Goal: Answer question/provide support

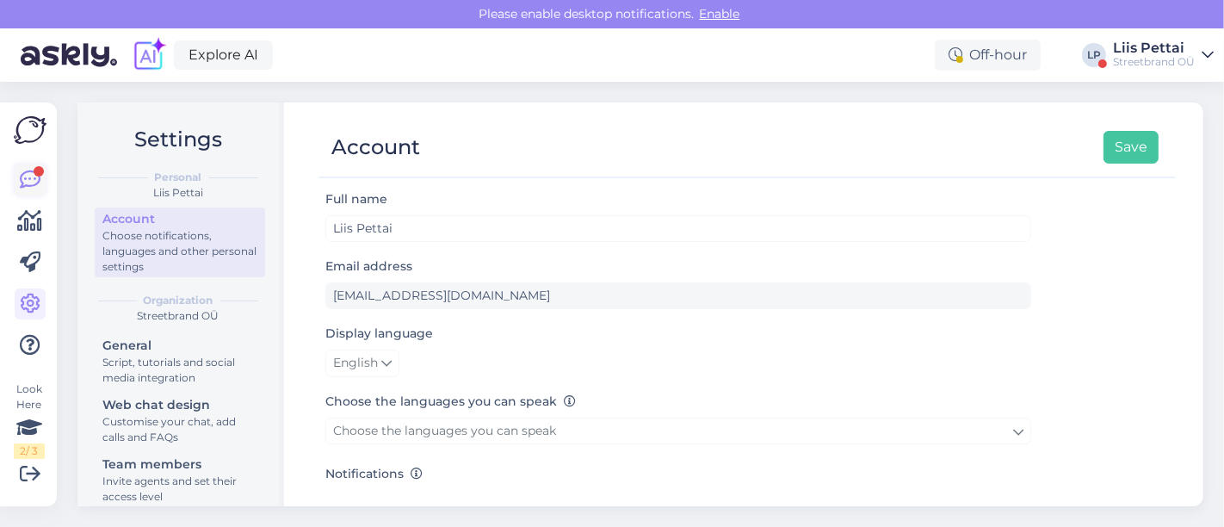
click at [30, 189] on icon at bounding box center [30, 180] width 21 height 21
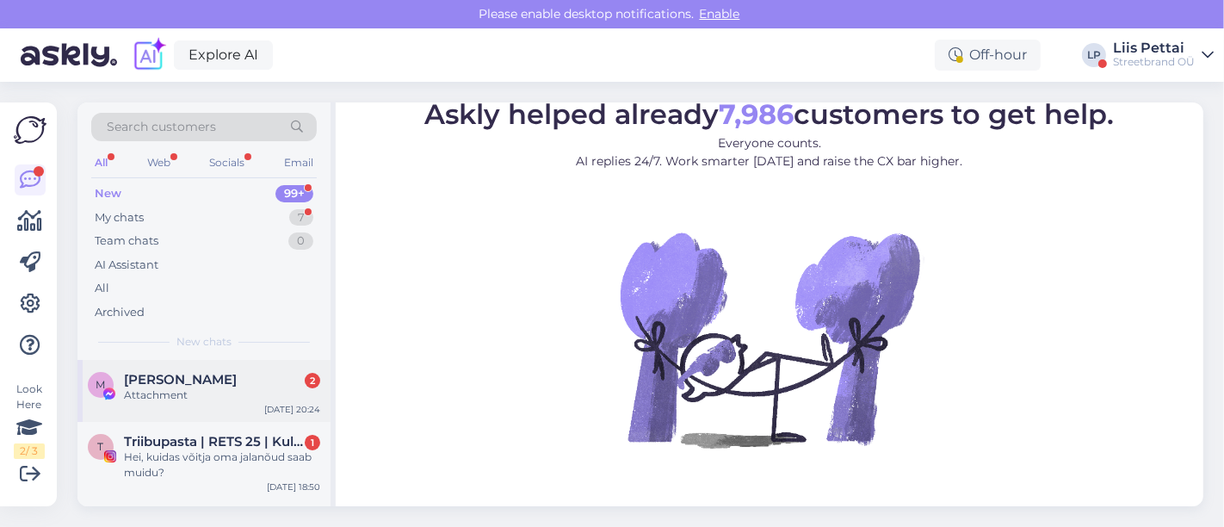
click at [160, 390] on div "Attachment" at bounding box center [222, 394] width 196 height 15
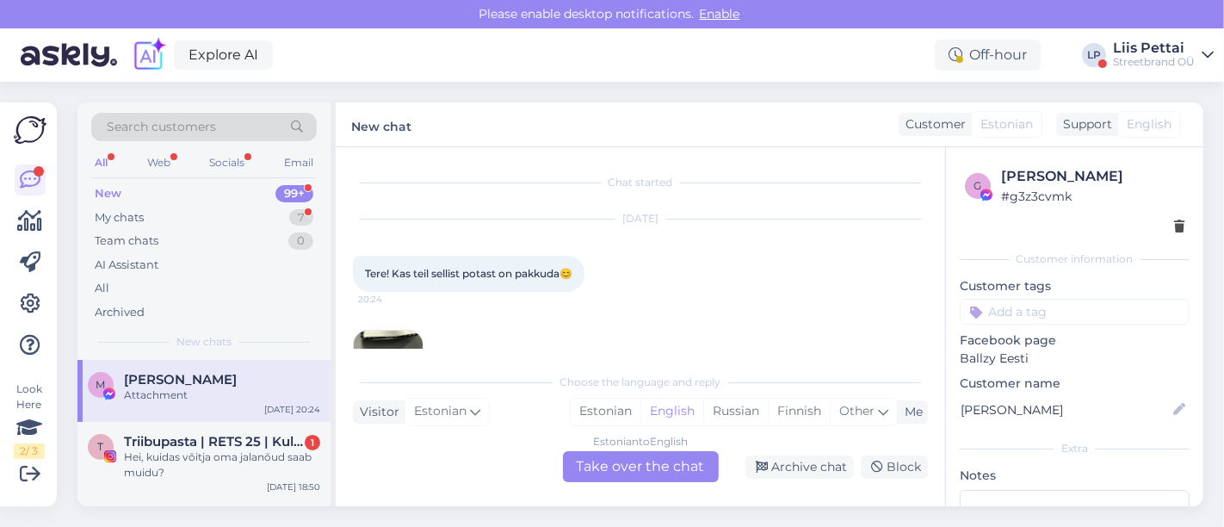
scroll to position [69, 0]
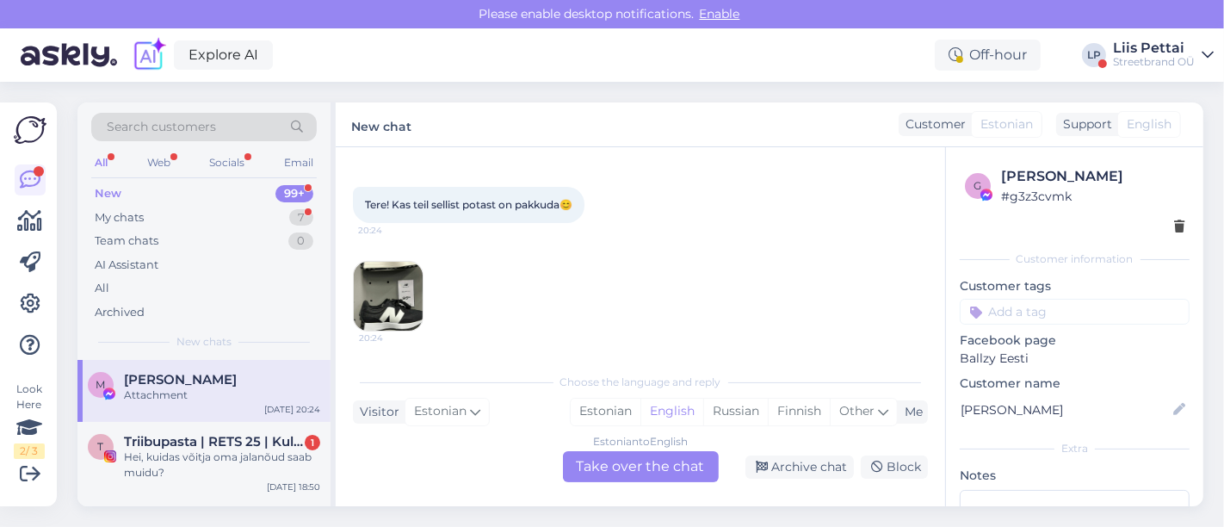
click at [386, 294] on img at bounding box center [388, 296] width 69 height 69
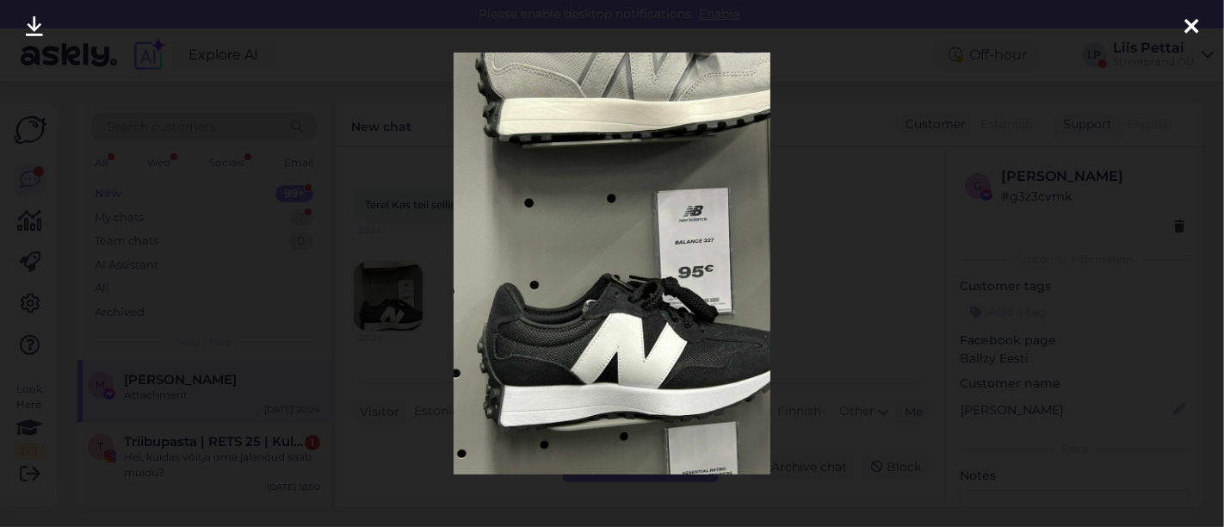
click at [393, 350] on div at bounding box center [612, 263] width 1224 height 527
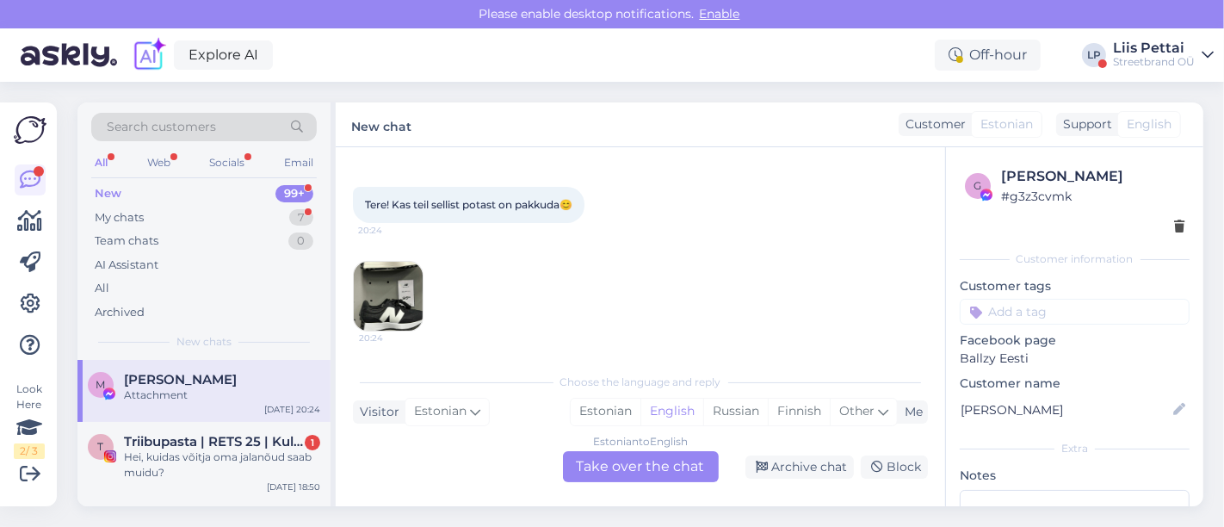
click at [600, 480] on div "Estonian to English Take over the chat" at bounding box center [641, 466] width 156 height 31
click at [596, 463] on div "Estonian to English Take over the chat" at bounding box center [641, 466] width 156 height 31
click at [596, 462] on div "Estonian to English Take over the chat" at bounding box center [641, 466] width 156 height 31
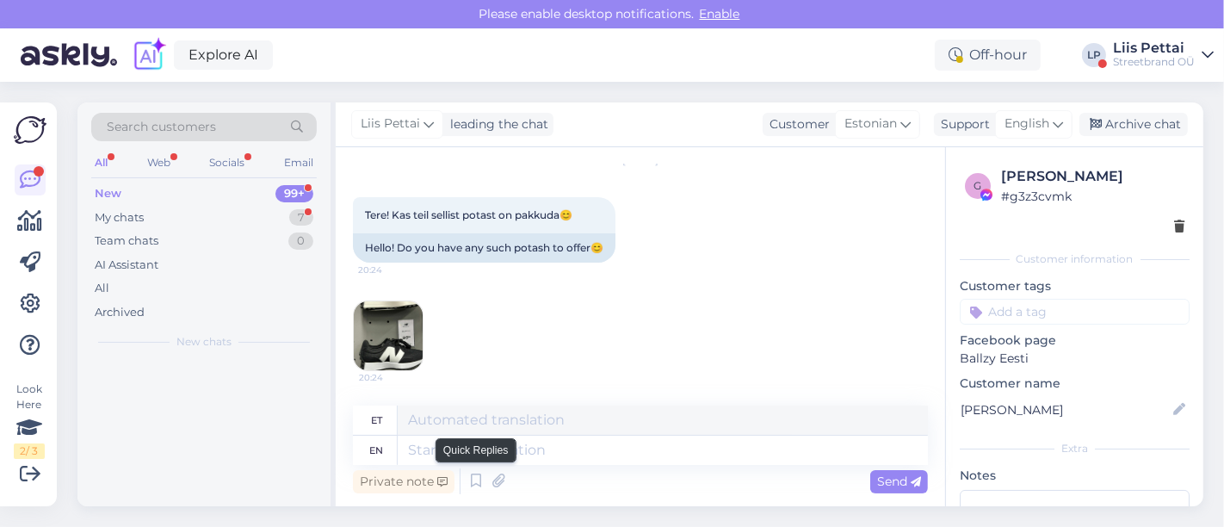
scroll to position [57, 0]
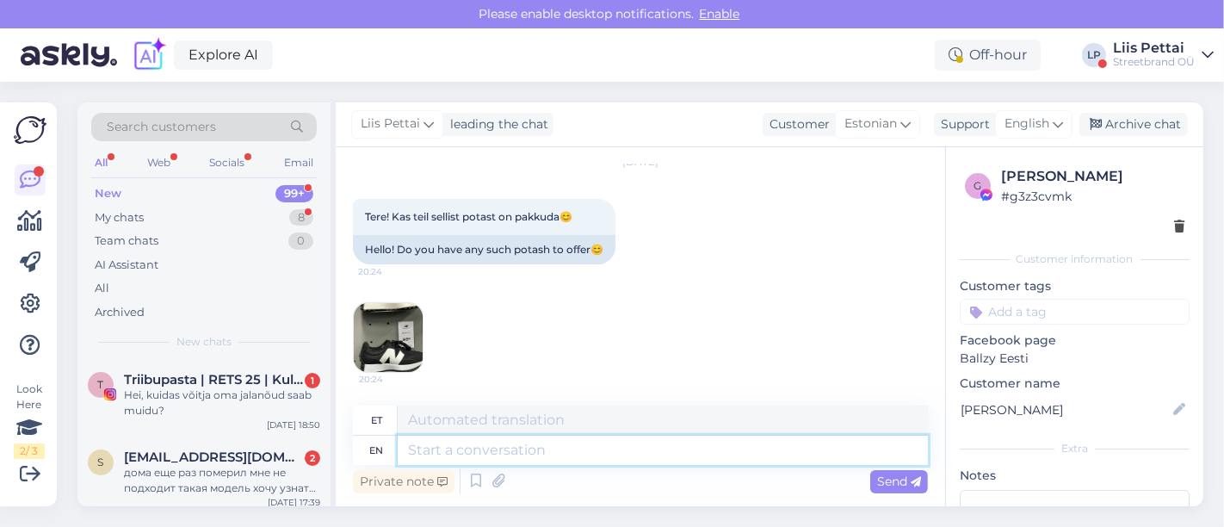
click at [550, 449] on textarea at bounding box center [663, 450] width 530 height 29
type textarea "t"
type textarea "Tere"
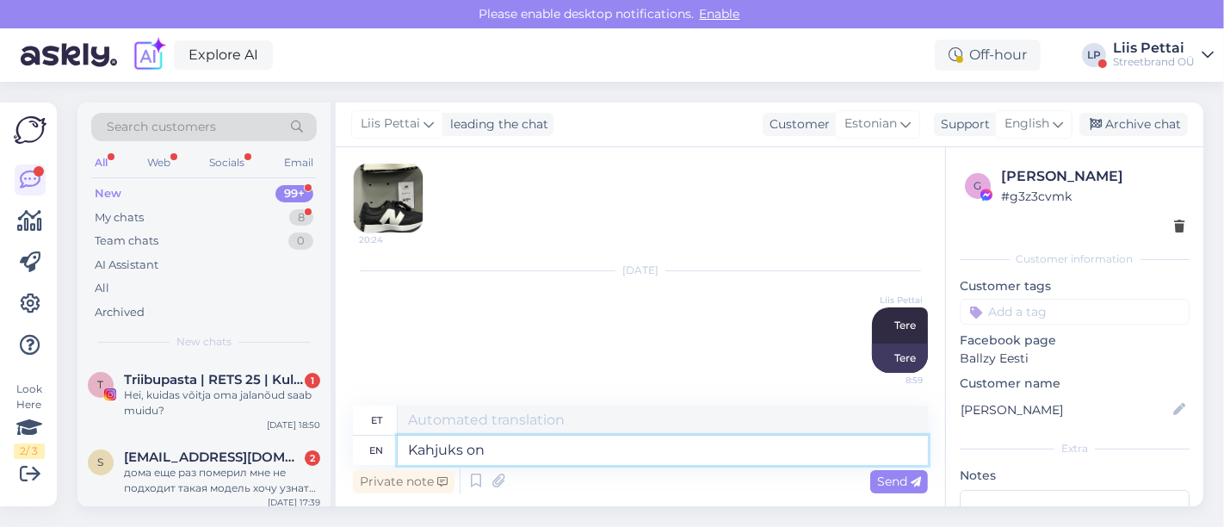
type textarea "Kahjuks on"
type textarea "Kahjuks"
type textarea "Kahjuks on alle"
type textarea "Kahjuks peal"
type textarea "Kahjuks on alles ainu"
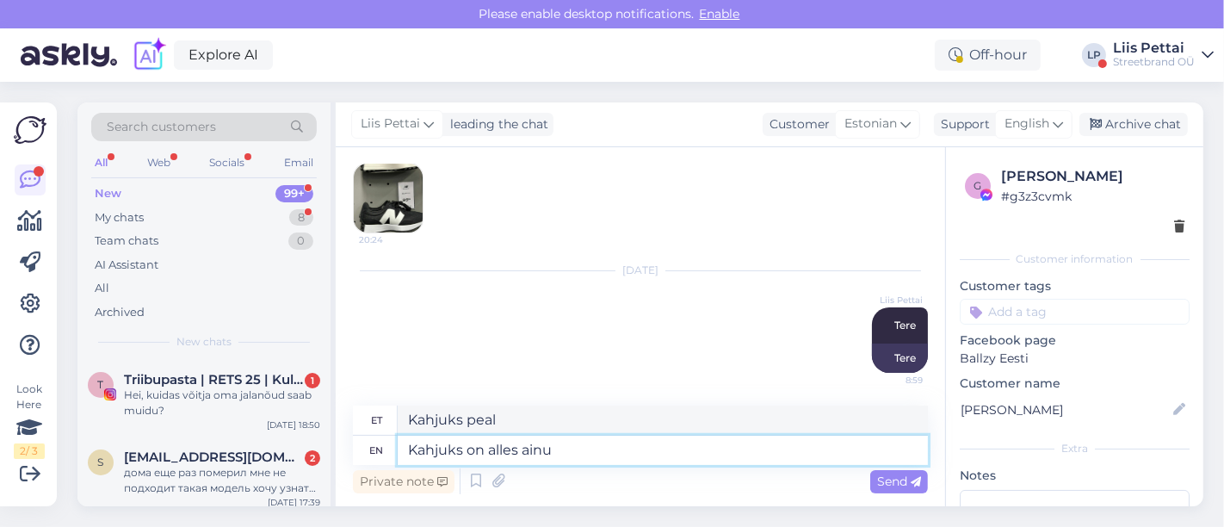
type textarea "Kahjuks alles"
type textarea "Kahjuks on alles ainult se"
type textarea "Kahjuks ainult ainult"
type textarea "Kahjuks on alles ainult seda mu"
type textarea "Kahjuks ainult seda"
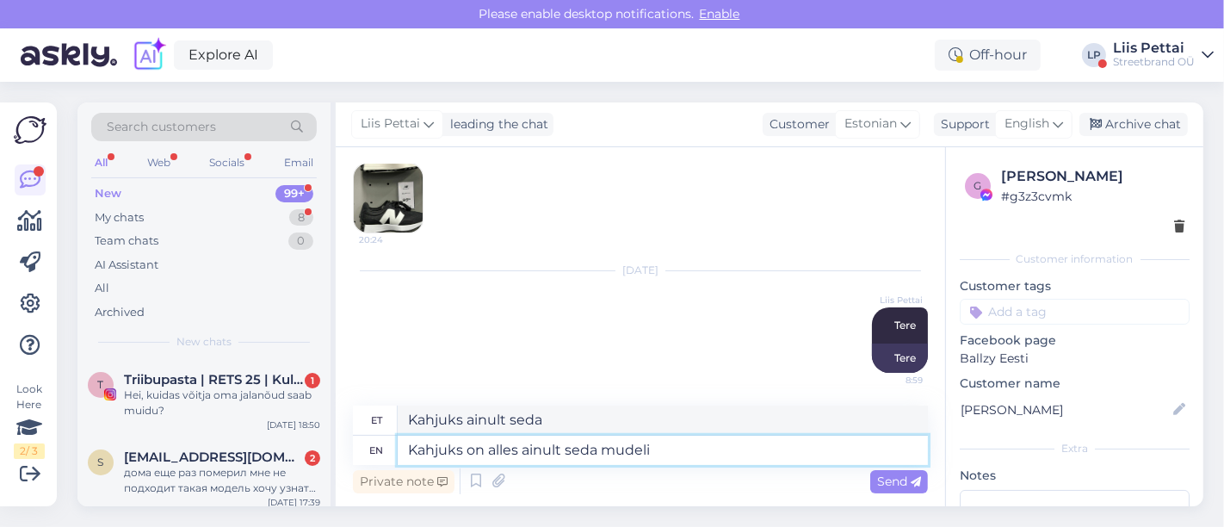
type textarea "Kahjuks on alles ainult seda mudelit"
type textarea "Puudub alles ainult seda mudelit"
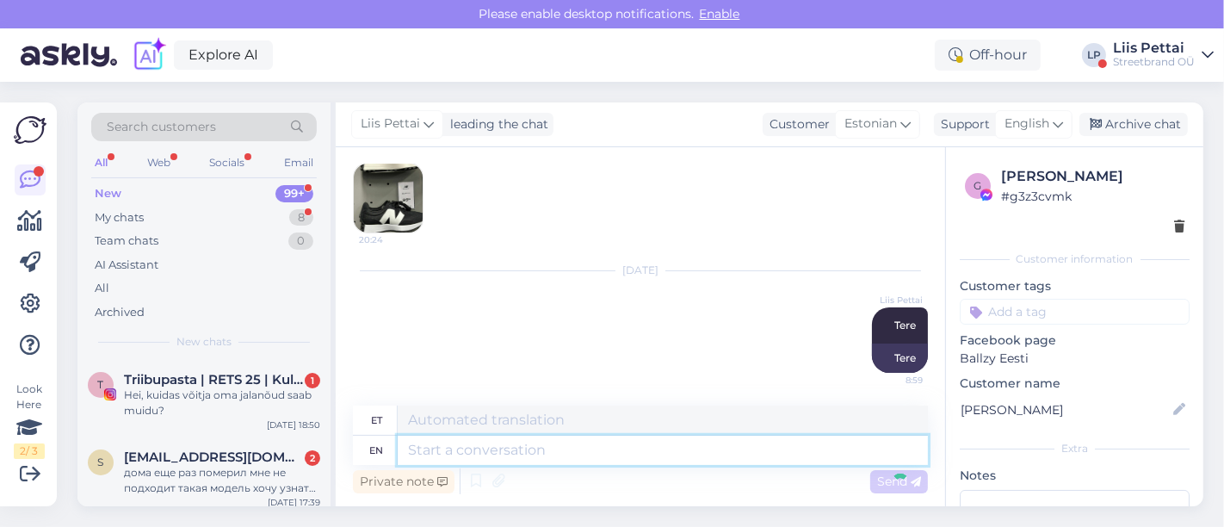
scroll to position [300, 0]
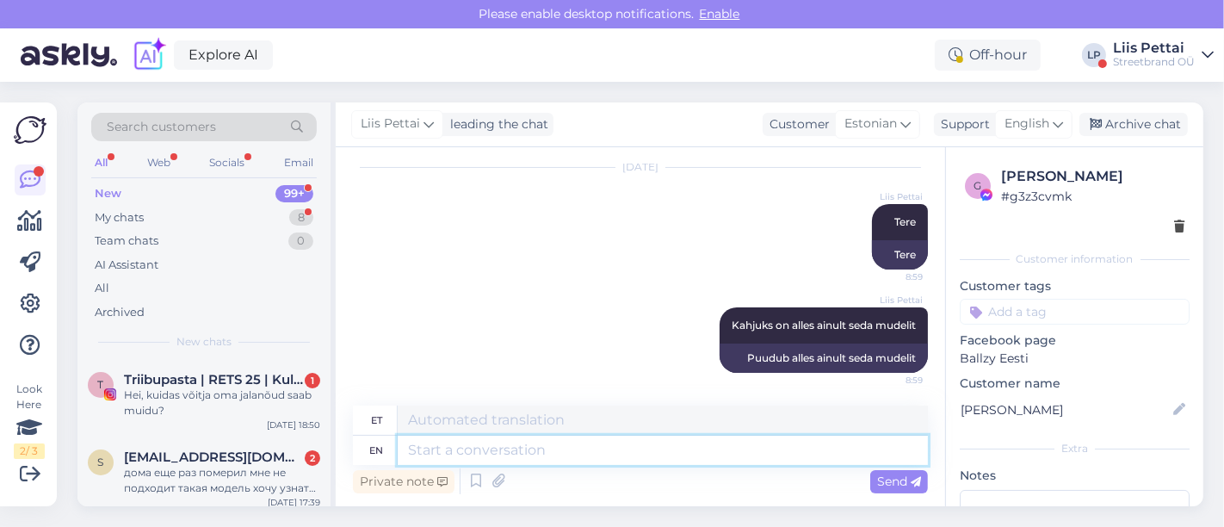
paste textarea "[URL][DOMAIN_NAME]"
type textarea "[URL][DOMAIN_NAME]"
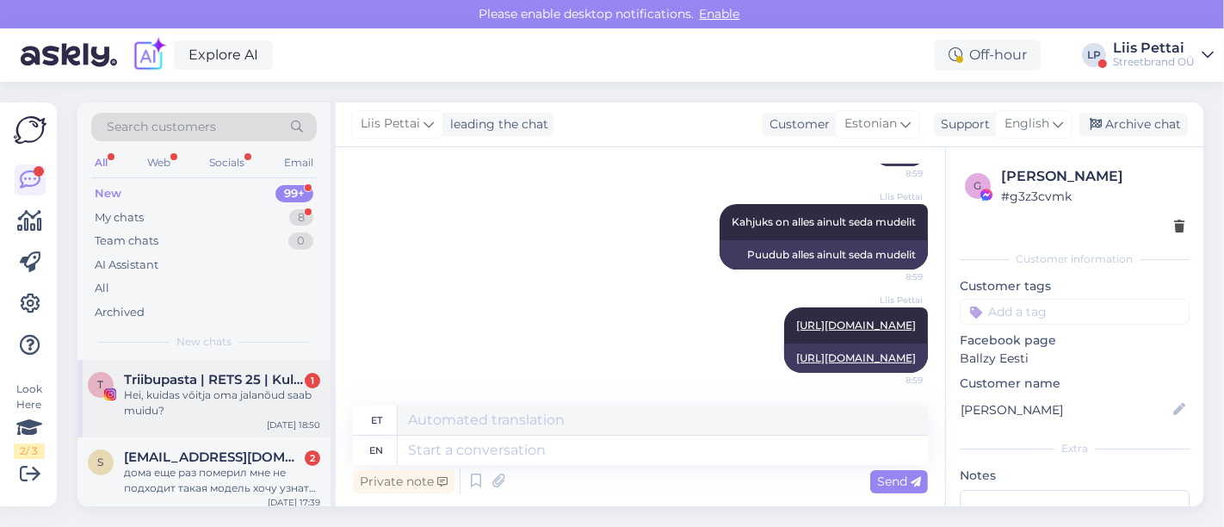
click at [257, 402] on div "Hei, kuidas võitja oma jalanõud saab muidu?" at bounding box center [222, 402] width 196 height 31
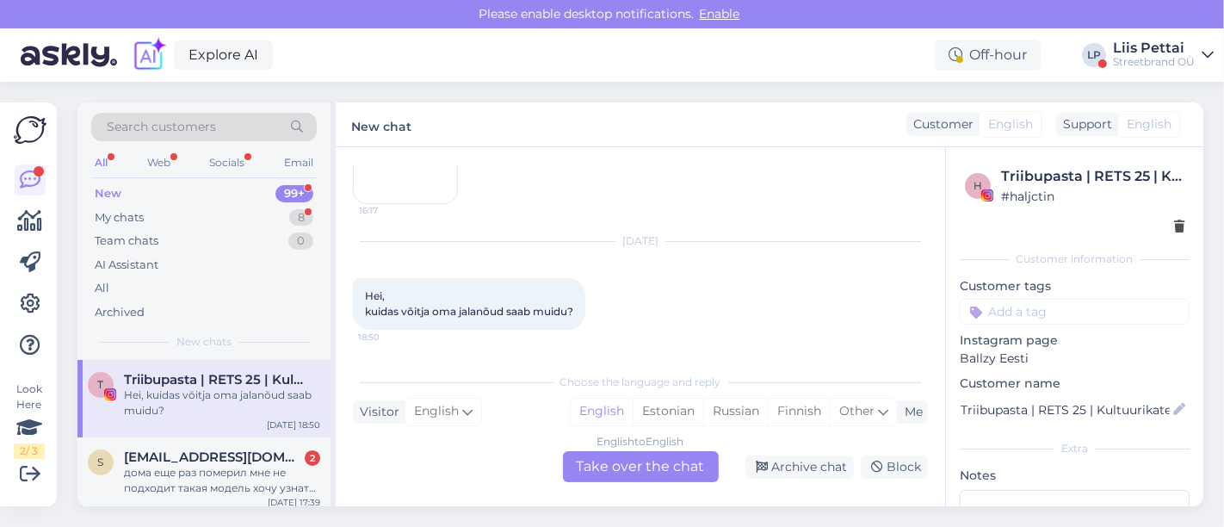
scroll to position [297, 0]
click at [254, 454] on span "[EMAIL_ADDRESS][DOMAIN_NAME]" at bounding box center [213, 456] width 179 height 15
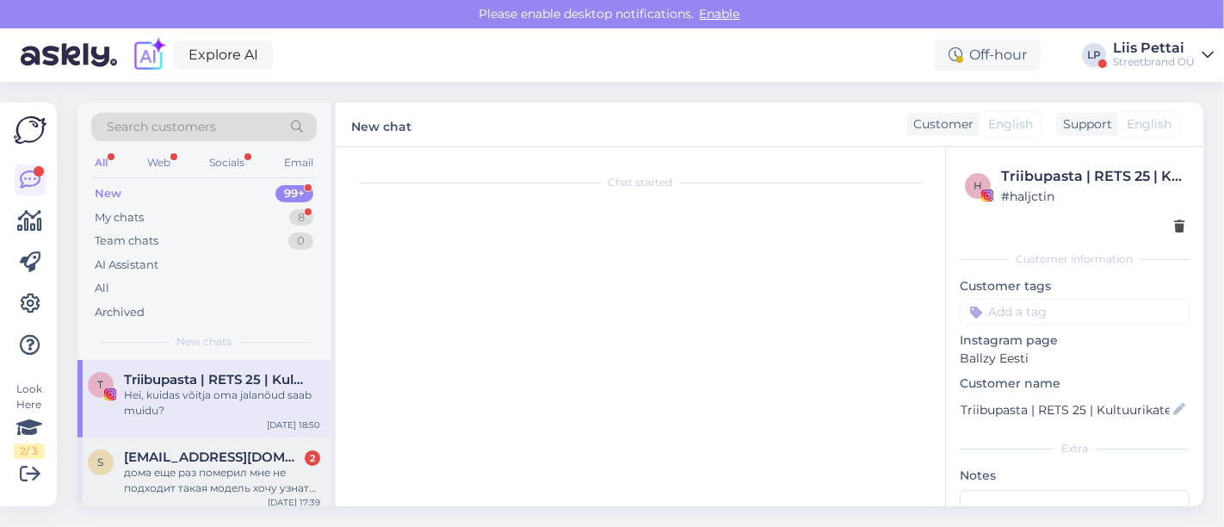
scroll to position [66, 0]
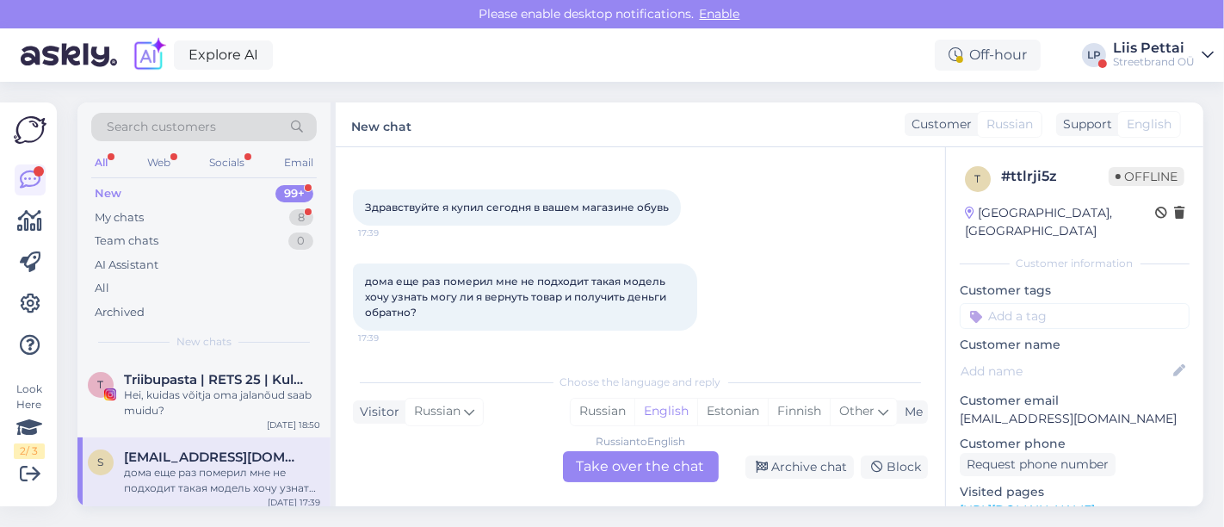
click at [663, 461] on div "Russian to English Take over the chat" at bounding box center [641, 466] width 156 height 31
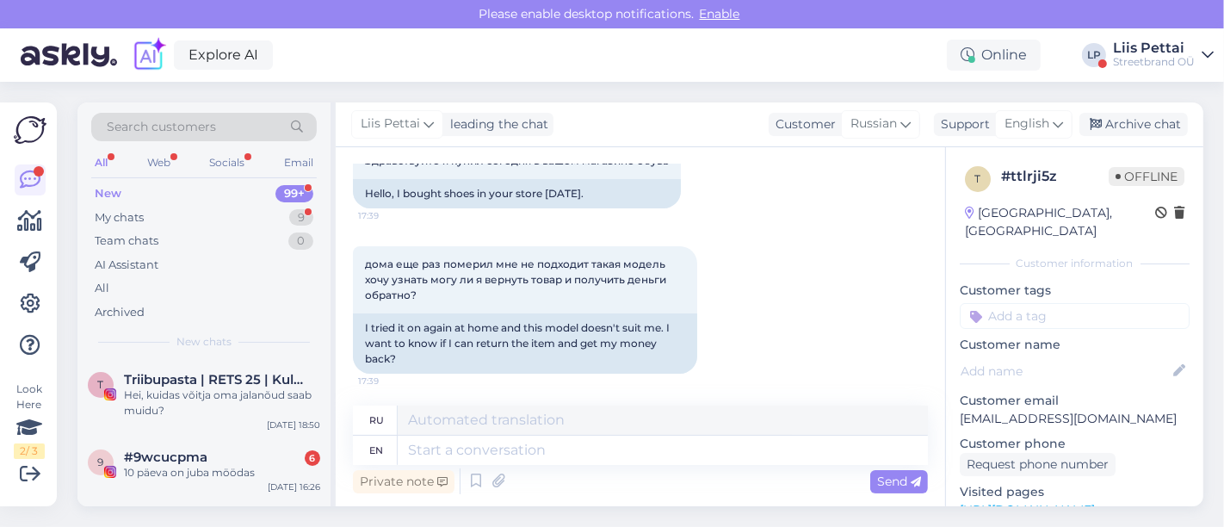
scroll to position [114, 0]
click at [758, 462] on textarea at bounding box center [663, 450] width 530 height 29
type textarea "Y"
type textarea "we o"
type textarea "мы"
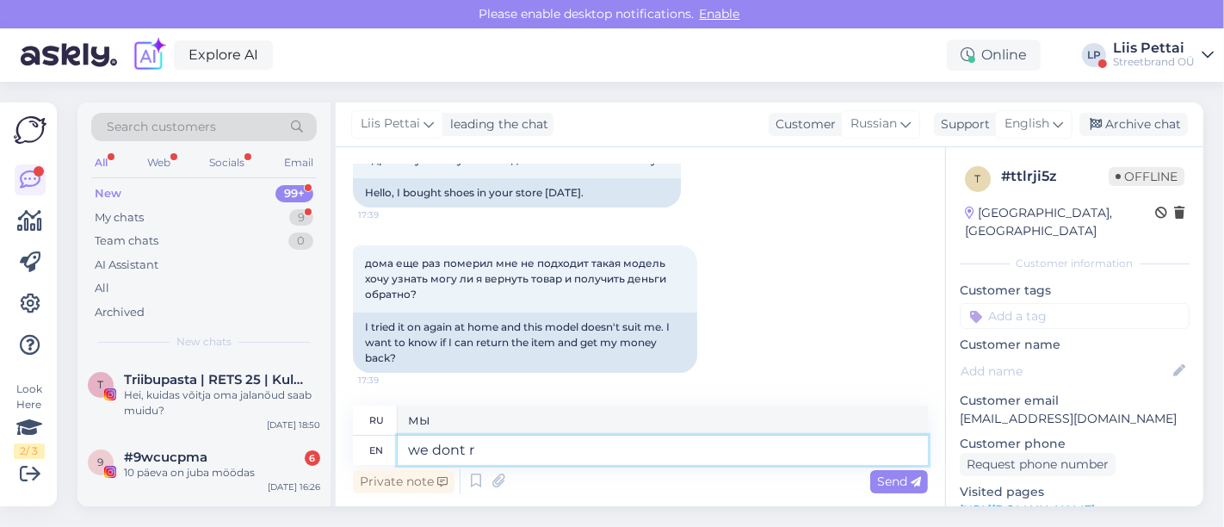
type textarea "we dont re"
type textarea "мы не"
type textarea "we dont return mone"
type textarea "мы не возвращаемся"
type textarea "we dont return money i"
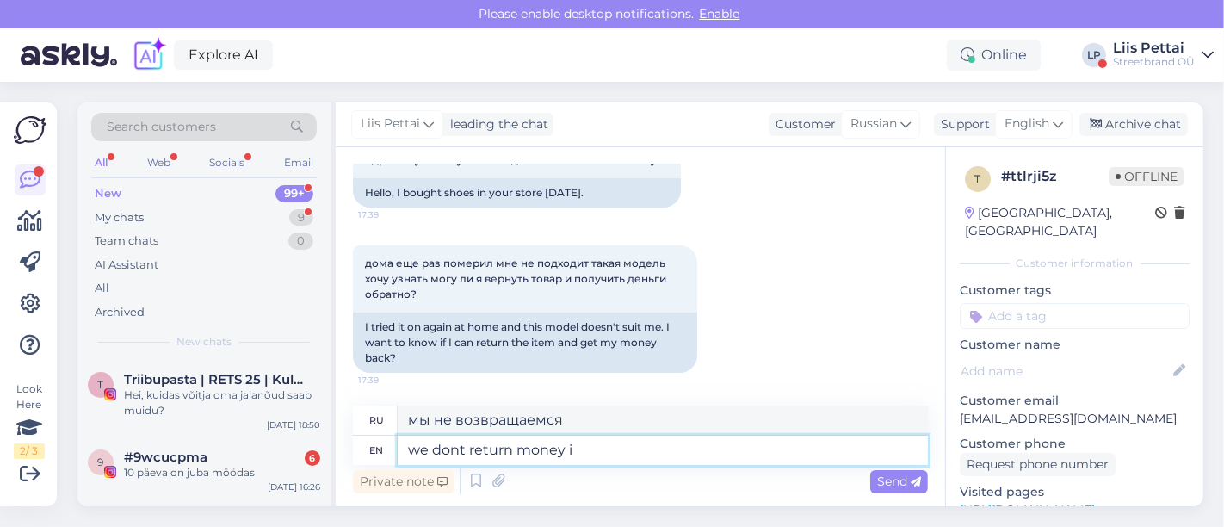
type textarea "мы не возвращаем деньги"
type textarea "we dont return money in p"
type textarea "мы не возвращаем деньги [PERSON_NAME]"
type textarea "we dont return money in physical sto"
type textarea "мы не возвращаем деньги в физическом виде"
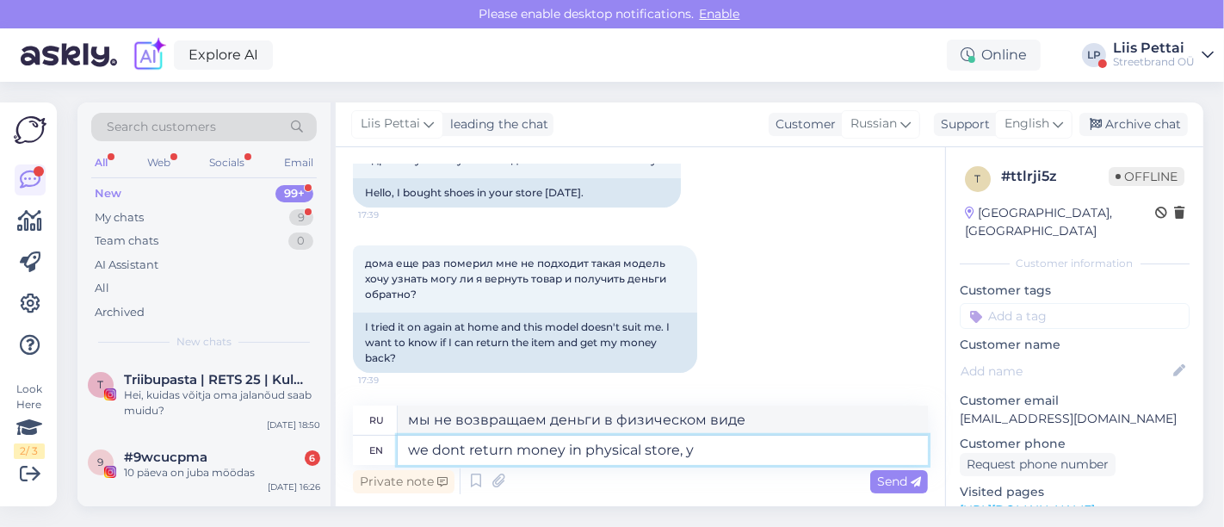
type textarea "we dont return money in physical store, yo"
type textarea "мы не возвращаем деньги в физическом магазине,"
type textarea "we dont return money in physical store, you c"
type textarea "Мы не возвращаем деньги в физическом магазине, вы"
type textarea "we dont return money in physical store, you can"
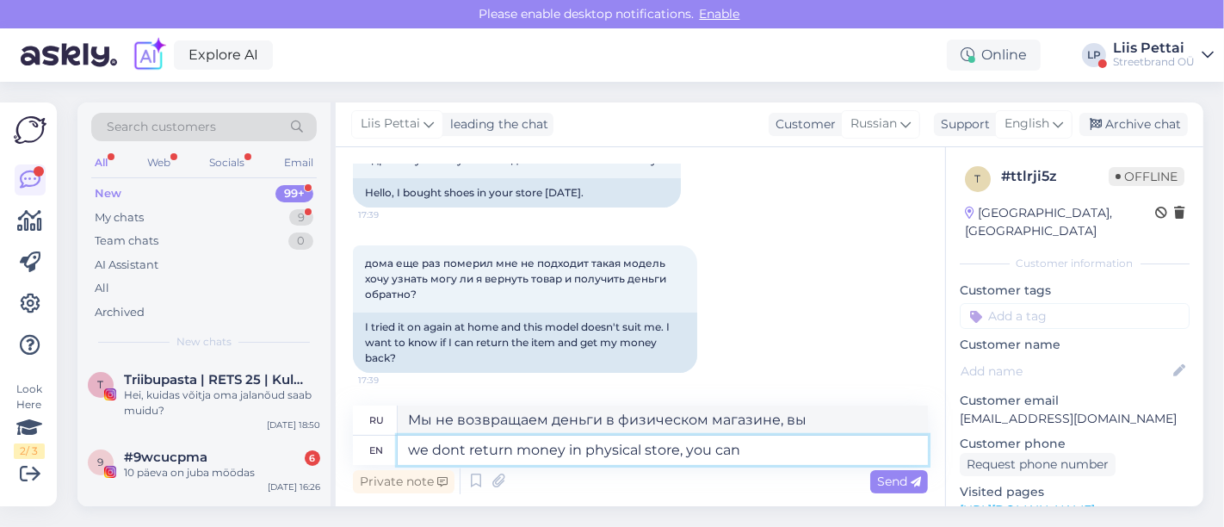
type textarea "Мы не возвращаем деньги в физическом магазине, вы можете"
type textarea "we dont return money in physical store, you can go an"
type textarea "Мы не возвращаем деньги в физическом магазине, вы можете пойти"
type textarea "we dont return money in physical store, you can go and cha"
type textarea "Мы не возвращаем деньги в физическом магазине, вы можете пойти и"
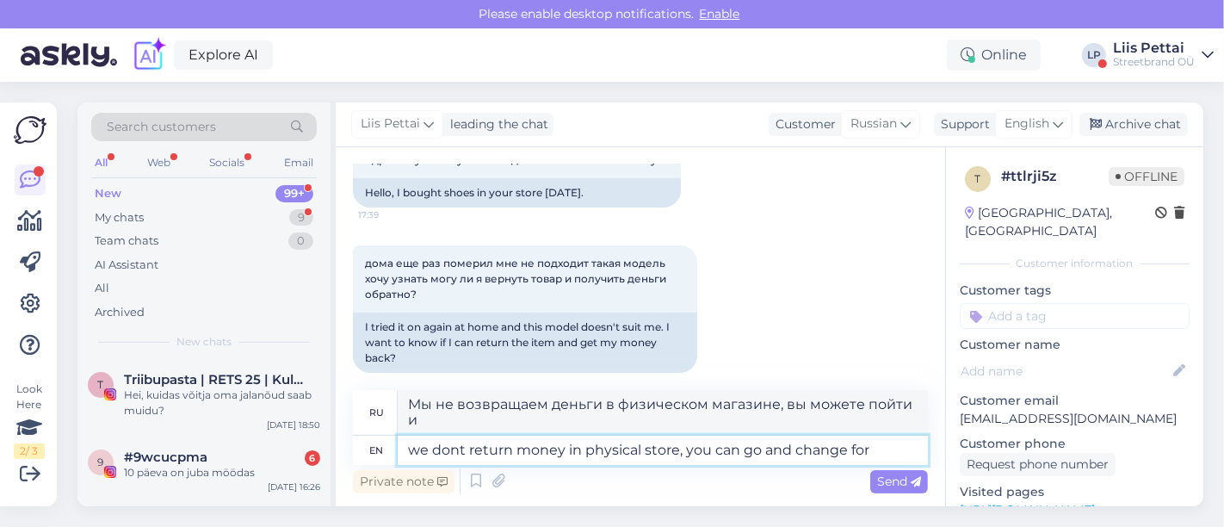
type textarea "we dont return money in physical store, you can go and change for"
type textarea "Мы не возвращаем деньги в физическом магазине, вы можете пойти и обменять их на"
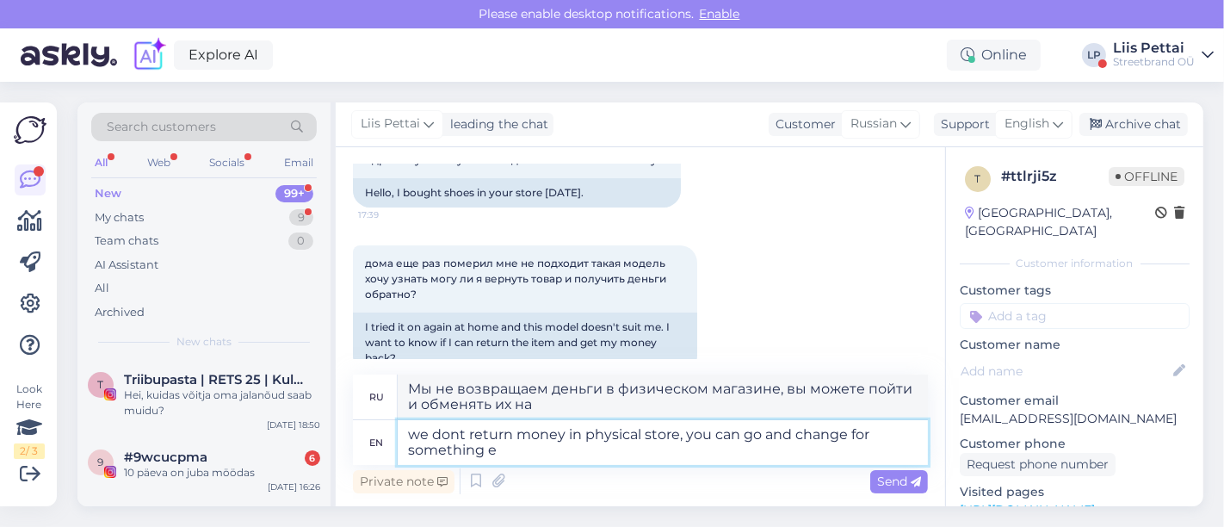
type textarea "we dont return money in physical store, you can go and change for something el"
type textarea "Мы не возвращаем деньги в физическом магазине, вы можете пойти и обменять их на…"
type textarea "we dont return money in physical store, you can go and change for something ele"
type textarea "Мы не возвращаем деньги в физическом магазине, вы можете пойти и обменять их на…"
type textarea "we dont return money in physical store, you can go and change for something els…"
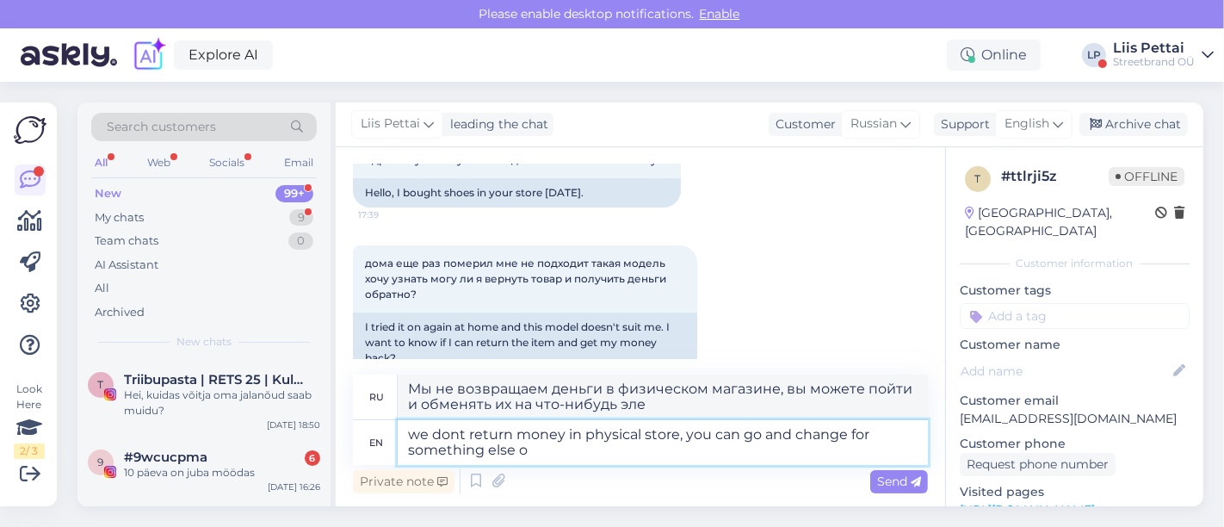
type textarea "Мы не возвращаем деньги в физическом магазине, вы можете пойти и обменять их на…"
type textarea "we dont return money in physical store, you can go and change for something els…"
type textarea "Мы не возвращаем деньги в физическом магазине, вы можете пойти и обменять их на…"
type textarea "we dont return money in physical store, you can go and change for something els…"
type textarea "Мы не возвращаем деньги в физическом магазине, вы можете пойти и обменять их на…"
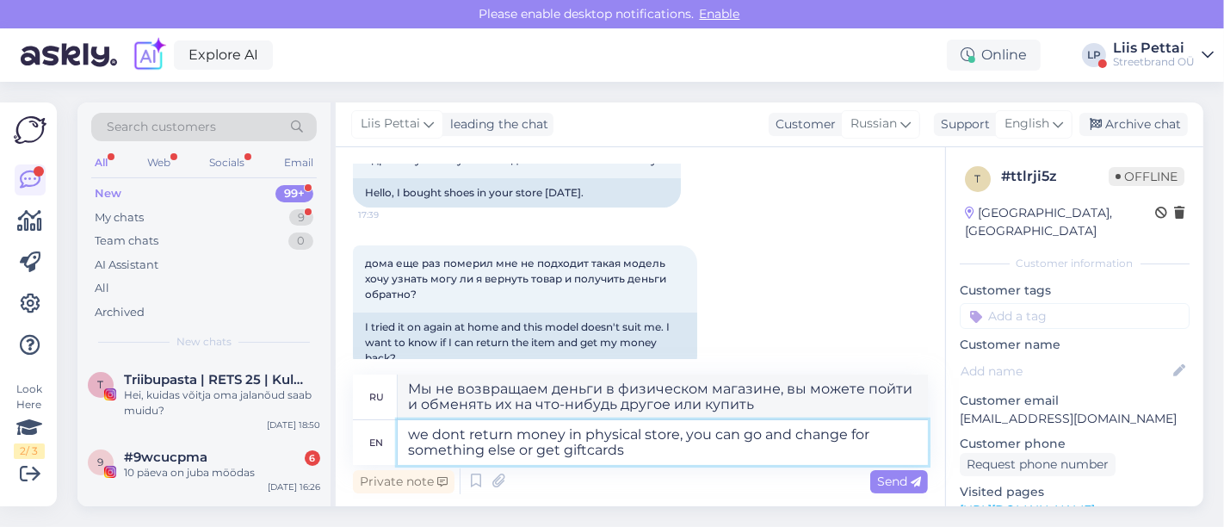
type textarea "we dont return money in physical store, you can go and change for something els…"
type textarea "Мы не возвращаем деньги в физическом магазине, вы можете пойти и обменять их на…"
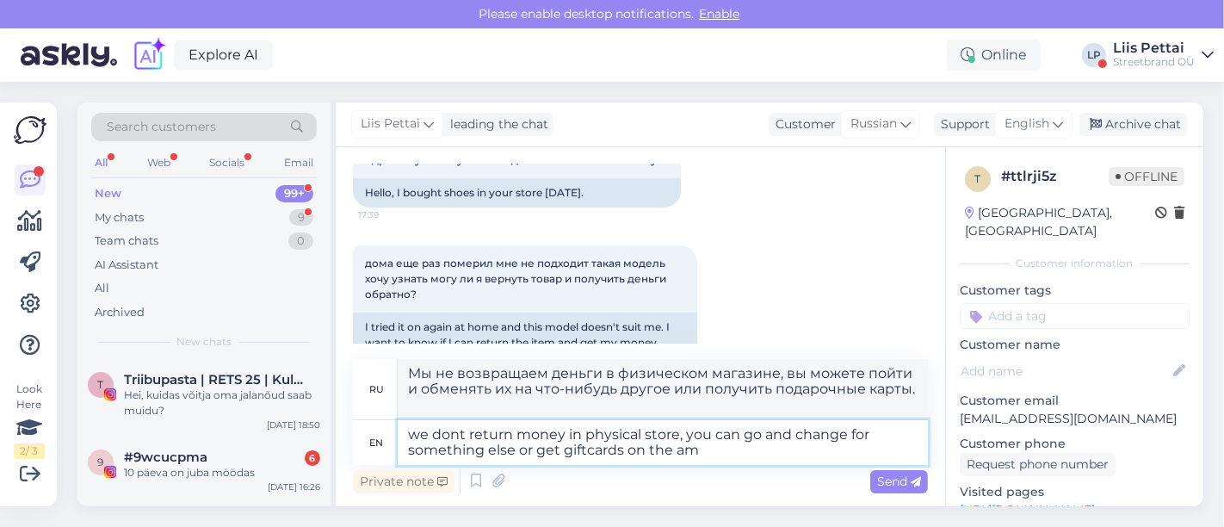
type textarea "we dont return money in physical store, you can go and change for something els…"
type textarea "Мы не возвращаем деньги в физическом магазине, вы можете пойти и обменять их на…"
type textarea "we dont return money in physical store, you can go and change for something els…"
type textarea "Мы не возвращаем деньги в физическом магазине, вы можете пойти и обменять их на…"
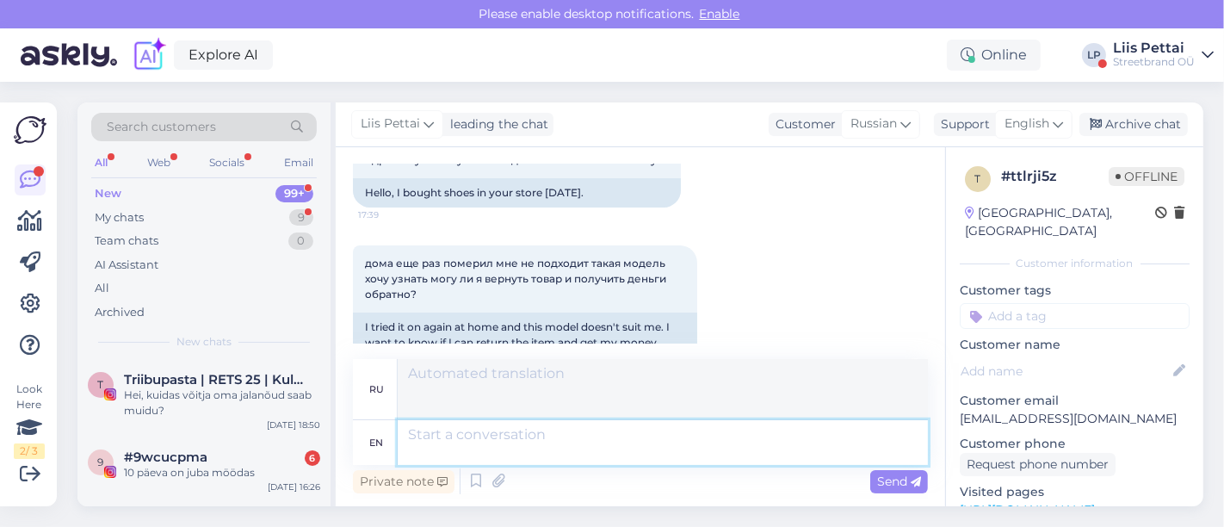
scroll to position [300, 0]
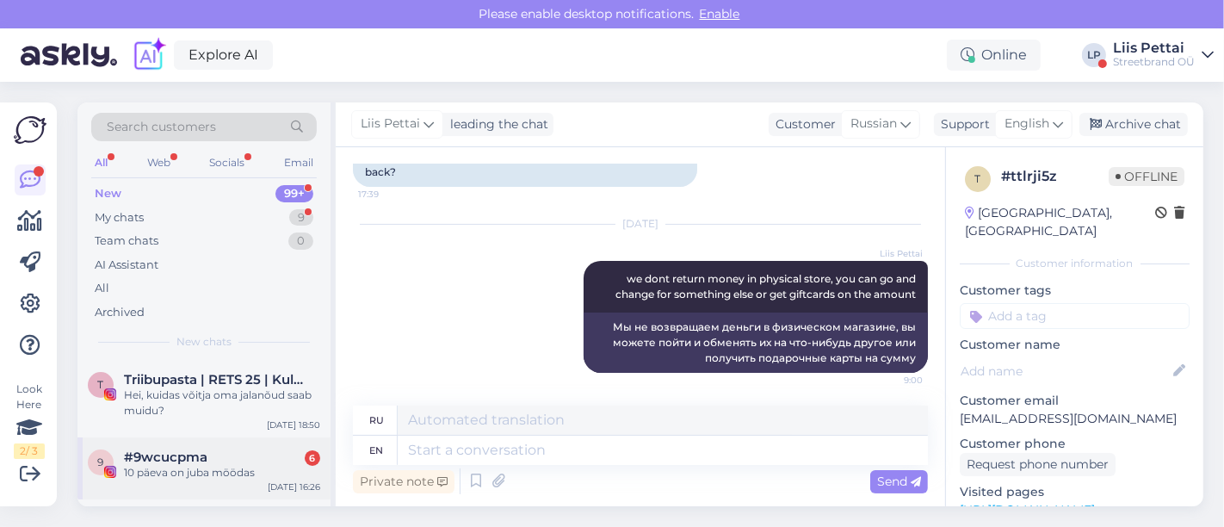
click at [240, 463] on div "#9wcucpma 6" at bounding box center [222, 456] width 196 height 15
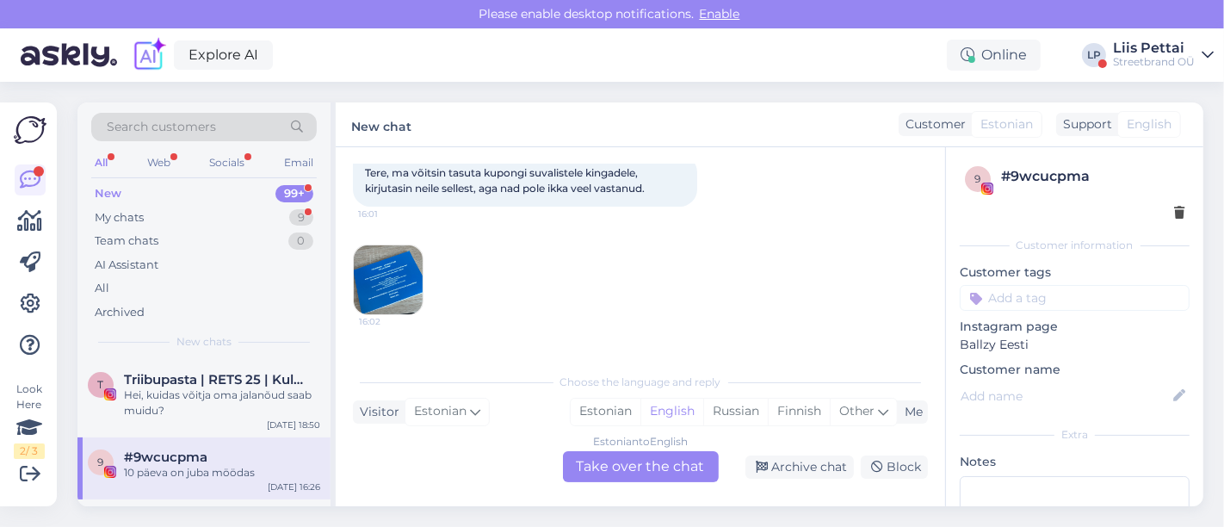
scroll to position [110, 0]
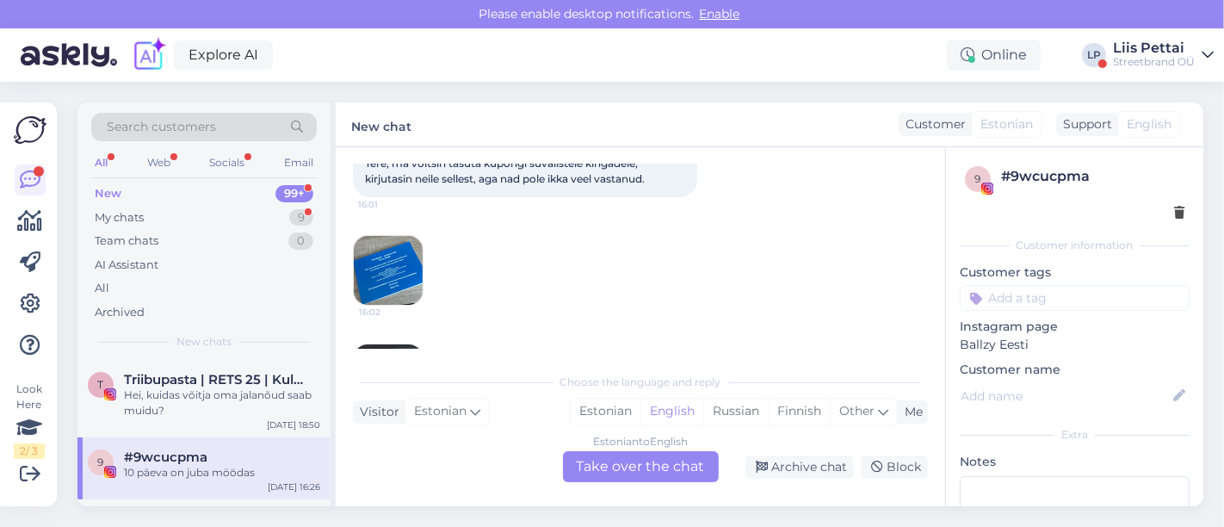
click at [378, 291] on img at bounding box center [388, 270] width 69 height 69
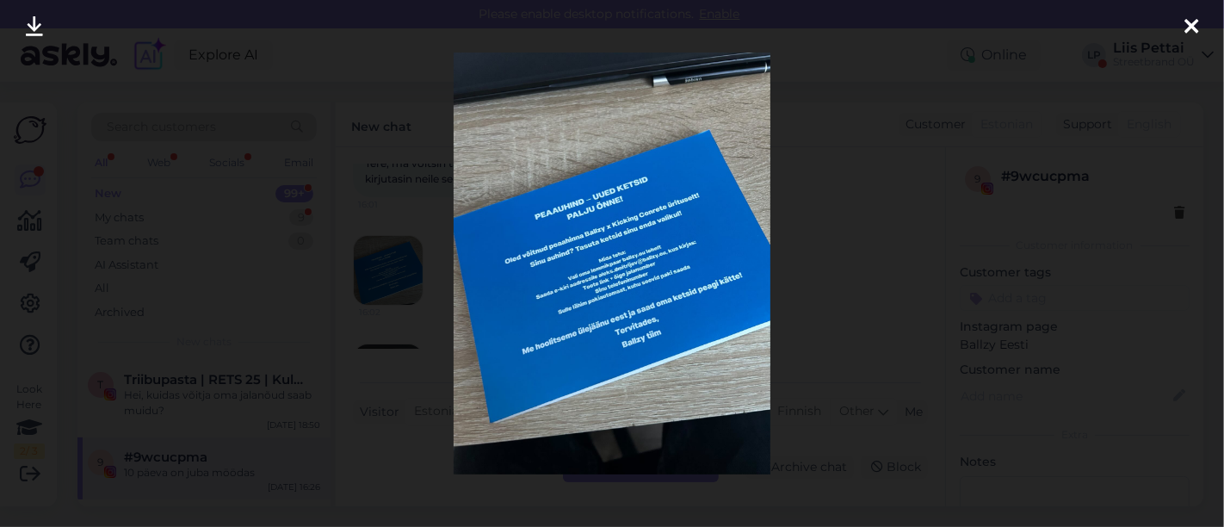
click at [389, 338] on div at bounding box center [612, 263] width 1224 height 527
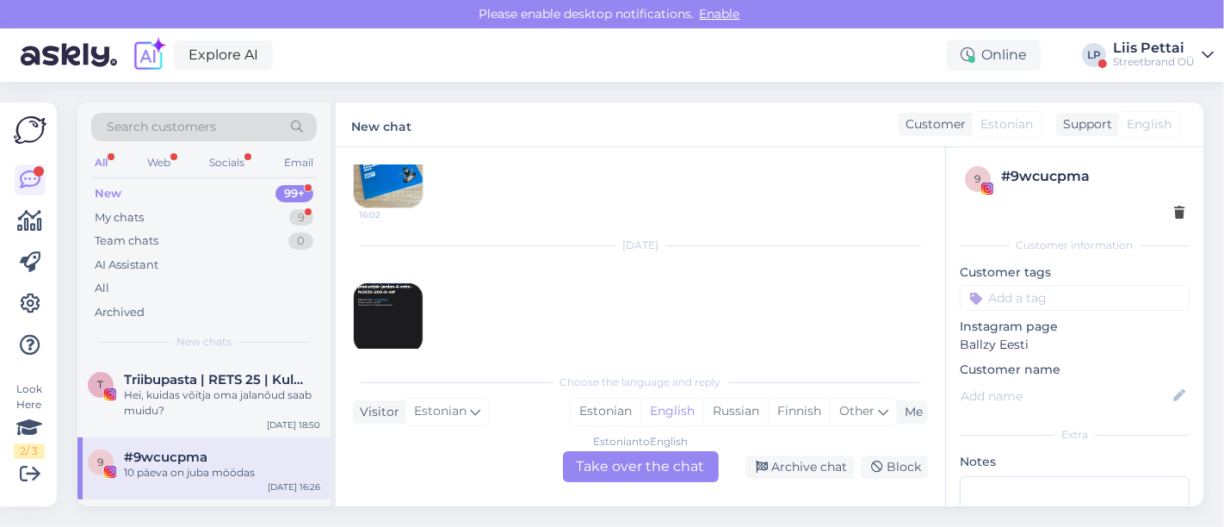
scroll to position [322, 0]
click at [366, 290] on img at bounding box center [388, 311] width 69 height 69
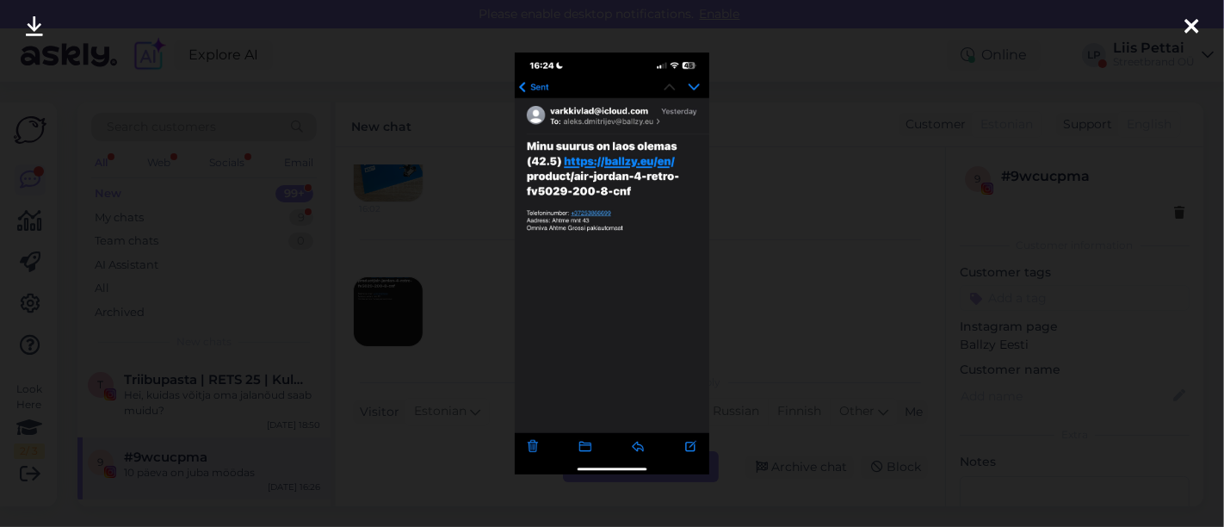
click at [452, 277] on div at bounding box center [612, 263] width 1224 height 527
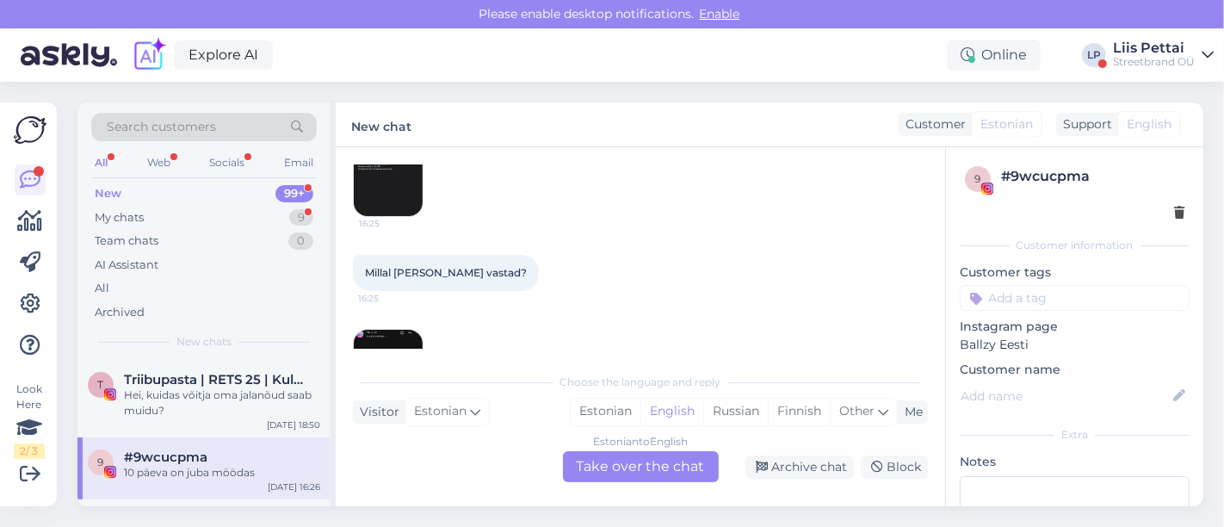
scroll to position [592, 0]
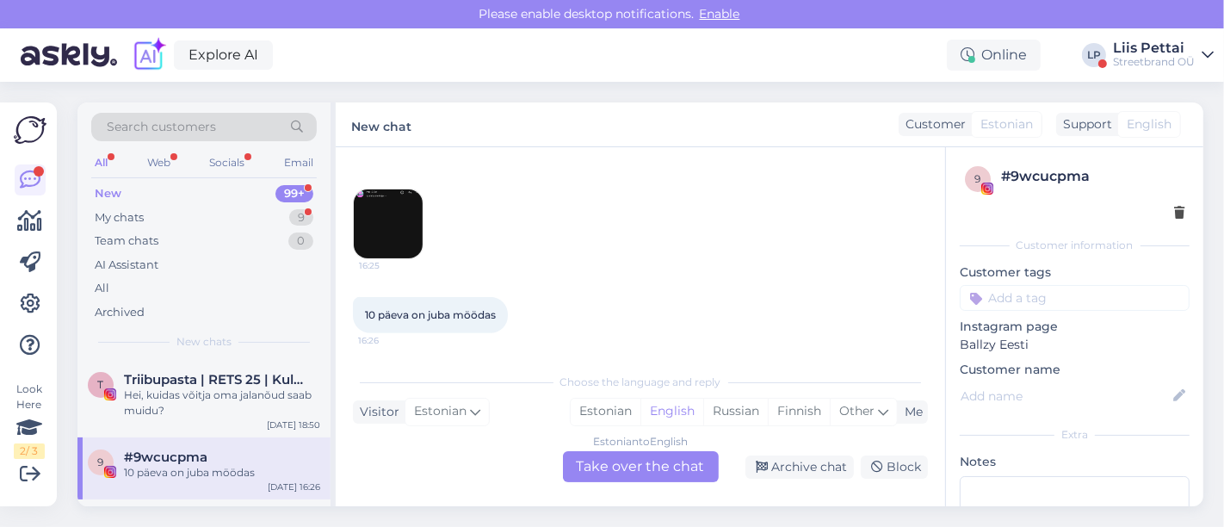
click at [207, 480] on div "9 #9wcucpma 10 päeva on juba möödas [DATE] 16:26" at bounding box center [203, 468] width 253 height 62
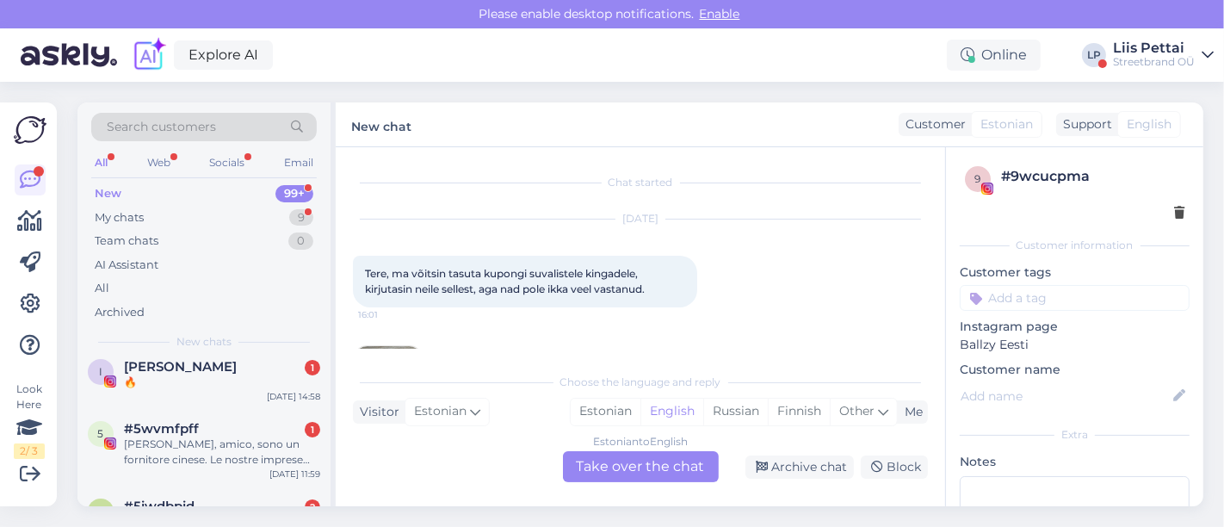
scroll to position [191, 0]
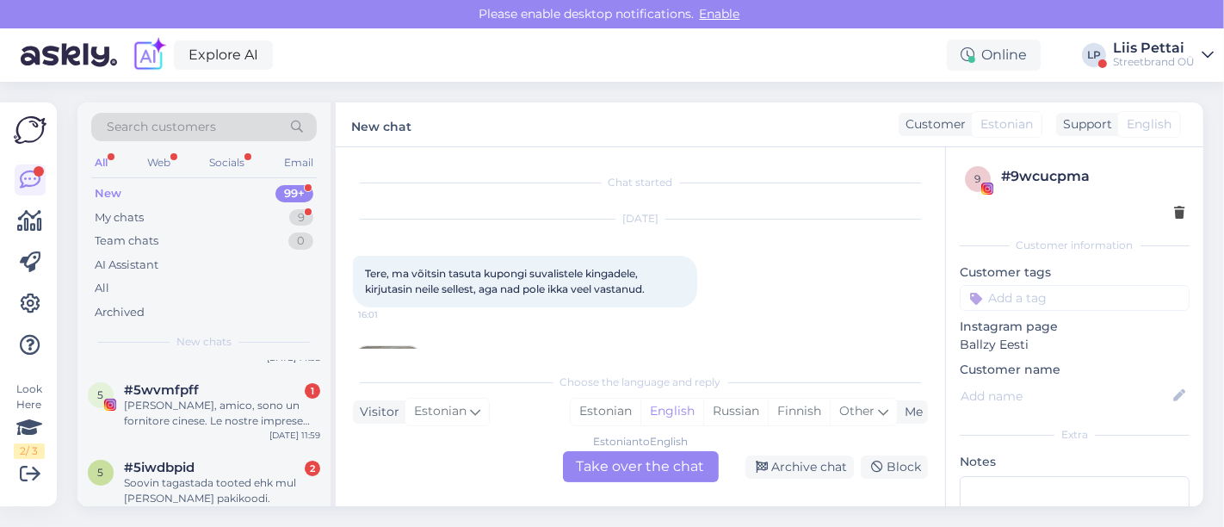
click at [207, 480] on div "Soovin tagastada tooted ehk mul [PERSON_NAME] pakikoodi." at bounding box center [222, 490] width 196 height 31
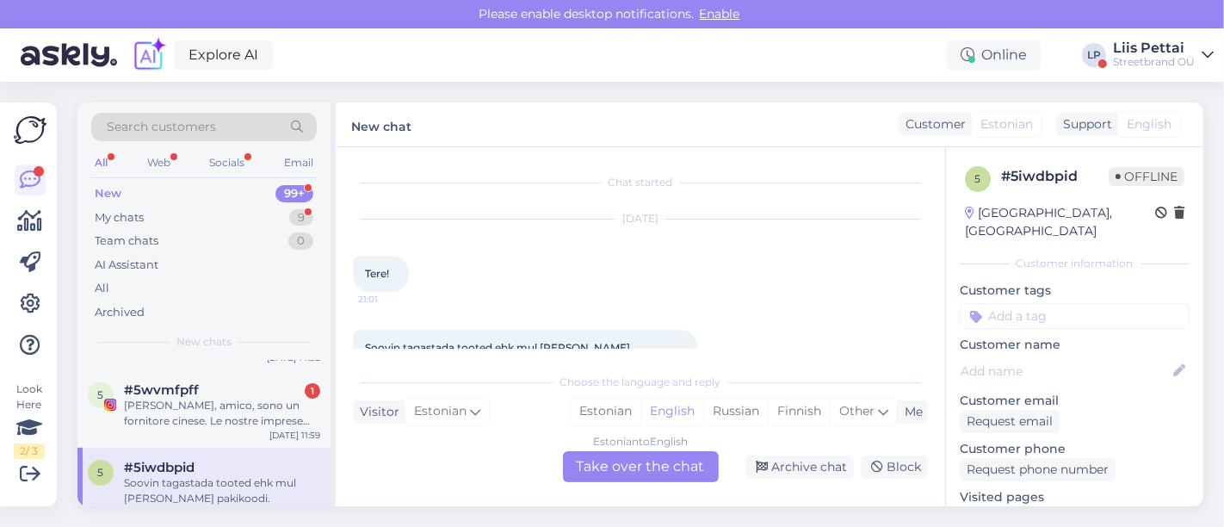
scroll to position [34, 0]
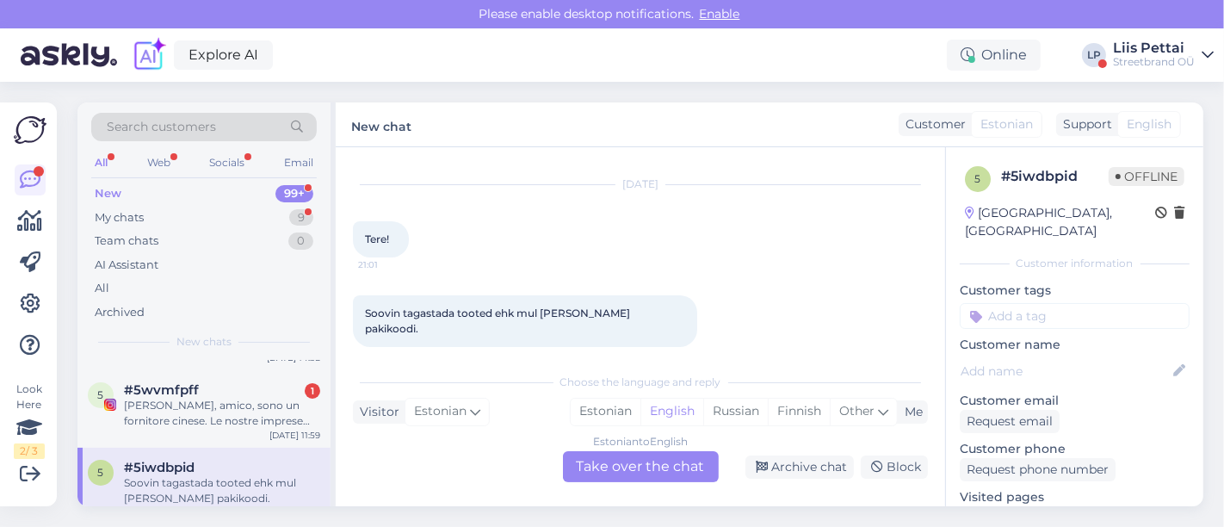
click at [603, 474] on div "Estonian to English Take over the chat" at bounding box center [641, 466] width 156 height 31
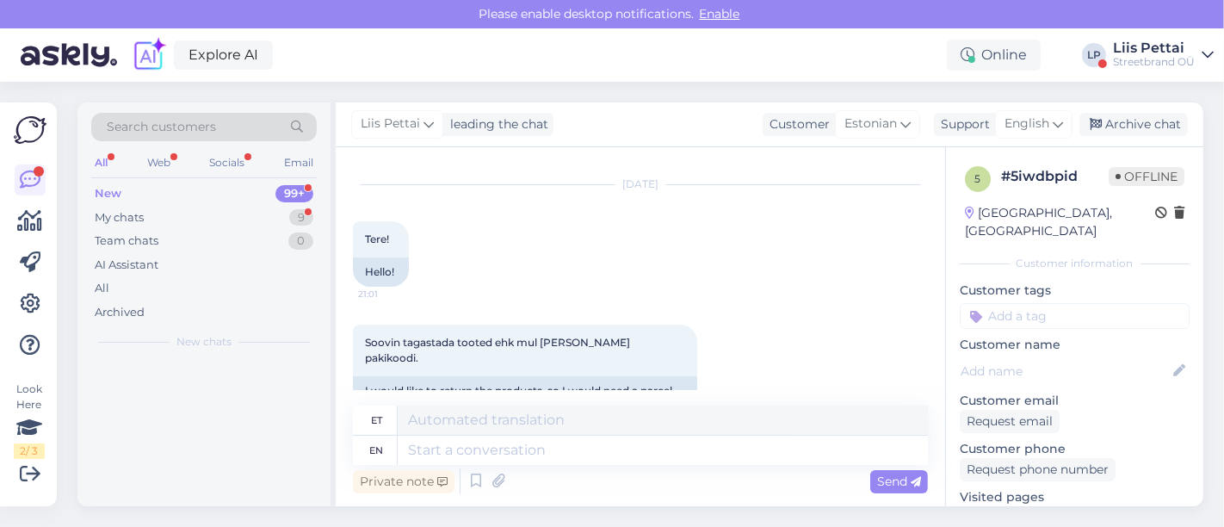
scroll to position [0, 0]
click at [565, 455] on textarea at bounding box center [663, 450] width 530 height 29
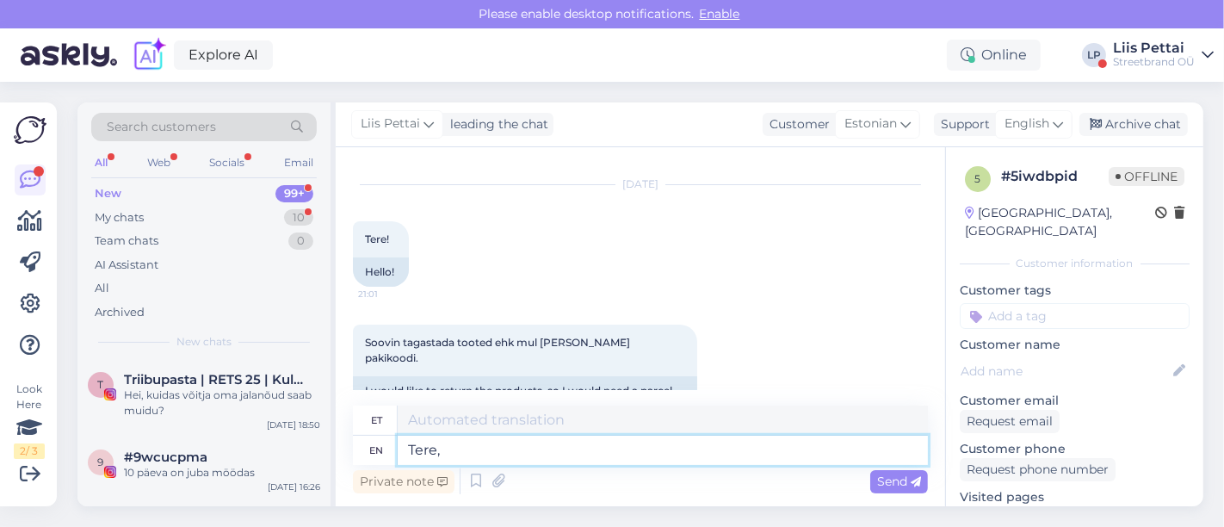
type textarea "Tere, m"
type textarea "Tere,"
type textarea "Tere, mis"
type textarea "Tere, preili"
type textarea "Tere, mis kulleriga p"
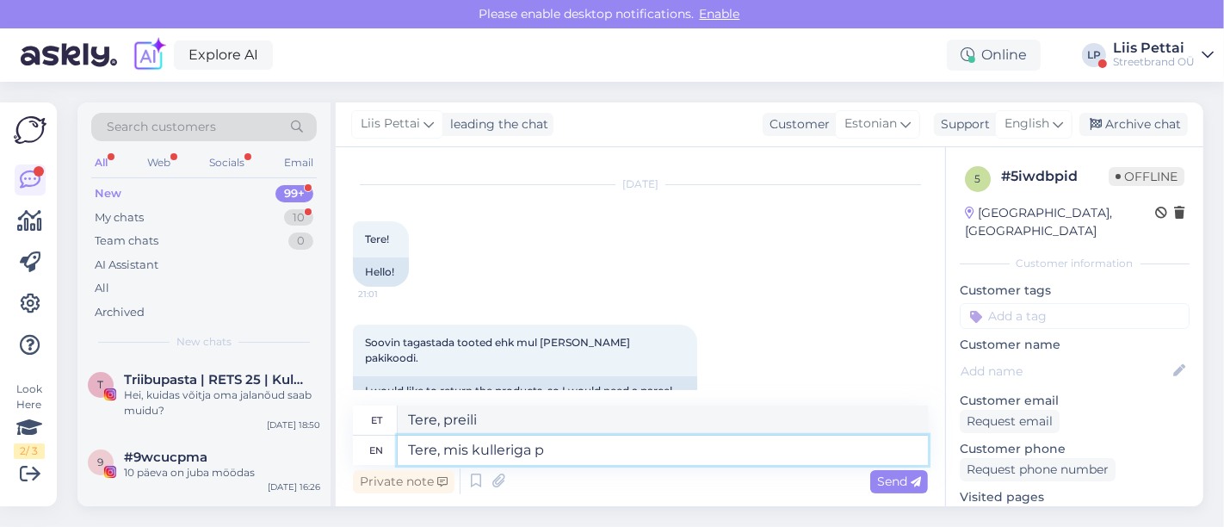
type textarea "Tere, minu kulleriga"
type textarea "[GEOGRAPHIC_DATA], mis kulleriga paki kä"
type textarea "Tere, minu kulleriga pakistani"
type textarea "Tere, mis kulleriga paki kätte sai"
type textarea "Tere, mis kulleriga paki kätte"
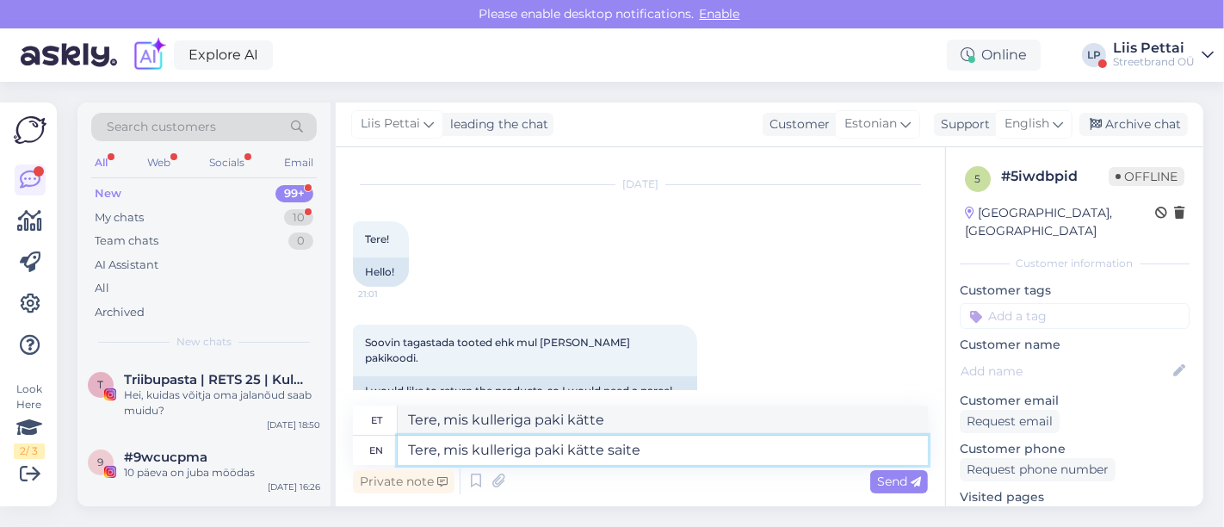
type textarea "Tere, mis kulleriga paki kätte saite?"
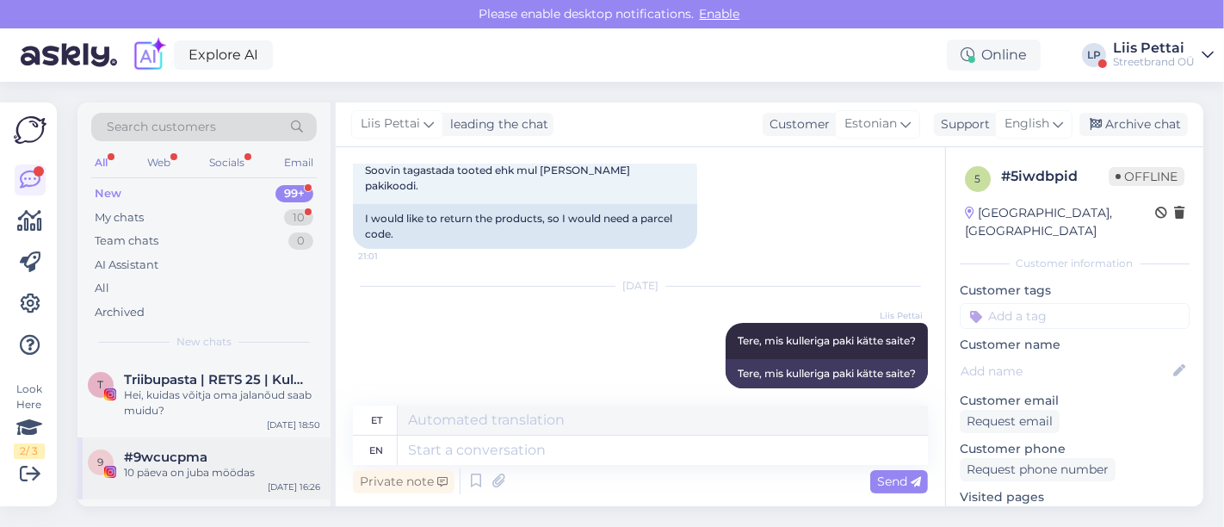
click at [172, 474] on div "10 päeva on juba möödas" at bounding box center [222, 472] width 196 height 15
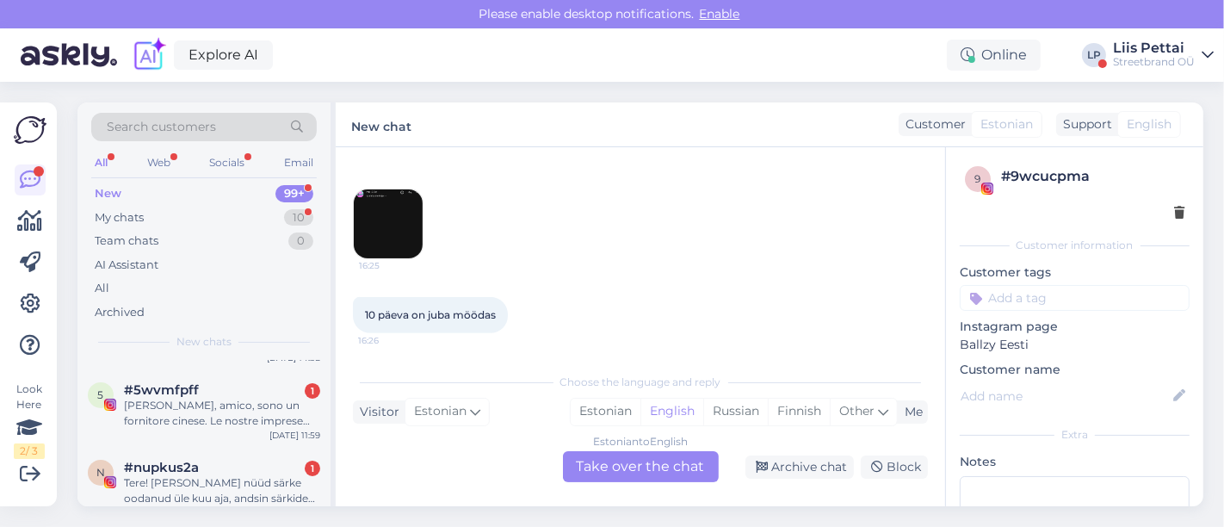
scroll to position [229, 0]
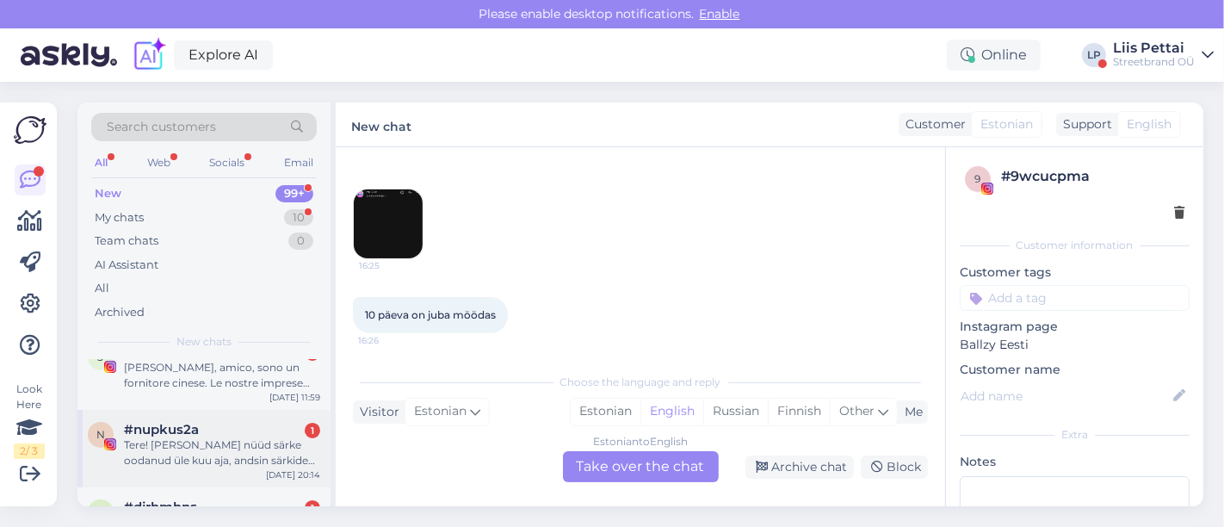
click at [231, 451] on div "Tere! [PERSON_NAME] nüüd särke oodanud üle kuu aja, andsin särkide suurused, ku…" at bounding box center [222, 452] width 196 height 31
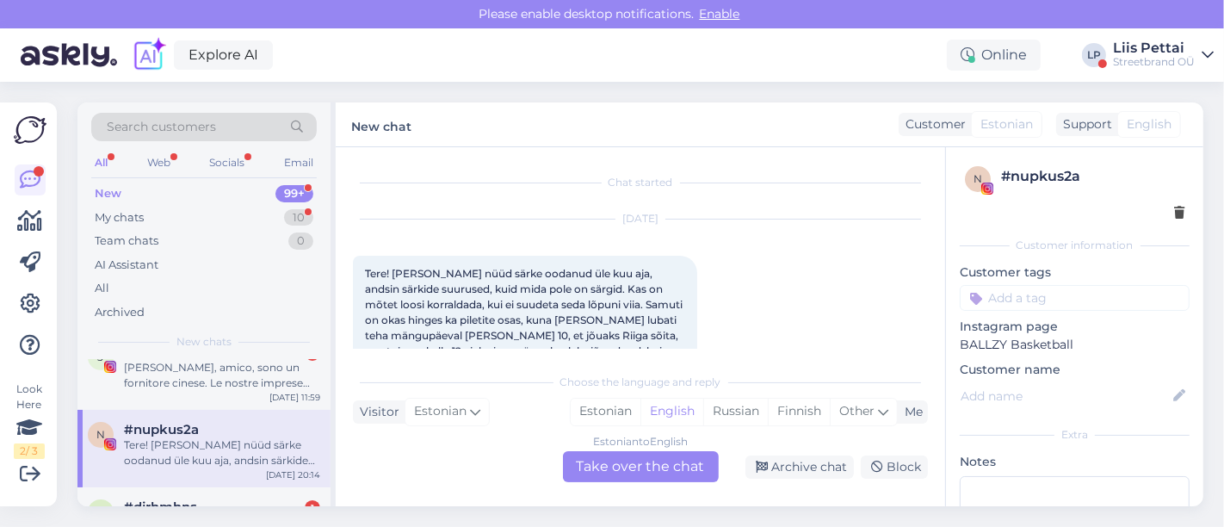
scroll to position [53, 0]
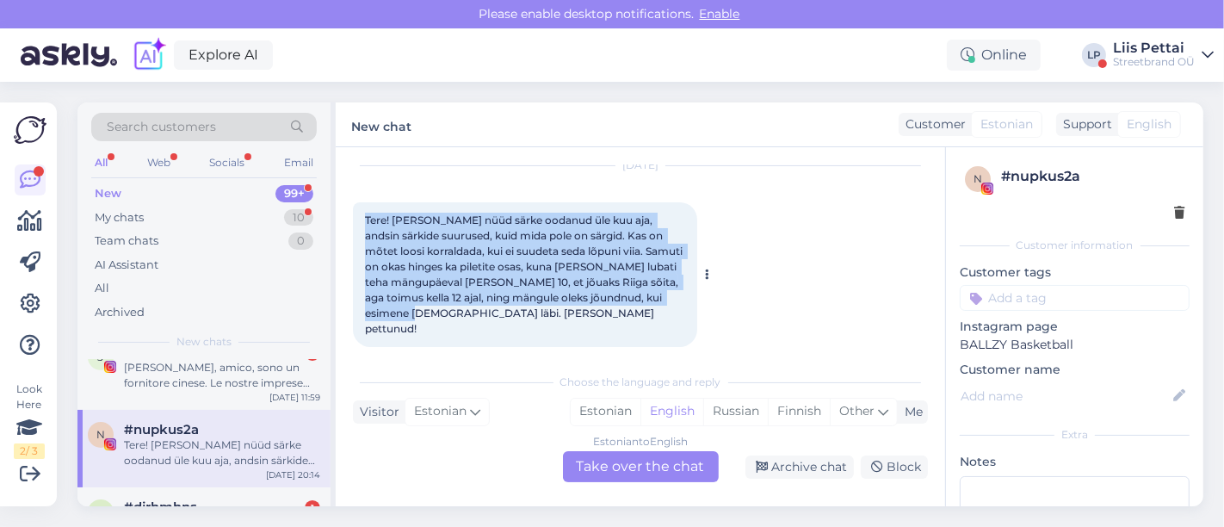
drag, startPoint x: 362, startPoint y: 215, endPoint x: 440, endPoint y: 323, distance: 133.1
click at [440, 323] on div "Tere! [PERSON_NAME] nüüd särke oodanud üle kuu aja, andsin särkide suurused, ku…" at bounding box center [525, 274] width 344 height 145
copy span "Tere! [PERSON_NAME] nüüd särke oodanud üle kuu aja, andsin särkide suurused, ku…"
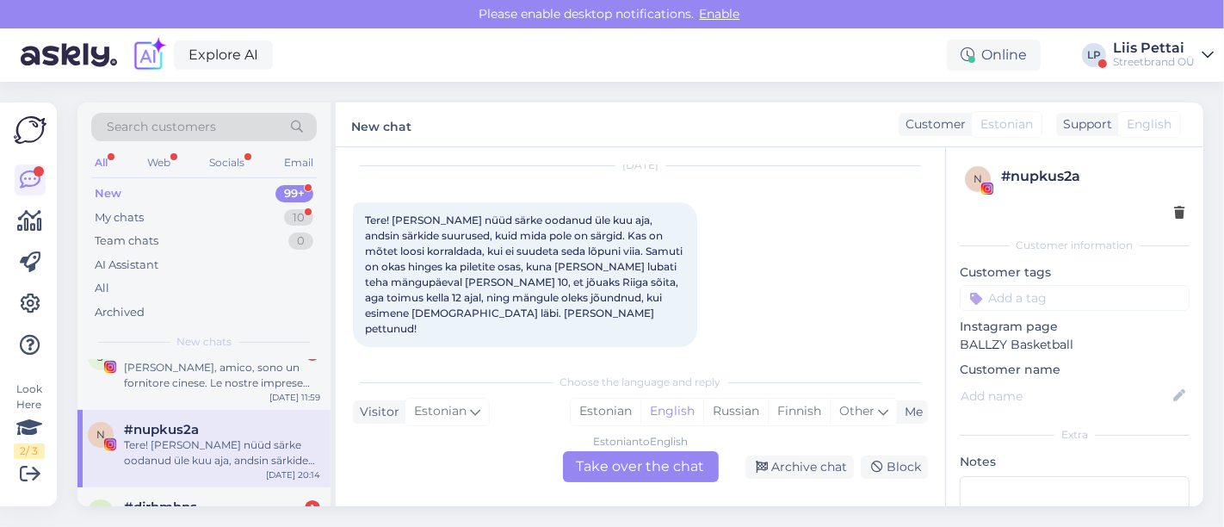
click at [192, 431] on span "#nupkus2a" at bounding box center [161, 429] width 75 height 15
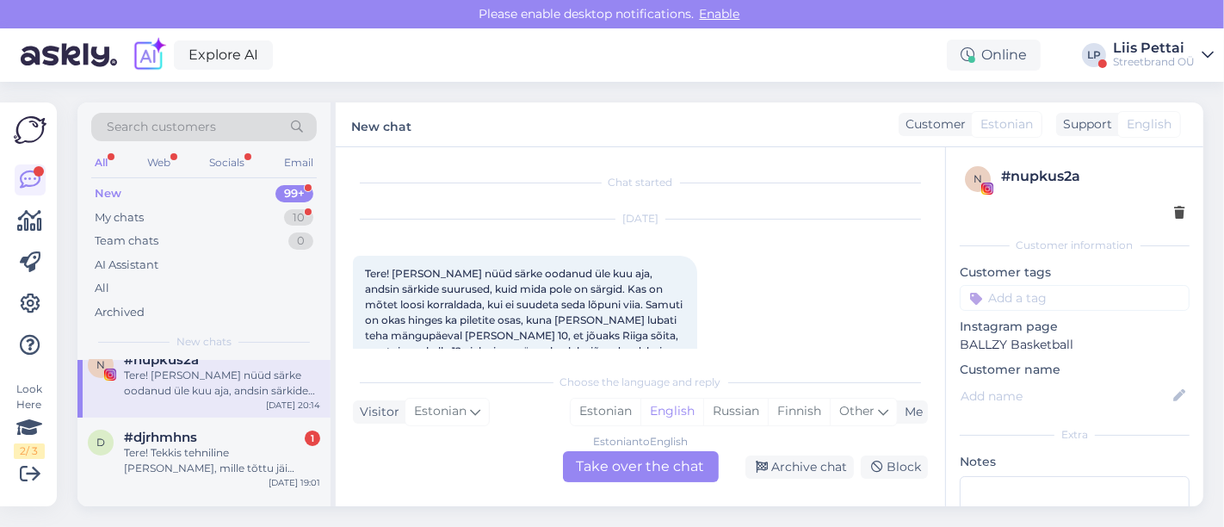
scroll to position [306, 0]
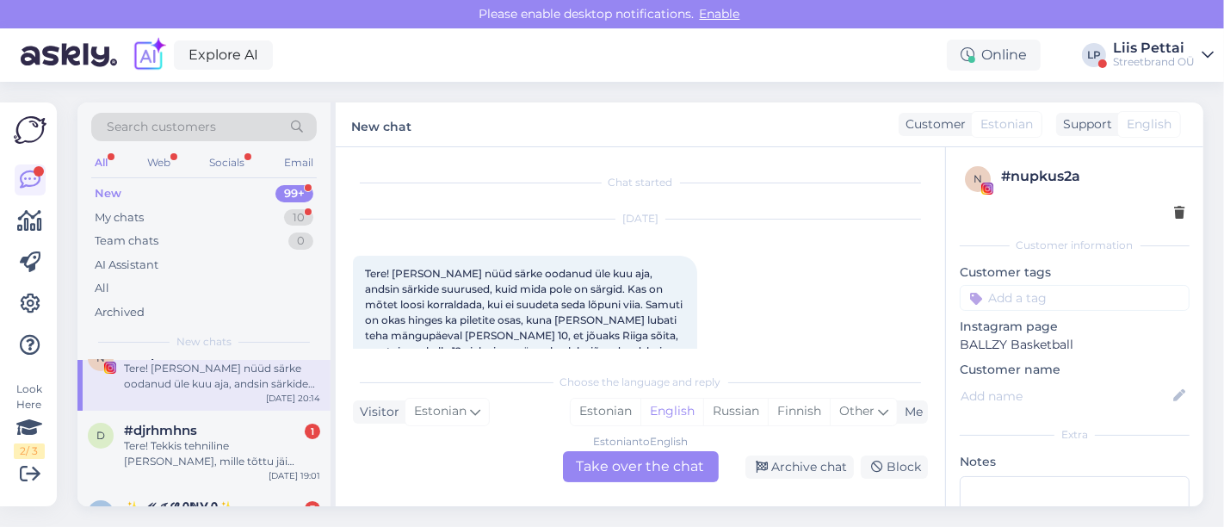
click at [192, 431] on span "#djrhmhns" at bounding box center [160, 430] width 73 height 15
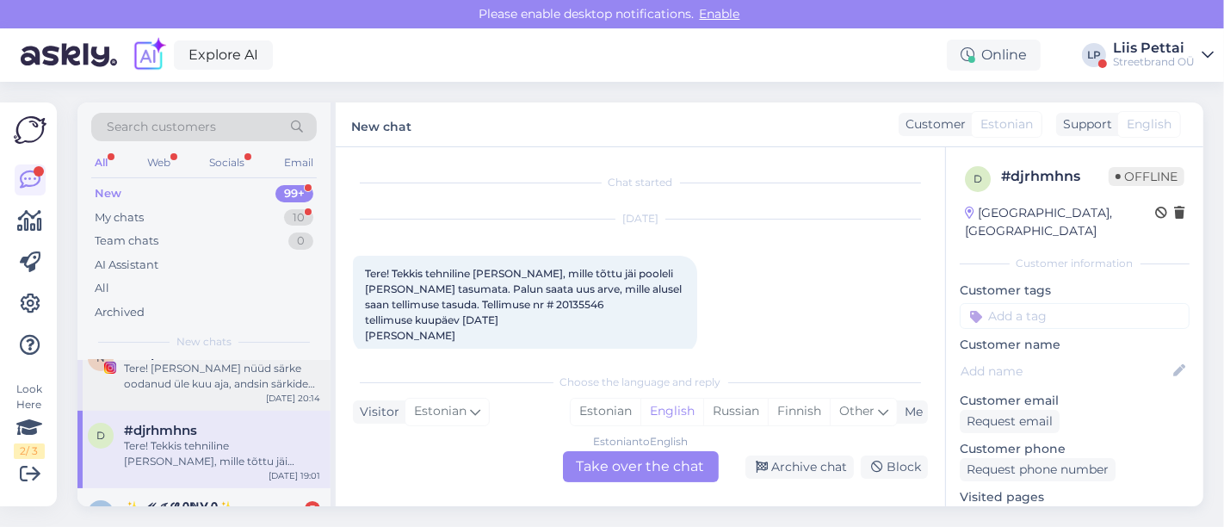
scroll to position [23, 0]
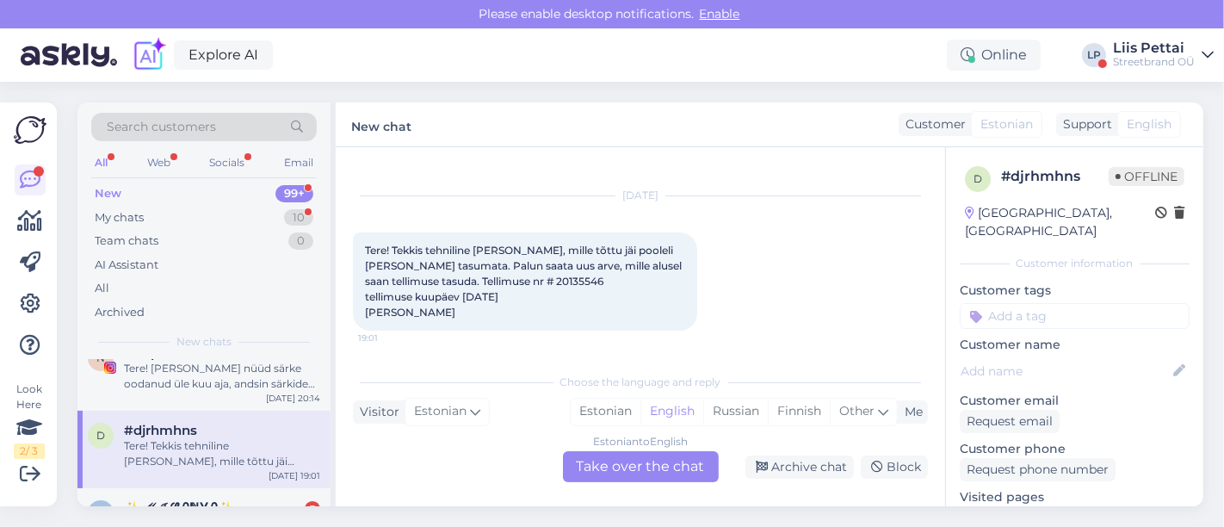
click at [600, 468] on div "Estonian to English Take over the chat" at bounding box center [641, 466] width 156 height 31
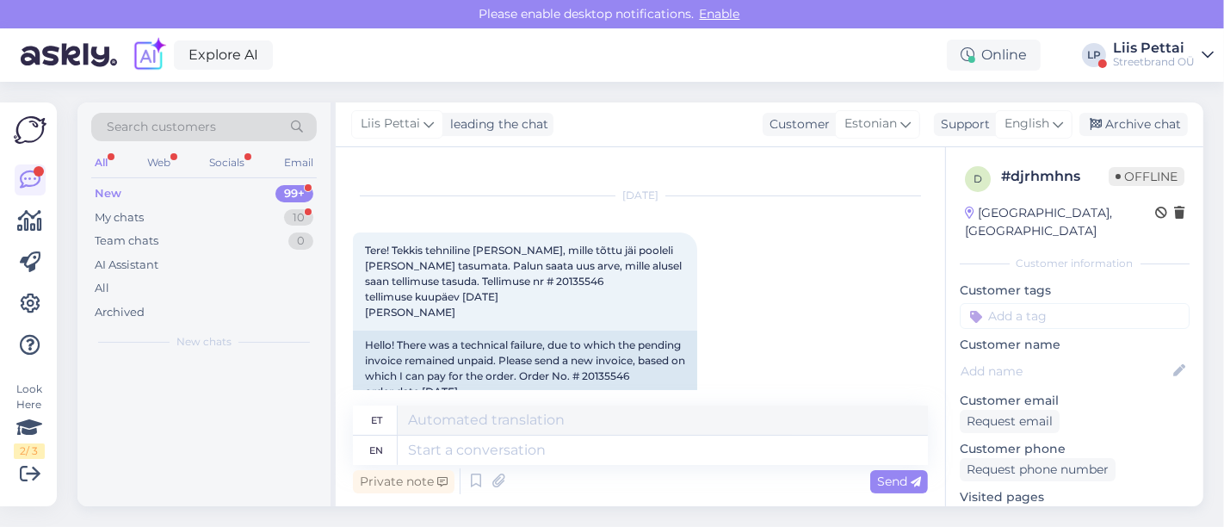
scroll to position [0, 0]
click at [561, 455] on textarea at bounding box center [663, 450] width 530 height 29
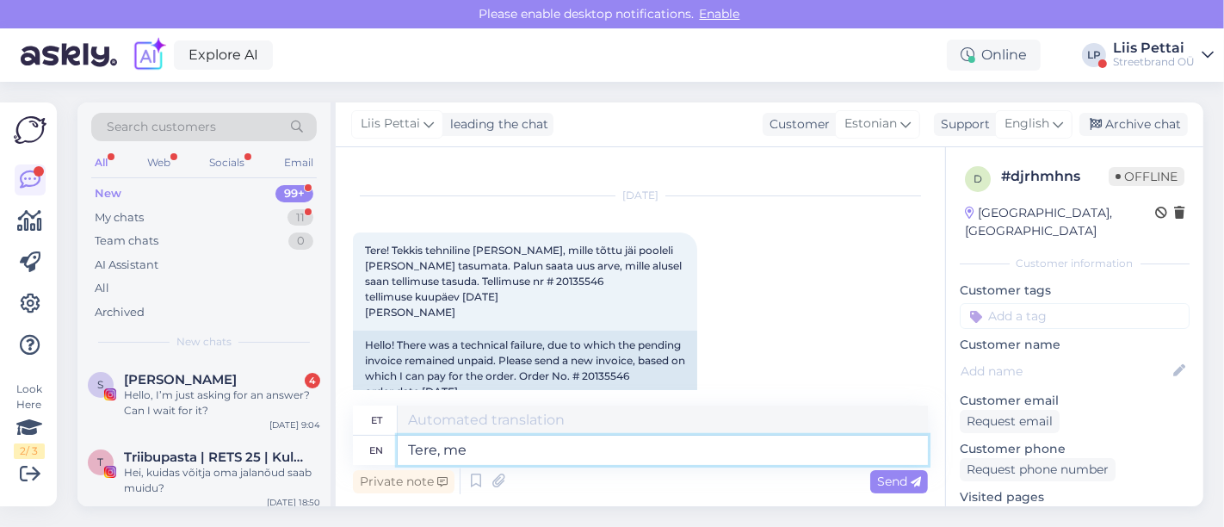
type textarea "Tere, me"
type textarea "Tere,"
type textarea "Tere, me ei"
type textarea "Tere, mina"
type textarea "Tere, me ei sa"
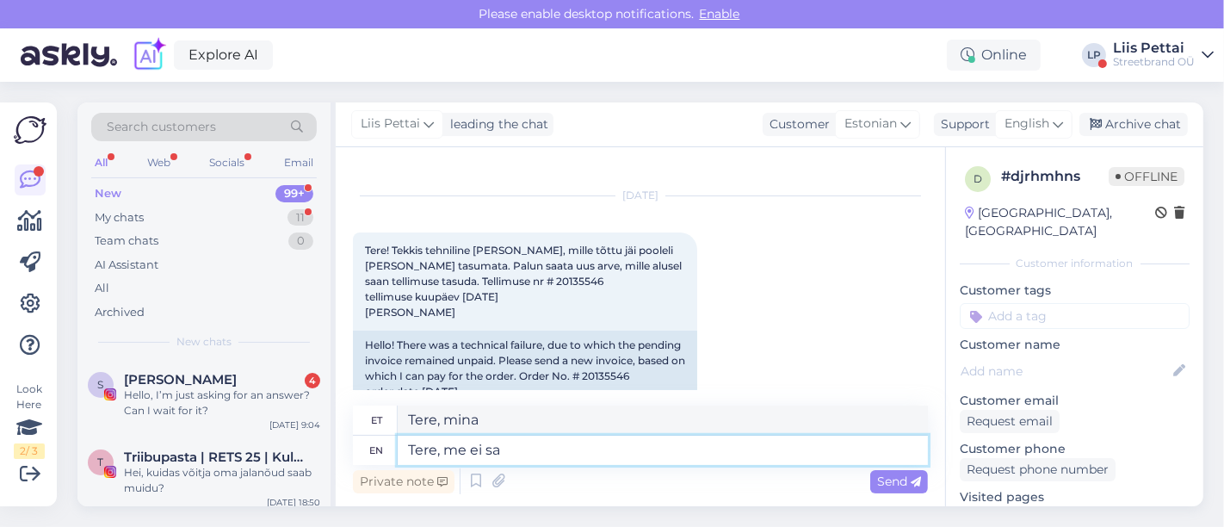
type textarea "Tere, mina ei"
type textarea "Tere, me ei sa ar"
type textarea "Tere, ma ei sa"
type textarea "Tere, me ei saa a"
type textarea "Tere, me ei saa"
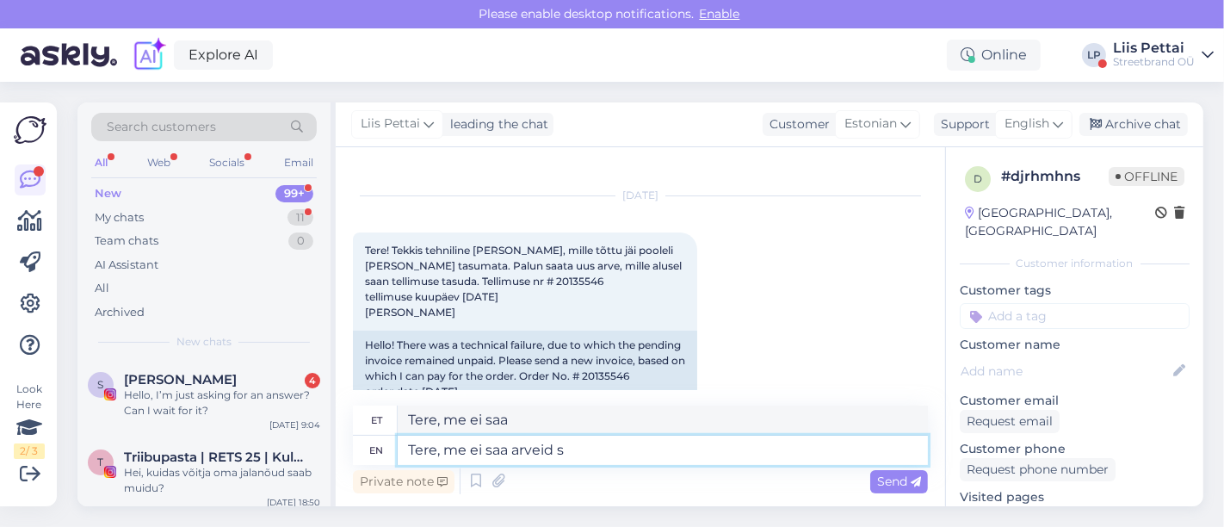
type textarea "Tere, me ei saa arveid sa"
type textarea "Tere, [PERSON_NAME] saa arveid"
type textarea "Tere, me ei saa arveid saata, pe"
type textarea "Tere, me ei saa arveid saata"
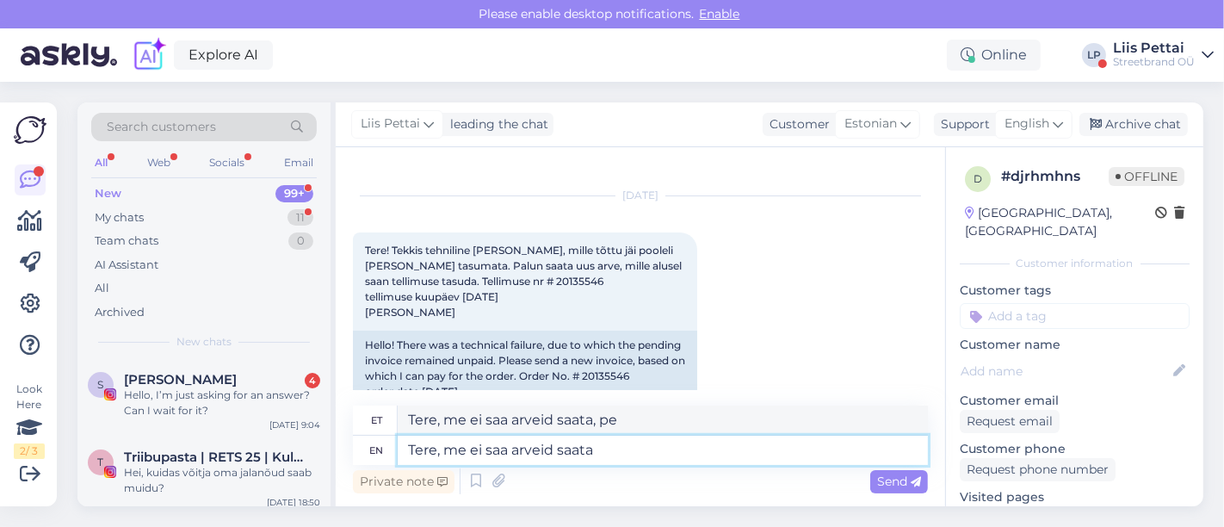
type textarea "Tere, [PERSON_NAME] saa arveid saata,"
type textarea "Tere, me ei saa arveid saata ni"
type textarea "Tere, [PERSON_NAME] saa arveid saata"
type textarea "Tere, me ei saa arveid saata niimoodi, pea"
type textarea "Tere, me ei saa arveid saata niimoodi,"
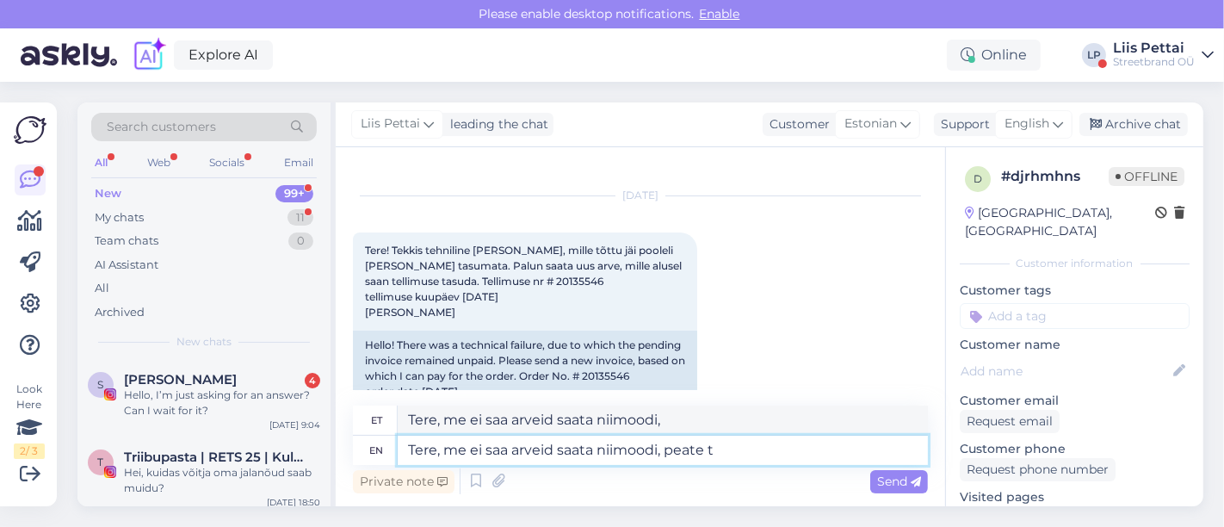
type textarea "Tere, me ei saa arveid saata niimoodi, [PERSON_NAME]"
type textarea "Tere, me ei saa arveid saata niimoodi, peate"
type textarea "Tere, me ei saa arveid saata niimoodi, peate tellimuse s"
type textarea "Tere, me ei saa arveid saata niimoodi, peate tellimuse"
type textarea "Tere, me ei saa arveid saata niimoodi, peate tellimuse otsast pe"
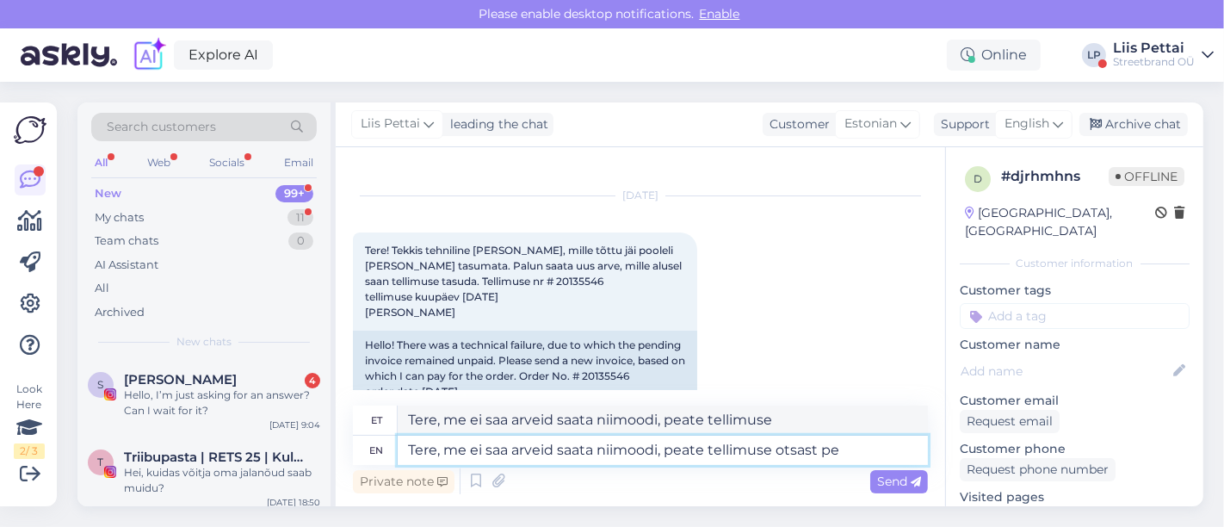
type textarea "Tere, me ei saa arveid saata niimoodi, peate tellimuse otsast"
type textarea "Tere, me ei saa arveid saata niimoodi, peate tellimuse otsast [PERSON_NAME]"
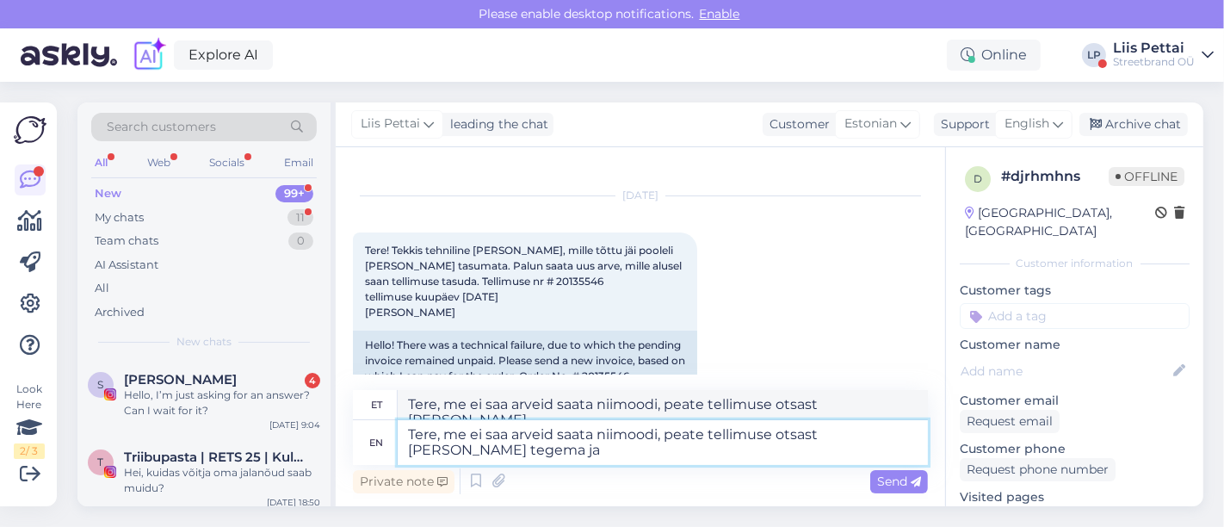
type textarea "Tere, me ei saa arveid saata niimoodi, peate tellimuse otsast [PERSON_NAME] teg…"
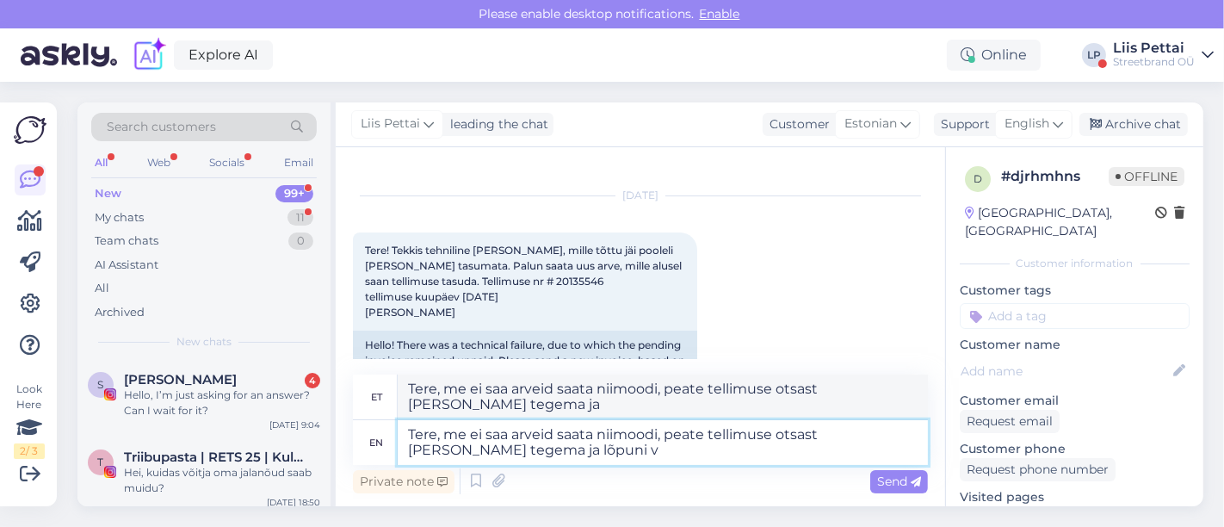
type textarea "Tere, me ei saa arveid saata niimoodi, peate tellimuse otsast [PERSON_NAME] teg…"
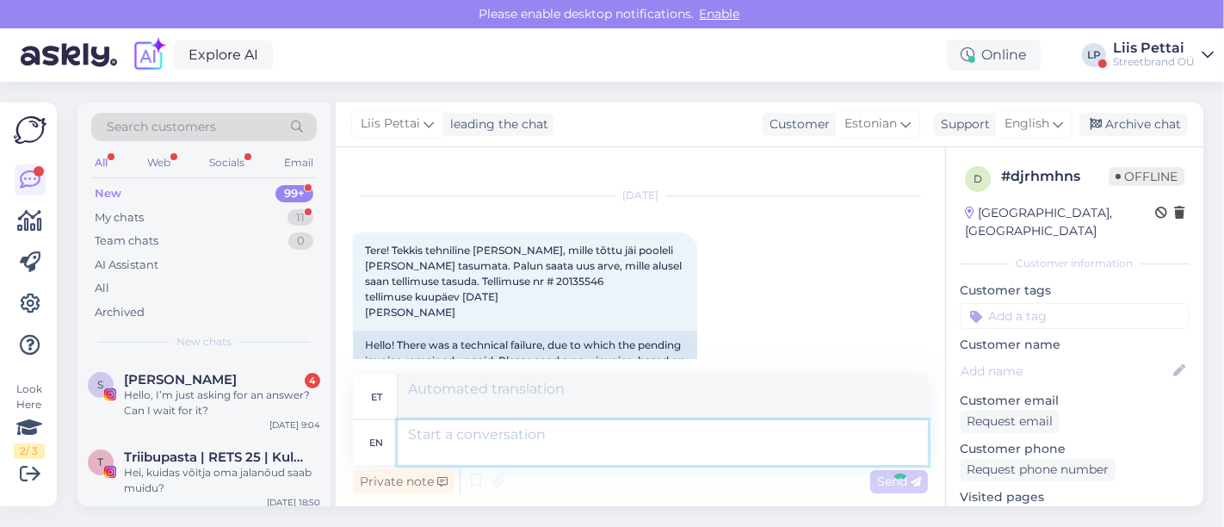
scroll to position [258, 0]
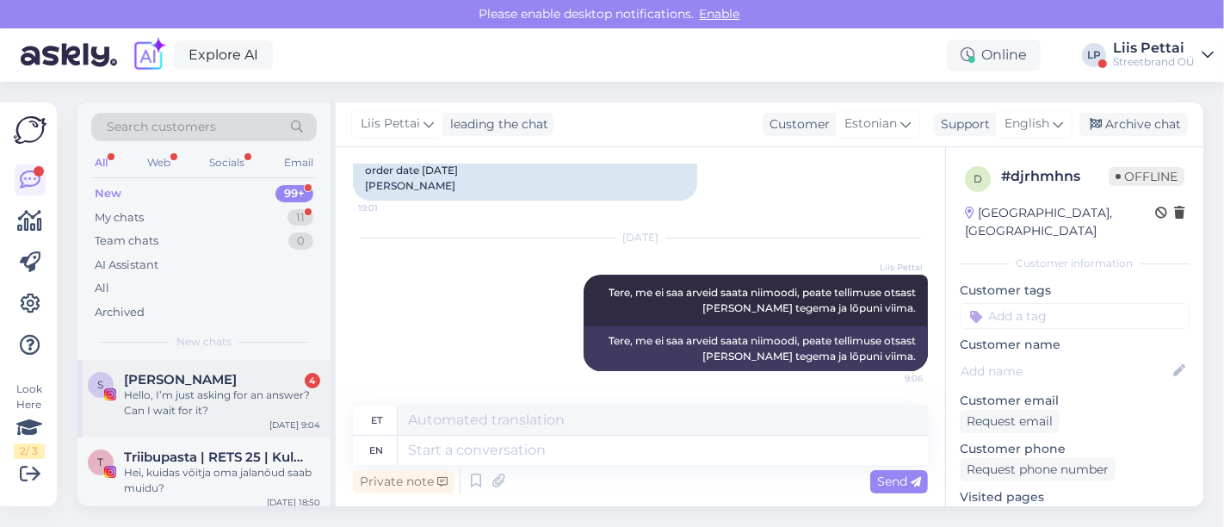
click at [196, 397] on div "Hello, I’m just asking for an answer? Can I wait for it?" at bounding box center [222, 402] width 196 height 31
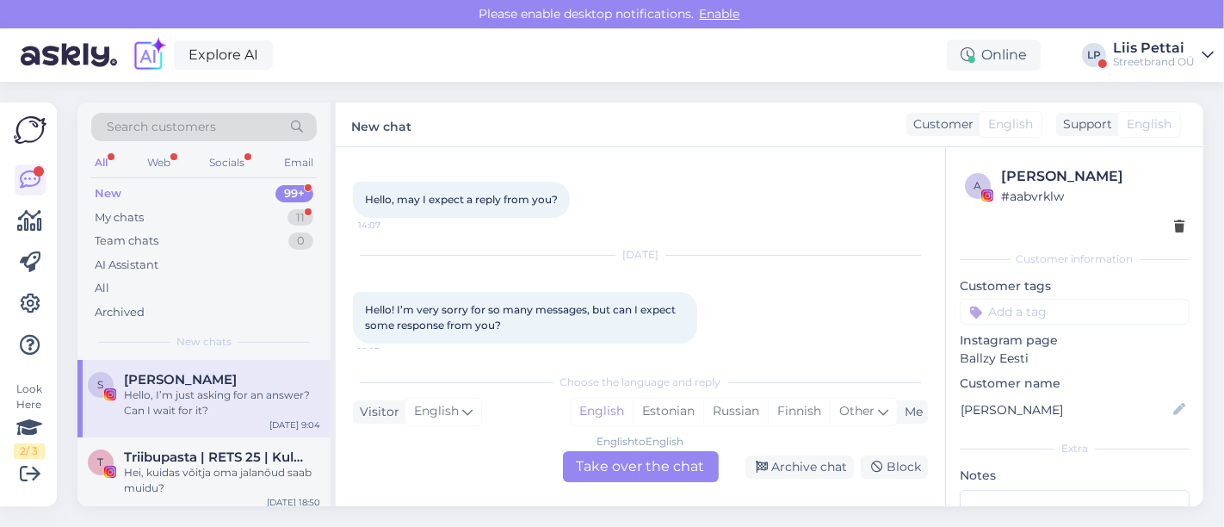
scroll to position [1680, 0]
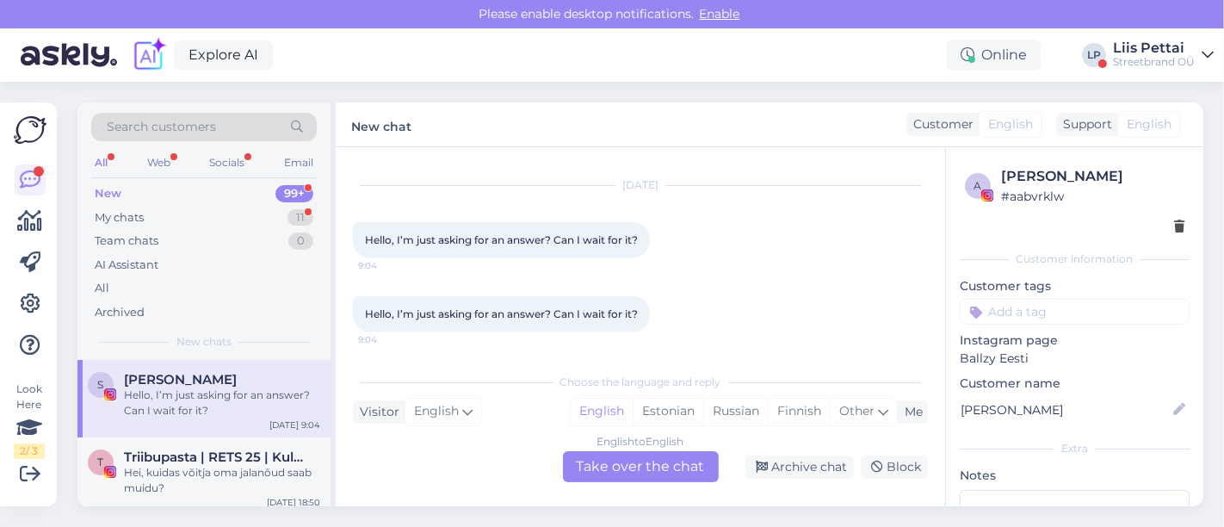
click at [636, 467] on div "English to English Take over the chat" at bounding box center [641, 466] width 156 height 31
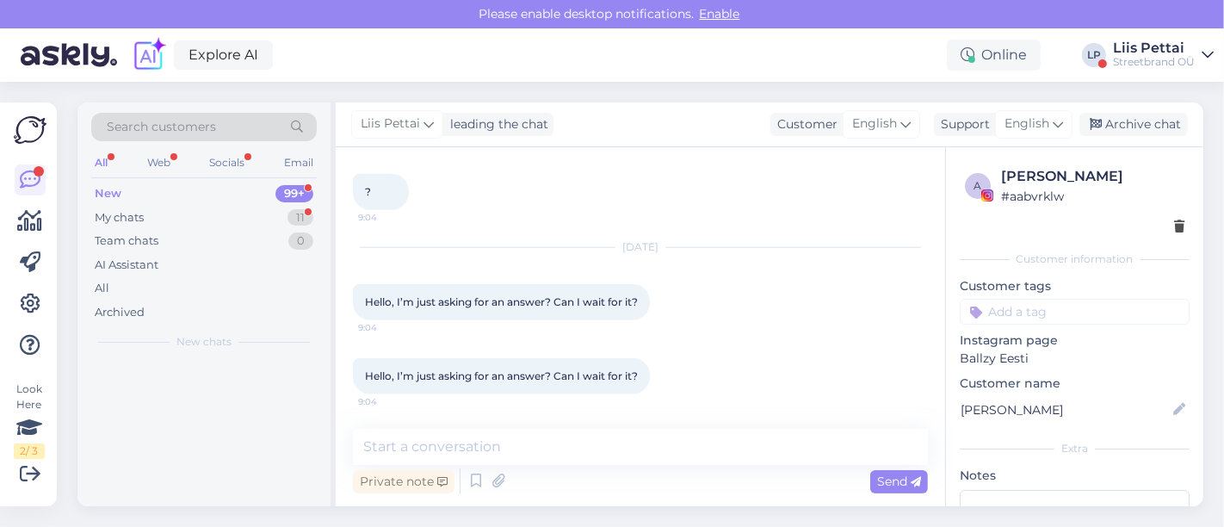
scroll to position [1616, 0]
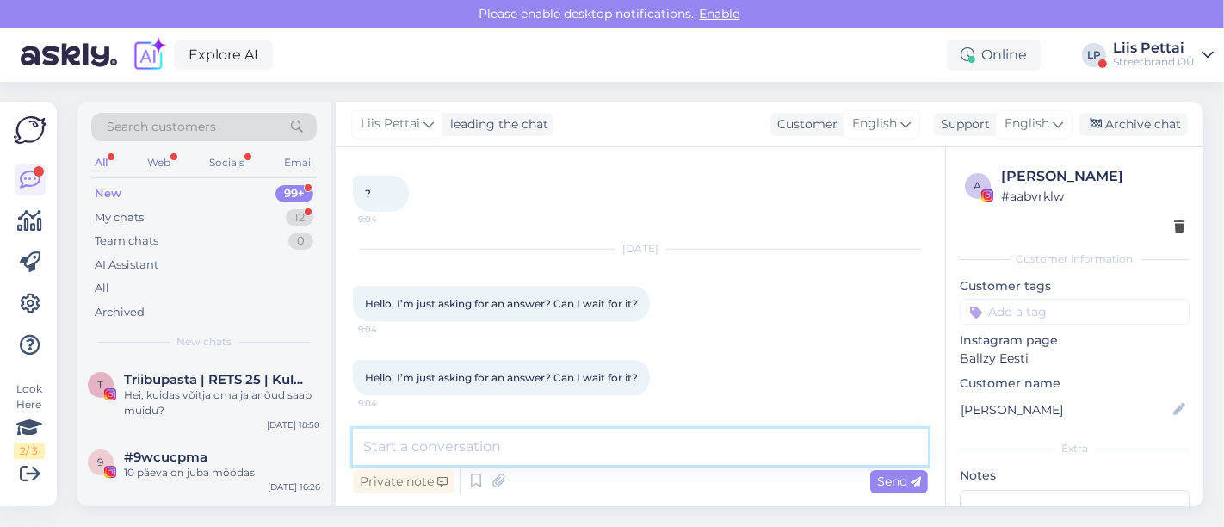
click at [517, 464] on textarea at bounding box center [640, 447] width 575 height 36
type textarea "Hello, regarding what?"
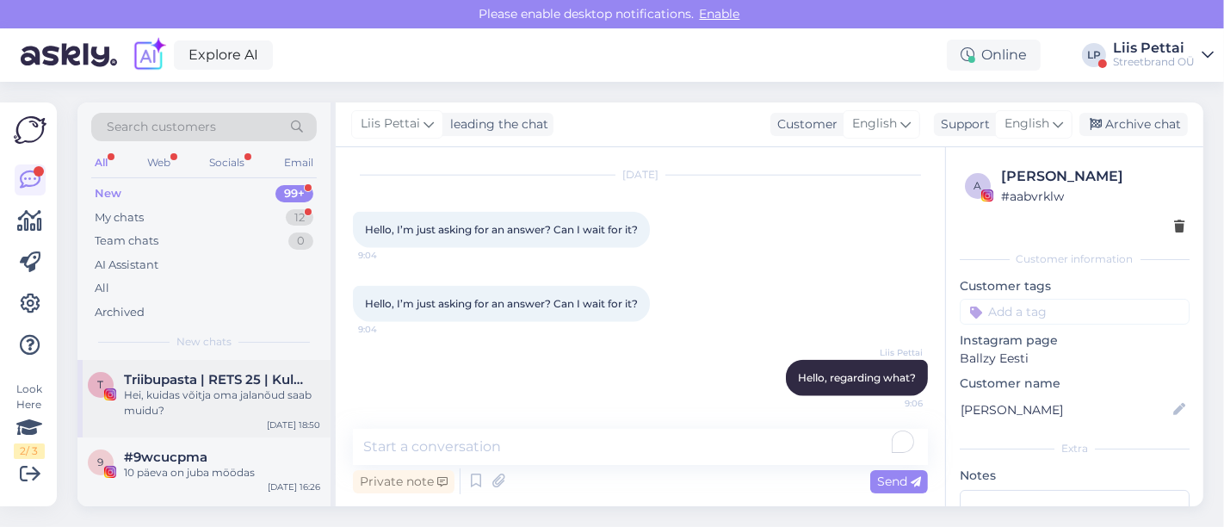
click at [173, 403] on div "Hei, kuidas võitja oma jalanõud saab muidu?" at bounding box center [222, 402] width 196 height 31
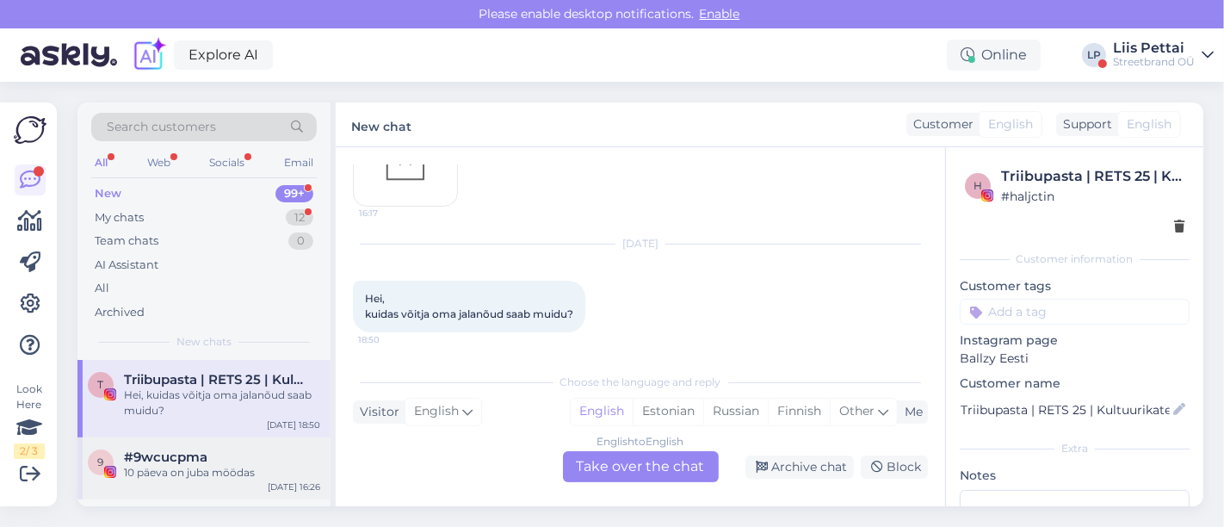
click at [179, 459] on span "#9wcucpma" at bounding box center [166, 456] width 84 height 15
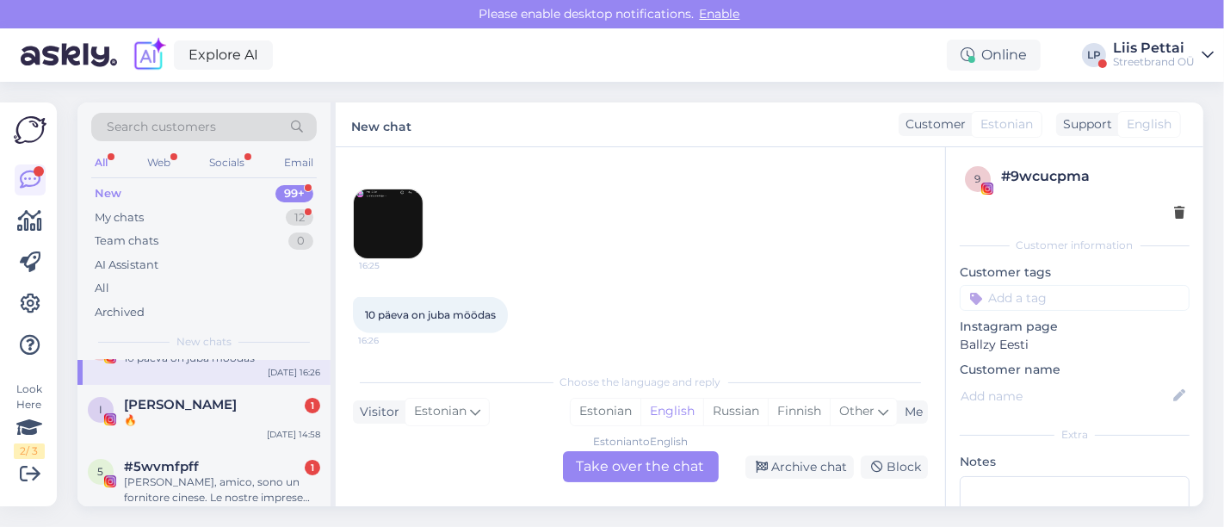
scroll to position [76, 0]
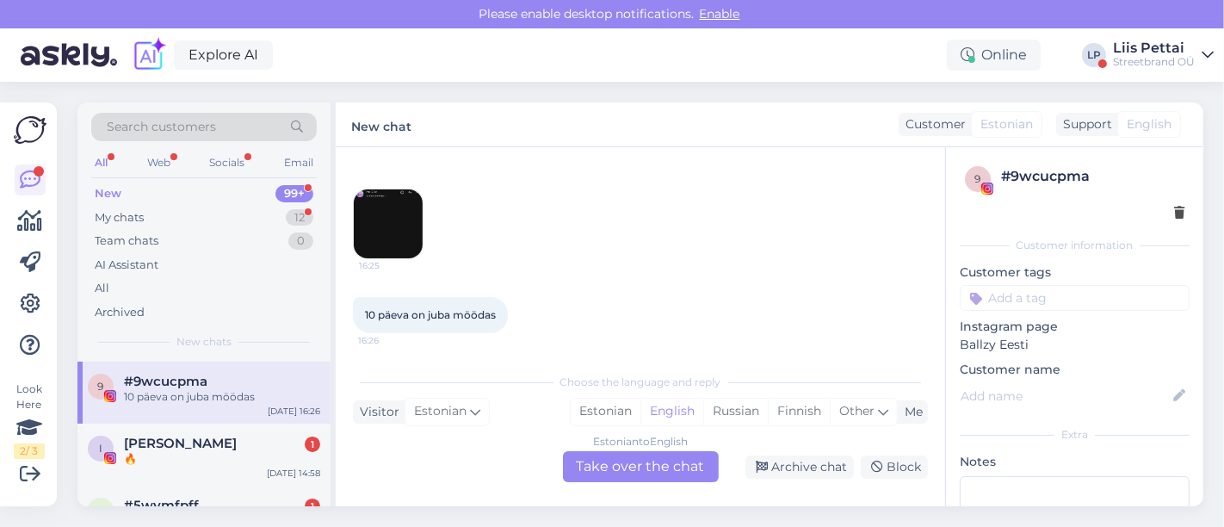
click at [179, 459] on div "🔥" at bounding box center [222, 458] width 196 height 15
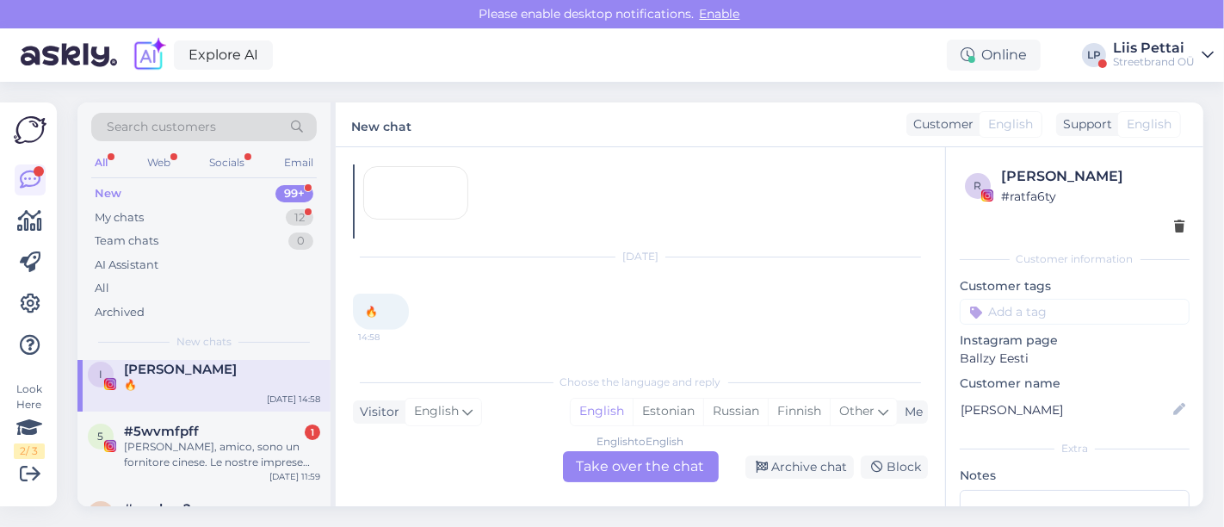
scroll to position [152, 0]
click at [179, 459] on div "[PERSON_NAME], amico, sono un fornitore cinese. Le nostre imprese dispongono di…" at bounding box center [222, 452] width 196 height 31
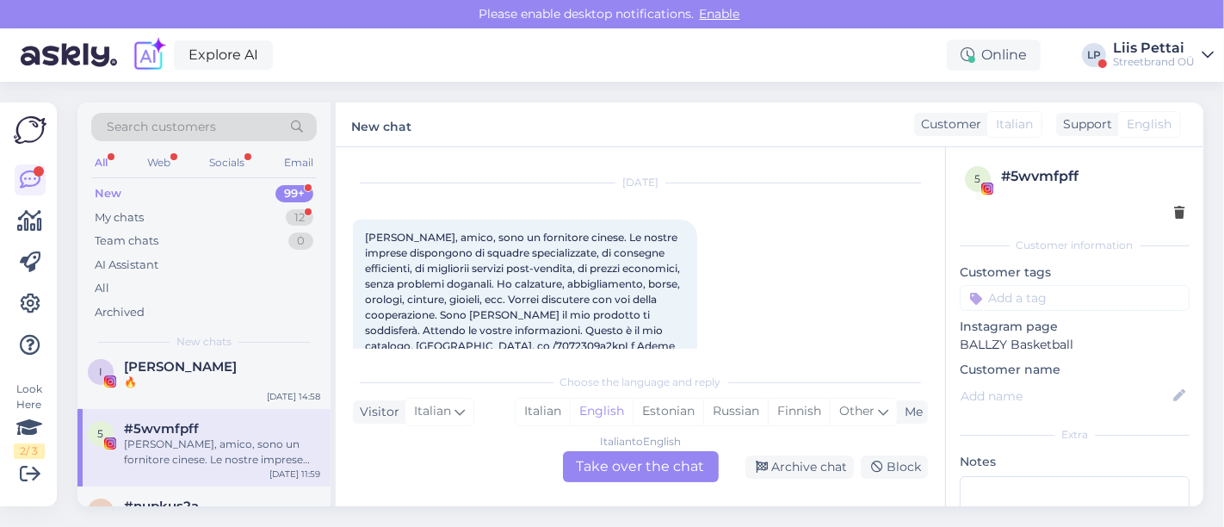
scroll to position [191, 0]
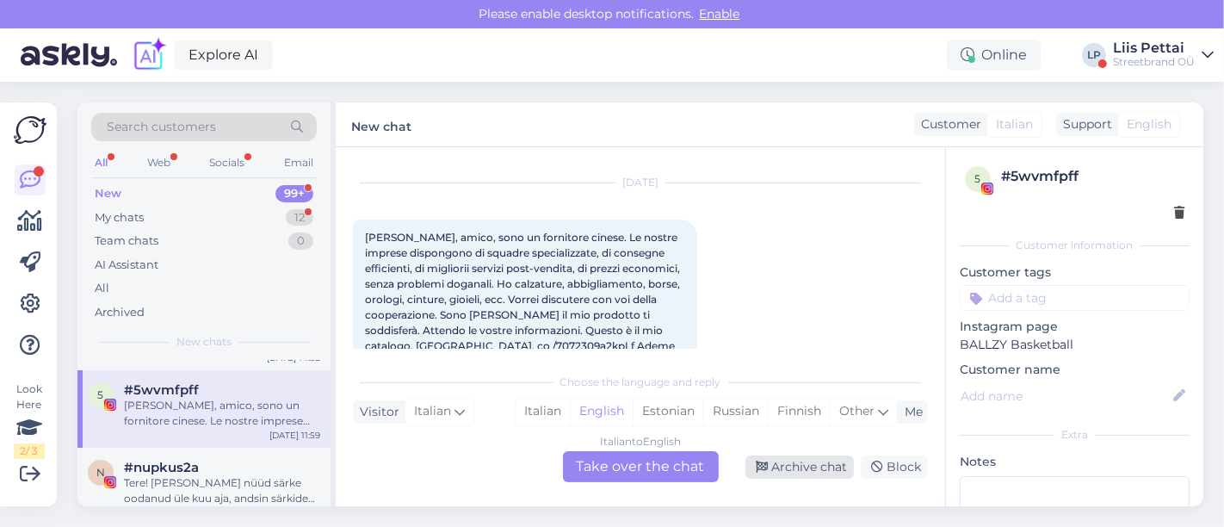
click at [796, 470] on div "Archive chat" at bounding box center [800, 466] width 108 height 23
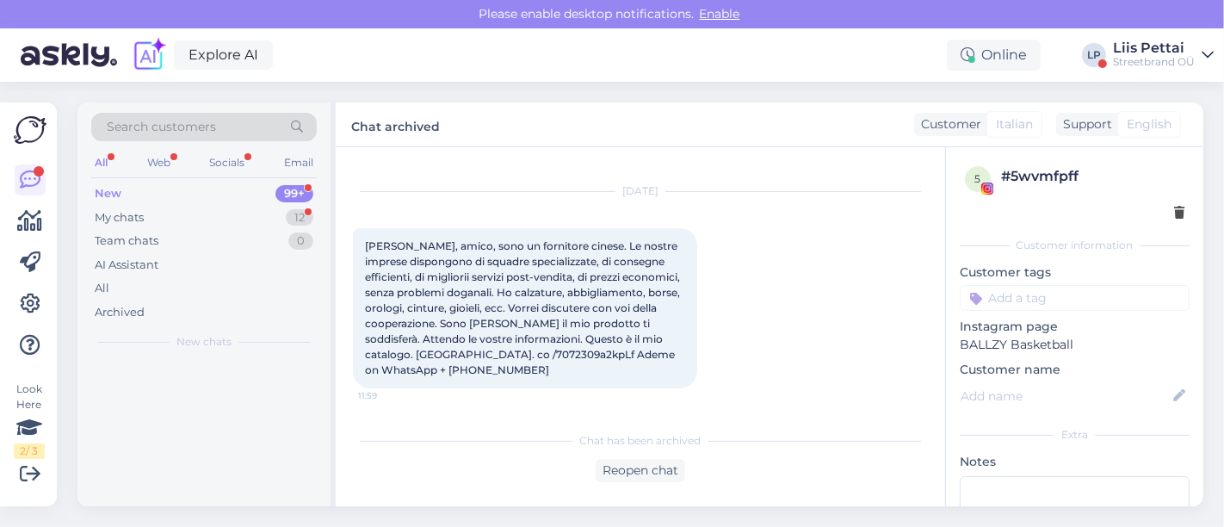
scroll to position [27, 0]
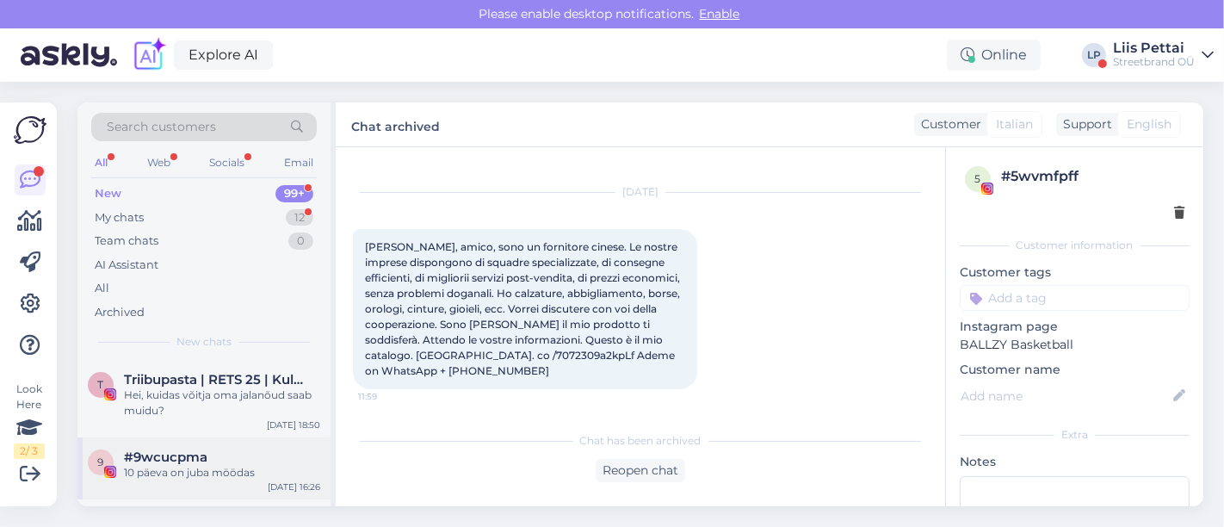
click at [222, 456] on div "#9wcucpma" at bounding box center [222, 456] width 196 height 15
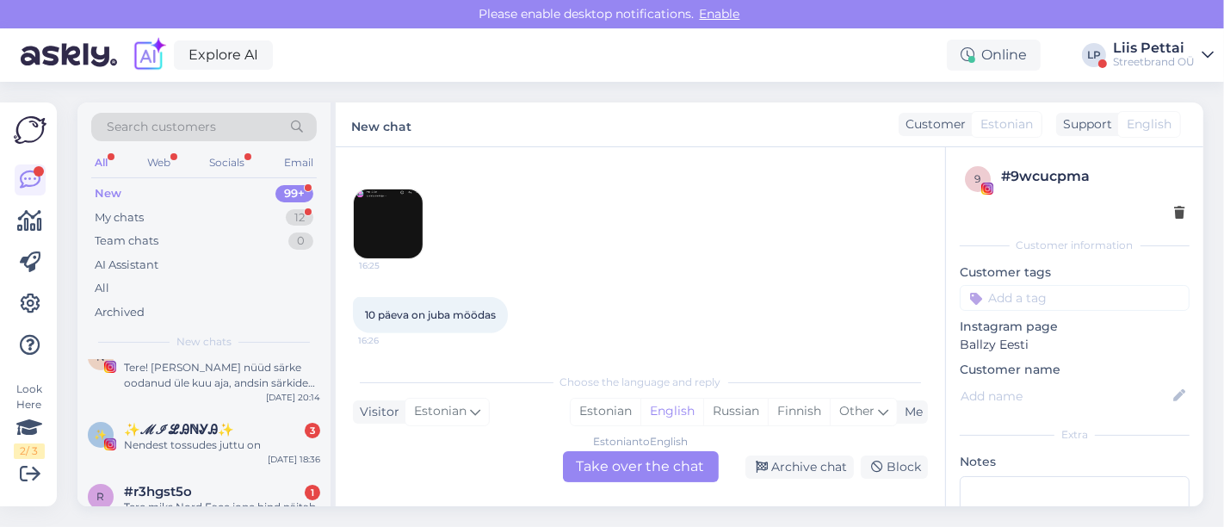
scroll to position [191, 0]
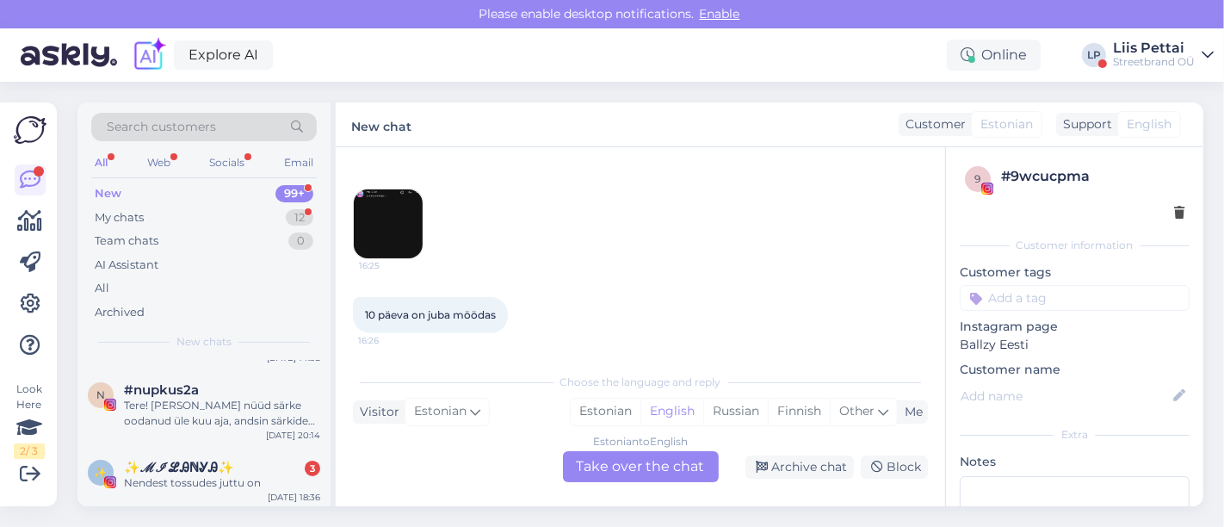
click at [222, 456] on div "✨ ✨ℳℐℒᎯℕᎽᎯ✨ 3 Nendest tossudes juttu on [DATE] 18:36" at bounding box center [203, 479] width 253 height 62
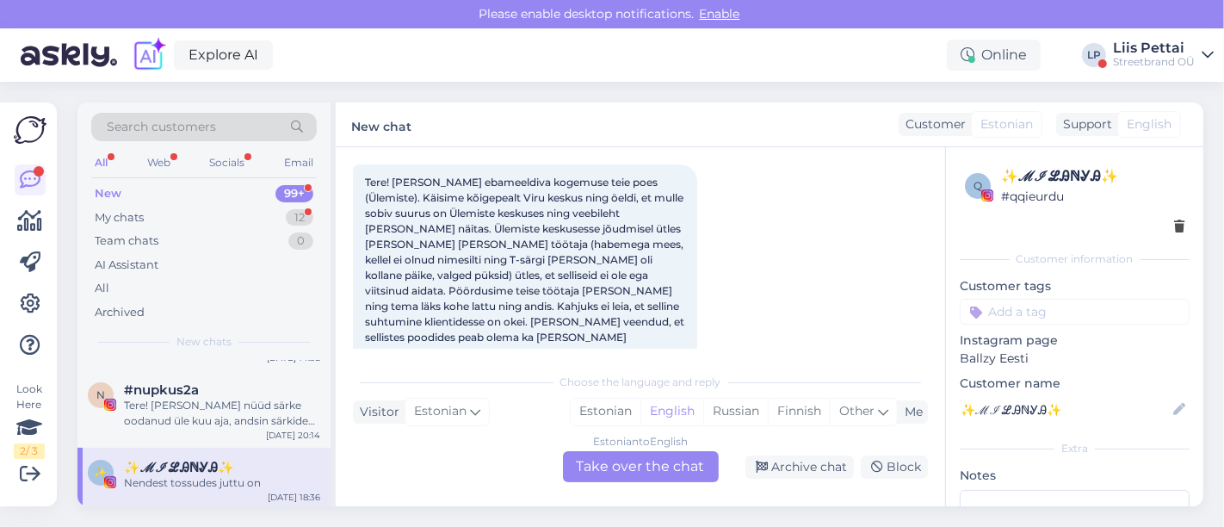
scroll to position [98, 0]
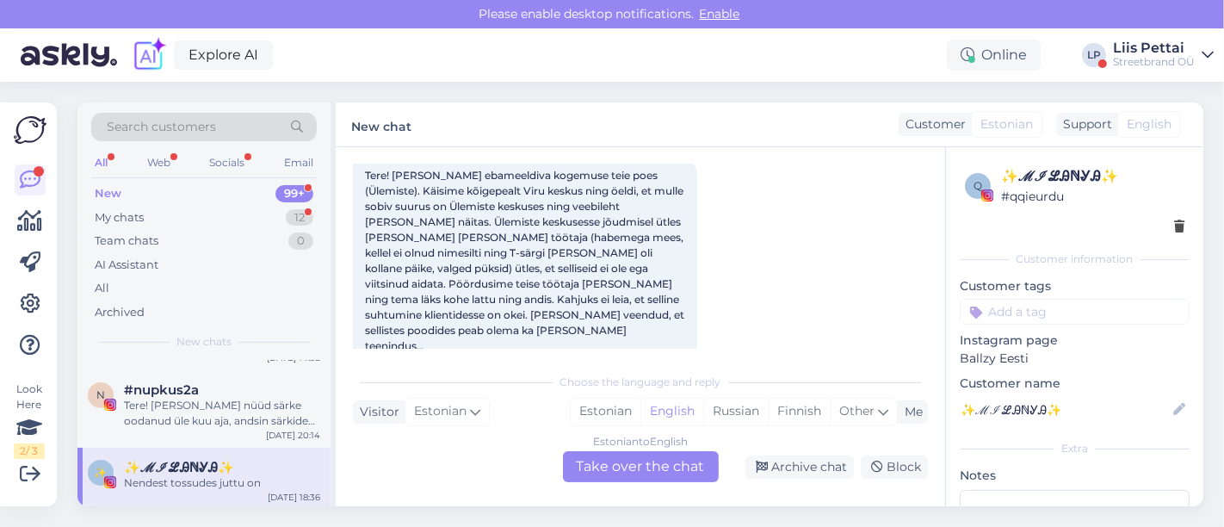
click at [620, 471] on div "Estonian to English Take over the chat" at bounding box center [641, 466] width 156 height 31
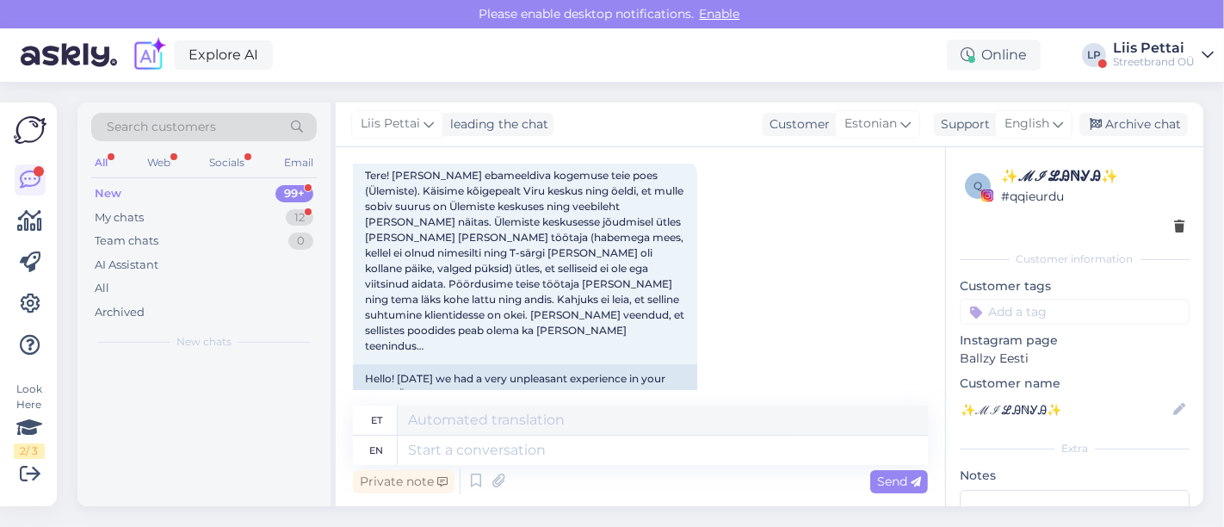
scroll to position [0, 0]
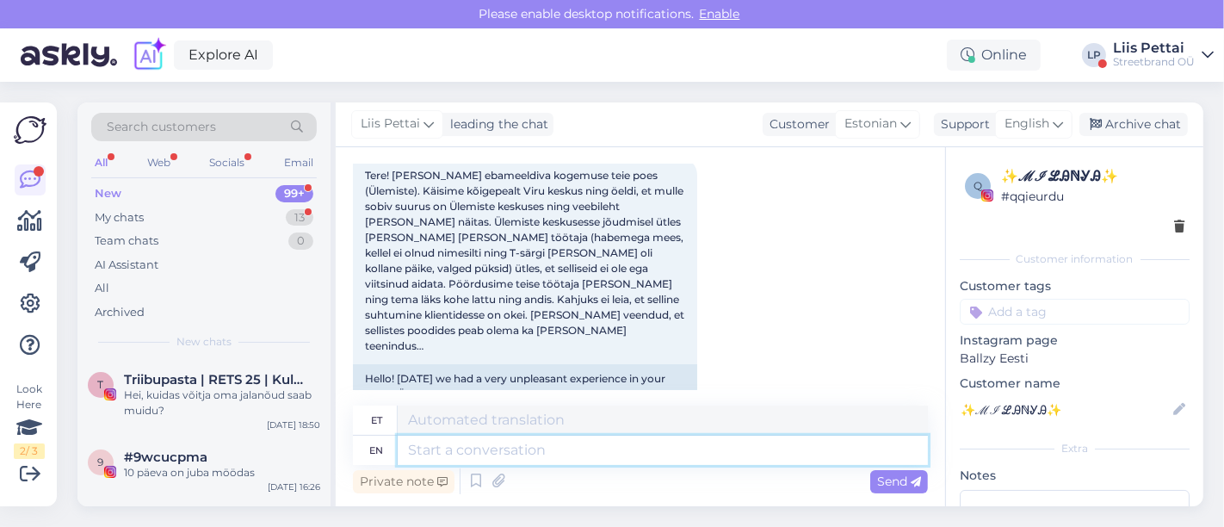
click at [612, 461] on textarea at bounding box center [663, 450] width 530 height 29
type textarea "Tere, v"
type textarea "Tere,"
type textarea "Tere, väga va"
type textarea "Tere, väga"
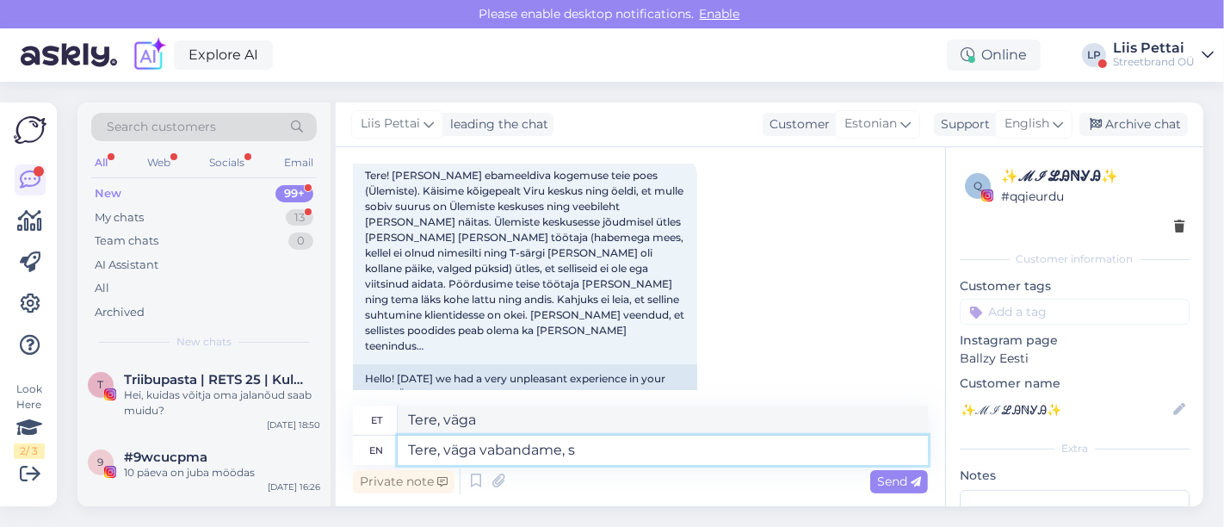
type textarea "Tere, väga vabandame, sa"
type textarea "Tere, väga vabandame"
type textarea "Tere, väga vabandame, saate tä"
type textarea "Tere, väga vabandame, saate"
type textarea "Tere, väga vabandame, saate täpsemalt s"
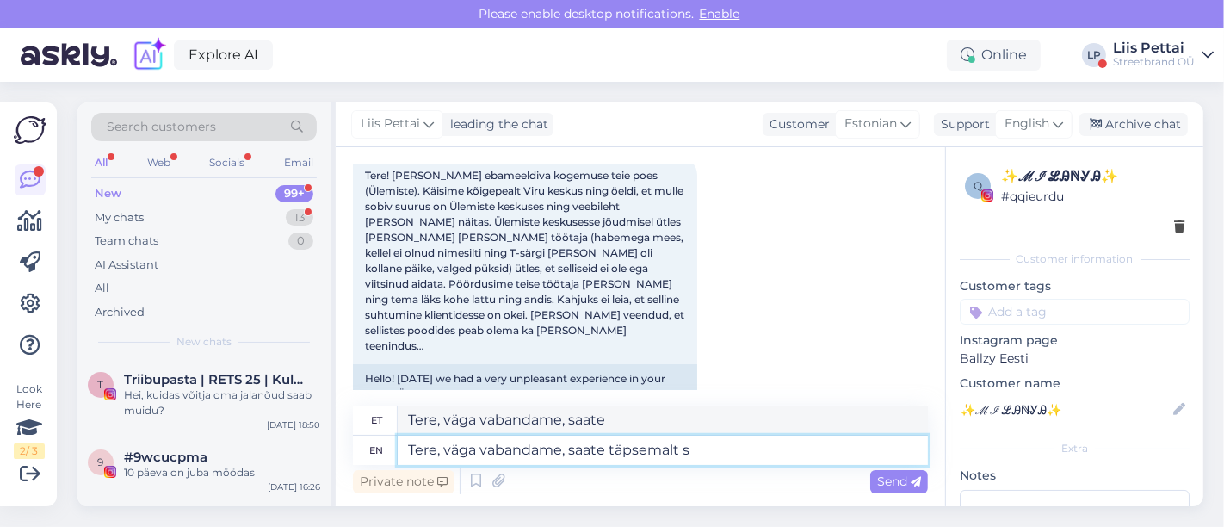
type textarea "Tere, väga vabandame, saate täpsemalt"
type textarea "Tere, väga vabandame, saate täpsemalt selgitada mis jh"
type textarea "Tere, väga vabandame, saate täpsemalt selge mis"
type textarea "Tere, väga vabandame, saate täpsemalt selgitada mis juhtus, l"
type textarea "Tere, väga vabandame, saate täpsemalt selge mis juhtus,"
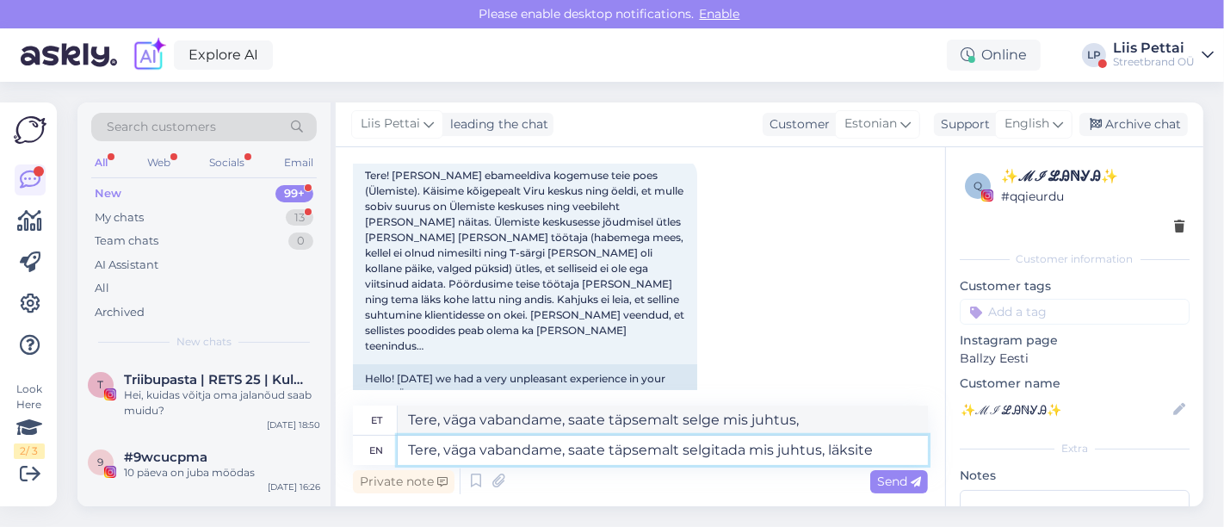
type textarea "Tere, väga vabandame, saate täpsemalt selgitada mis juhtus, läksite"
type textarea "Tere, väga vabandame, saate täpsemalt toimus mis juhtus, läksite"
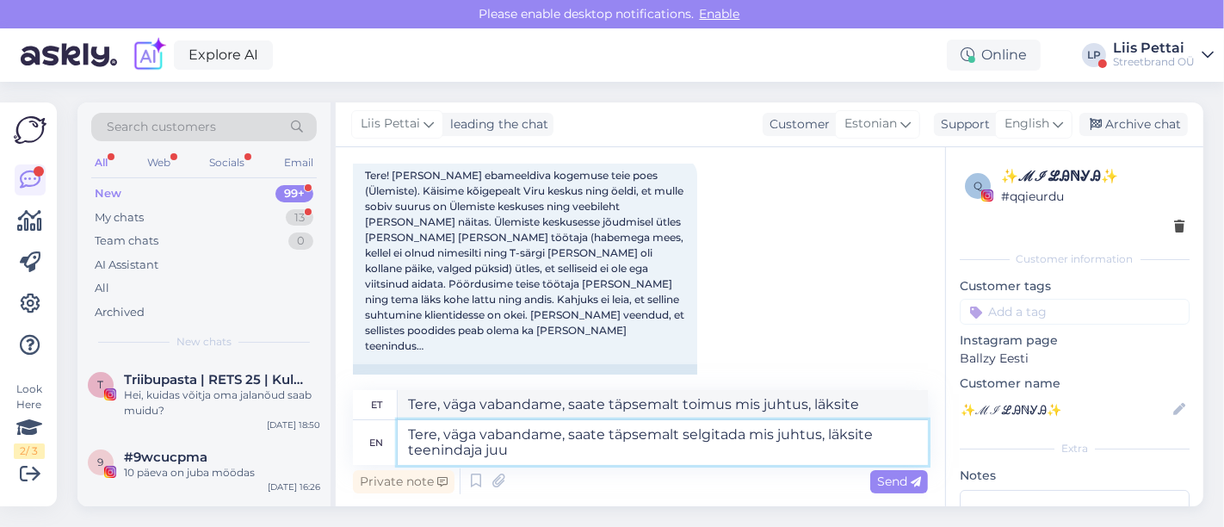
type textarea "Tere, väga vabandame, saate täpsemalt selgitada mis juhtus, läksite teenindaja …"
type textarea "Tere, väga vabandame, täpselt läks mis juhtus, läksite teenindaja"
type textarea "Tere, väga vabandame, saate täpsemalt selgitada mis juhtus, läksite teenindaja …"
type textarea "Tere, väga vabandame, saate täpsemalt läks mis juhtus, läksite teenindaja juurde"
type textarea "Tere, väga vabandame, saate täpsemalt selgitada mis juhtus, läksite teenindaja …"
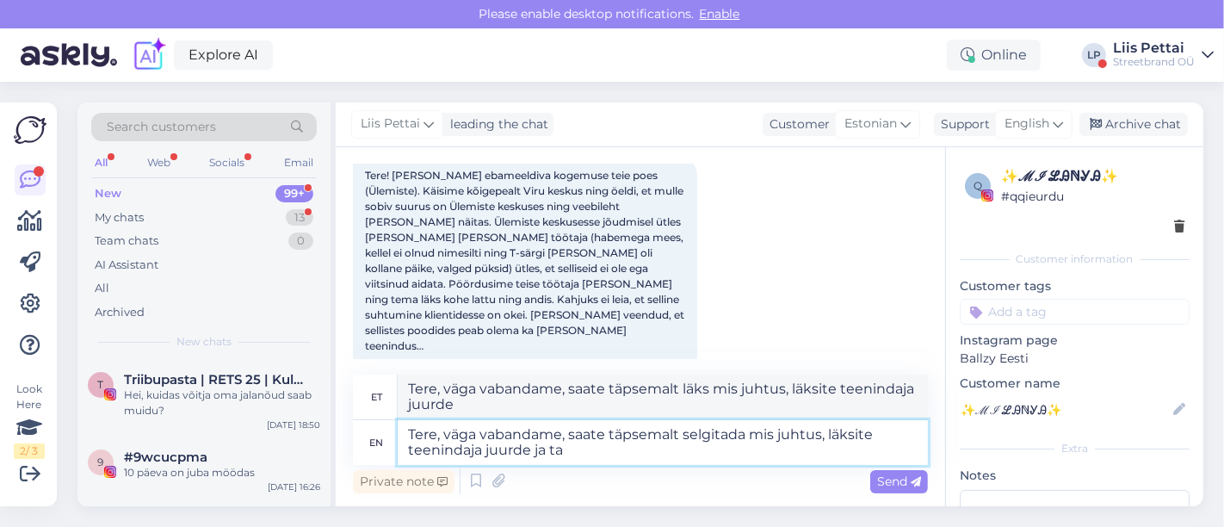
type textarea "Tere, väga vabandame, saate täpsemalt läks mis juhtus, läksite teenindaja juurd…"
type textarea "Tere, väga vabandame, saate täpsemalt selgitada mis juhtus, läksite teenindaja …"
type textarea "Tere, väga vabandame, saate täpsemalt läks mis juhtus, läksite teenindaja juurd…"
type textarea "Tere, väga vabandame, saate täpsemalt selgitada mis juhtus, läksite teenindaja …"
type textarea "Tere, väga vabandame, saate täpsemalt läks mis juhtus, et teenindaja juurde ja …"
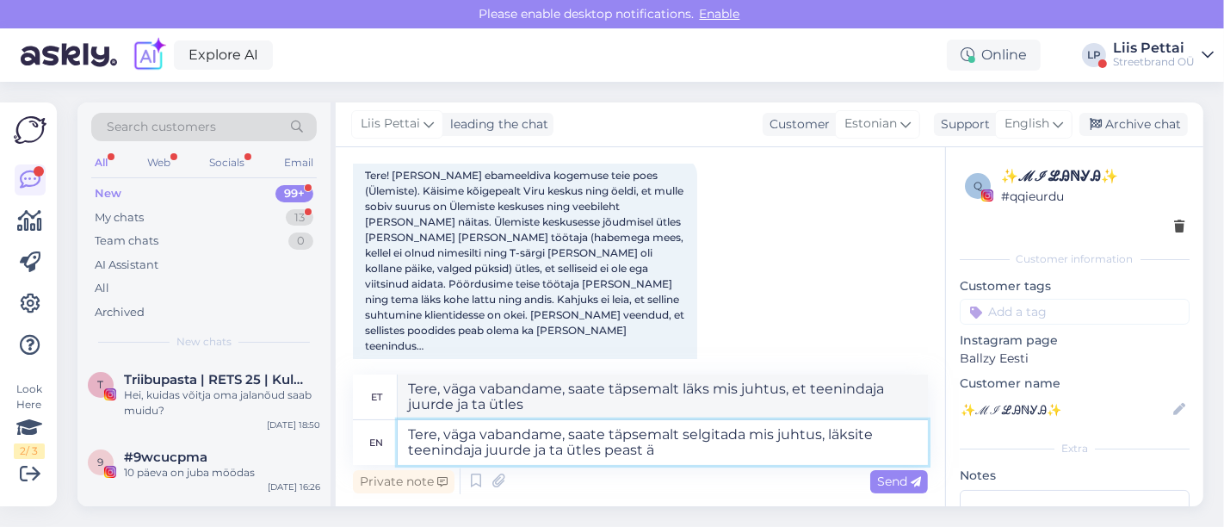
type textarea "Tere, väga vabandame, saate täpsemalt selgitada mis juhtus, läksite teenindaja …"
type textarea "Tere, väga vabandame, saate täpsemalt läks mis juhtus, et teenindaja juurde ja …"
type textarea "Tere, väga vabandame, saate täpsemalt selgitada mis juhtus, läksite teenindaja …"
type textarea "Tere, väga vabandame, saate täpsemalt läks mis juhtus, et teenindaja juurde ja …"
type textarea "Tere, väga vabandame, saate täpsemalt selgitada mis juhtus, läksite teenindaja …"
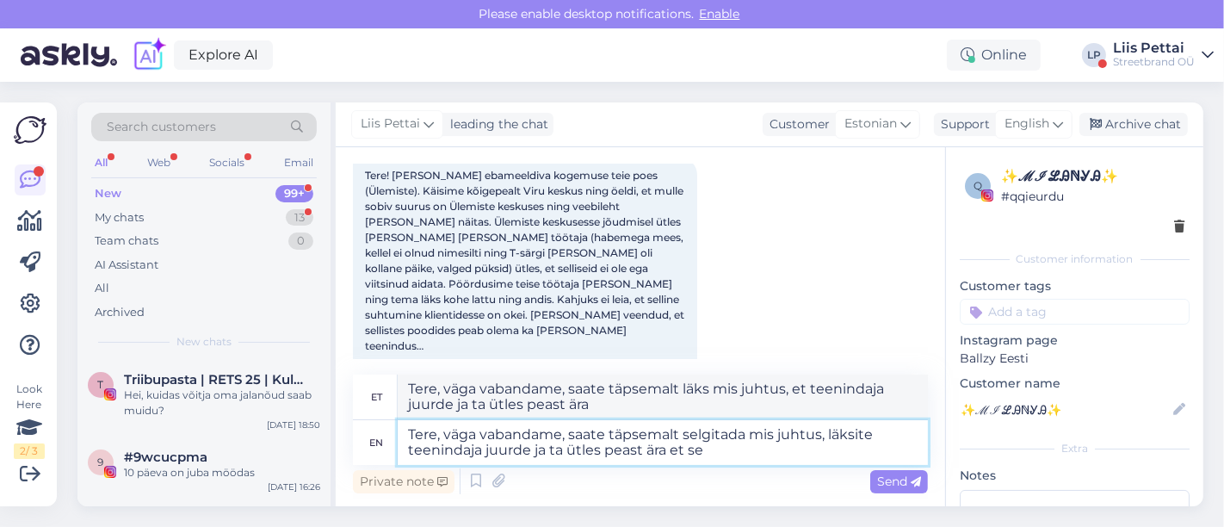
type textarea "Tere, väga vabandame, saate täpsemalt läks mis juhtus, et teenindaja juurde ja …"
type textarea "Tere, väga vabandame, saate täpsemalt selgitada mis juhtus, läksite teenindaja …"
type textarea "Tere, vabandame, läksite täpsemalt mis juhtus, ja ta ütles peast [PERSON_NAME] …"
type textarea "Tere, väga vabandame, saate täpsemalt selgitada mis juhtus, läksite teenindaja …"
type textarea "Tere, vabandame, läks täpsemalt juhtus mis juhtus, ja ta ütles peast [PERSON_NA…"
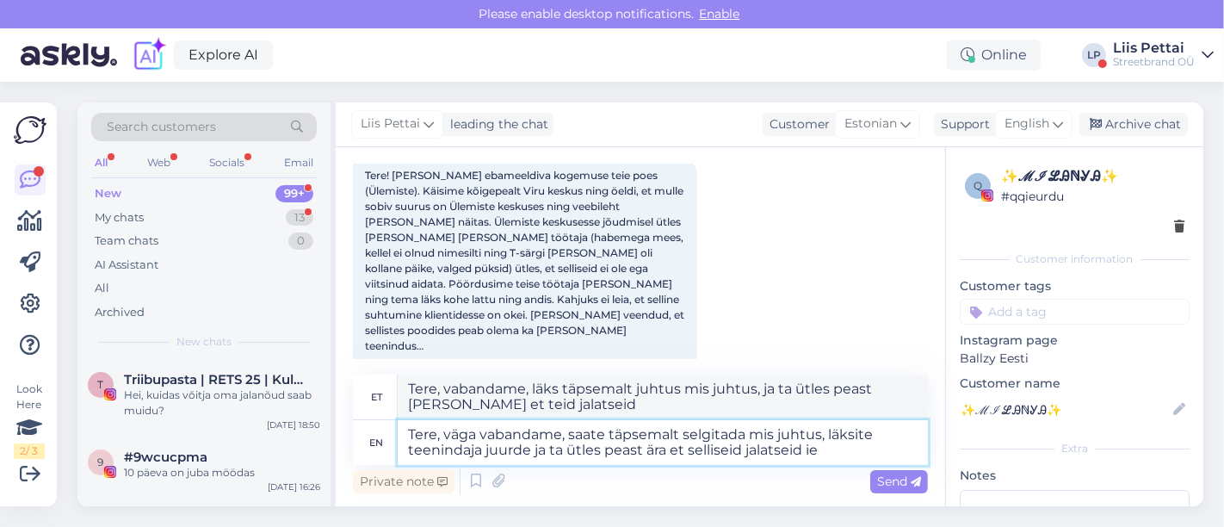
type textarea "Tere, väga vabandame, saate täpsemalt selgitada mis juhtus, läksite teenindaja …"
type textarea "Tere, vabandame, läksite täpsemalt mis juhtus, läksite täpsemalt mis juhtus, ja…"
type textarea "Tere, väga vabandame, saate täpsemalt selgitada mis juhtus, läksite teenindaja …"
type textarea "Tere, vabandame, läksite täpsemalt mis juhtus, kui ta ütles peast ära teenindaj…"
type textarea "Tere, väga vabandame, saate täpsemalt selgitada mis juhtus, läksite teenindaja …"
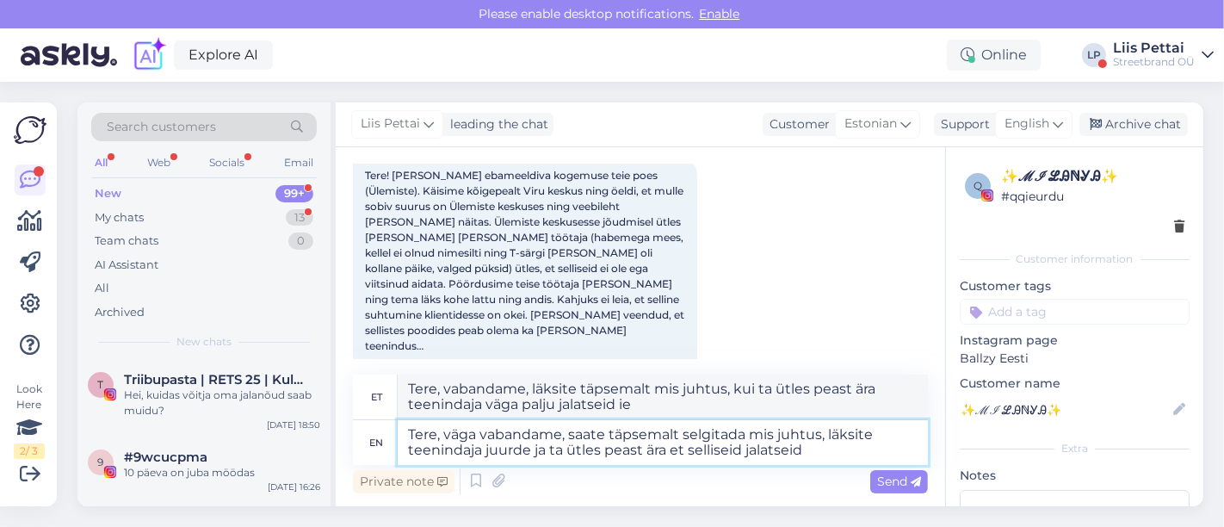
type textarea "Tere, vabandame, läks täpsemalt juhtus mis juhtus, ja ta ütles peast [PERSON_NA…"
type textarea "Tere, väga vabandame, saate täpsemalt selgitada mis juhtus, läksite teenindaja …"
type textarea "Tere, vabandame, läksite täpsemalt mis juhtus, ja ta ütles peast ära teenindaja…"
type textarea "Tere, väga vabandame, saate täpsemalt selgitada mis juhtus, läksite teenindaja …"
type textarea "Tere, vabandame, läksite täpsemalt mis juhtus, ja ta ütles peast ära teenindaja…"
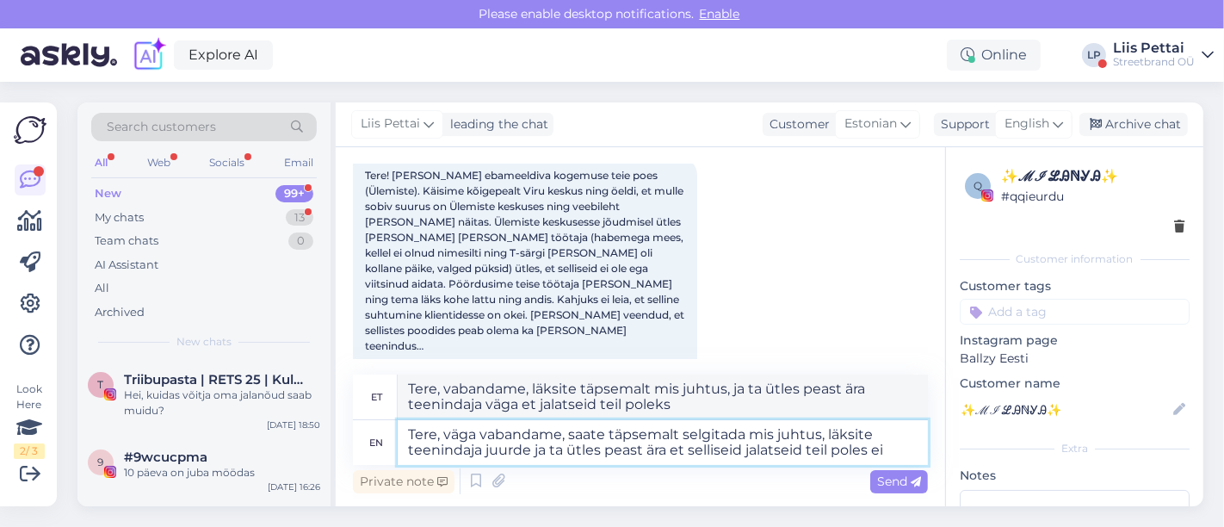
type textarea "Tere, väga vabandame, saate täpsemalt selgitada mis juhtus, läksite teenindaja …"
type textarea "Tere, vabandame, läksite täpsemalt mis juhtus, läksite täpsemalt mis juhtus, ja…"
type textarea "Tere, väga vabandame, saate täpsemalt selgitada mis juhtus, läksite teenindaja …"
type textarea "Tere, vabandame, läksite täpsemalt mis juhtus, ja ta ütles peast ära teenindaja…"
type textarea "Tere, väga vabandame, saate täpsemalt selgitada mis juhtus, läksite teenindaja …"
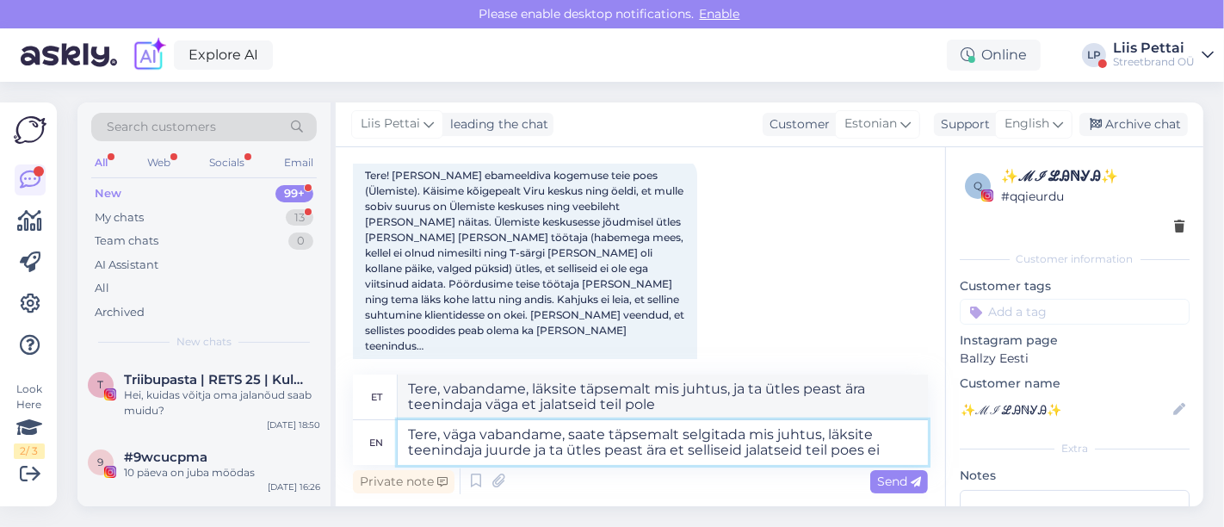
type textarea "Tere, vabandame, läksite täpsemalt mis juhtus, läksite täpsemalt mis juhtus, ja…"
type textarea "Tere, väga vabandame, saate täpsemalt selgitada mis juhtus, läksite teenindaja …"
type textarea "Tere, vabandame, läksite täpsemalt mis juhtus, ja ta ütles peast [PERSON_NAME] …"
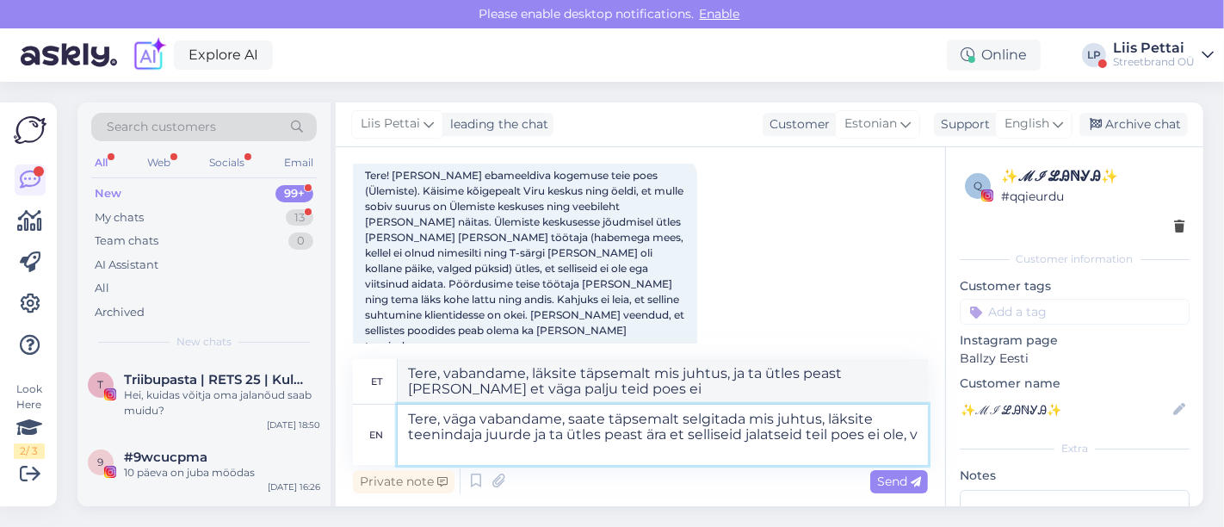
type textarea "Tere, väga vabandame, saate täpsemalt selgitada mis juhtus, läksite teenindaja …"
type textarea "Tere, vabandame, läksite täpsemalt mis juhtus, läksite täpsemalt teenindaja juu…"
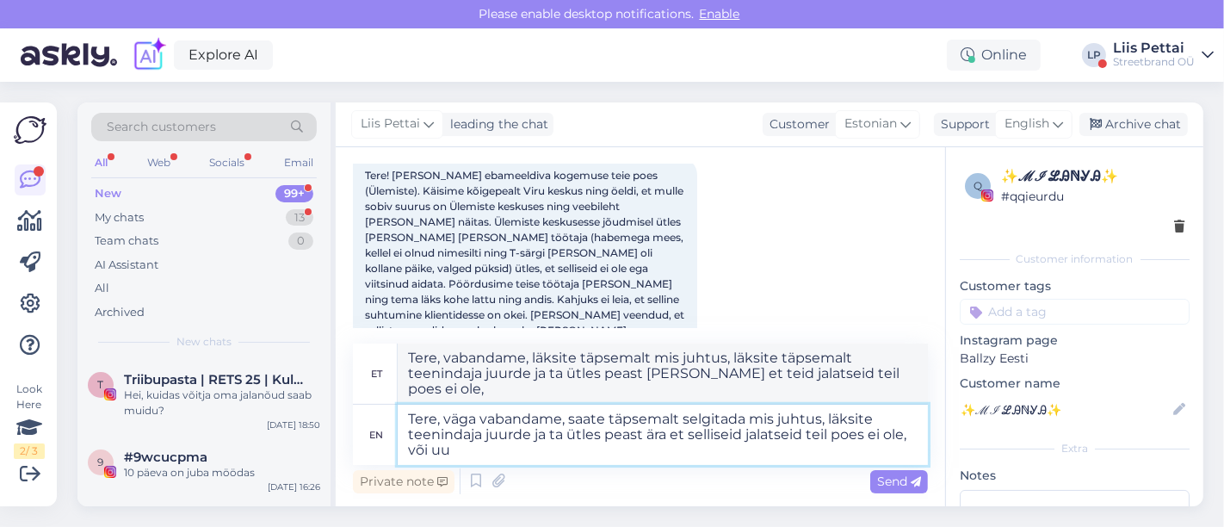
type textarea "Tere, väga vabandame, saate täpsemalt selgitada mis juhtus, läksite teenindaja …"
type textarea "Tere, vabandame, läksite täpsemalt mis juhtus, läksite täpsemalt teenindaja juu…"
type textarea "Tere, väga vabandame, saate täpsemalt selgitada mis juhtus, läksite teenindaja …"
type textarea "Tere, vabandame, läksite täpsemalt mis juhtus, läksite täpsemalt teenindaja juu…"
type textarea "Tere, väga vabandame, saate täpsemalt selgitada mis juhtus, läksite teenindaja …"
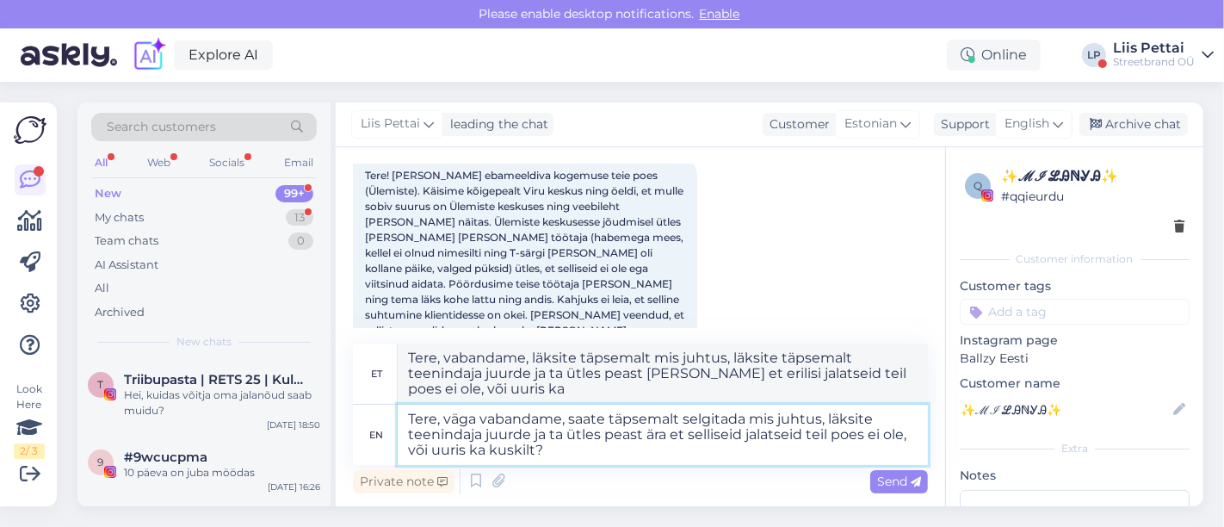
type textarea "Tere, vabandame, läksite täpsemalt mis juhtus, kui ta ütles peast [PERSON_NAME]…"
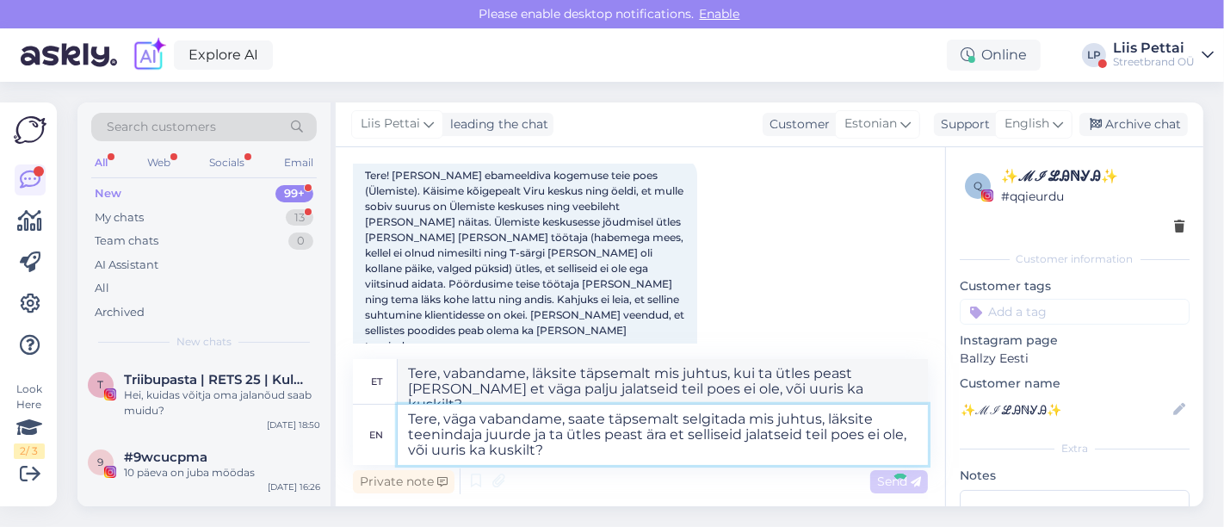
type textarea "Tere, väga vabandame, saate täpsemalt selgitada mis juhtus, läksite teenindaja …"
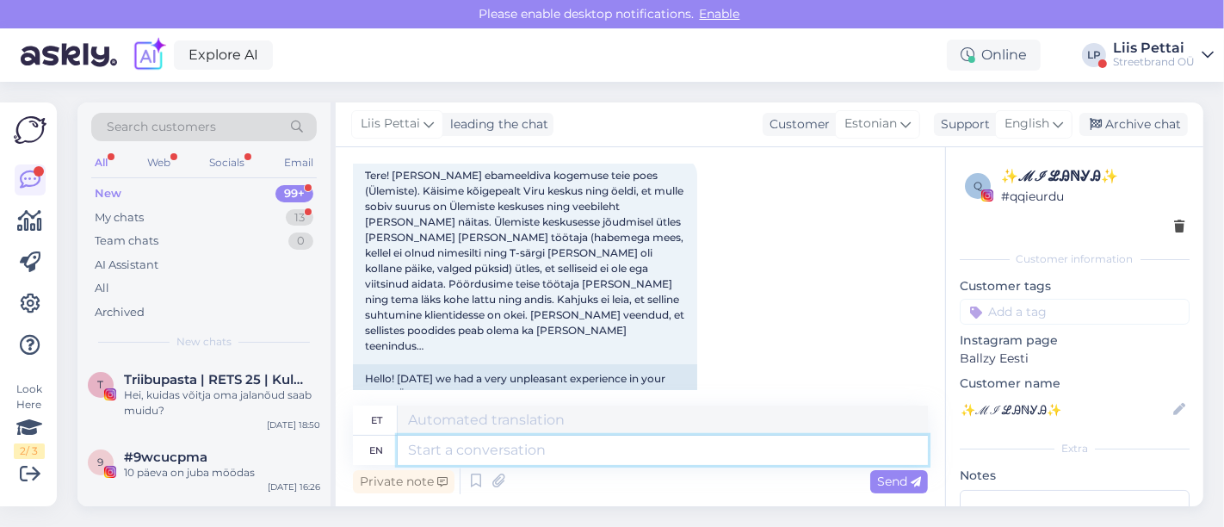
scroll to position [779, 0]
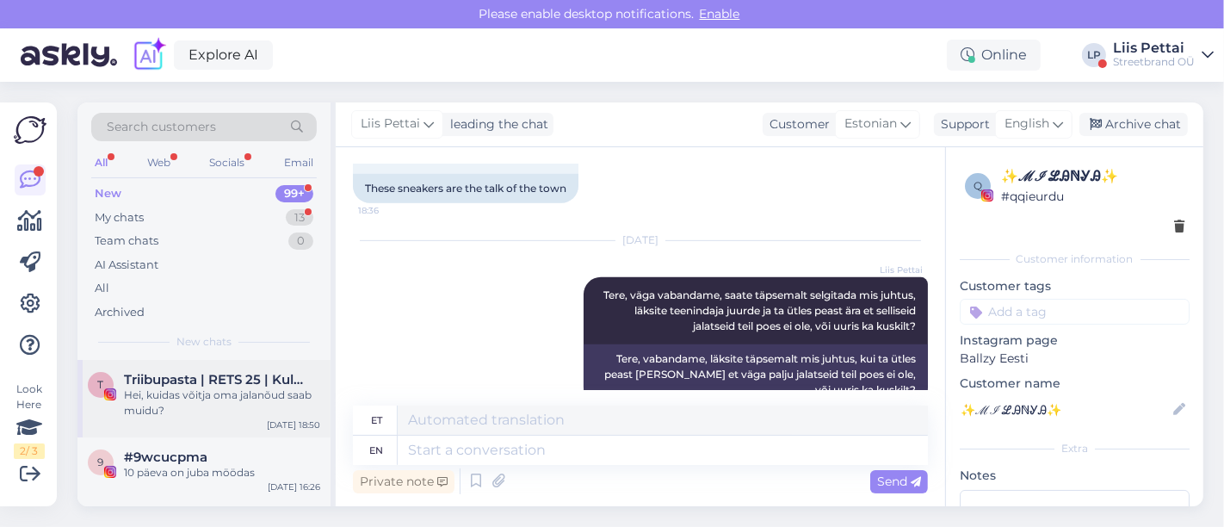
click at [209, 412] on div "Hei, kuidas võitja oma jalanõud saab muidu?" at bounding box center [222, 402] width 196 height 31
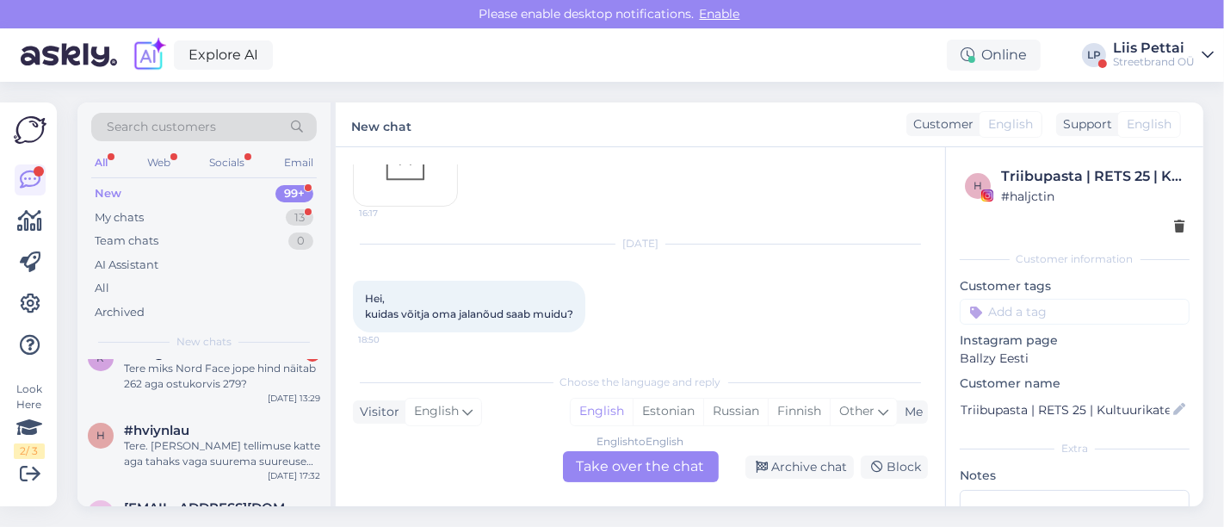
scroll to position [268, 0]
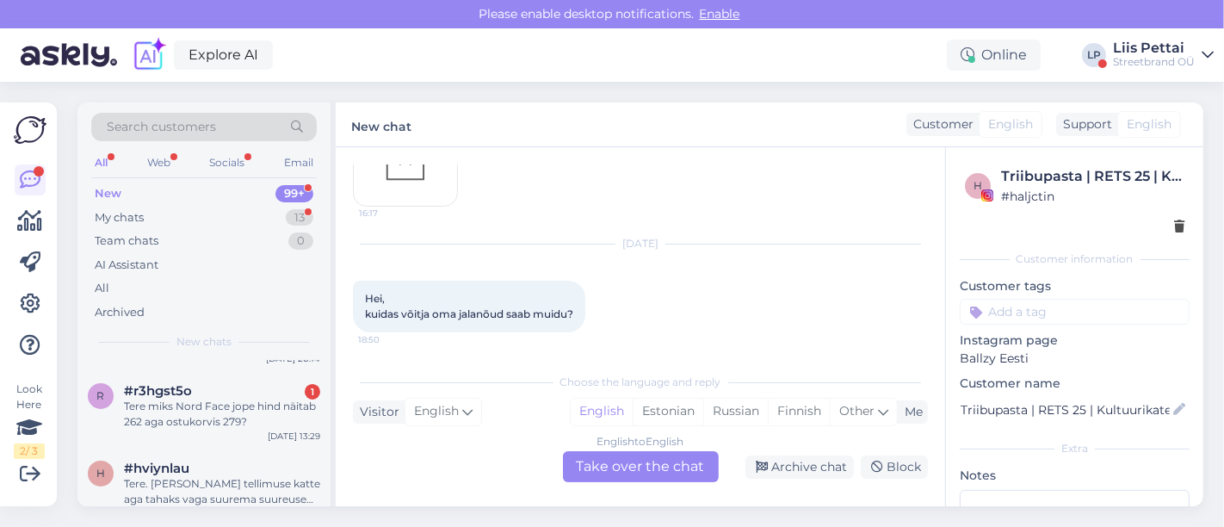
click at [209, 412] on div "Tere miks Nord Face jope hind näitab 262 aga ostukorvis 279?" at bounding box center [222, 414] width 196 height 31
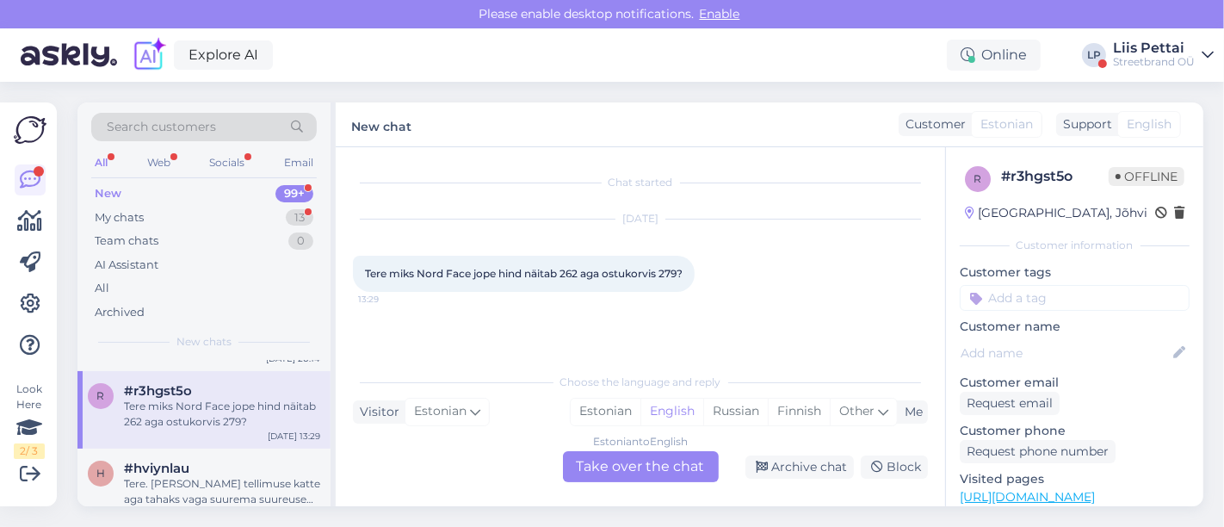
click at [638, 473] on div "Estonian to English Take over the chat" at bounding box center [641, 466] width 156 height 31
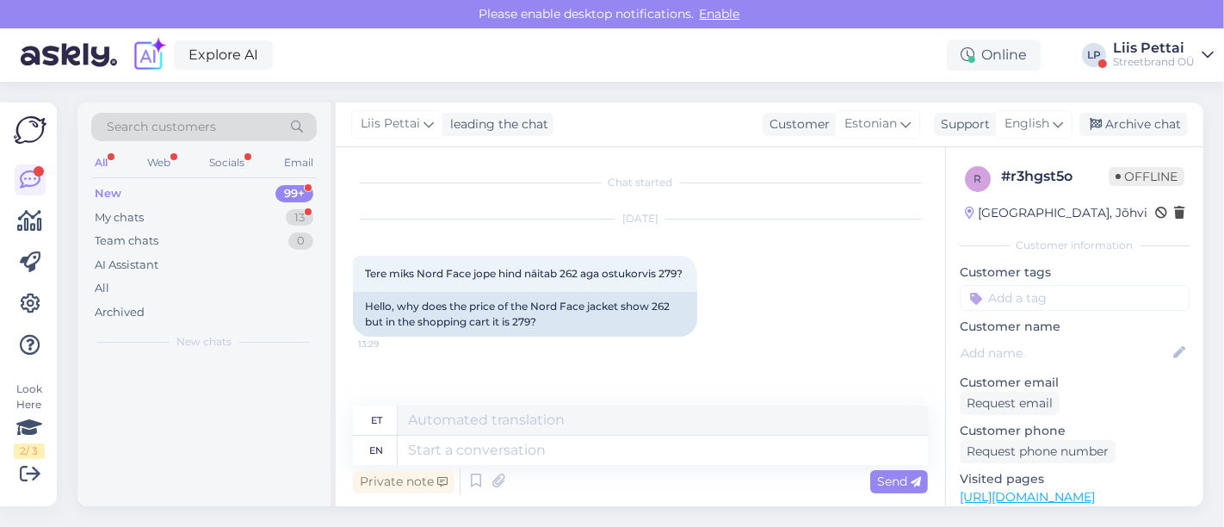
click at [584, 467] on div "Private note Send" at bounding box center [640, 481] width 575 height 33
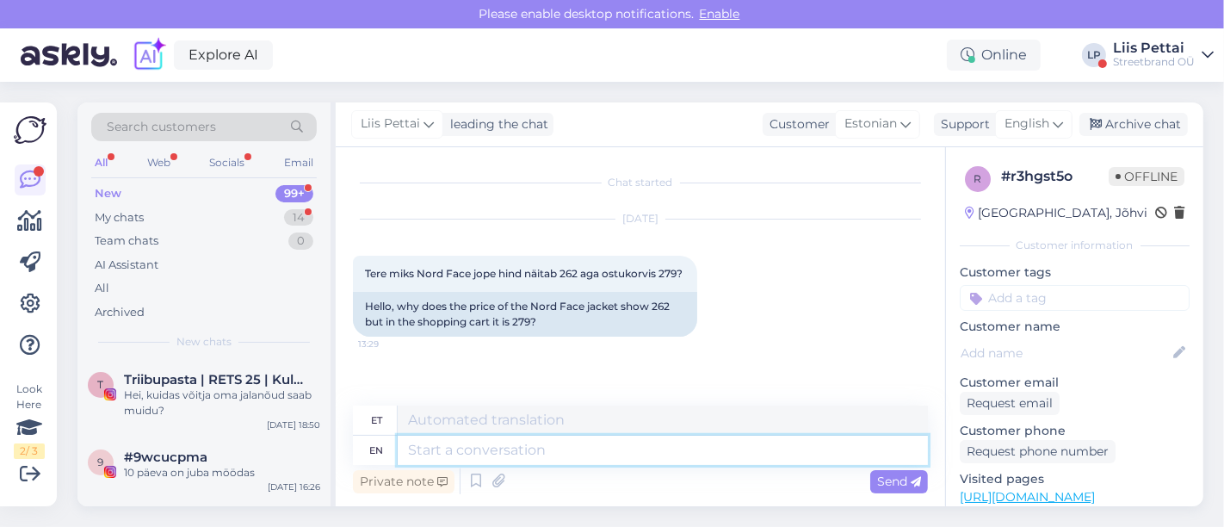
click at [584, 453] on textarea at bounding box center [663, 450] width 530 height 29
type textarea "Tere, m"
type textarea "Tere,"
type textarea "Tere, mis k"
type textarea "Tere, preili"
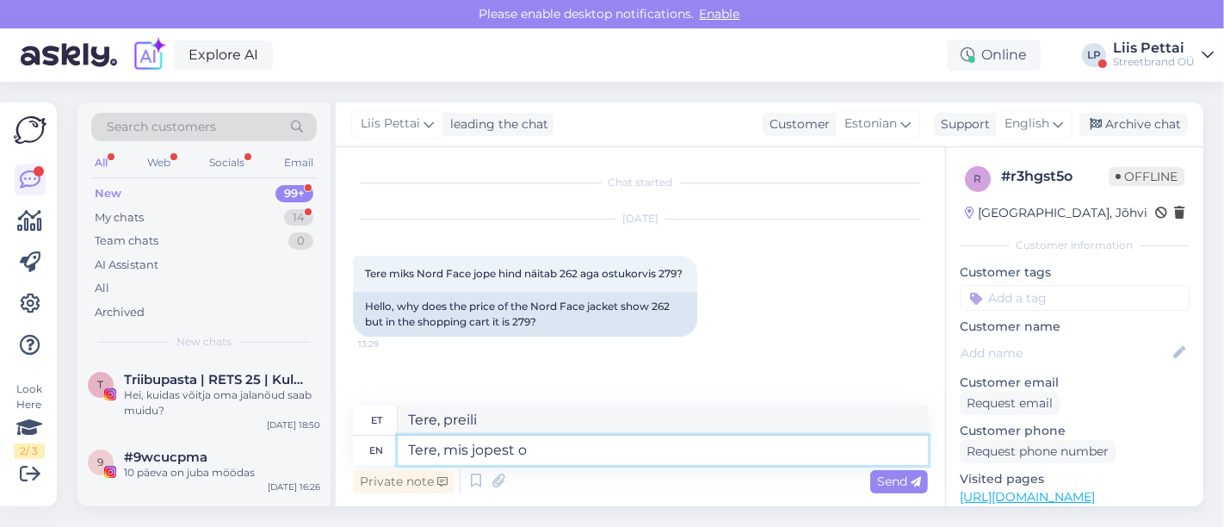
type textarea "Tere, mis jopest on"
type textarea "Tere, minu jopest"
type textarea "Tere, mis jopest on tä"
type textarea "Tere, minu jopest on"
type textarea "Tere, mis jopest on täpsemalt j"
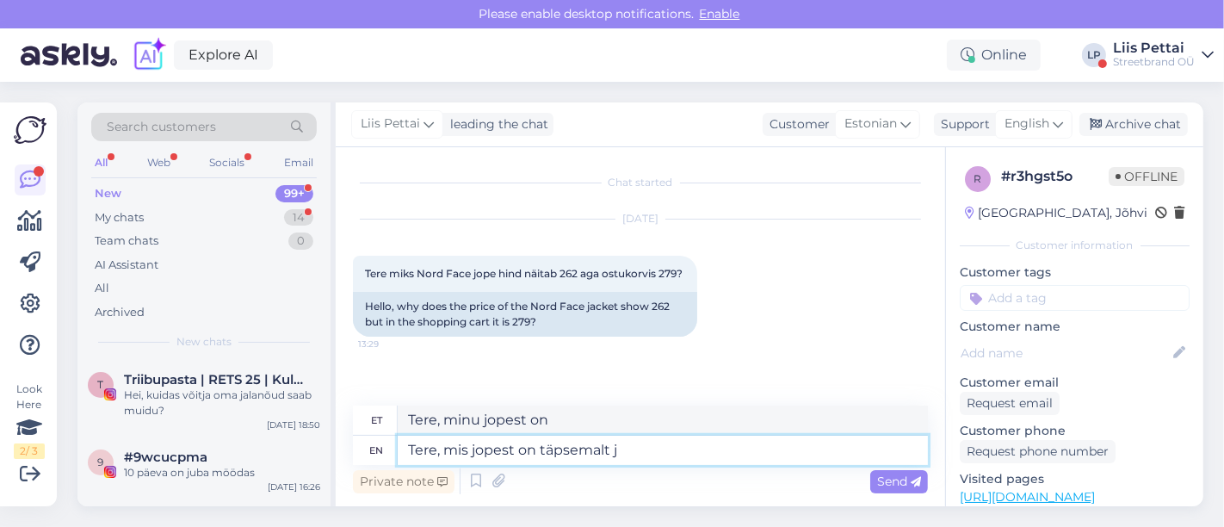
type textarea "Tere, mis jopest on täpsemalt"
type textarea "Tere, mis jopest on täpsemalt juttu?"
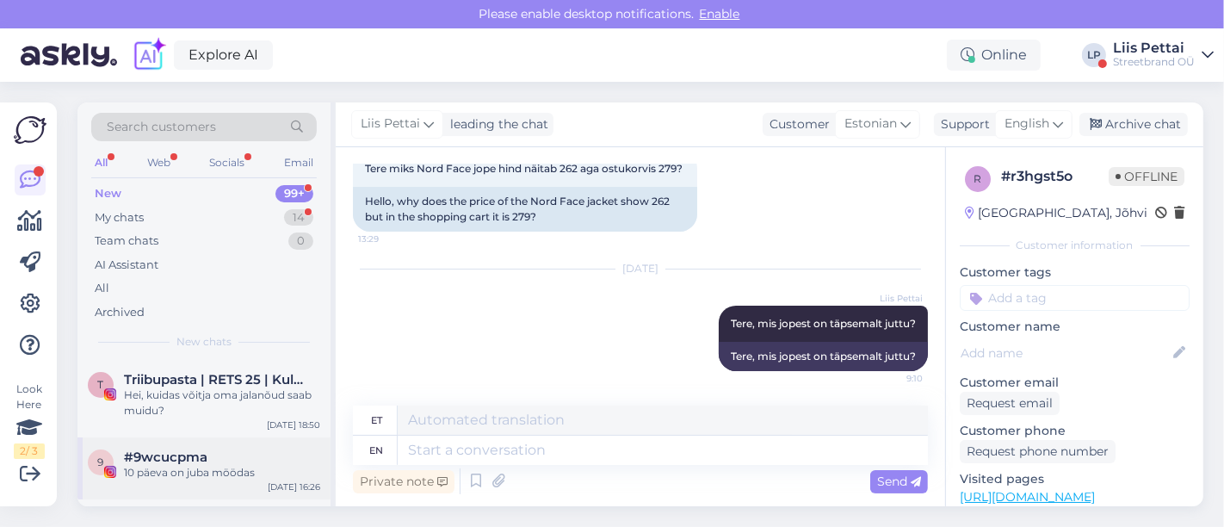
click at [152, 456] on span "#9wcucpma" at bounding box center [166, 456] width 84 height 15
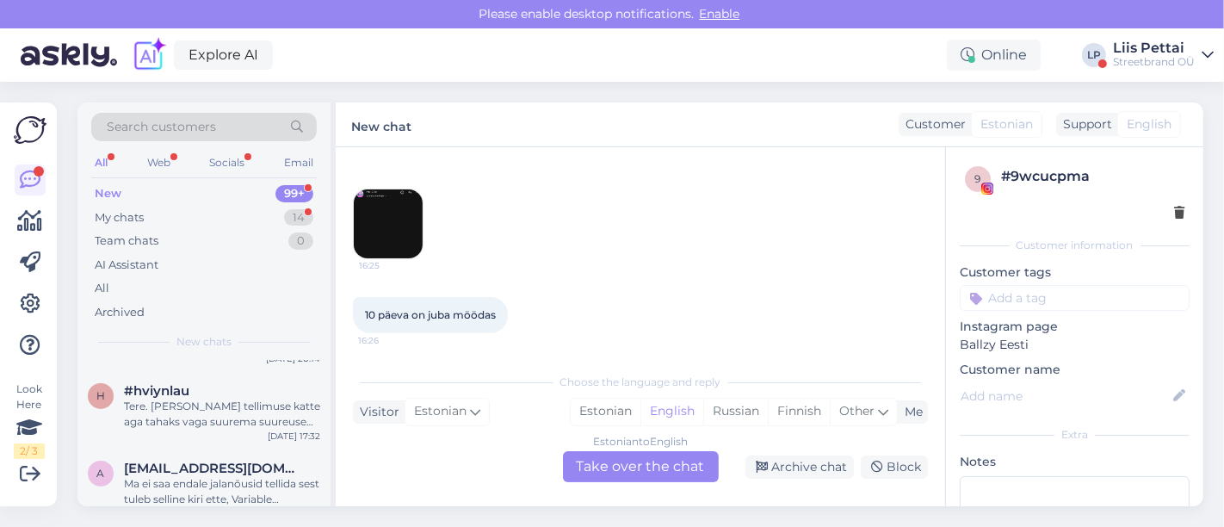
scroll to position [229, 0]
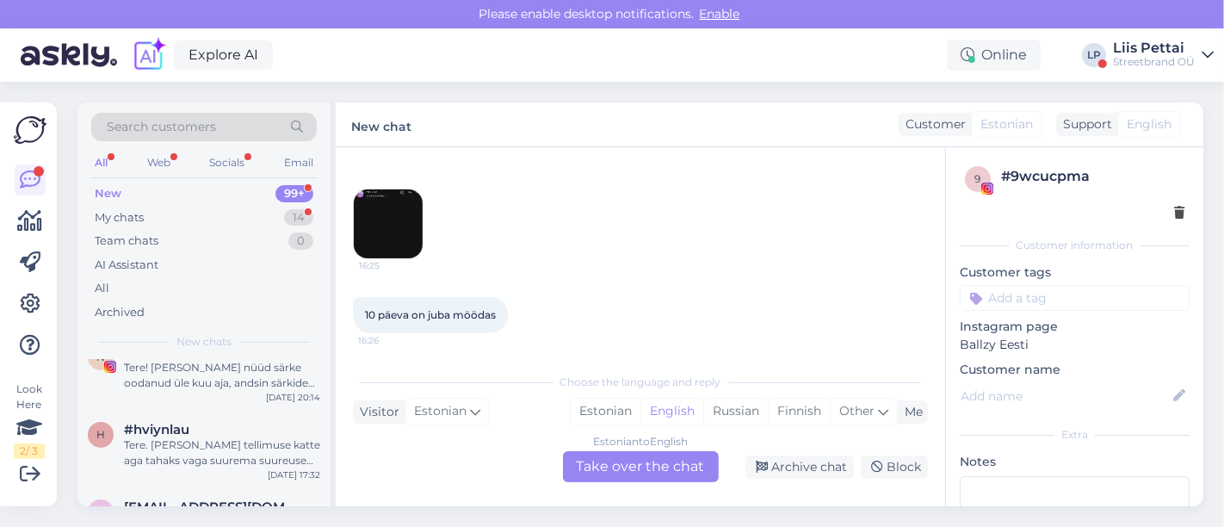
click at [152, 456] on div "Tere. [PERSON_NAME] tellimuse katte aga tahaks vaga suurema suureuse vastu vahe…" at bounding box center [222, 452] width 196 height 31
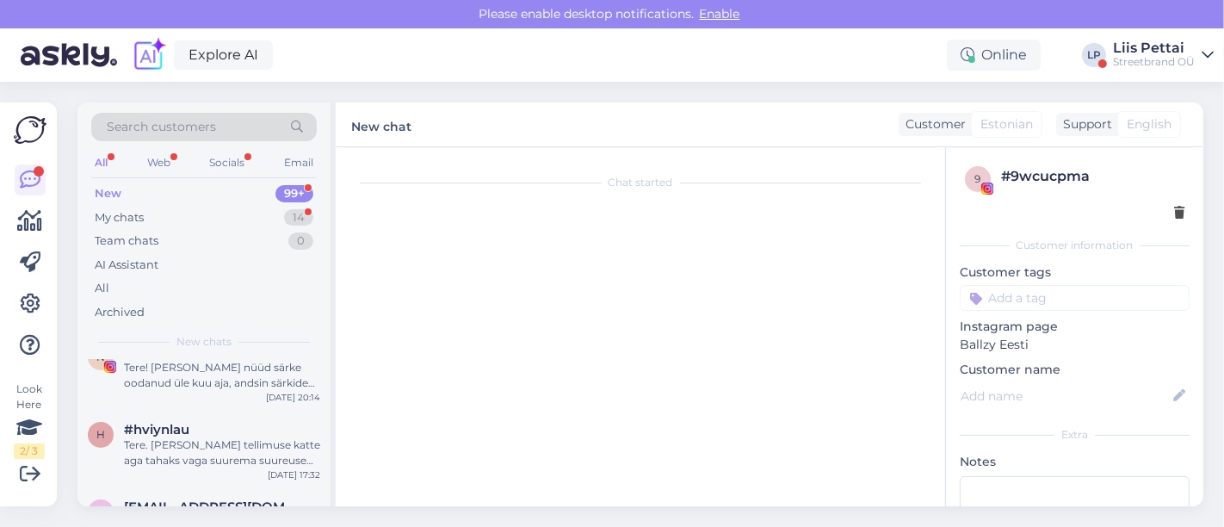
scroll to position [0, 0]
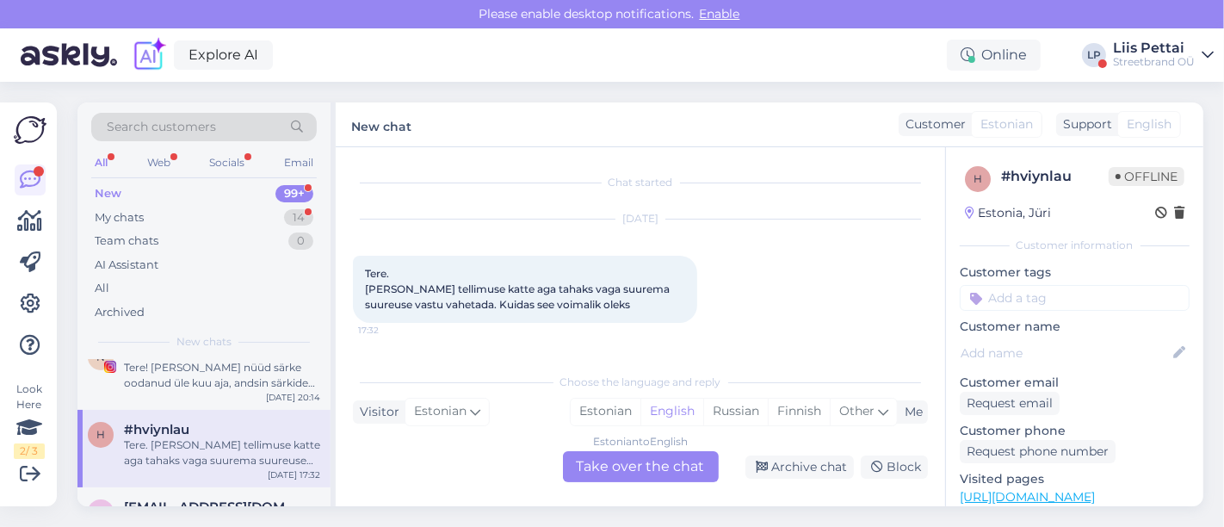
click at [646, 468] on div "Estonian to English Take over the chat" at bounding box center [641, 466] width 156 height 31
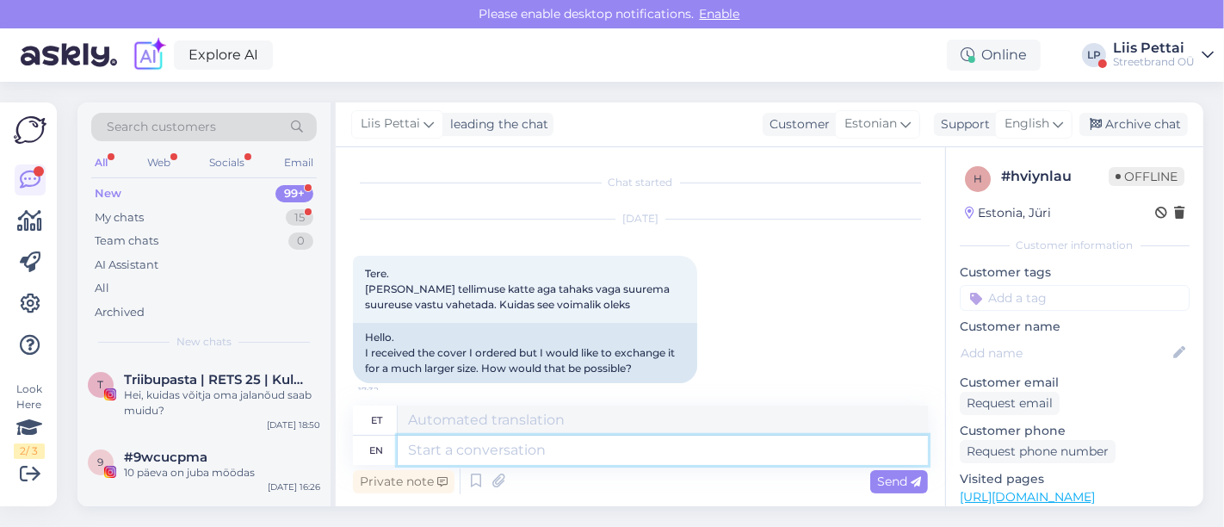
click at [624, 458] on textarea at bounding box center [663, 450] width 530 height 29
type textarea "Tere"
type textarea "Tere, kahj"
type textarea "Tere,"
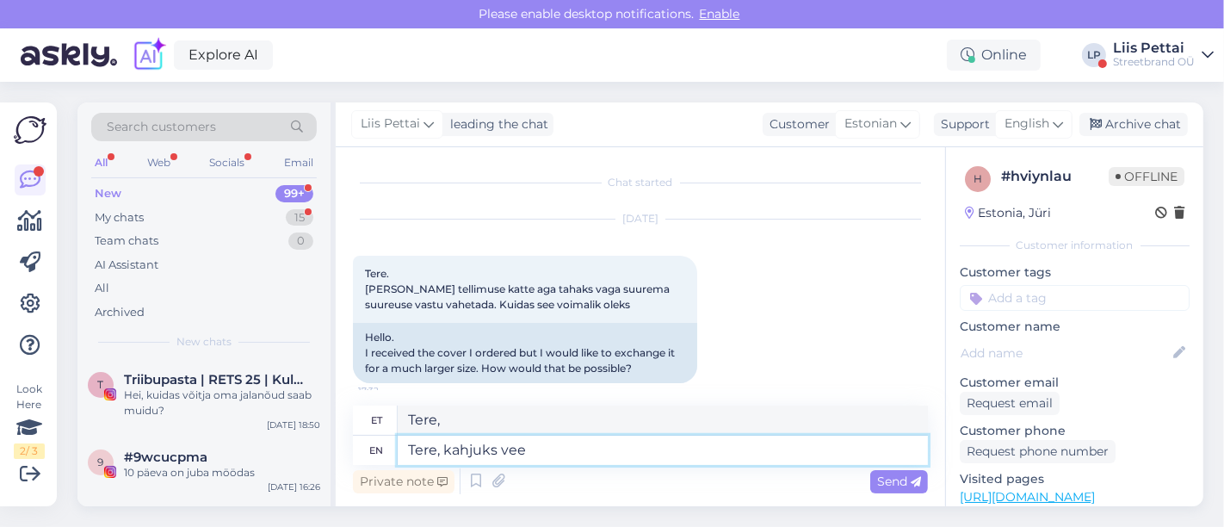
type textarea "Tere, kahjuks veeb"
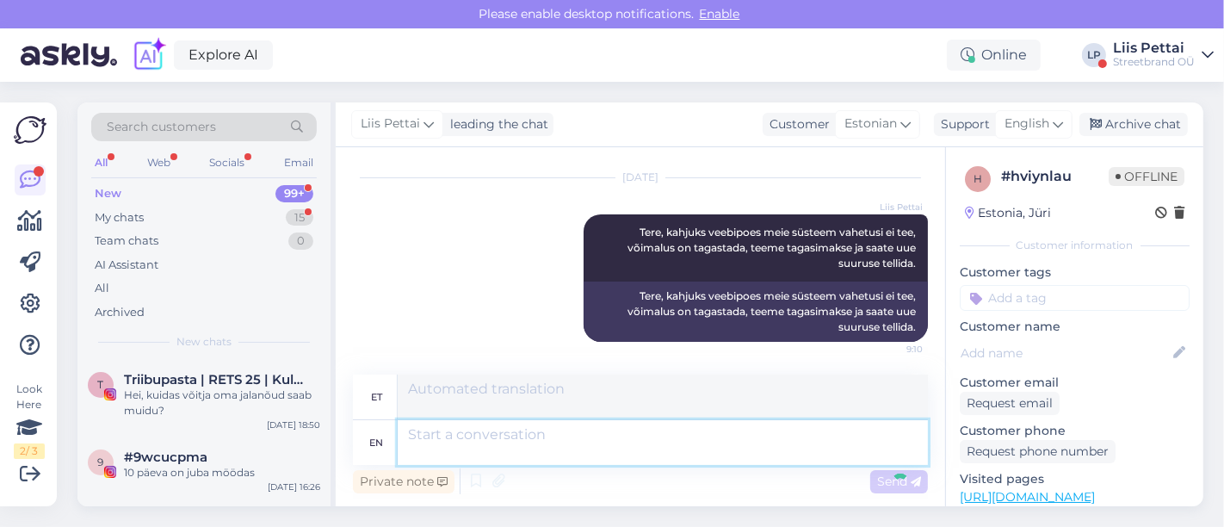
scroll to position [362, 0]
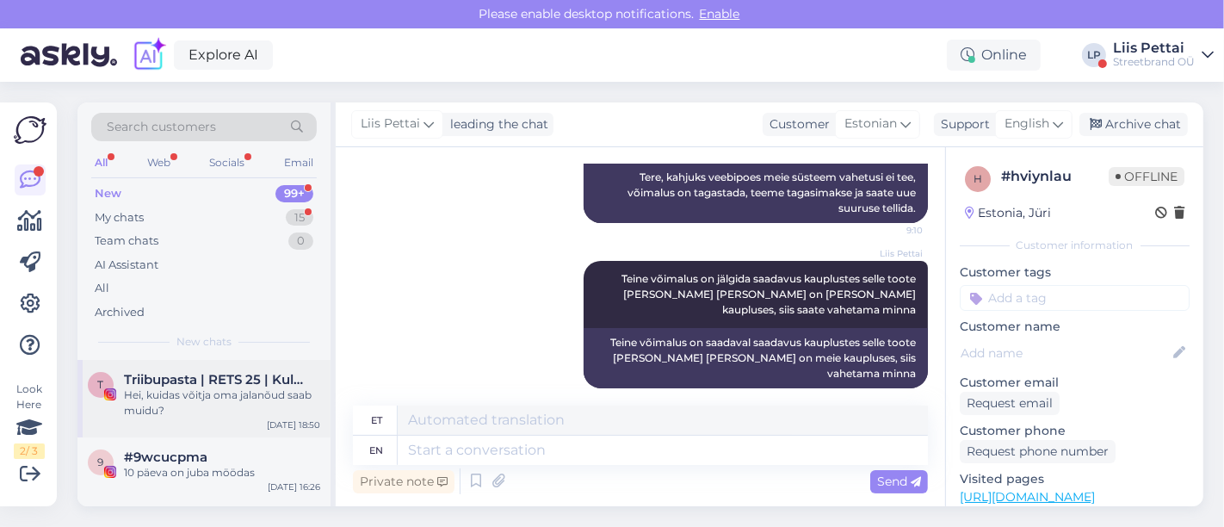
click at [257, 403] on div "Hei, kuidas võitja oma jalanõud saab muidu?" at bounding box center [222, 402] width 196 height 31
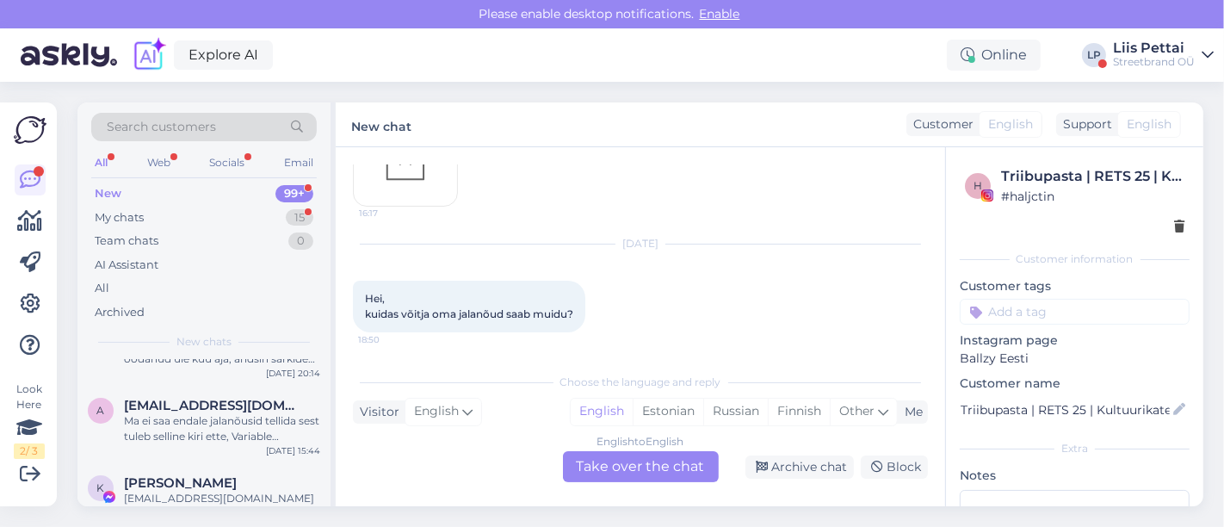
scroll to position [268, 0]
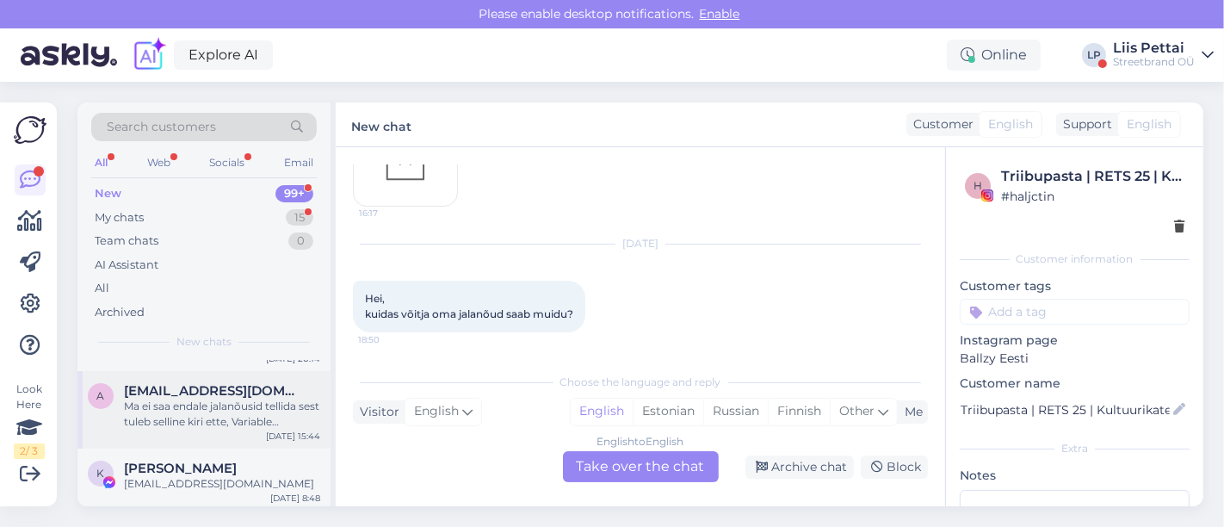
click at [257, 403] on div "Ma ei saa endale jalanõusid tellida sest tuleb selline kiri ette, Variable "$ge…" at bounding box center [222, 414] width 196 height 31
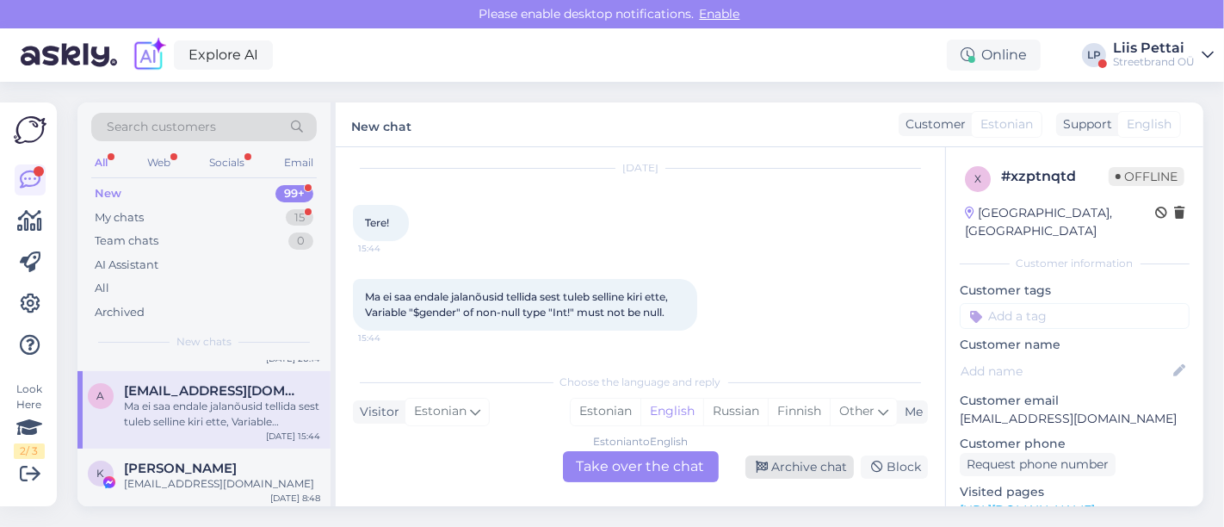
click at [801, 467] on div "Archive chat" at bounding box center [800, 466] width 108 height 23
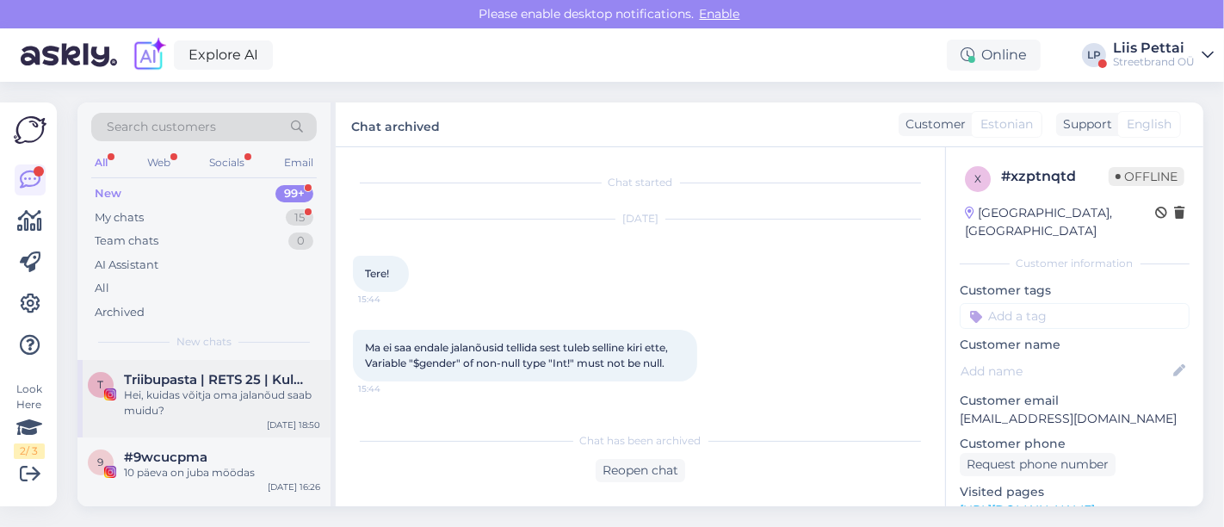
click at [211, 378] on span "Triibupasta | RETS 25 | Kultuurikatel 3.okt" at bounding box center [213, 379] width 179 height 15
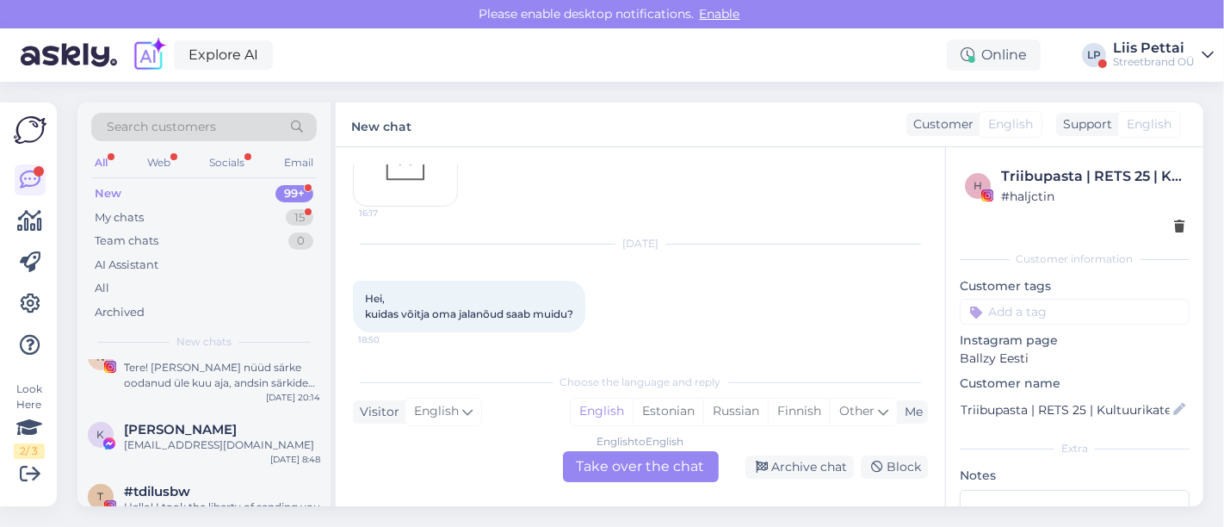
scroll to position [268, 0]
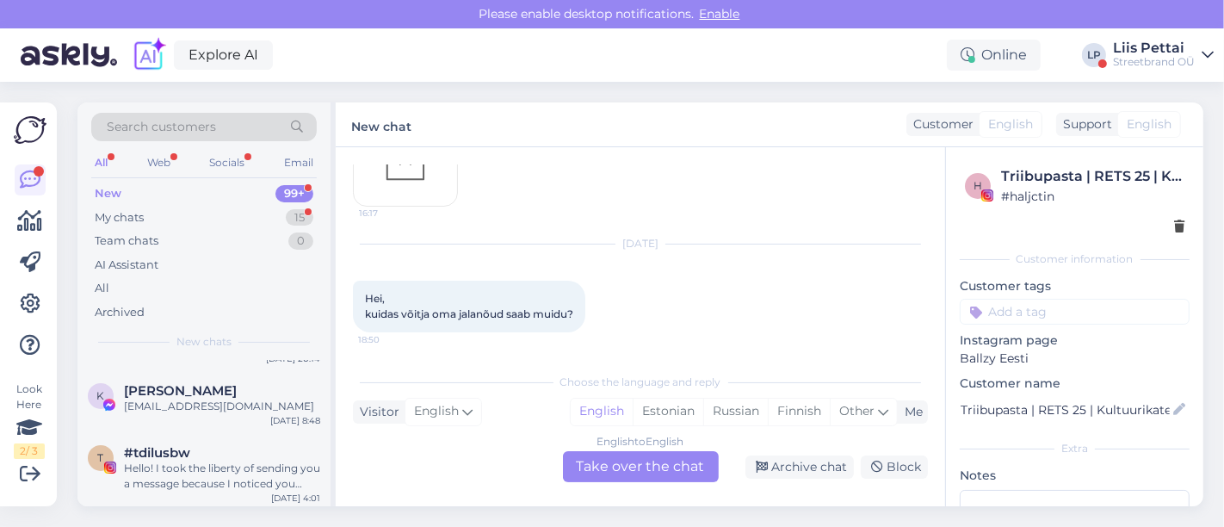
click at [211, 378] on div "K [PERSON_NAME] [EMAIL_ADDRESS][DOMAIN_NAME] [DATE] 8:48" at bounding box center [203, 402] width 253 height 62
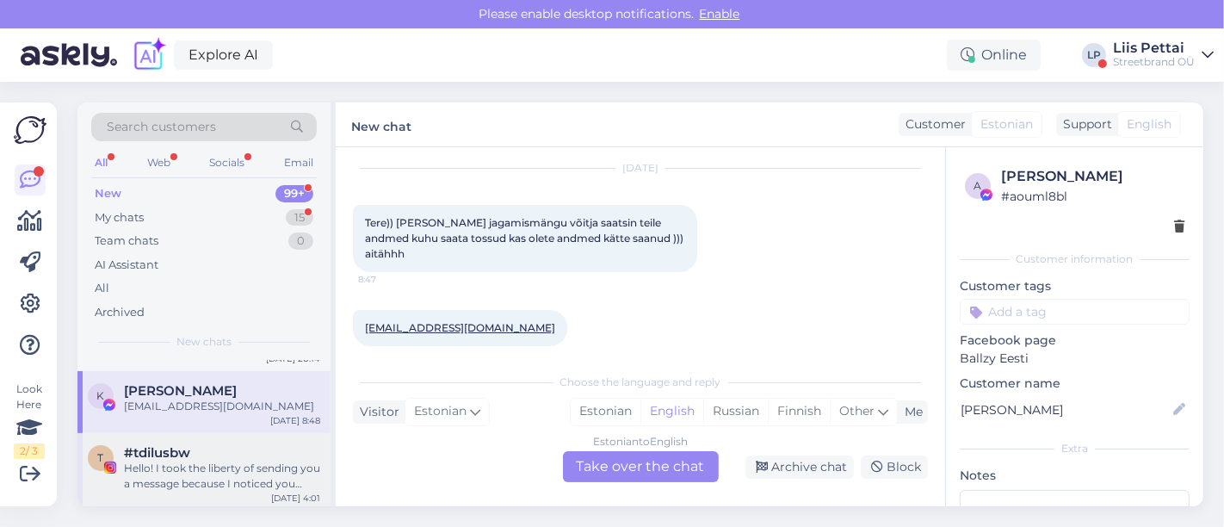
click at [198, 461] on div "Hello! I took the liberty of sending you a message because I noticed you seem q…" at bounding box center [222, 476] width 196 height 31
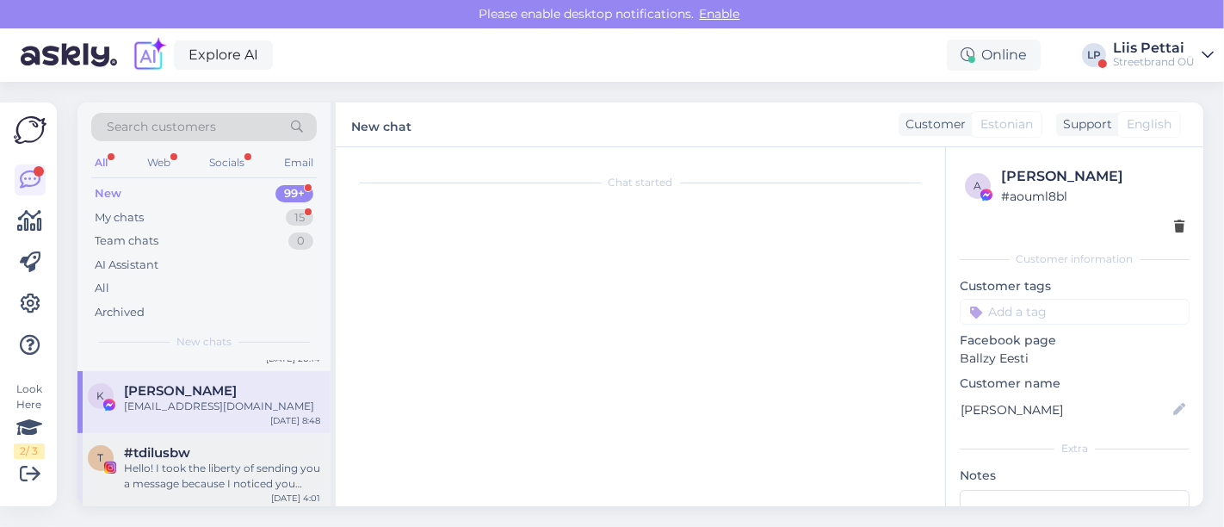
scroll to position [36, 0]
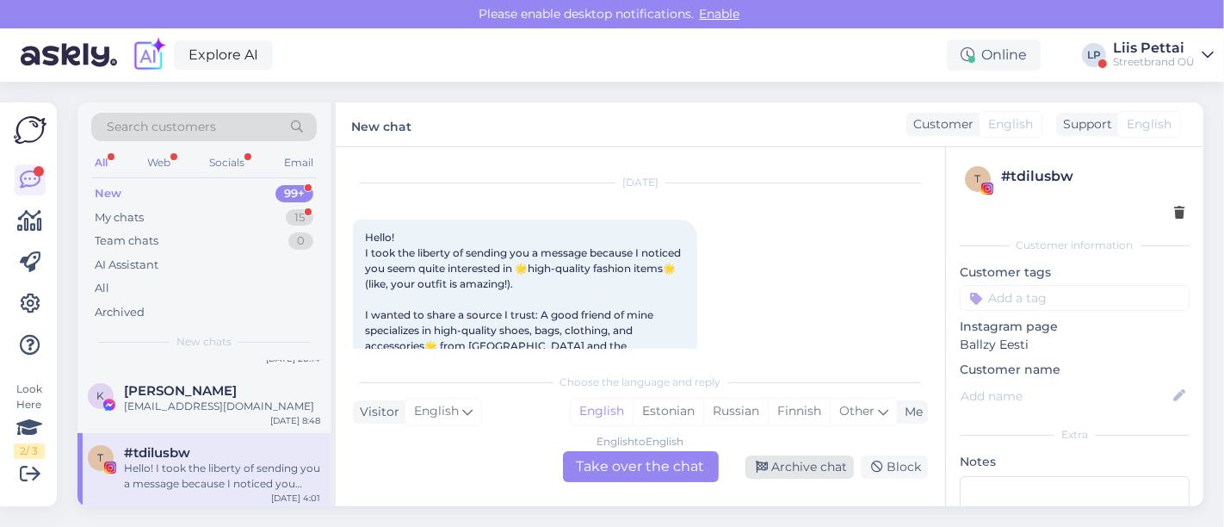
click at [811, 475] on div "English to English Take over the chat Archive chat Block" at bounding box center [640, 466] width 575 height 31
click at [784, 464] on div "Archive chat" at bounding box center [800, 466] width 108 height 23
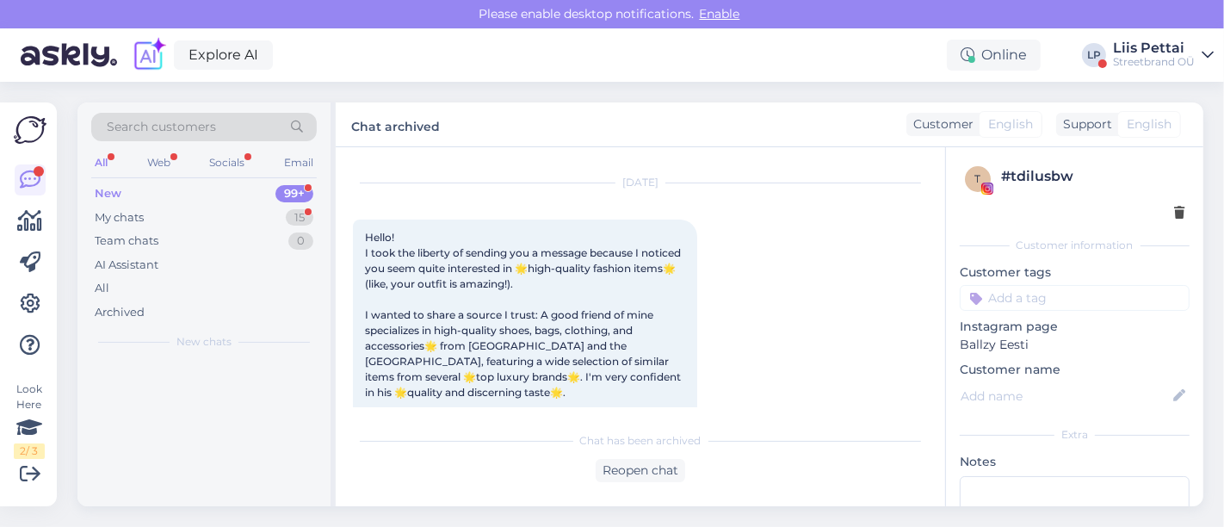
scroll to position [0, 0]
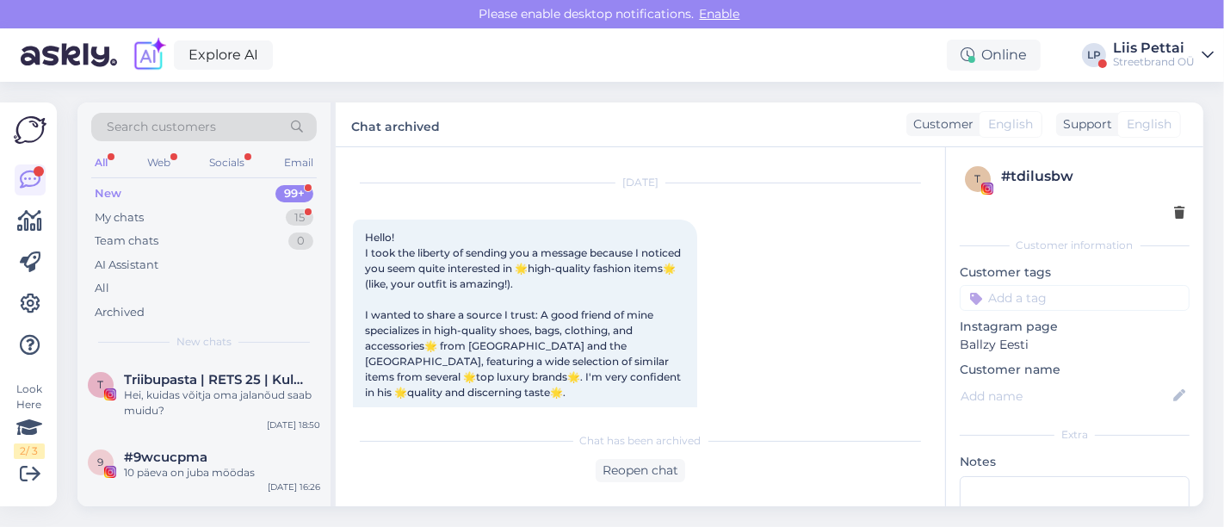
click at [256, 491] on div "9 #9wcucpma 10 päeva on juba möödas [DATE] 16:26" at bounding box center [203, 468] width 253 height 62
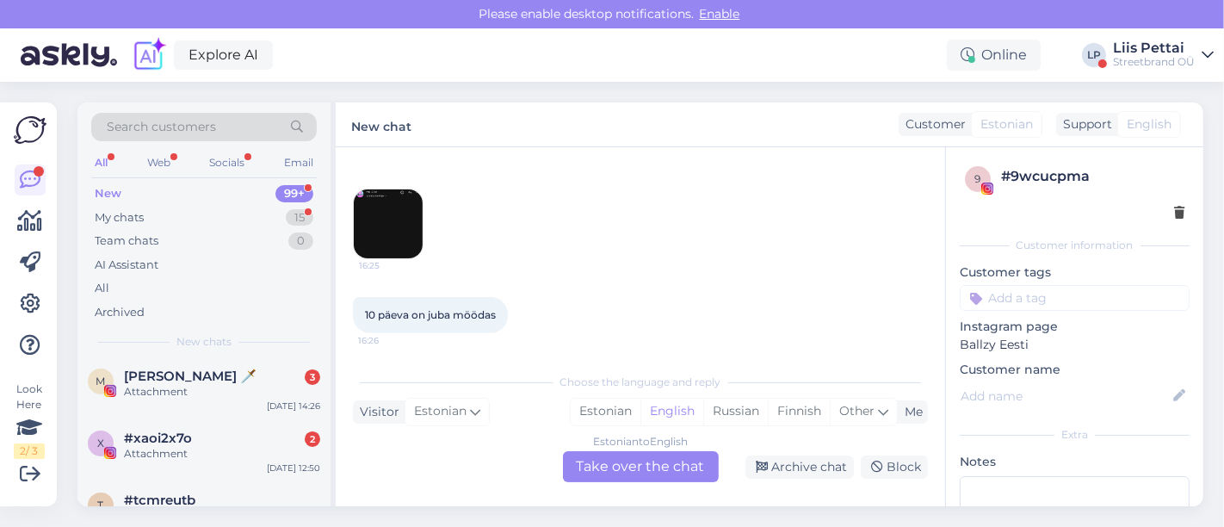
scroll to position [306, 0]
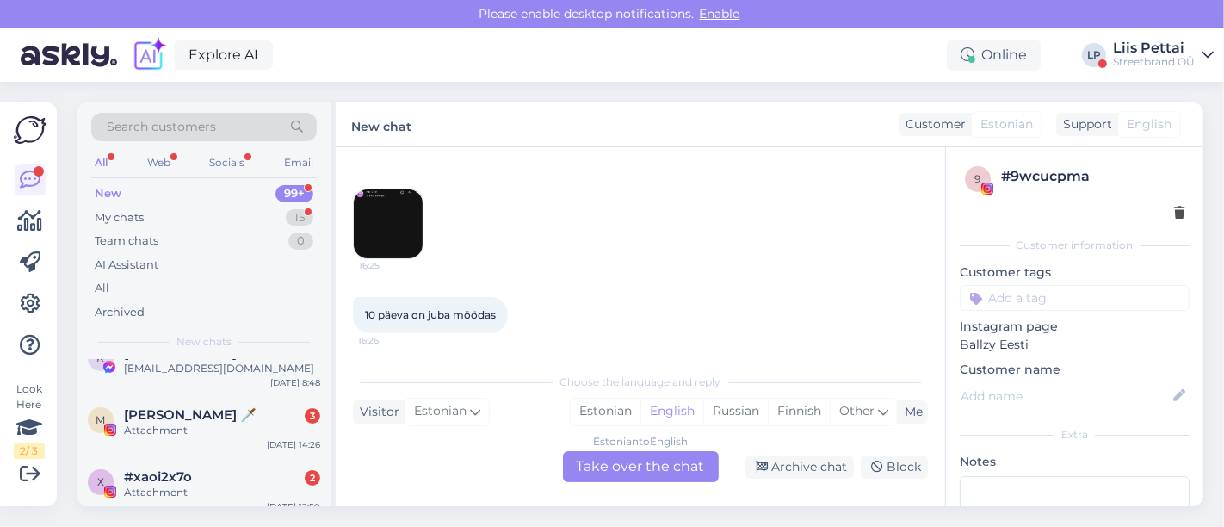
click at [256, 491] on div "Attachment" at bounding box center [222, 492] width 196 height 15
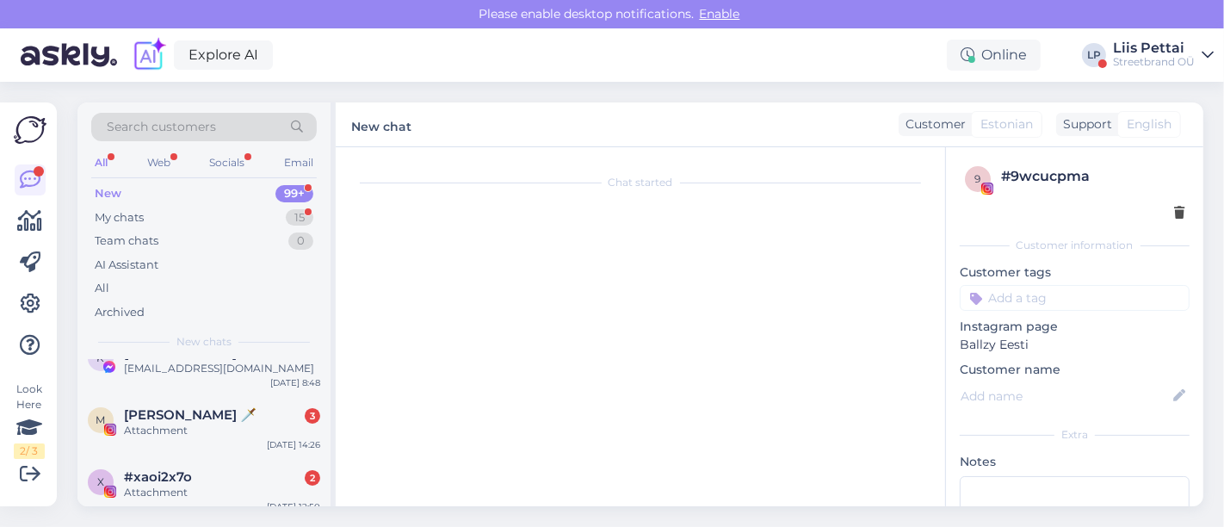
scroll to position [224, 0]
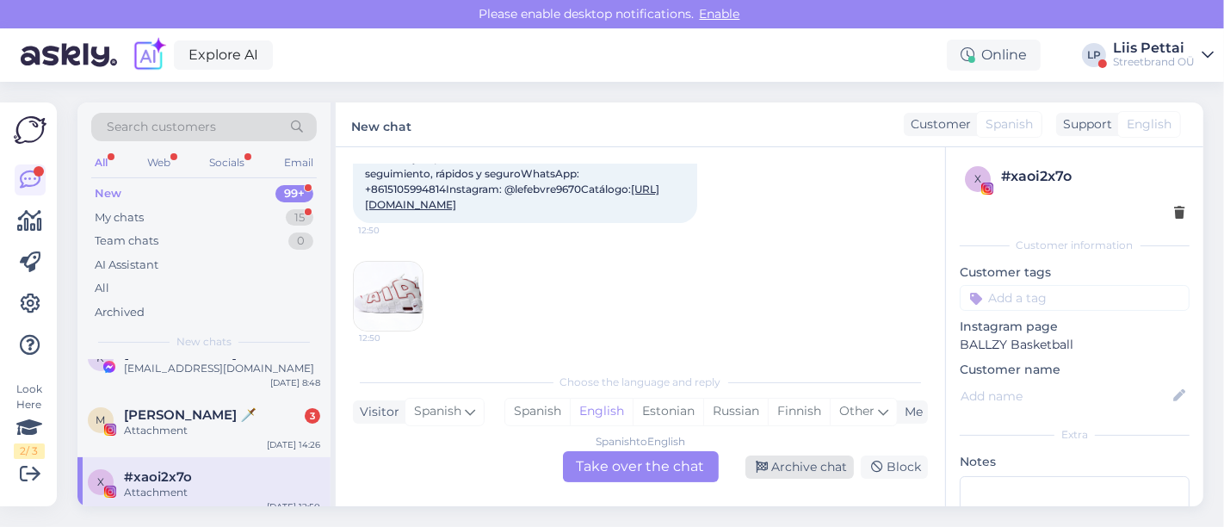
click at [780, 471] on div "Archive chat" at bounding box center [800, 466] width 108 height 23
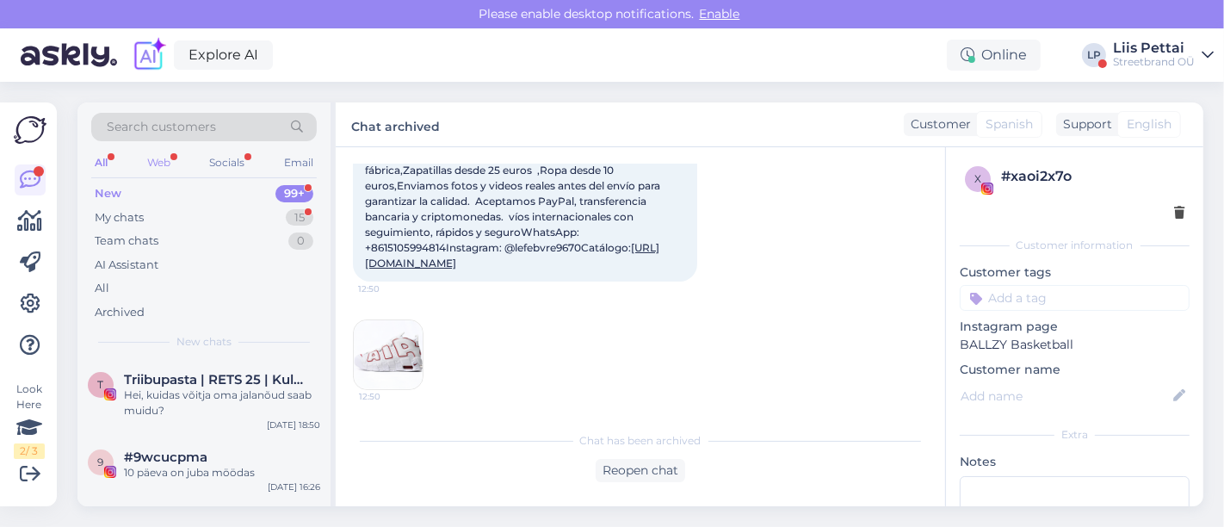
click at [152, 167] on div "Web" at bounding box center [159, 163] width 30 height 22
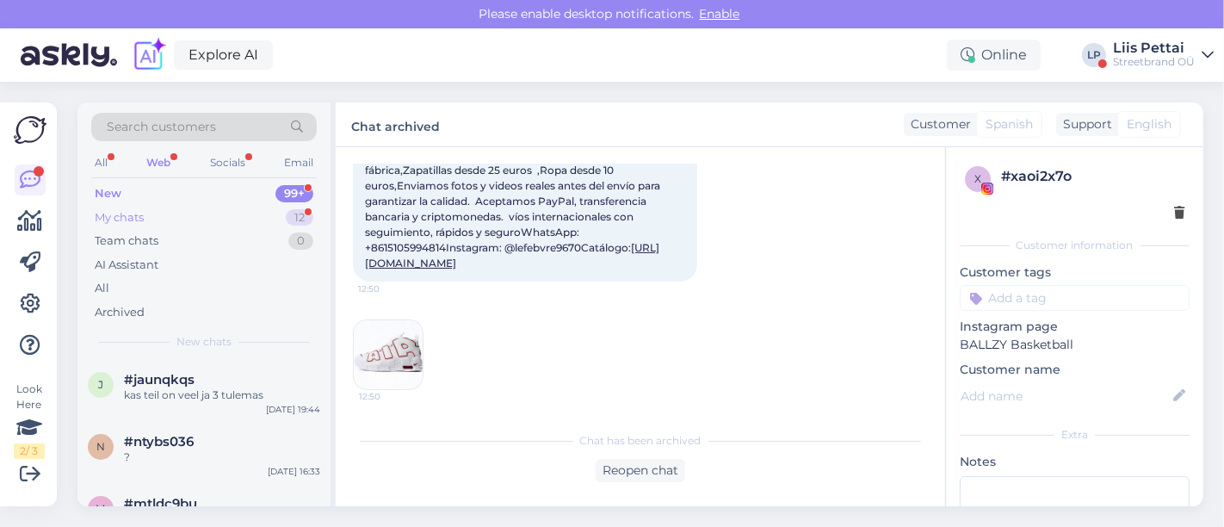
click at [135, 214] on div "My chats" at bounding box center [119, 217] width 49 height 17
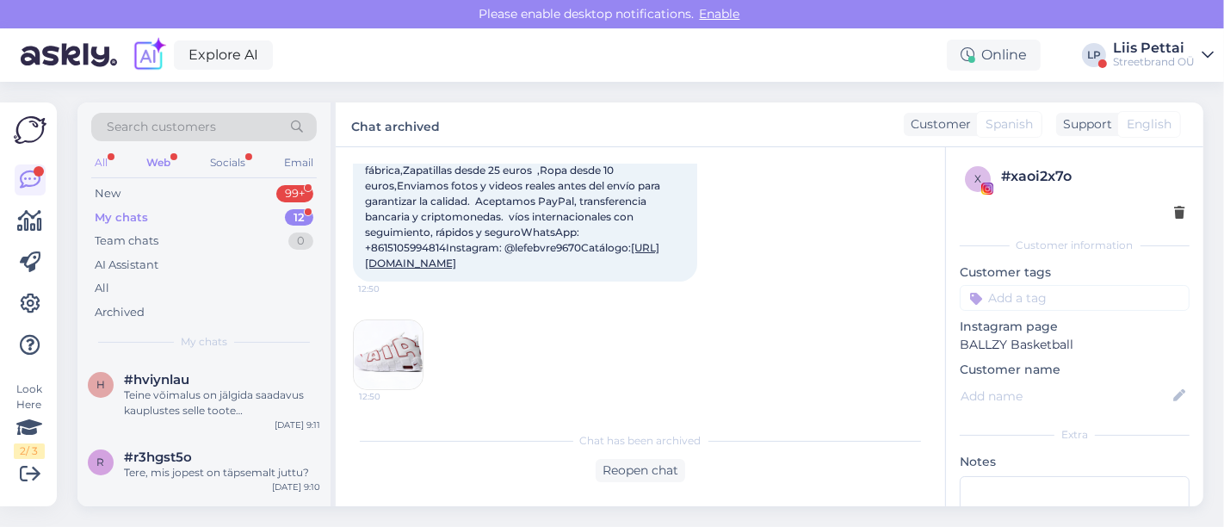
click at [102, 161] on div "All" at bounding box center [101, 163] width 20 height 22
click at [115, 214] on div "My chats" at bounding box center [121, 217] width 53 height 17
click at [187, 430] on div "h #hviynlau Teine võimalus on jälgida saadavus kauplustes selle toote [PERSON_N…" at bounding box center [203, 398] width 253 height 77
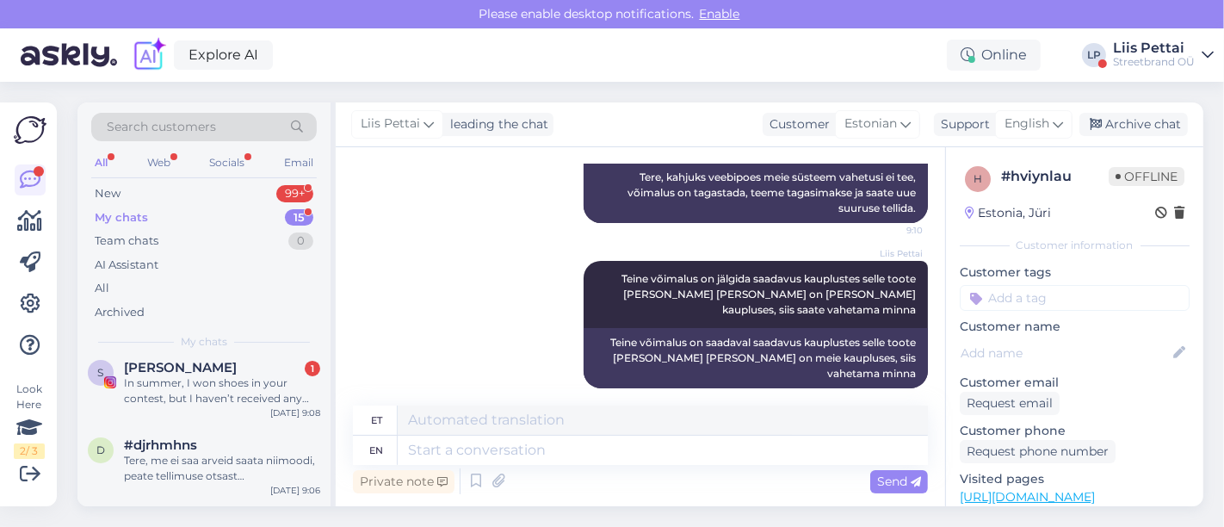
scroll to position [191, 0]
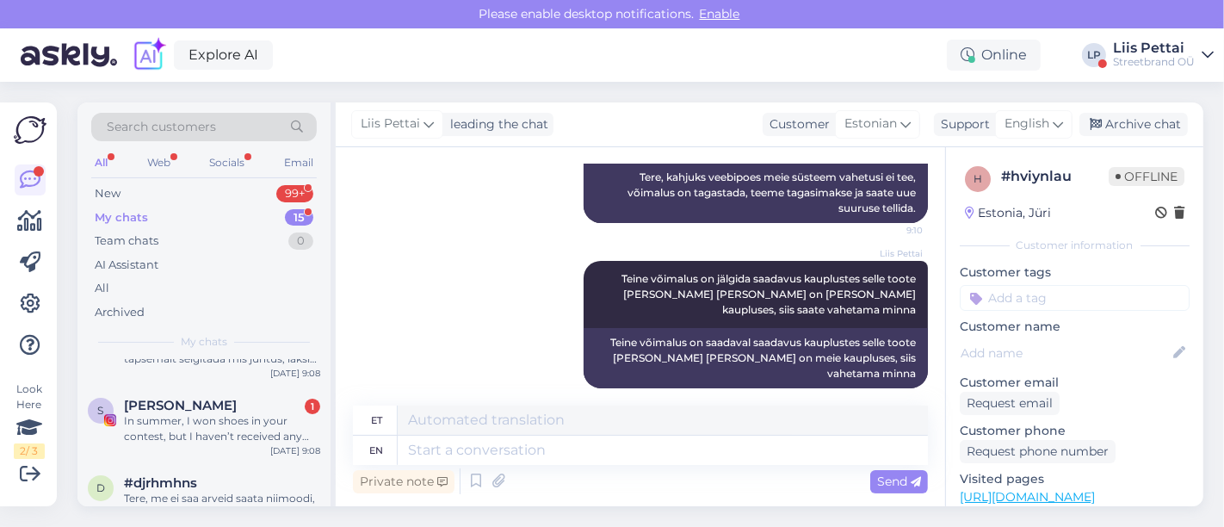
click at [187, 430] on div "In summer, I won shoes in your contest, but I haven’t received any information …" at bounding box center [222, 428] width 196 height 31
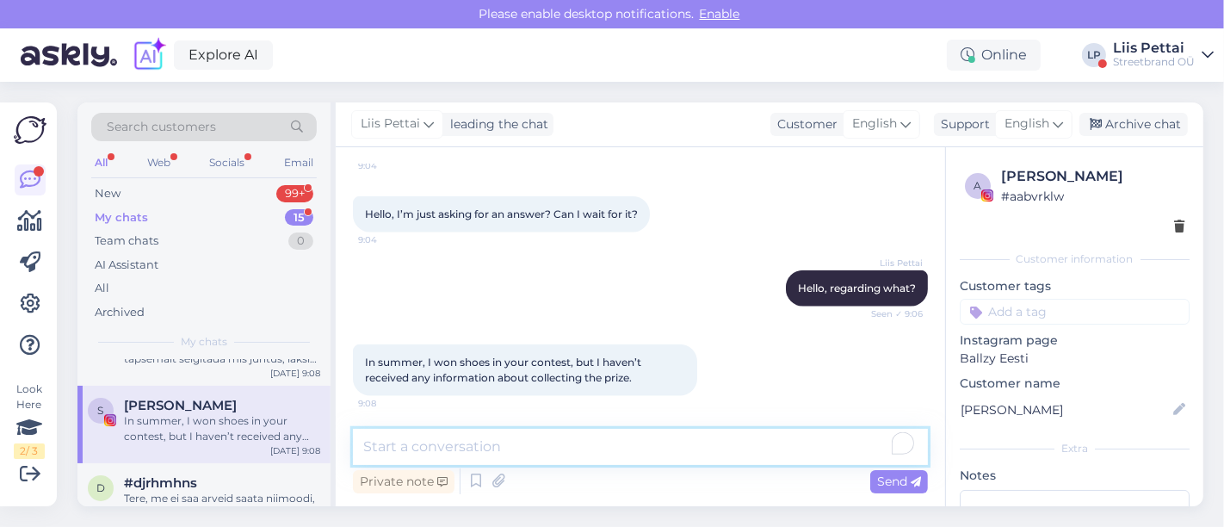
click at [499, 448] on textarea "To enrich screen reader interactions, please activate Accessibility in Grammarl…" at bounding box center [640, 447] width 575 height 36
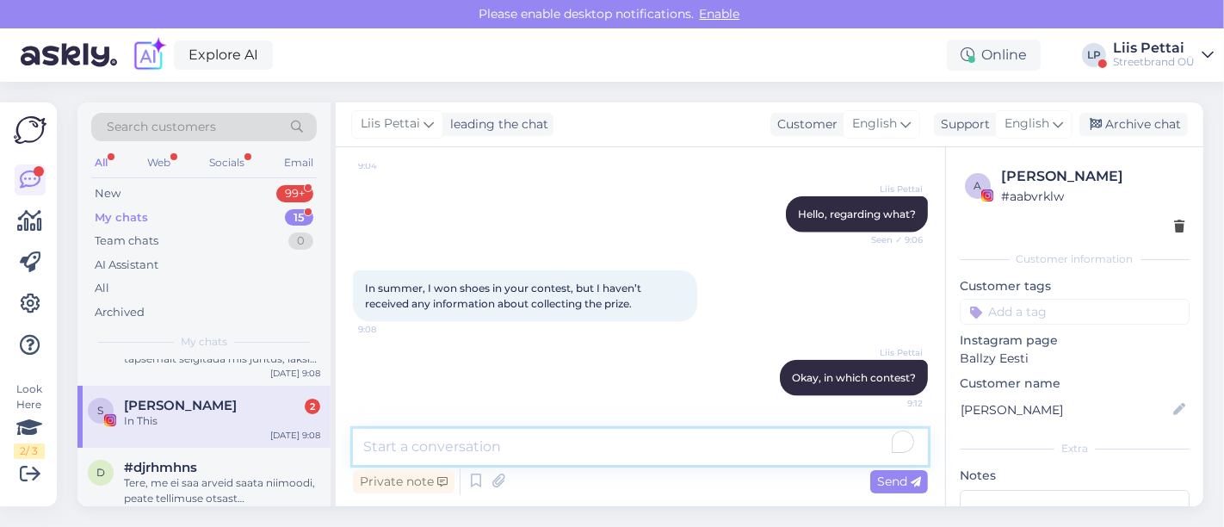
scroll to position [2002, 0]
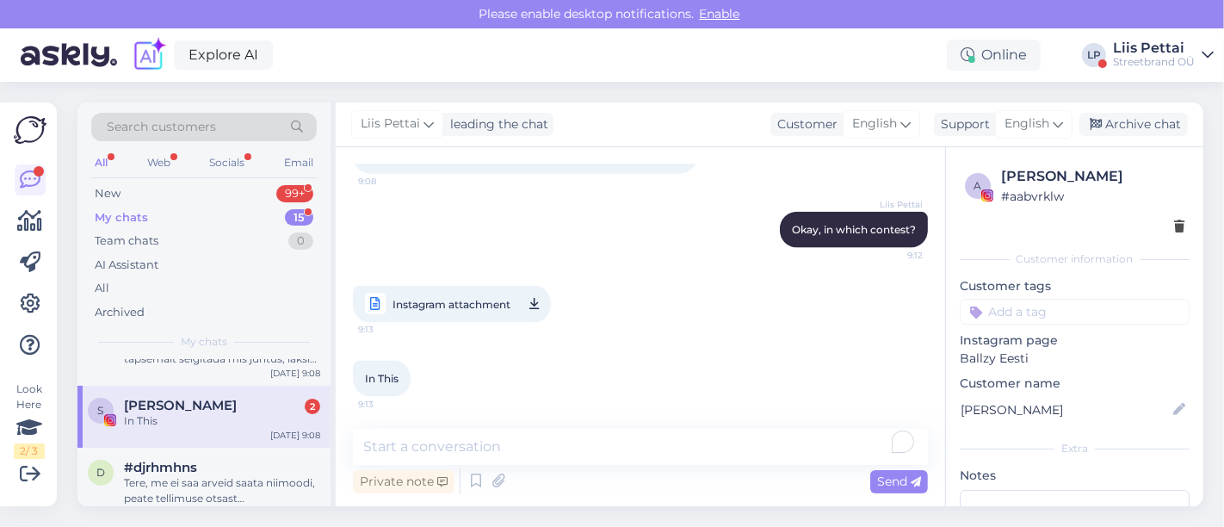
click at [442, 303] on span "Instagram attachment" at bounding box center [452, 305] width 118 height 22
click at [516, 443] on textarea "To enrich screen reader interactions, please activate Accessibility in Grammarl…" at bounding box center [640, 447] width 575 height 36
click at [471, 305] on span "Instagram attachment" at bounding box center [452, 305] width 118 height 22
click at [625, 443] on textarea "To enrich screen reader interactions, please activate Accessibility in Grammarl…" at bounding box center [640, 447] width 575 height 36
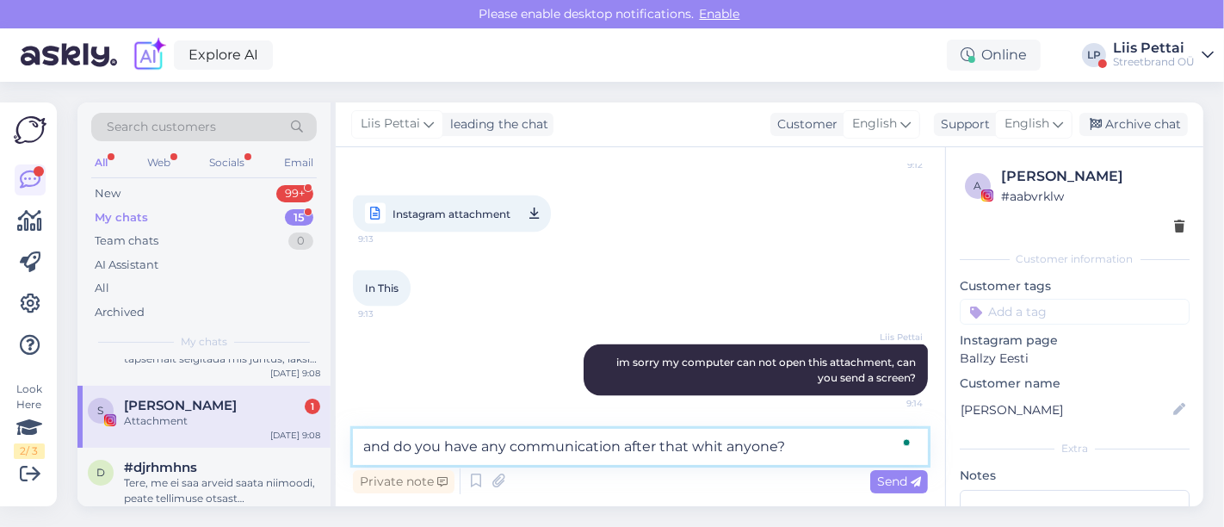
scroll to position [2308, 0]
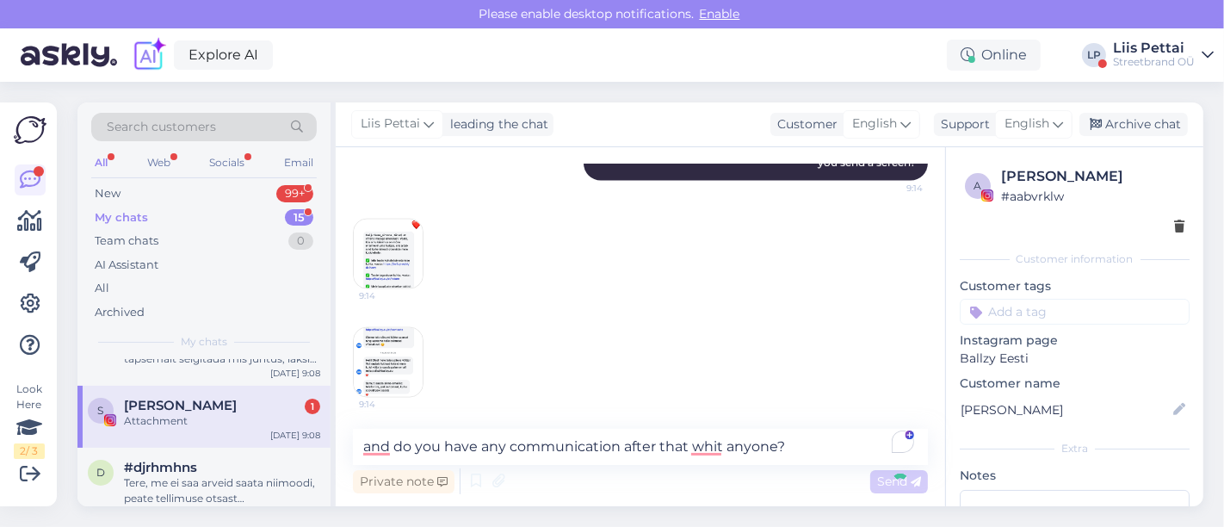
click at [383, 253] on img at bounding box center [388, 254] width 69 height 69
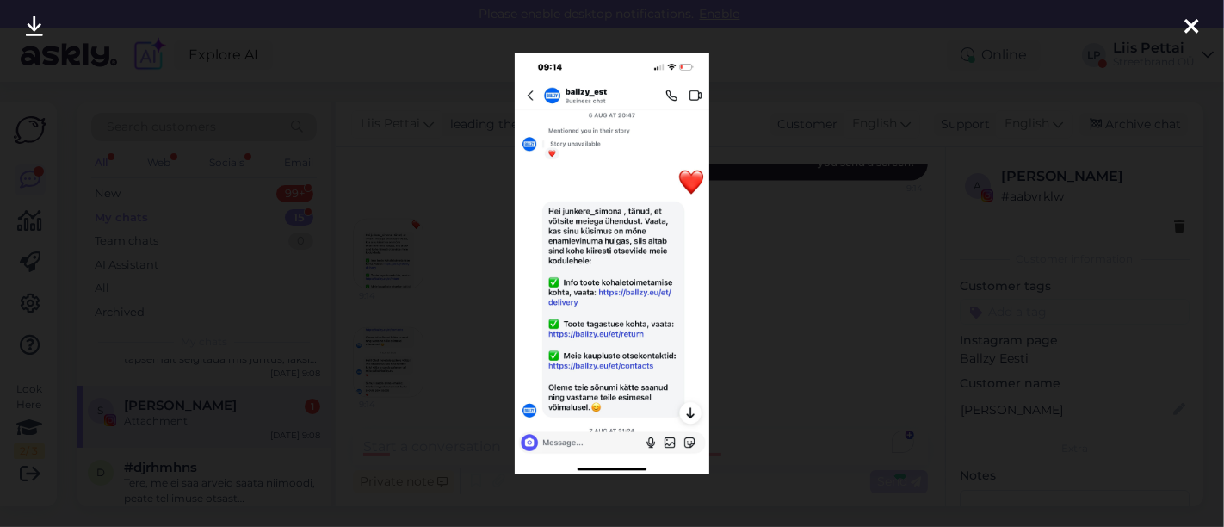
scroll to position [2382, 0]
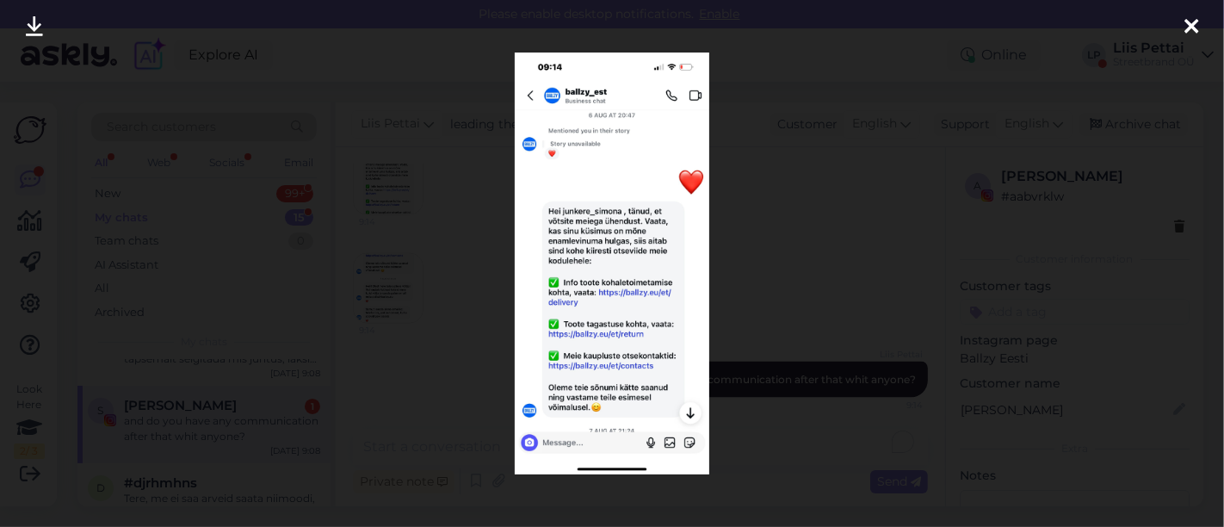
click at [393, 304] on div at bounding box center [612, 263] width 1224 height 527
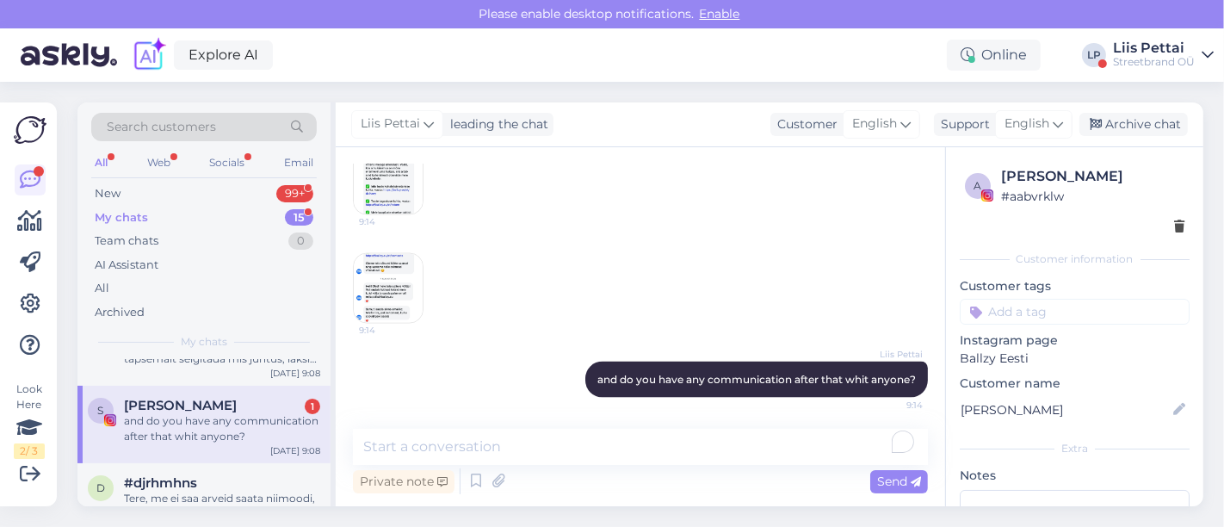
click at [389, 292] on img at bounding box center [388, 288] width 69 height 69
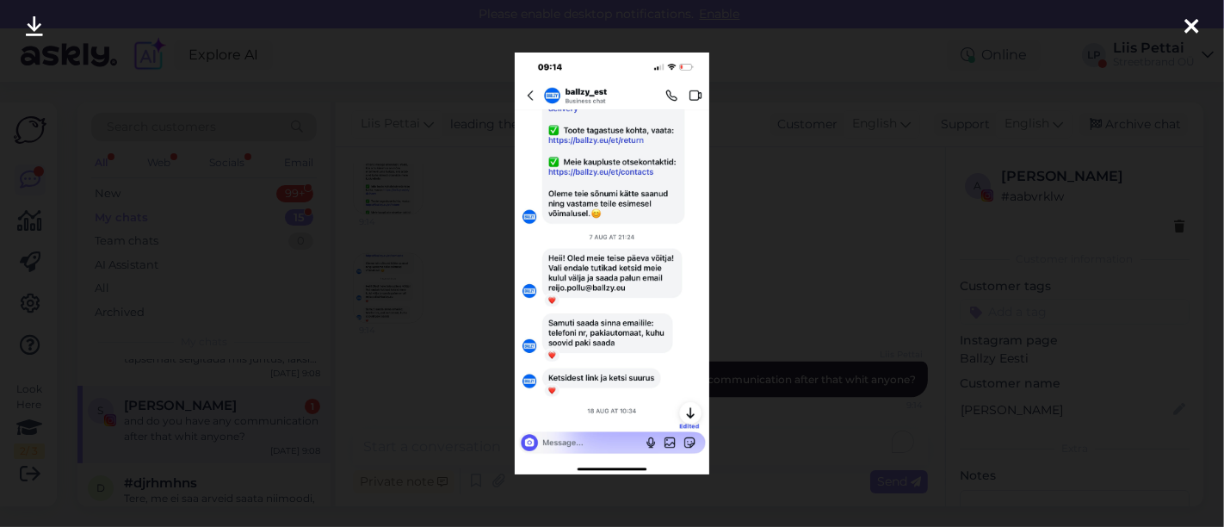
click at [425, 319] on div at bounding box center [612, 263] width 1224 height 527
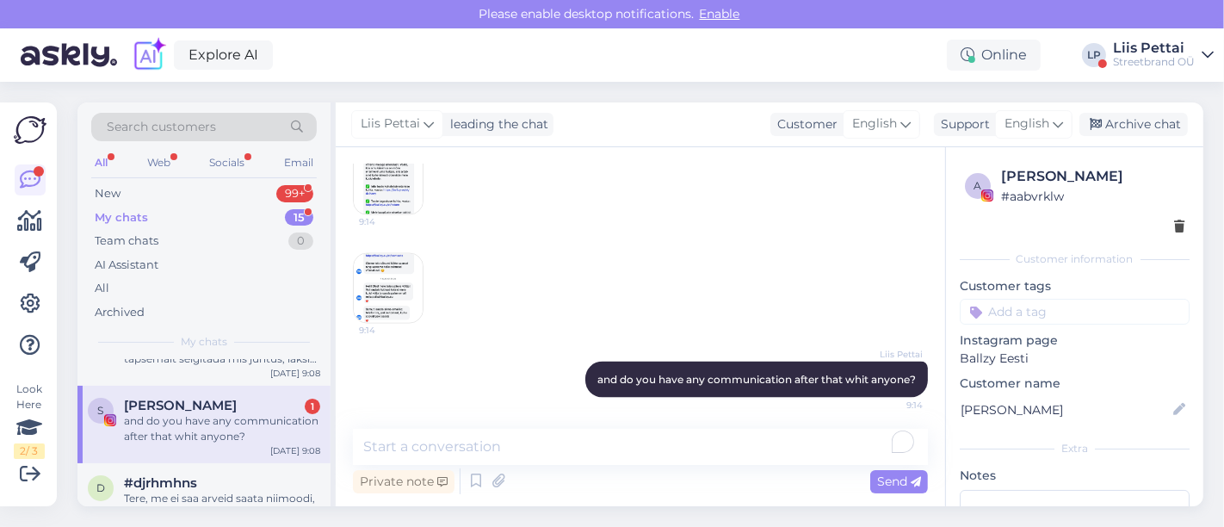
scroll to position [2490, 0]
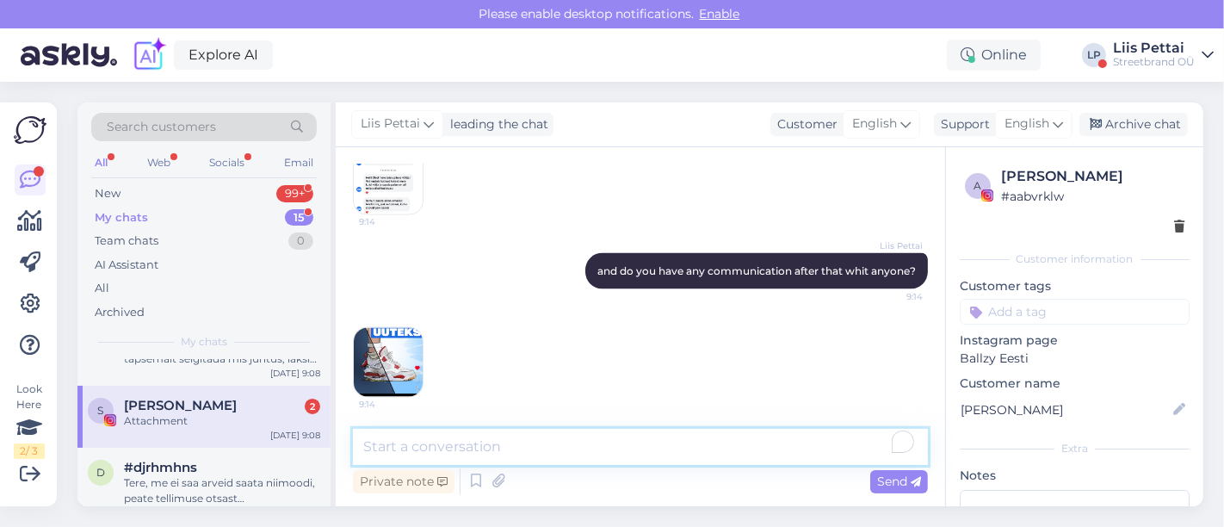
click at [408, 449] on textarea "To enrich screen reader interactions, please activate Accessibility in Grammarl…" at bounding box center [640, 447] width 575 height 36
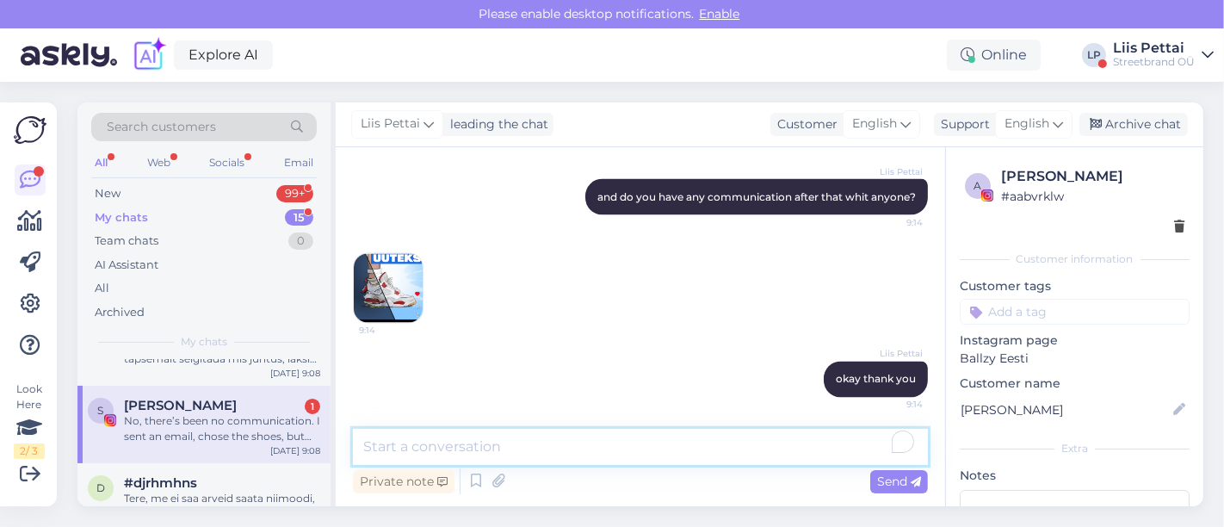
scroll to position [2654, 0]
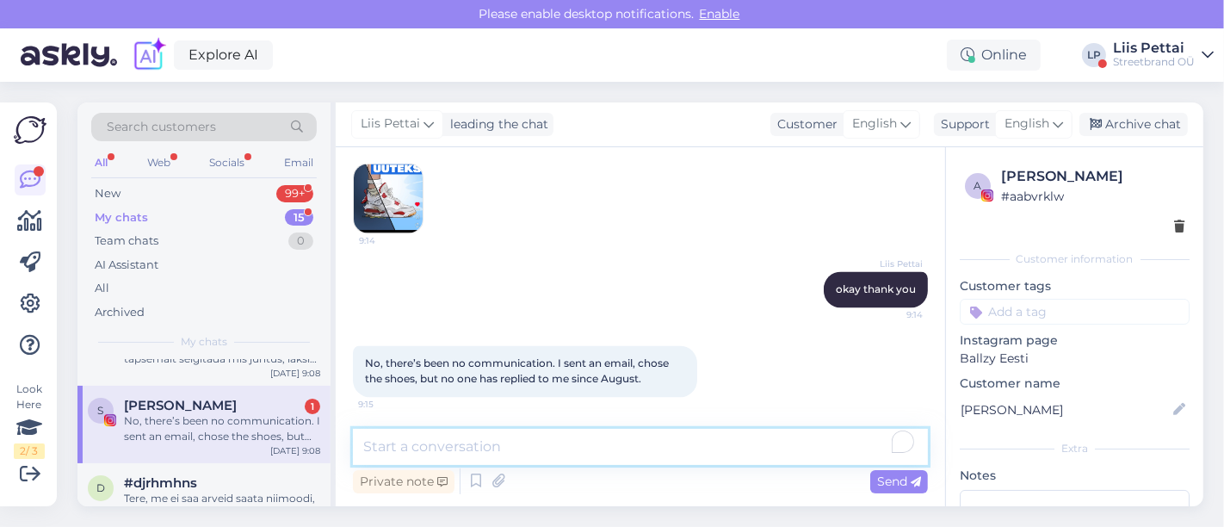
click at [477, 436] on textarea "To enrich screen reader interactions, please activate Accessibility in Grammarl…" at bounding box center [640, 447] width 575 height 36
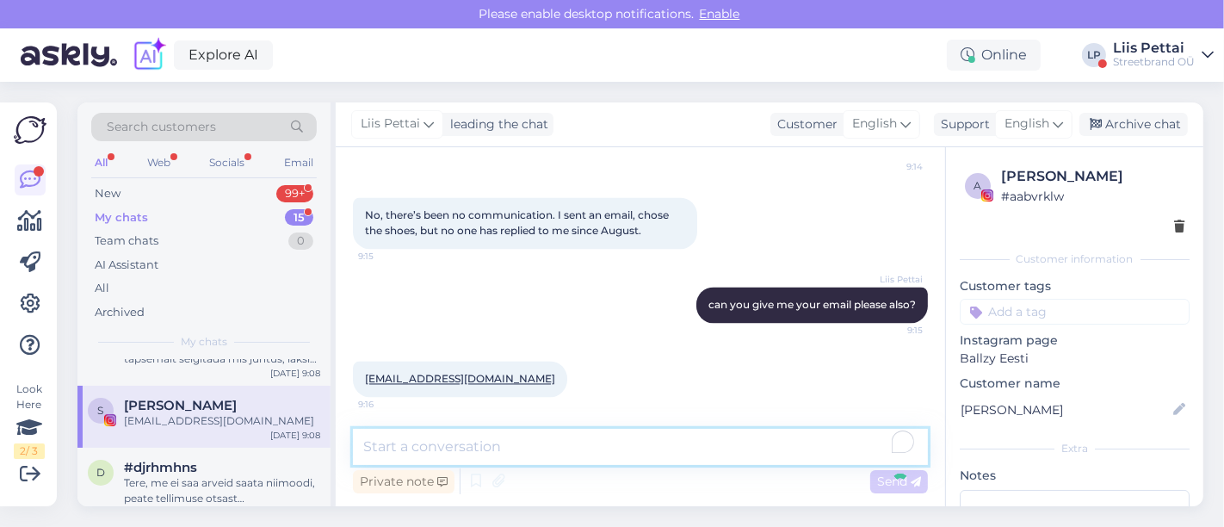
scroll to position [2876, 0]
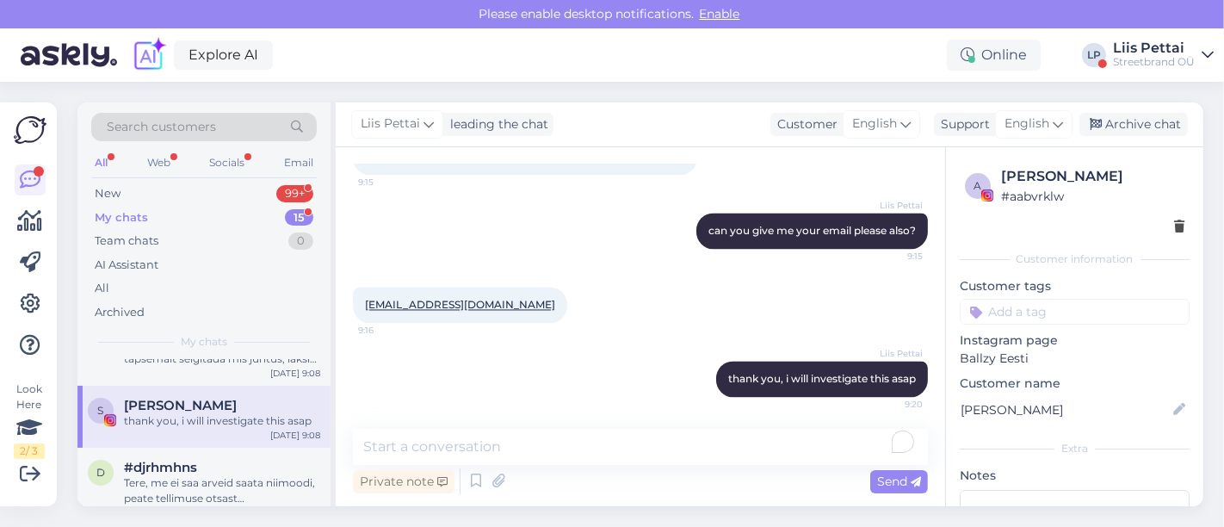
click at [957, 413] on div "a [PERSON_NAME] # aabvrklw Customer information Customer tags Instagram page Ba…" at bounding box center [1074, 409] width 257 height 524
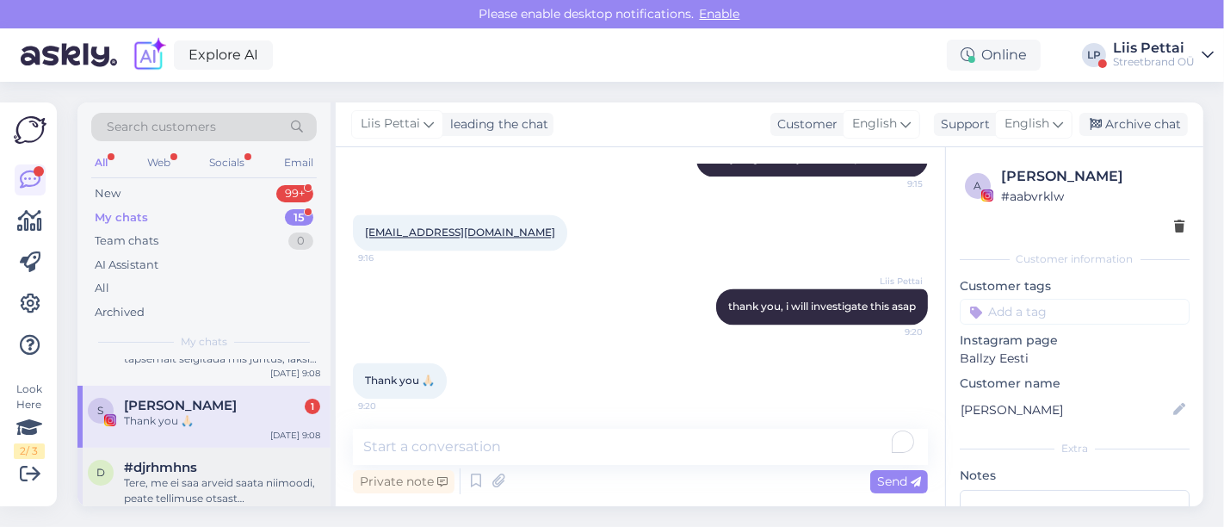
click at [253, 490] on div "Tere, me ei saa arveid saata niimoodi, peate tellimuse otsast [PERSON_NAME] teg…" at bounding box center [222, 490] width 196 height 31
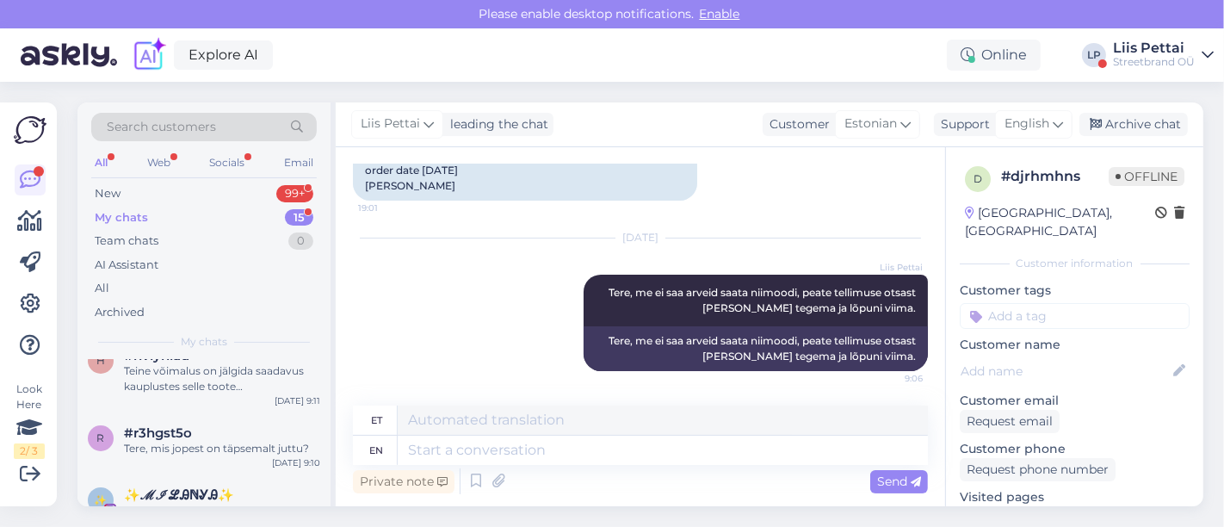
scroll to position [0, 0]
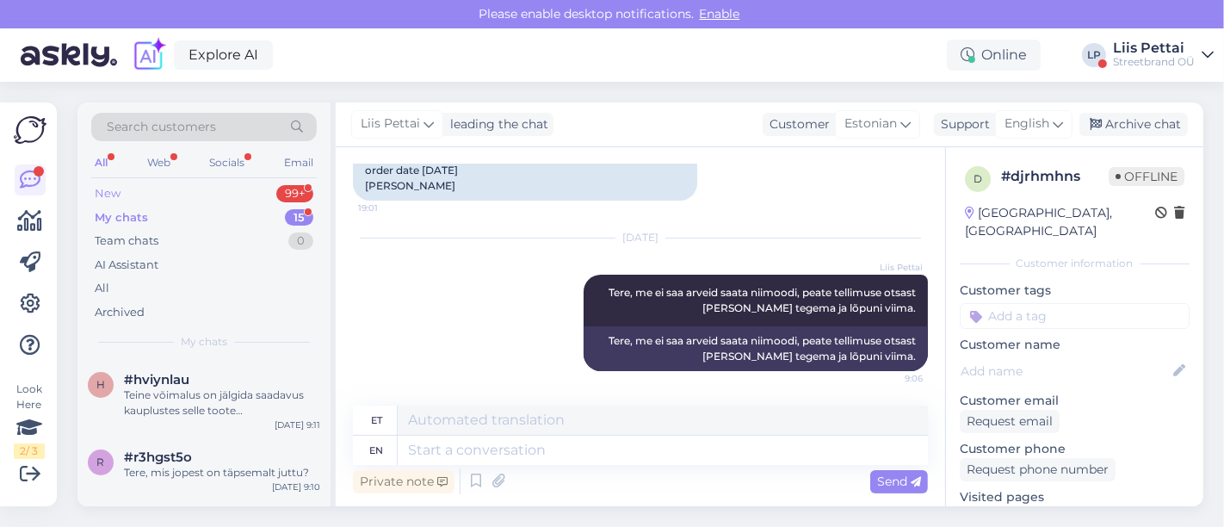
click at [137, 197] on div "New 99+" at bounding box center [204, 194] width 226 height 24
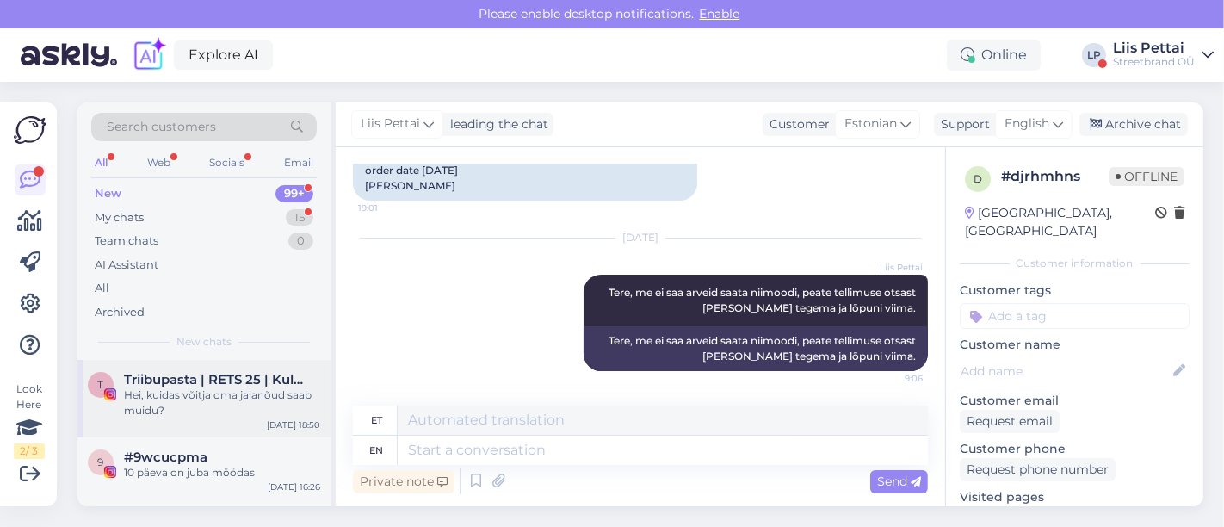
click at [164, 404] on div "Hei, kuidas võitja oma jalanõud saab muidu?" at bounding box center [222, 402] width 196 height 31
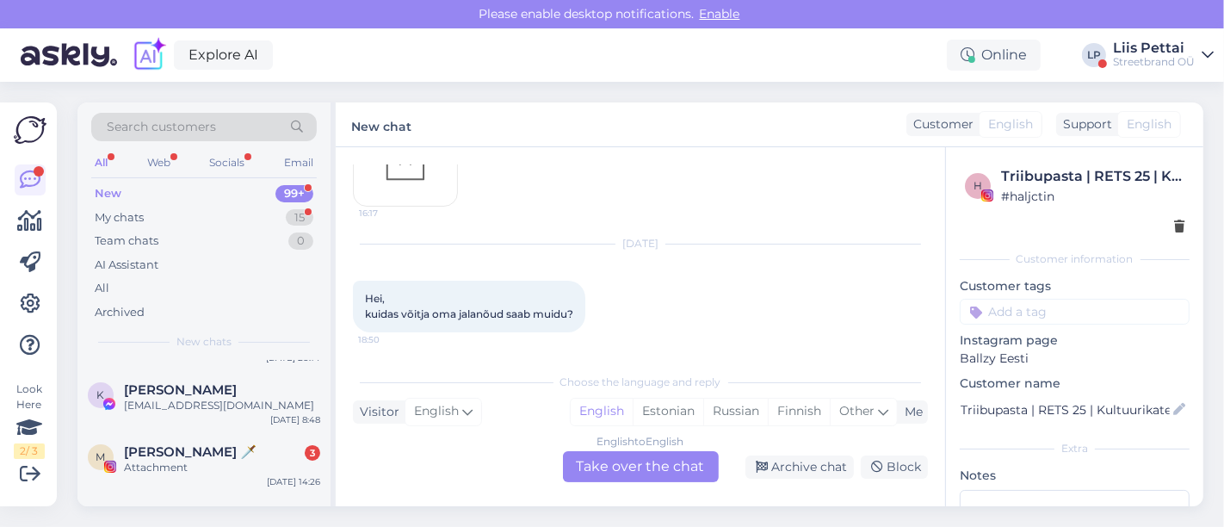
scroll to position [268, 0]
click at [164, 404] on div "[EMAIL_ADDRESS][DOMAIN_NAME]" at bounding box center [222, 406] width 196 height 15
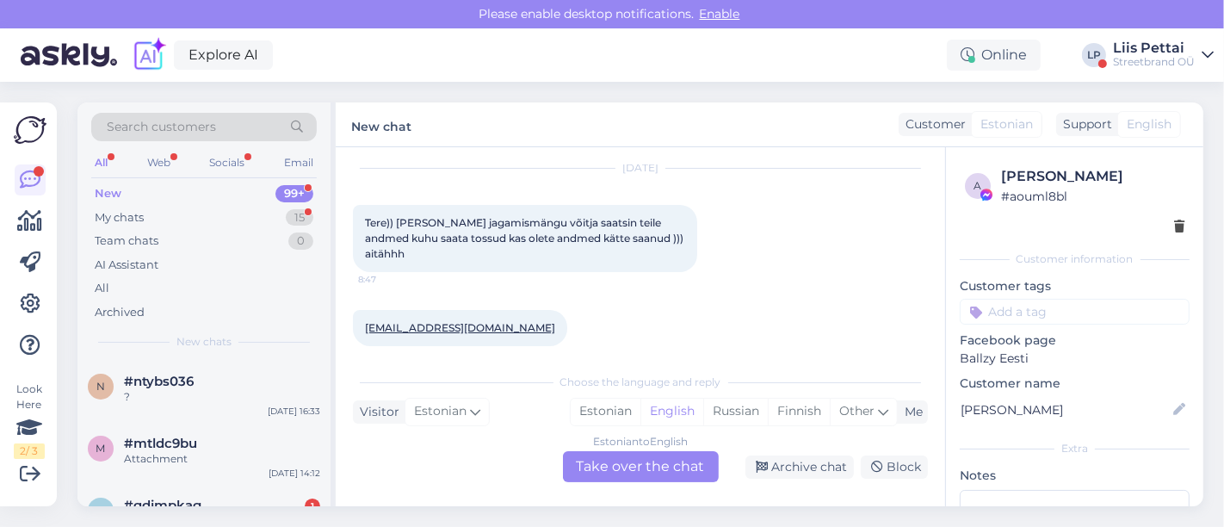
scroll to position [573, 0]
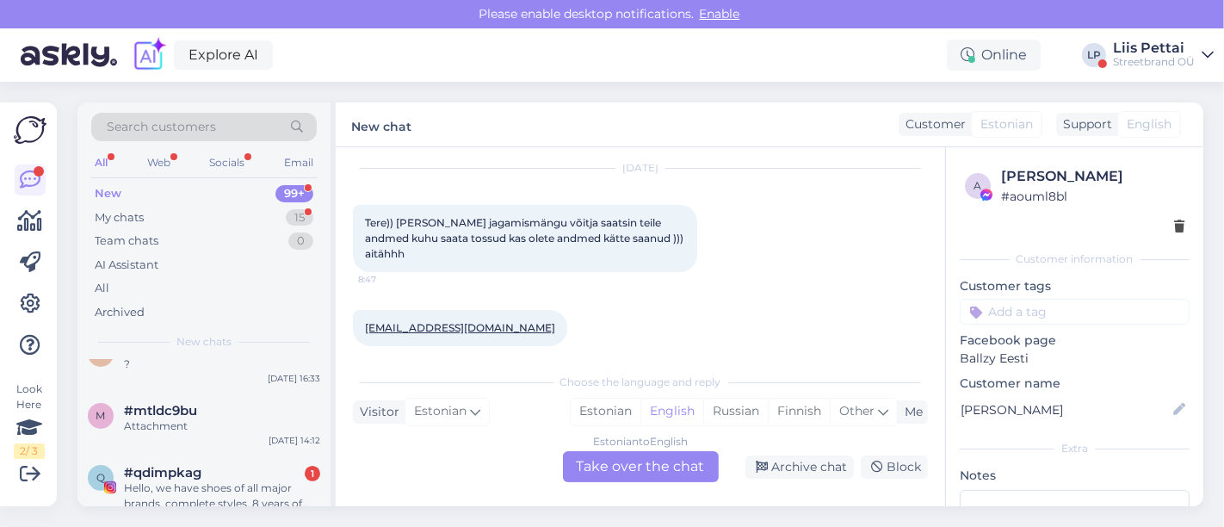
click at [1162, 65] on div "Streetbrand OÜ" at bounding box center [1154, 62] width 82 height 14
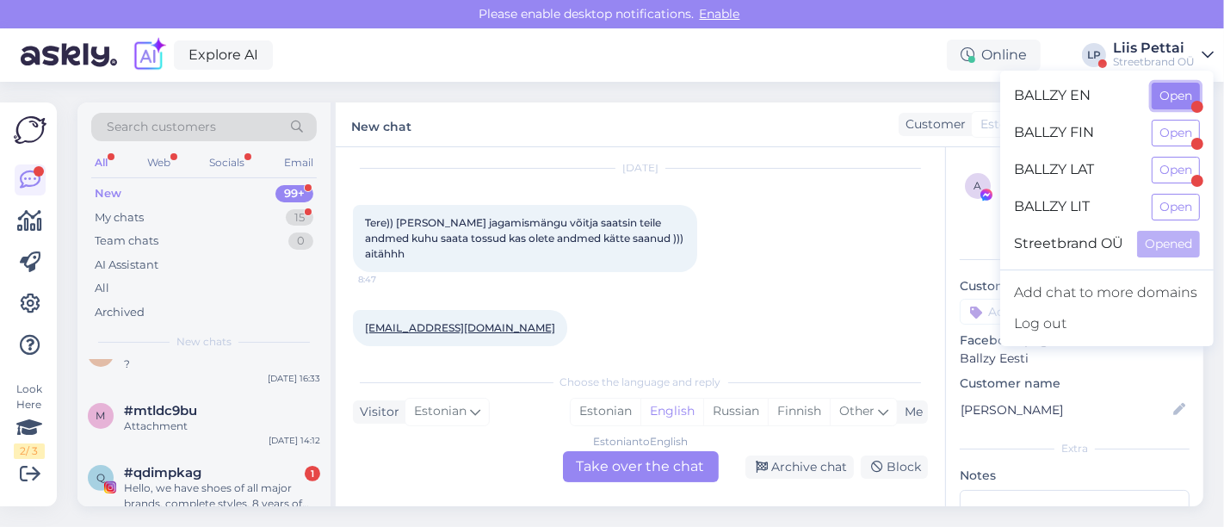
click at [1162, 104] on button "Open" at bounding box center [1176, 96] width 48 height 27
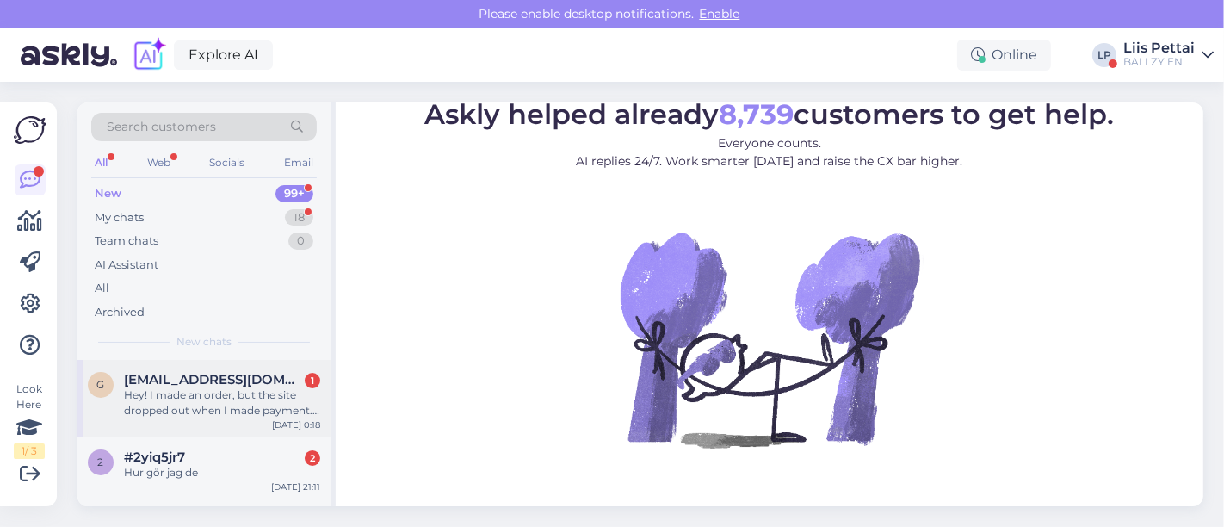
click at [198, 400] on div "Hey! I made an order, but the site dropped out when I made payment. I have no c…" at bounding box center [222, 402] width 196 height 31
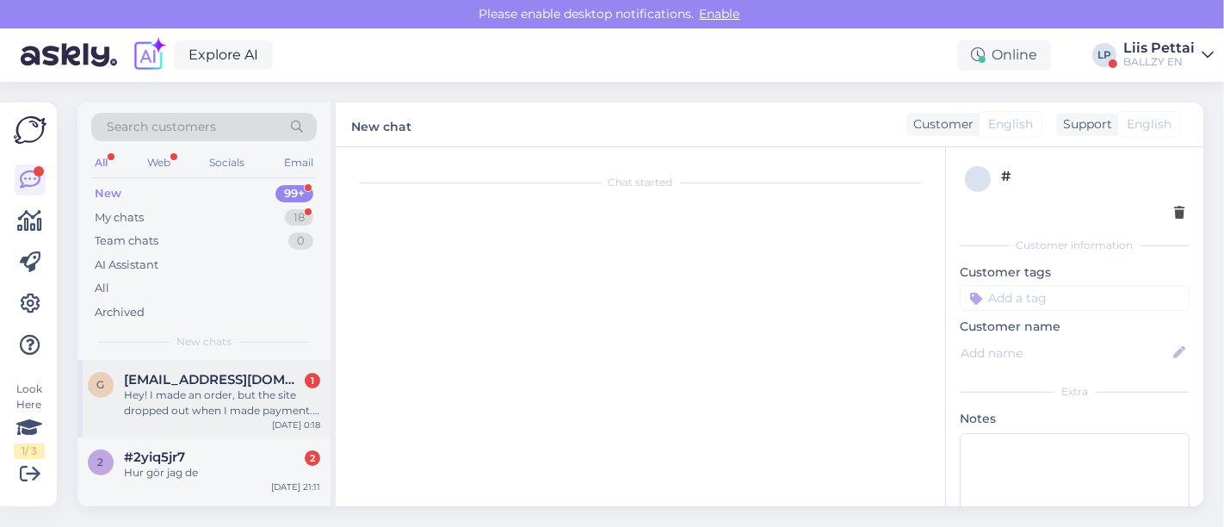
scroll to position [23, 0]
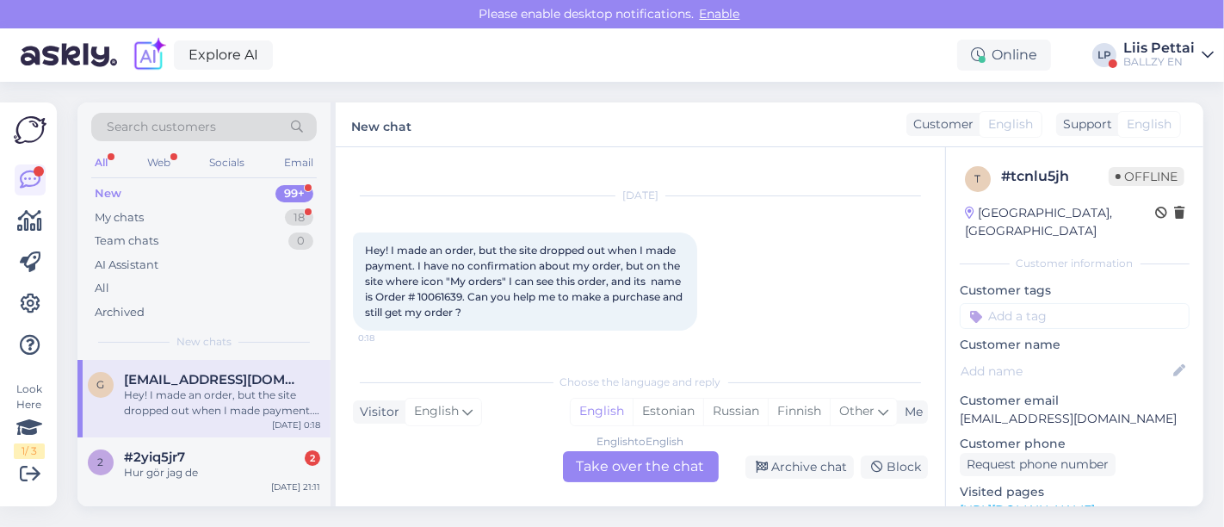
click at [615, 468] on div "English to English Take over the chat" at bounding box center [641, 466] width 156 height 31
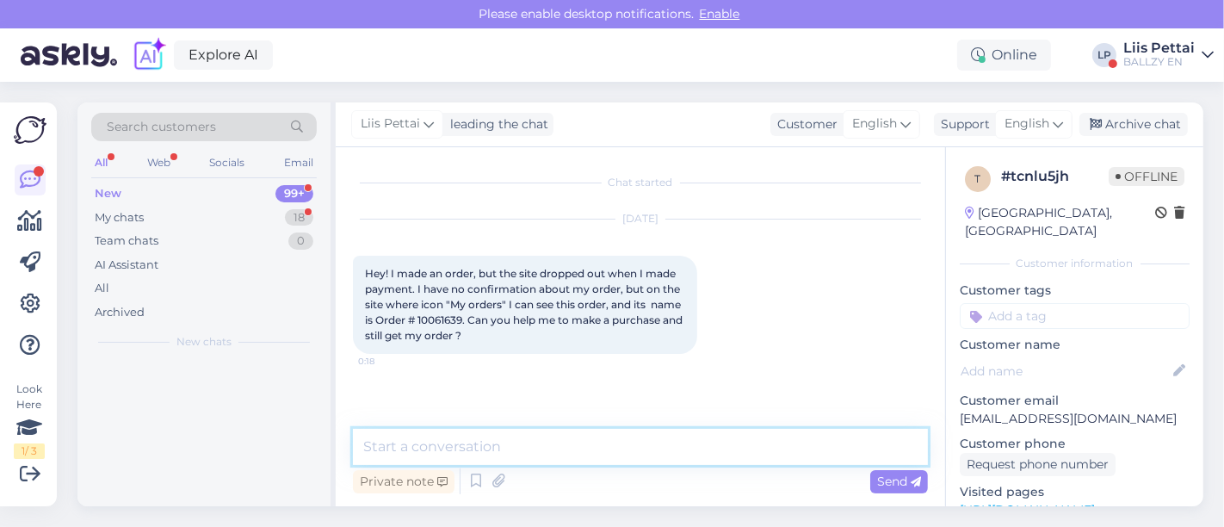
click at [553, 462] on textarea at bounding box center [640, 447] width 575 height 36
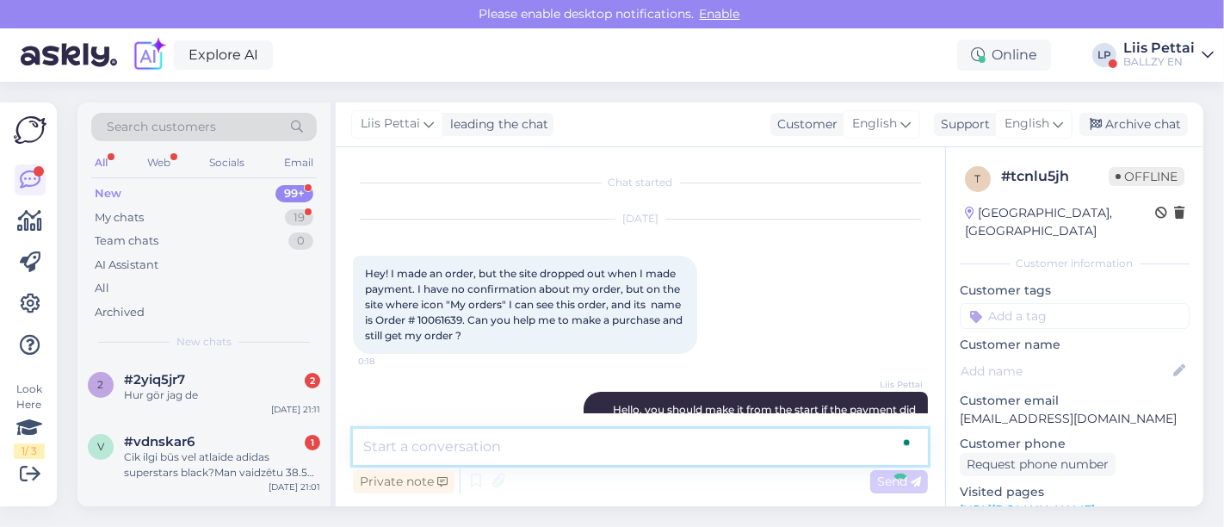
scroll to position [48, 0]
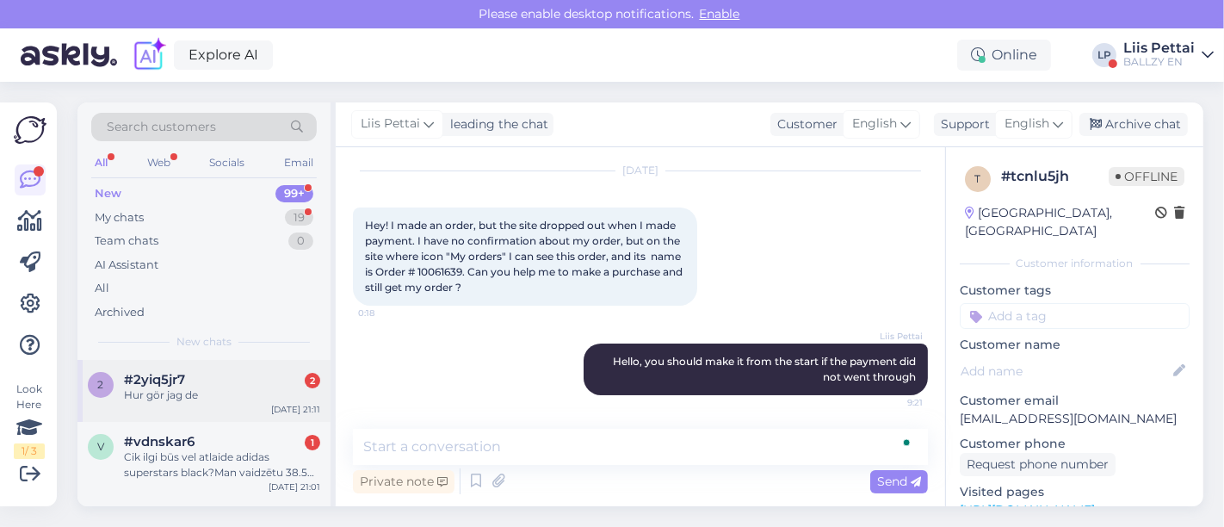
click at [208, 370] on div "2 #2yiq5jr7 2 Hur gör jag de [DATE] 21:11" at bounding box center [203, 391] width 253 height 62
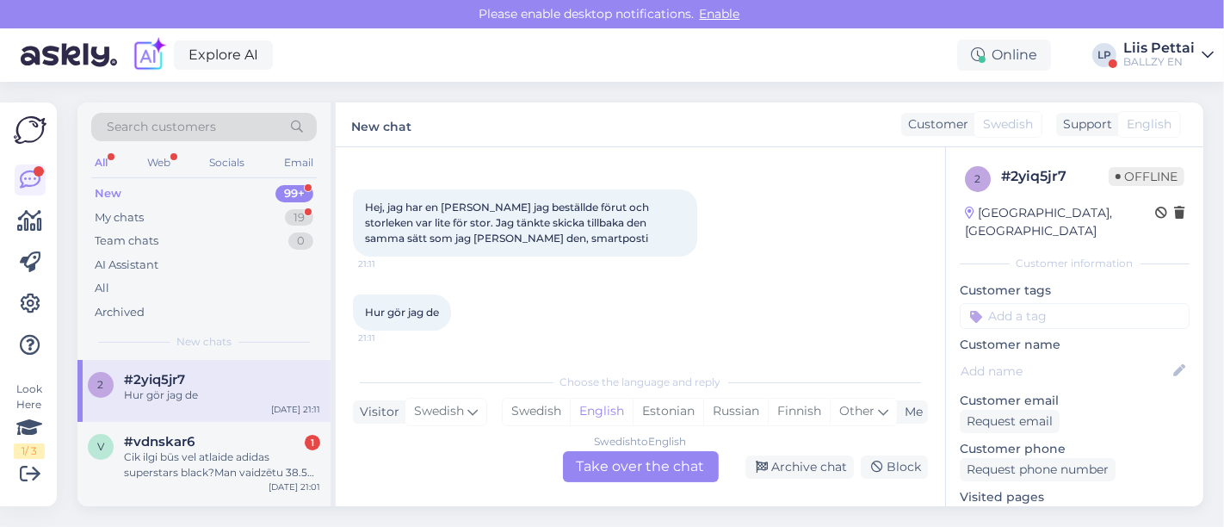
click at [649, 469] on div "Swedish to English Take over the chat" at bounding box center [641, 466] width 156 height 31
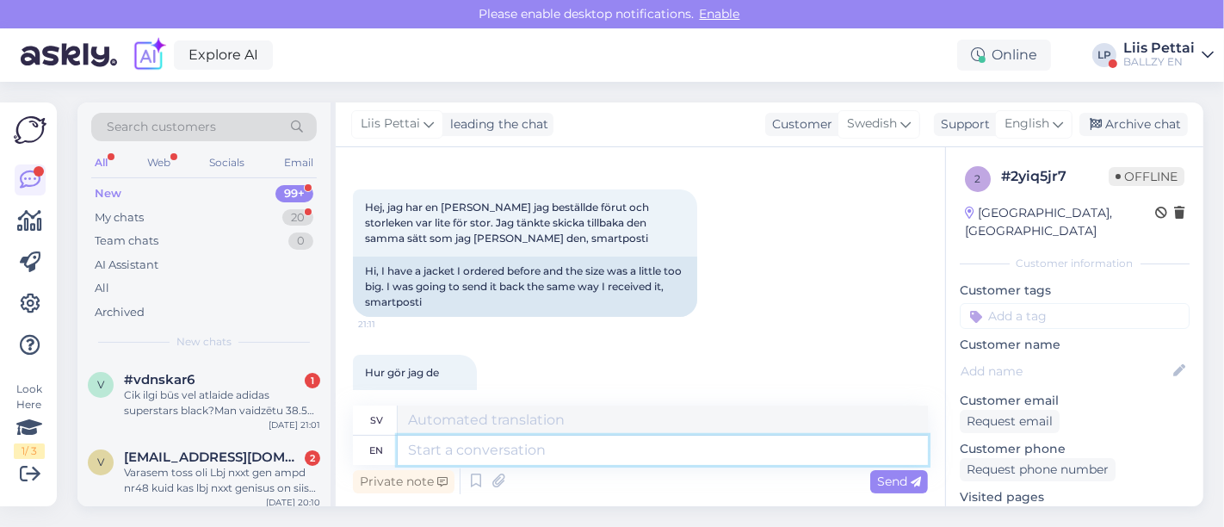
click at [625, 455] on textarea at bounding box center [663, 450] width 530 height 29
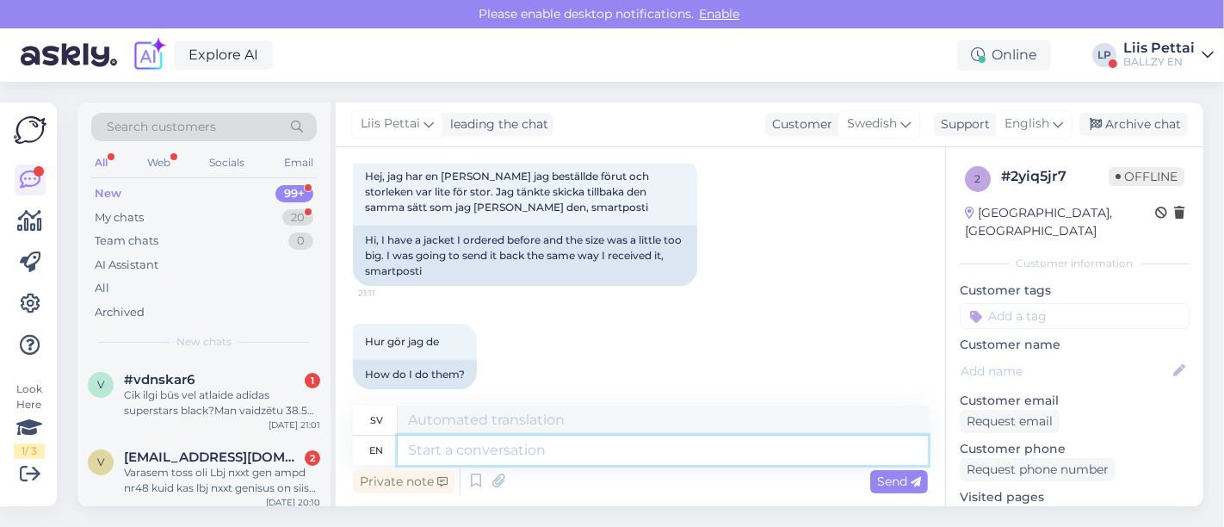
scroll to position [114, 0]
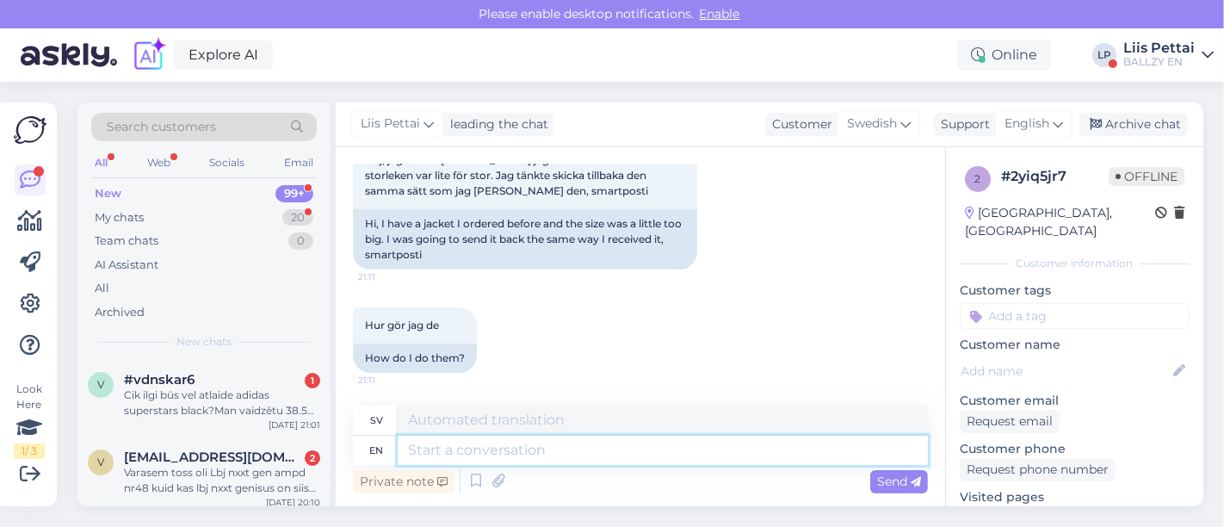
click at [789, 459] on textarea at bounding box center [663, 450] width 530 height 29
click at [738, 455] on textarea at bounding box center [663, 450] width 530 height 29
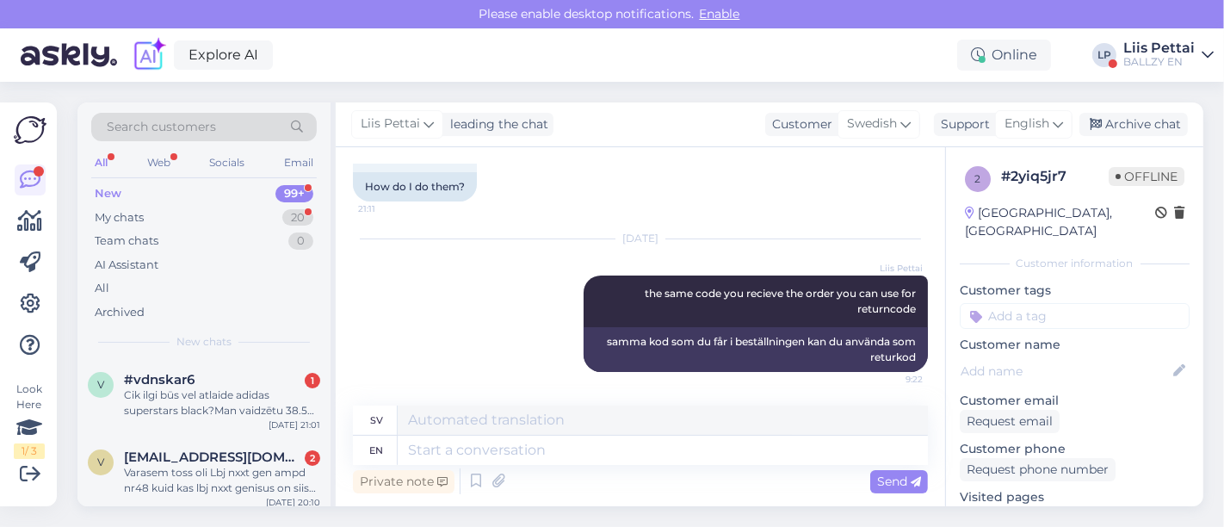
click at [946, 237] on div "2 # 2yiq5jr7 Offline [GEOGRAPHIC_DATA], [GEOGRAPHIC_DATA] Customer information …" at bounding box center [1074, 512] width 257 height 731
click at [214, 406] on div "Cik ilgi būs vel atlaide adidas superstars black?Man vaidzētu 38.5 izmēru ,[PER…" at bounding box center [222, 402] width 196 height 31
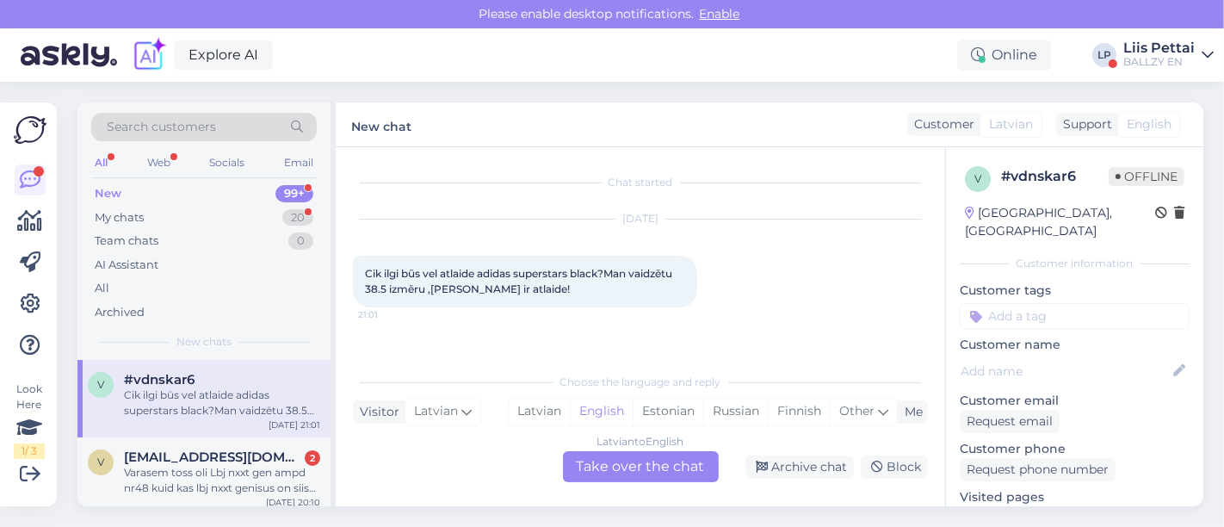
scroll to position [0, 0]
click at [622, 474] on div "Latvian to English Take over the chat" at bounding box center [641, 466] width 156 height 31
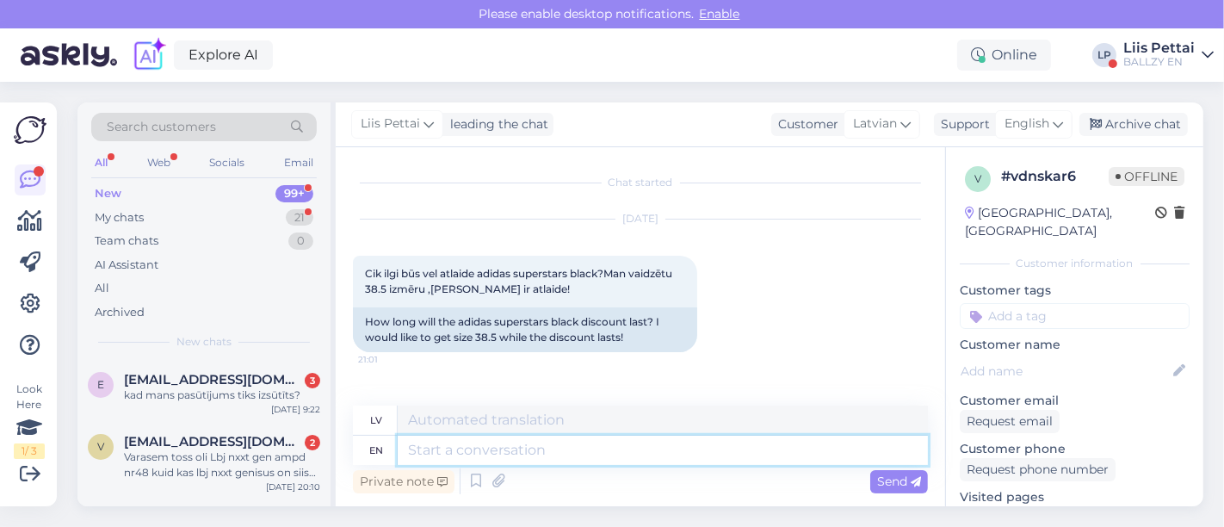
click at [625, 454] on textarea at bounding box center [663, 450] width 530 height 29
click at [1032, 507] on link "[URL][DOMAIN_NAME]" at bounding box center [1027, 514] width 135 height 15
click at [510, 457] on textarea at bounding box center [663, 450] width 530 height 29
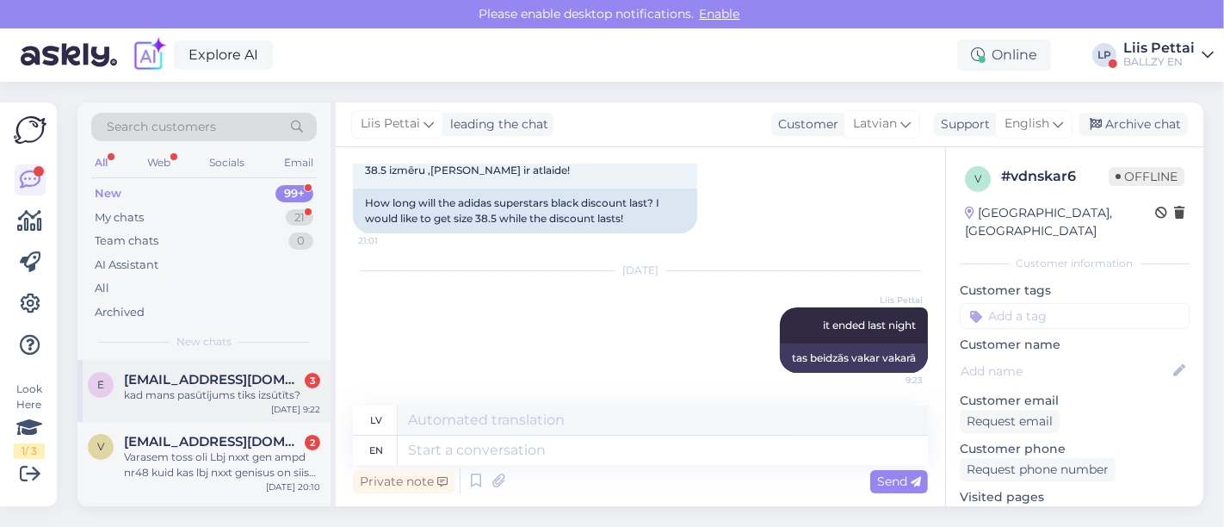
click at [235, 367] on div "e [EMAIL_ADDRESS][DOMAIN_NAME] 3 kad mans pasūtījums tiks izsūtīts? [DATE] 9:22" at bounding box center [203, 391] width 253 height 62
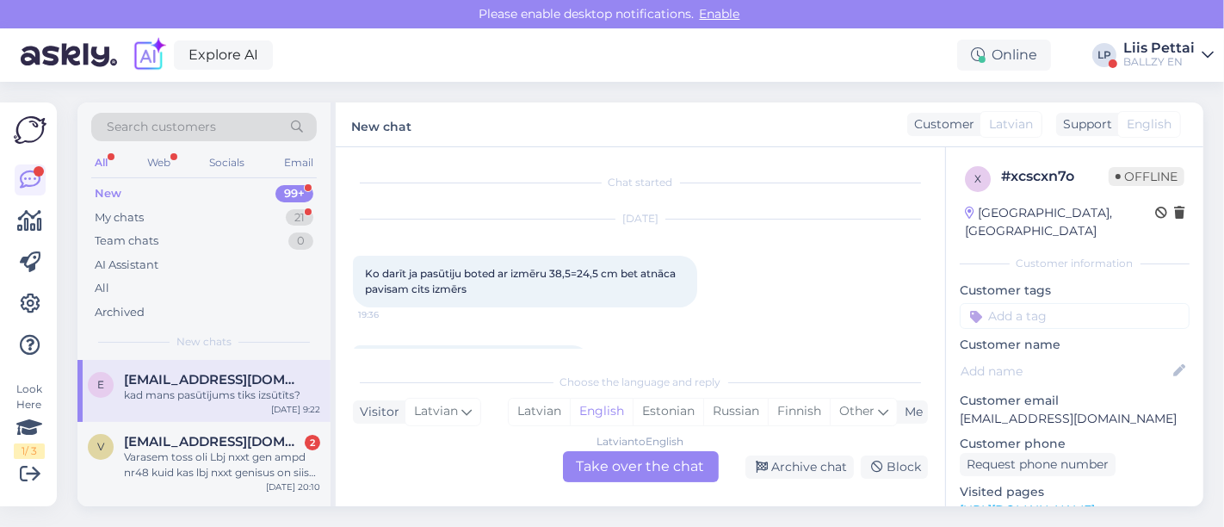
scroll to position [160, 0]
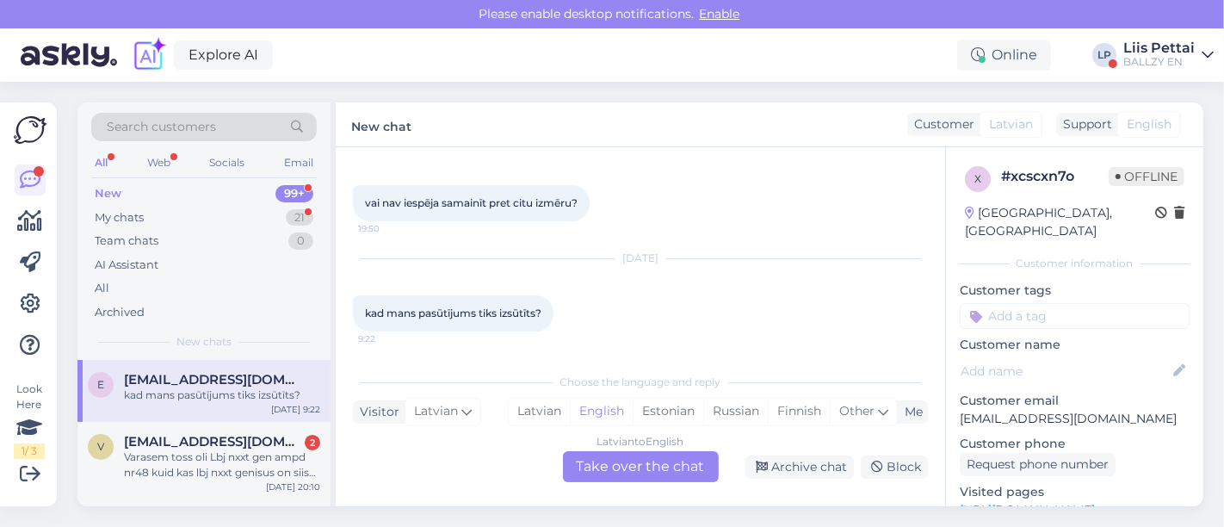
click at [685, 474] on div "Latvian to English Take over the chat" at bounding box center [641, 466] width 156 height 31
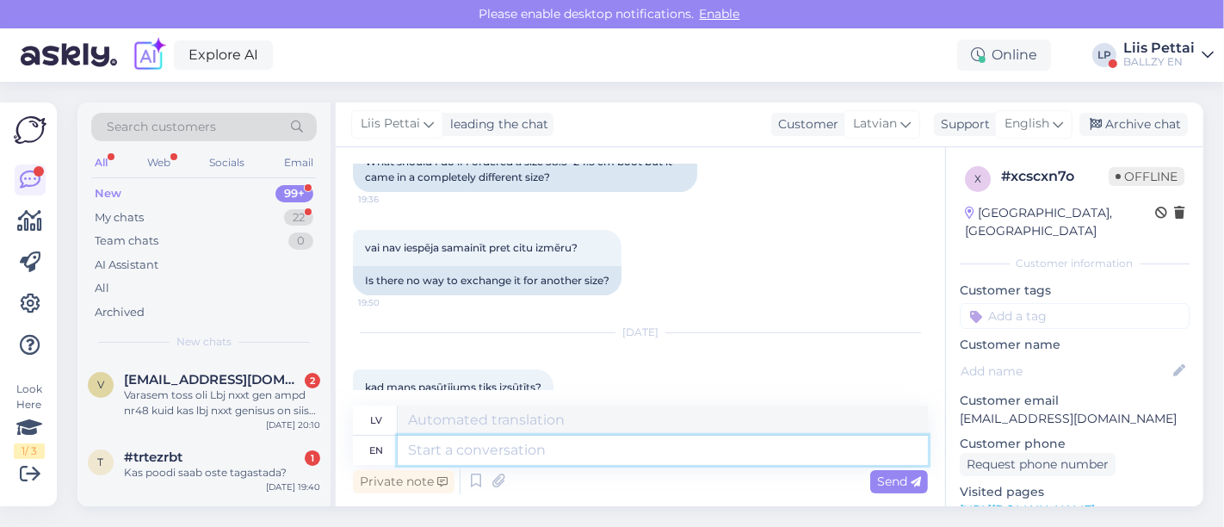
click at [662, 456] on textarea at bounding box center [663, 450] width 530 height 29
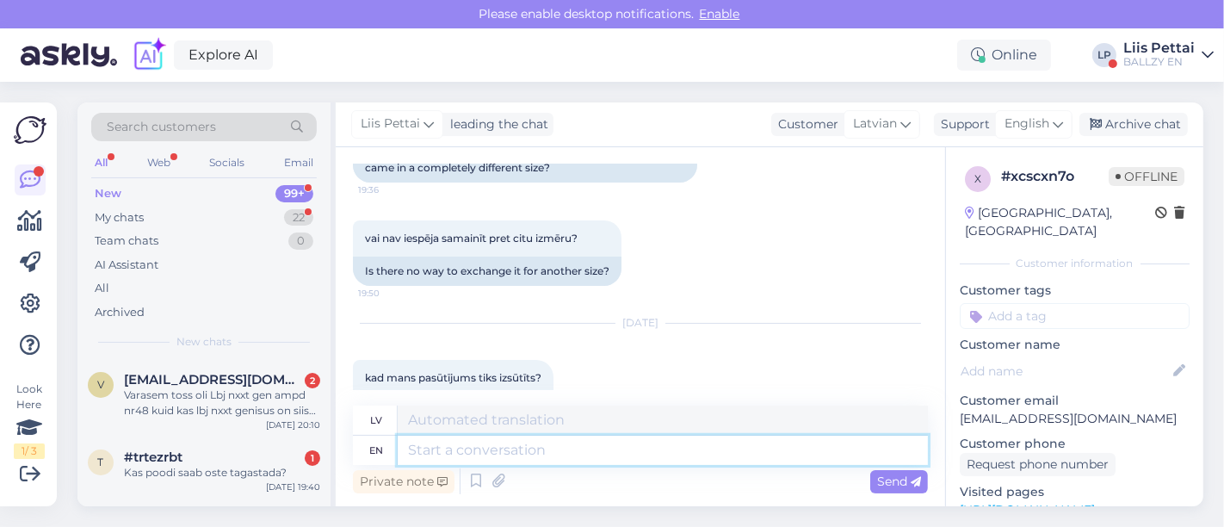
scroll to position [222, 0]
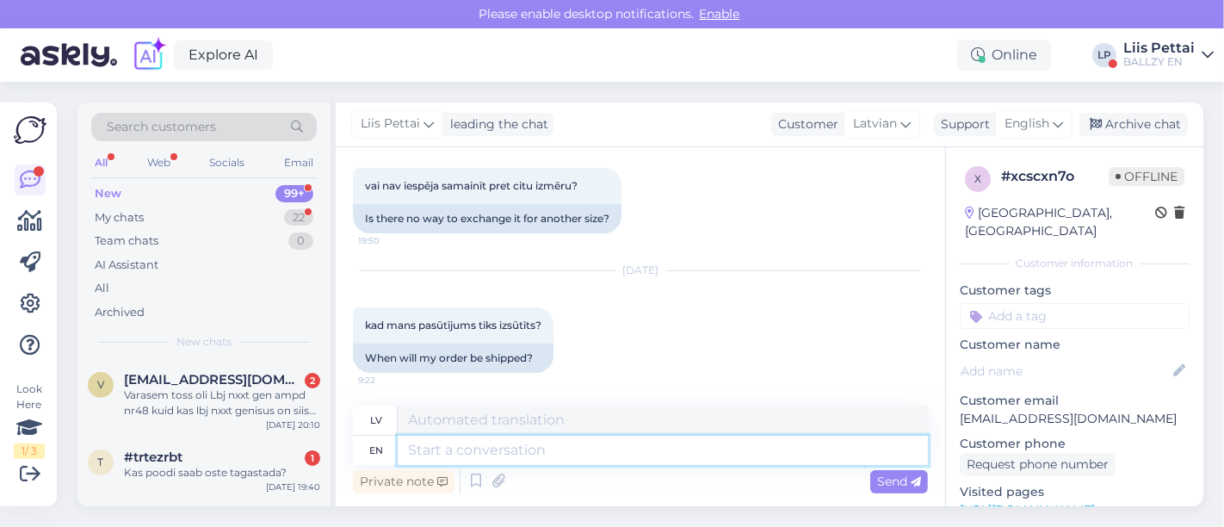
click at [760, 461] on textarea at bounding box center [663, 450] width 530 height 29
click at [730, 453] on textarea at bounding box center [663, 450] width 530 height 29
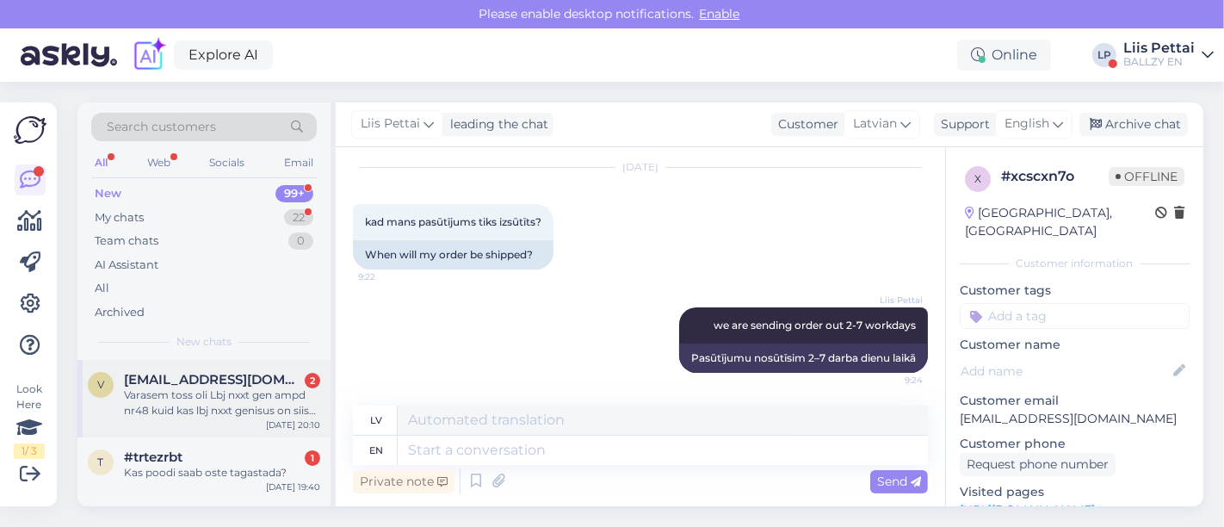
click at [177, 392] on div "Varasem toss oli Lbj nxxt gen ampd nr48 kuid kas lbj nxxt genisus on siis umbes…" at bounding box center [222, 402] width 196 height 31
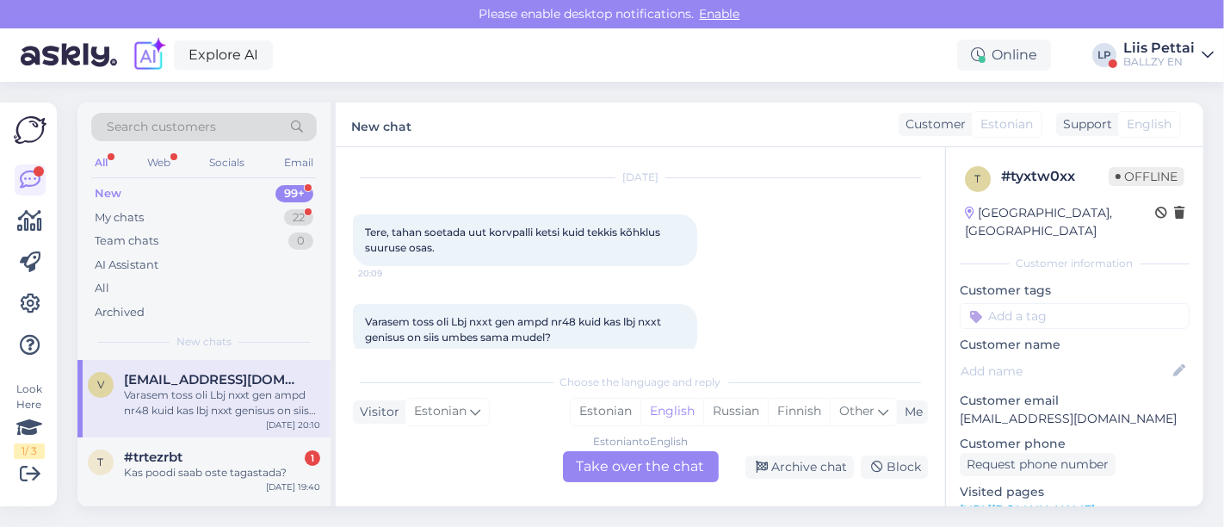
scroll to position [66, 0]
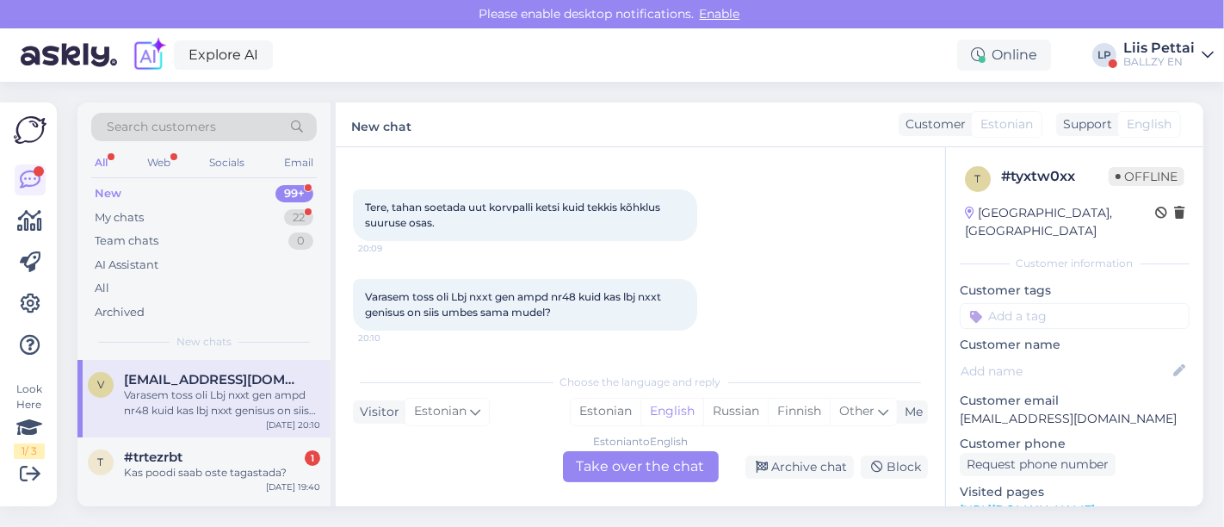
click at [618, 461] on div "Estonian to English Take over the chat" at bounding box center [641, 466] width 156 height 31
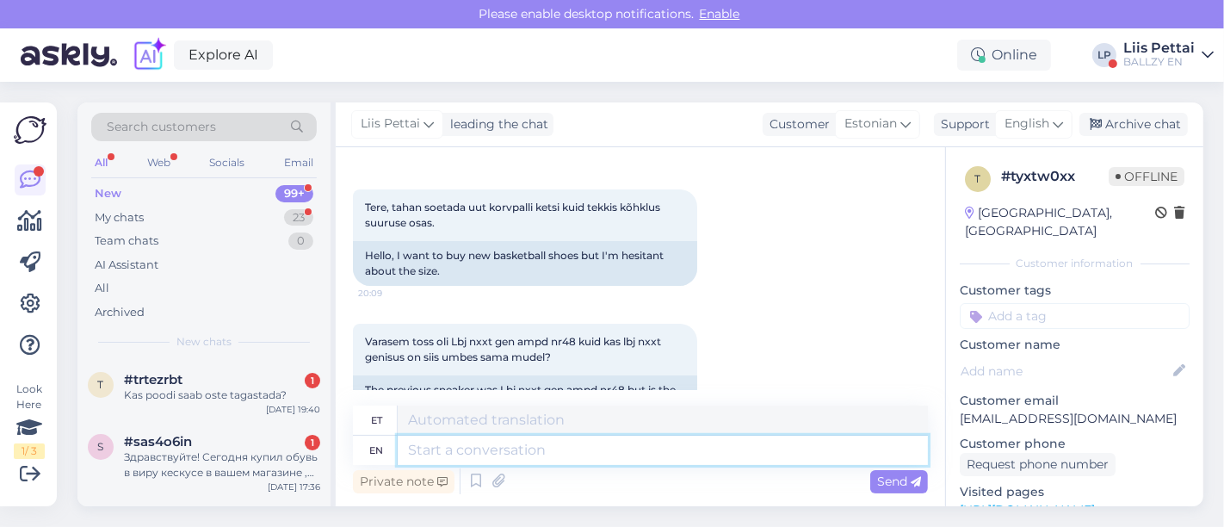
click at [601, 446] on textarea at bounding box center [663, 450] width 530 height 29
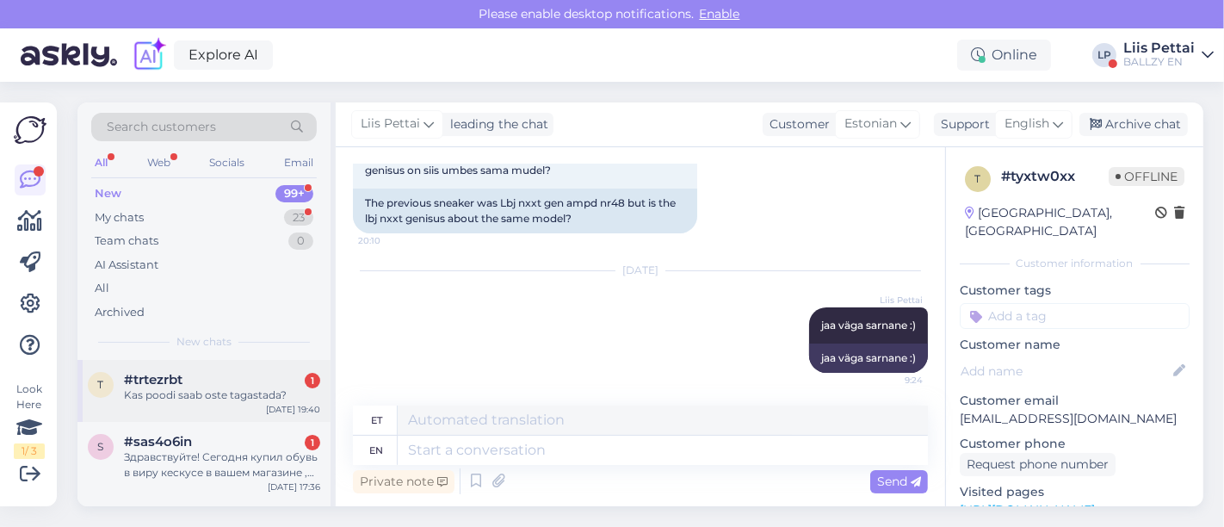
click at [189, 388] on div "Kas poodi saab oste tagastada?" at bounding box center [222, 394] width 196 height 15
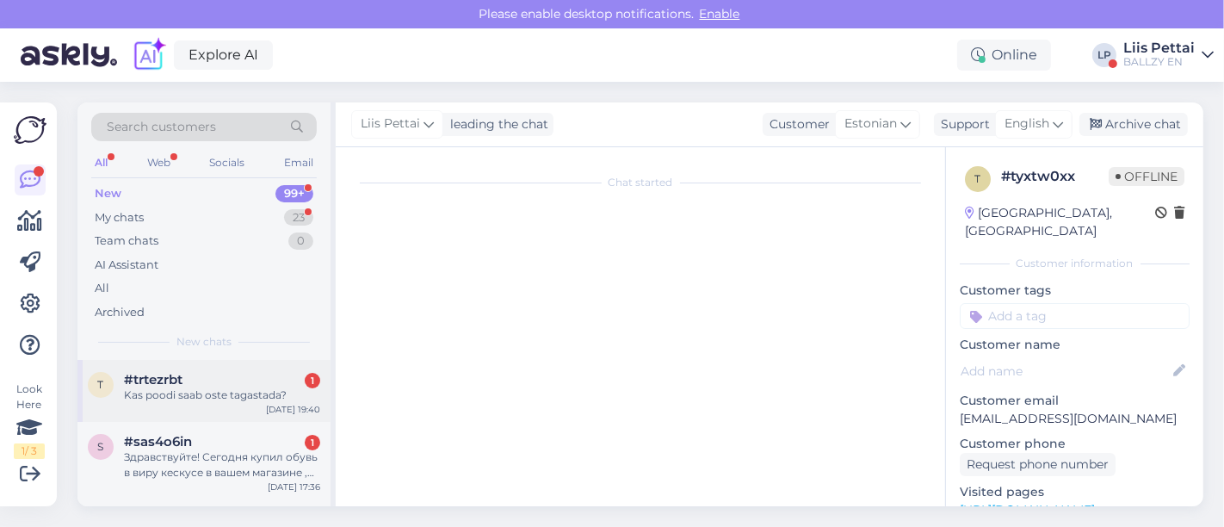
scroll to position [0, 0]
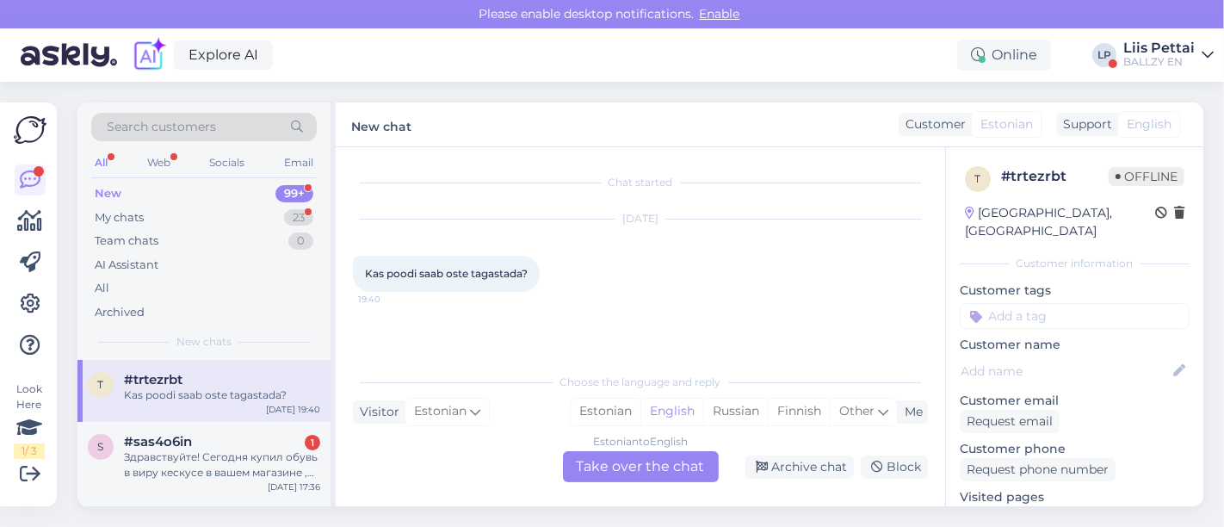
click at [589, 468] on div "Estonian to English Take over the chat" at bounding box center [641, 466] width 156 height 31
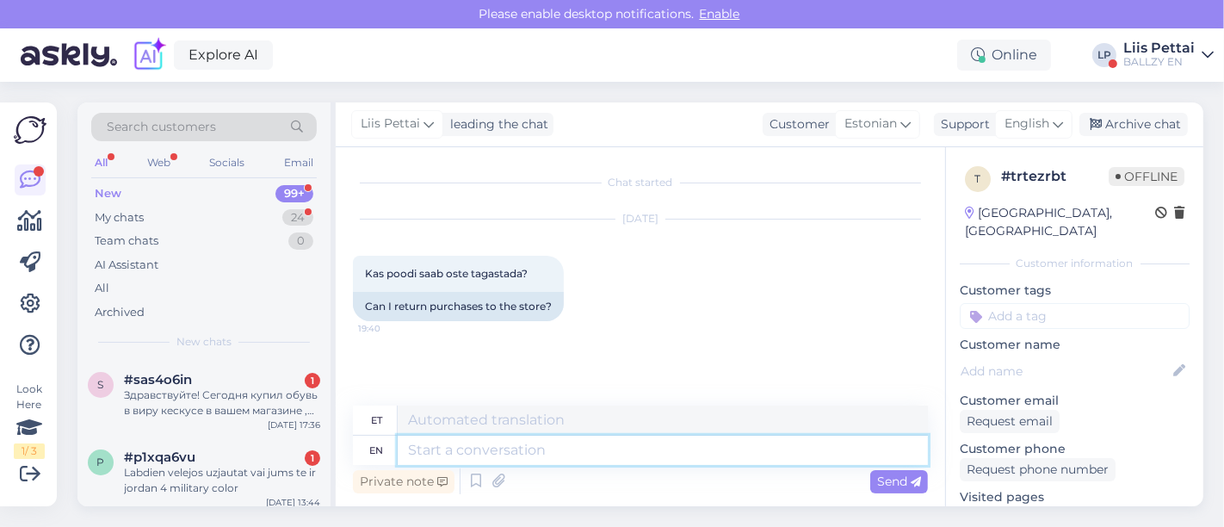
click at [518, 451] on textarea at bounding box center [663, 450] width 530 height 29
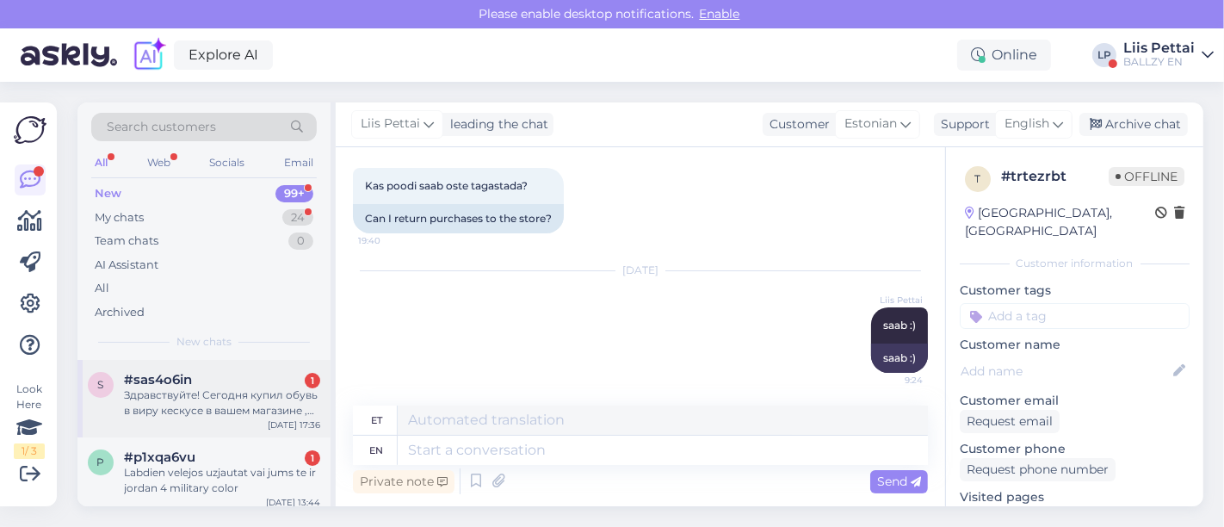
click at [236, 383] on div "#sas4o6in 1" at bounding box center [222, 379] width 196 height 15
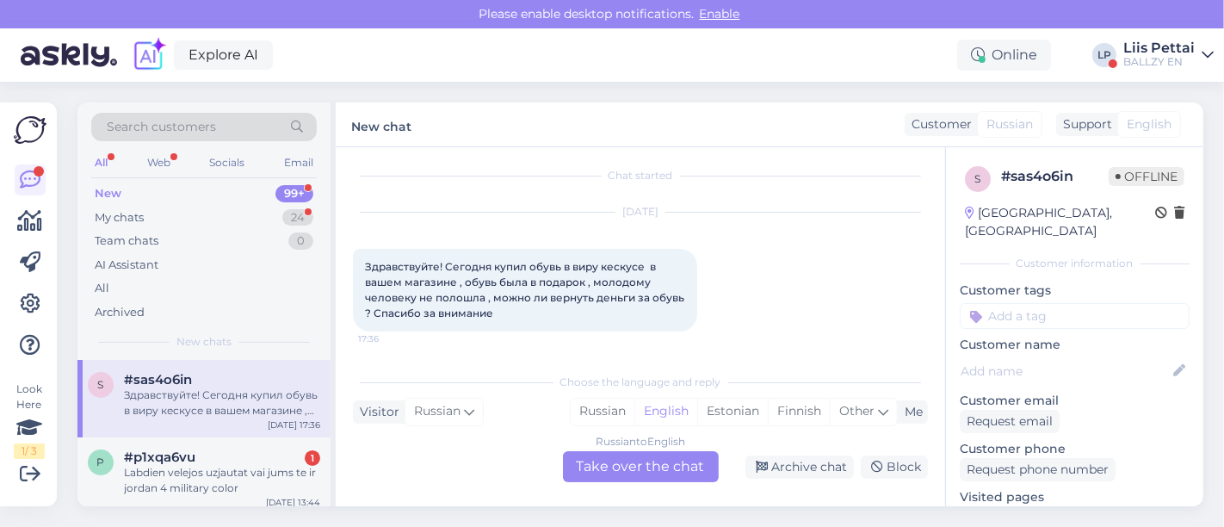
click at [623, 463] on div "Russian to English Take over the chat" at bounding box center [641, 466] width 156 height 31
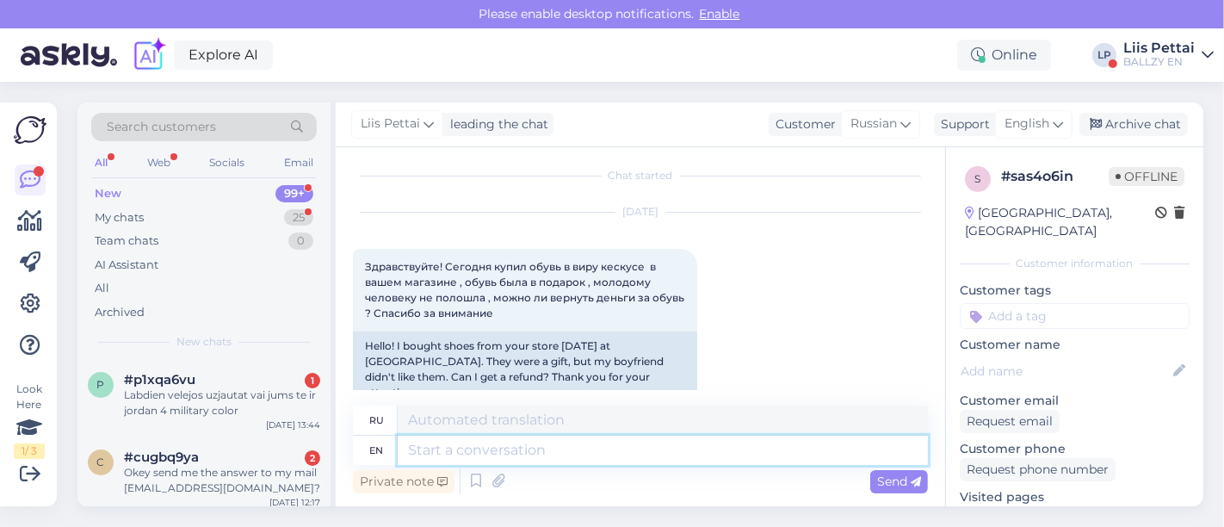
click at [614, 455] on textarea at bounding box center [663, 450] width 530 height 29
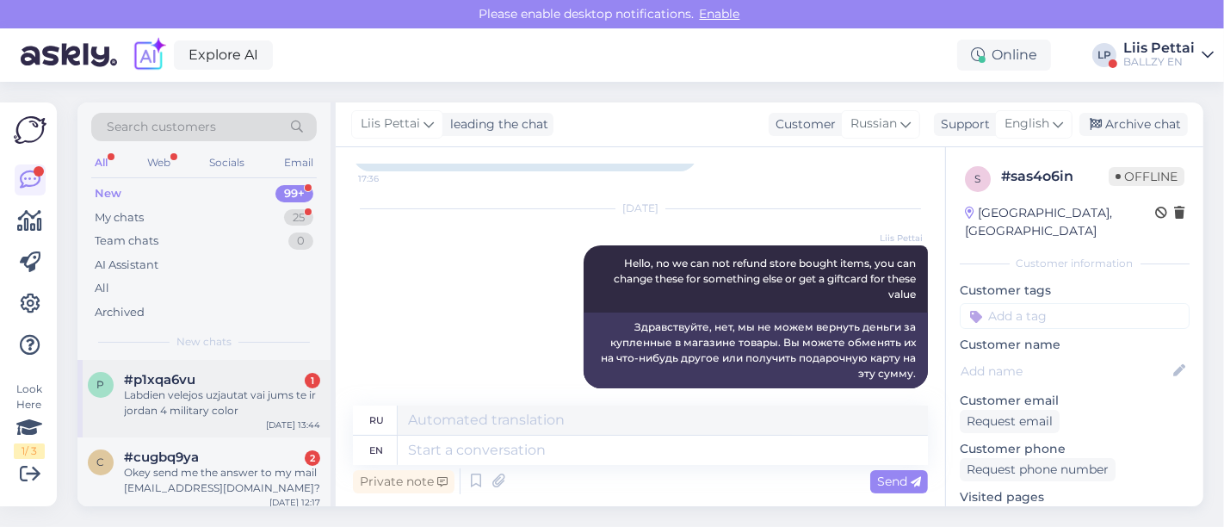
click at [262, 393] on div "Labdien velejos uzjautat vai jums te ir jordan 4 military color" at bounding box center [222, 402] width 196 height 31
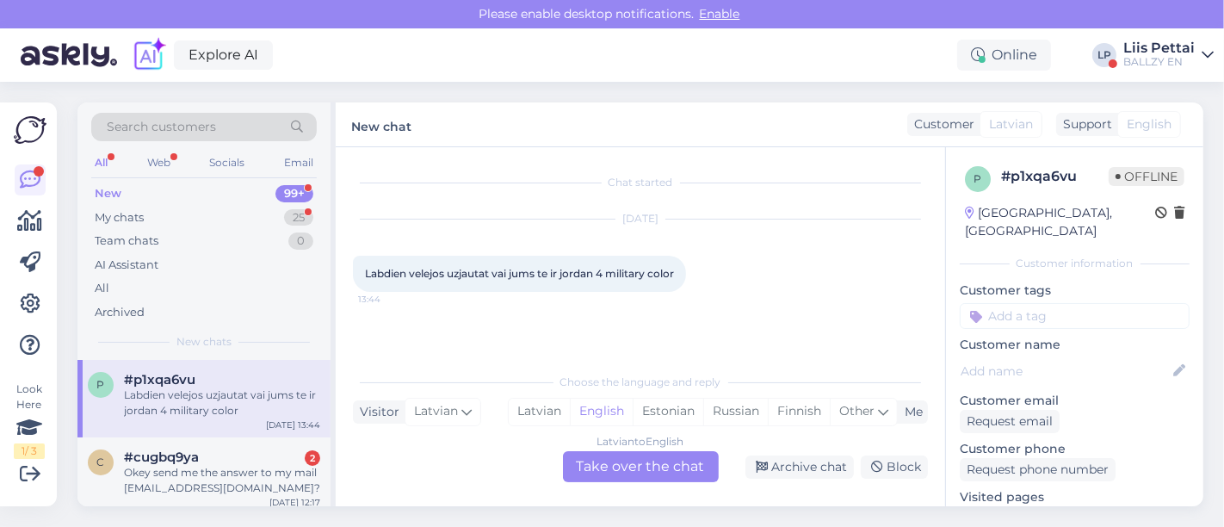
click at [660, 462] on div "Latvian to English Take over the chat" at bounding box center [641, 466] width 156 height 31
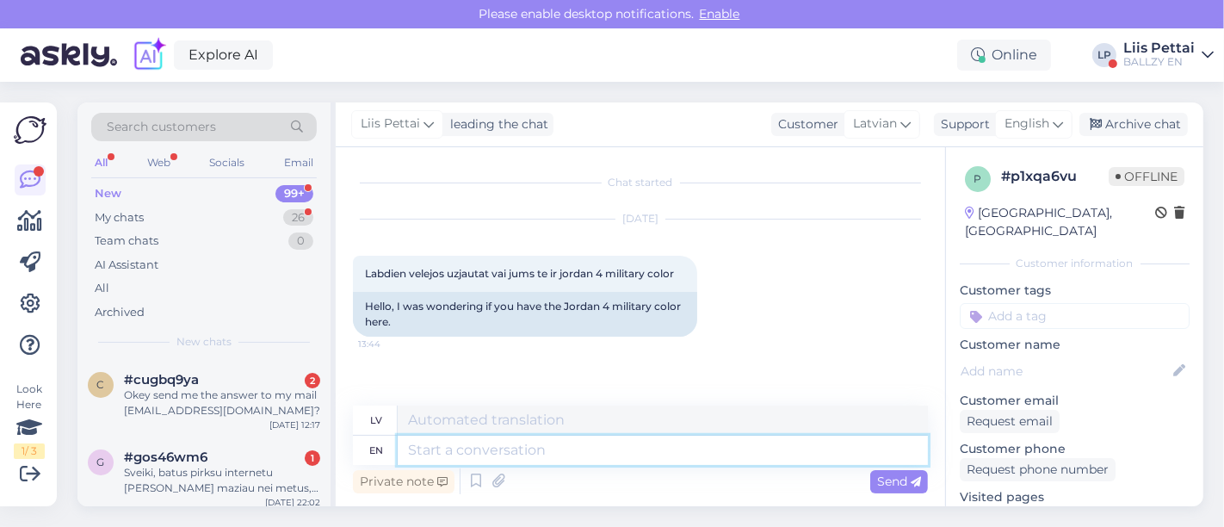
click at [637, 459] on textarea at bounding box center [663, 450] width 530 height 29
click at [1095, 507] on link "[URL][DOMAIN_NAME]" at bounding box center [1027, 514] width 135 height 15
click at [555, 451] on textarea at bounding box center [663, 450] width 530 height 29
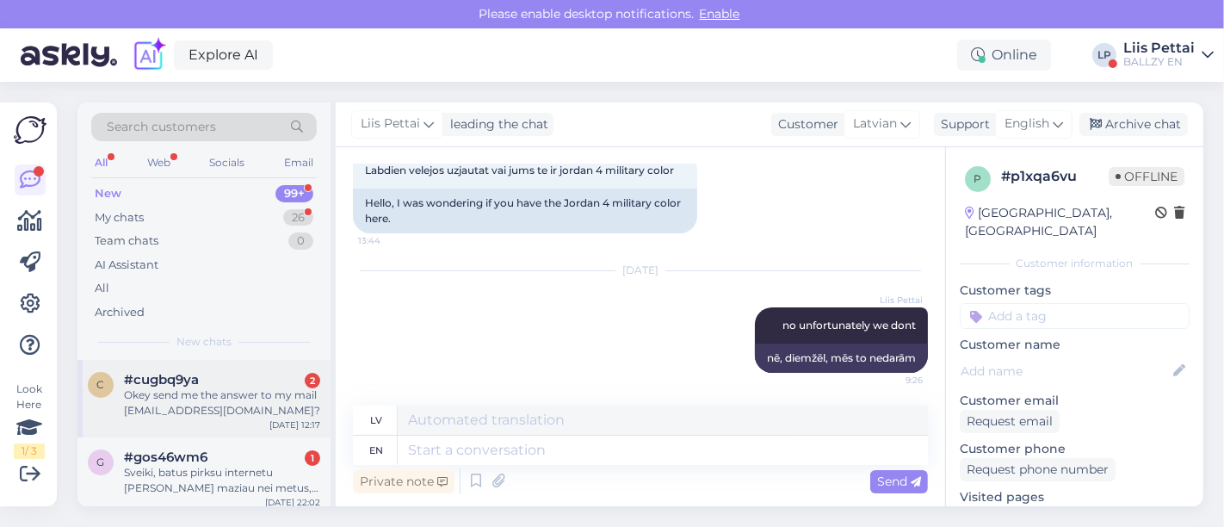
click at [226, 372] on div "c #cugbq9ya 2 Okey send me the answer to my mail [EMAIL_ADDRESS][DOMAIN_NAME]? …" at bounding box center [203, 398] width 253 height 77
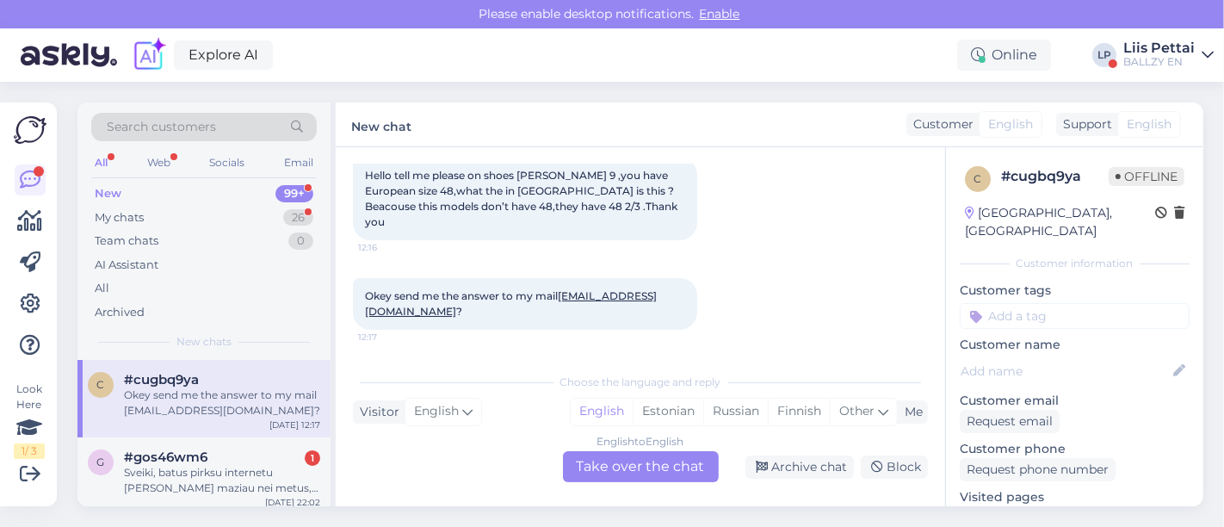
scroll to position [66, 0]
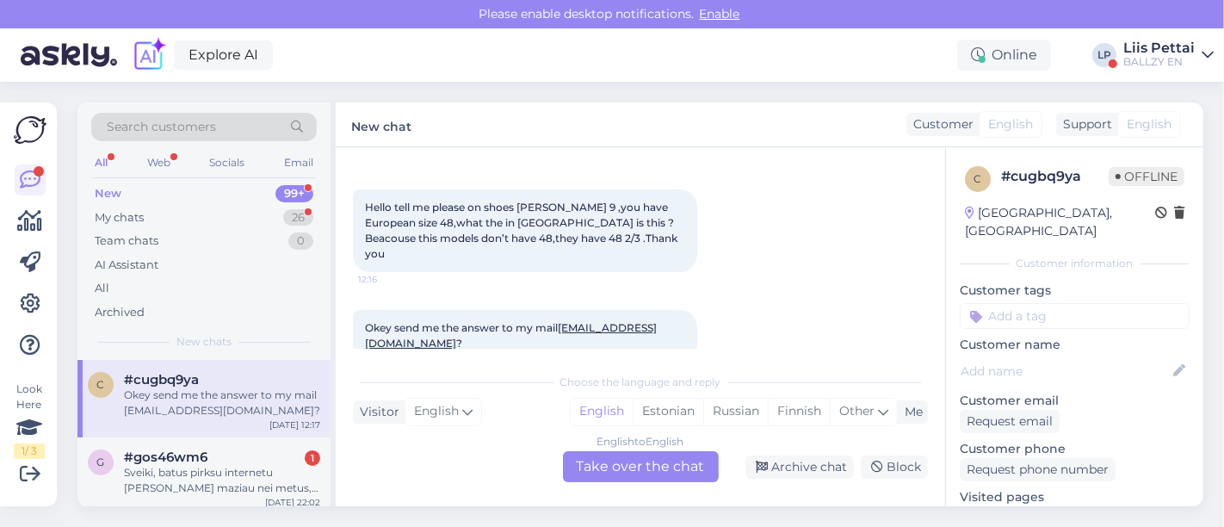
click at [665, 461] on div "English to English Take over the chat" at bounding box center [641, 466] width 156 height 31
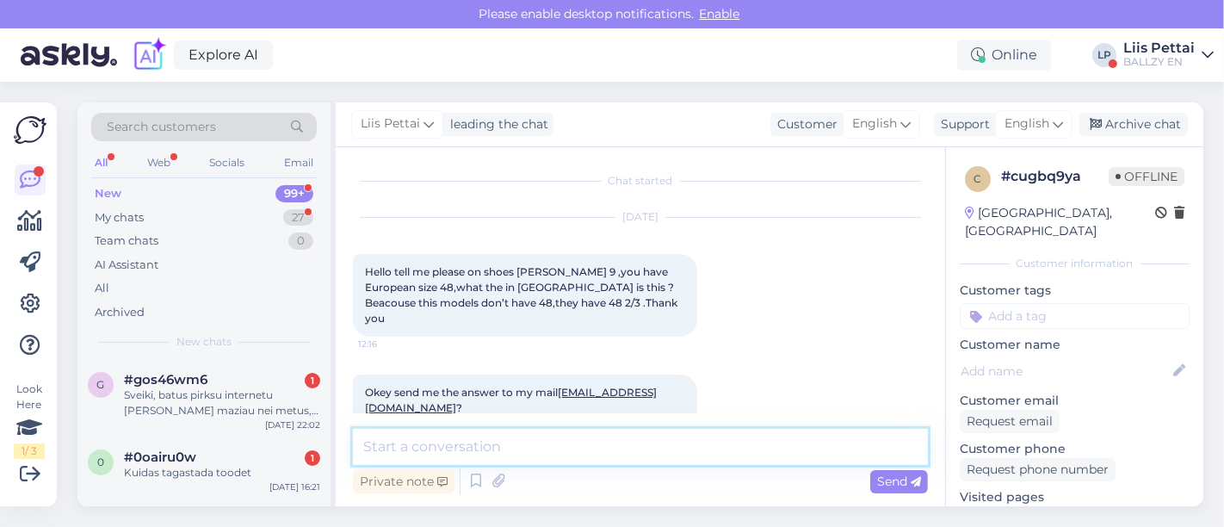
click at [610, 446] on textarea at bounding box center [640, 447] width 575 height 36
paste textarea "[URL][DOMAIN_NAME]"
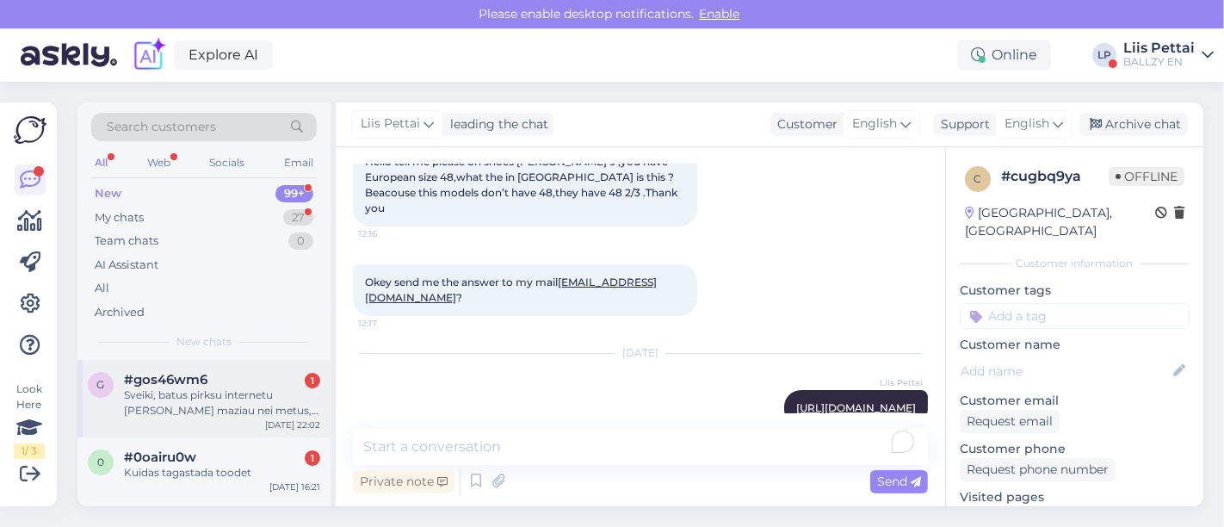
click at [239, 393] on div "Sveiki, batus pirksu internetu [PERSON_NAME] maziau nei metus, taciau jie suply…" at bounding box center [222, 402] width 196 height 31
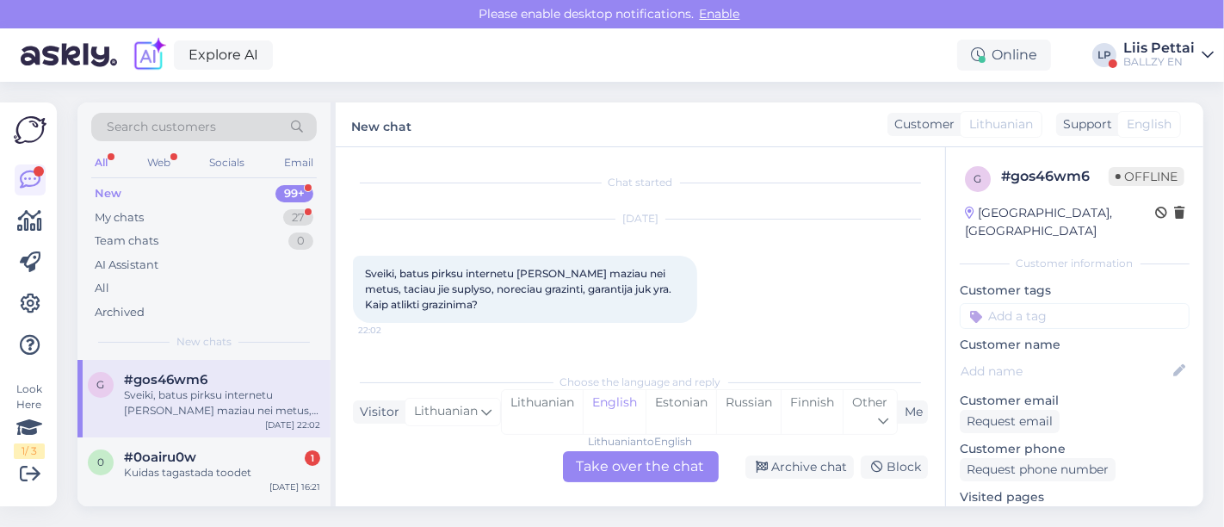
click at [664, 463] on div "Lithuanian to English Take over the chat" at bounding box center [641, 466] width 156 height 31
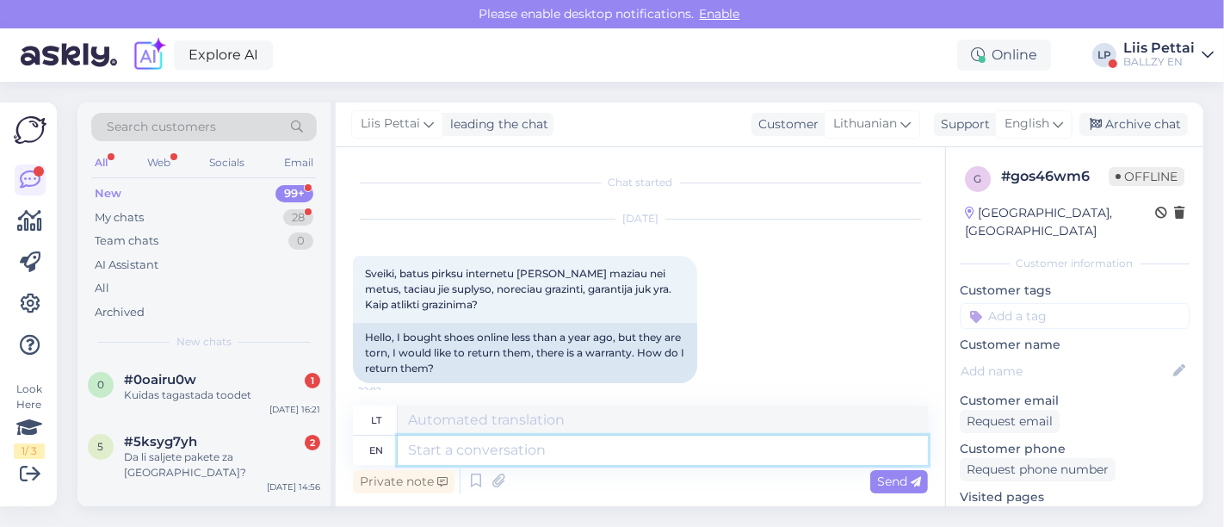
click at [621, 454] on textarea at bounding box center [663, 450] width 530 height 29
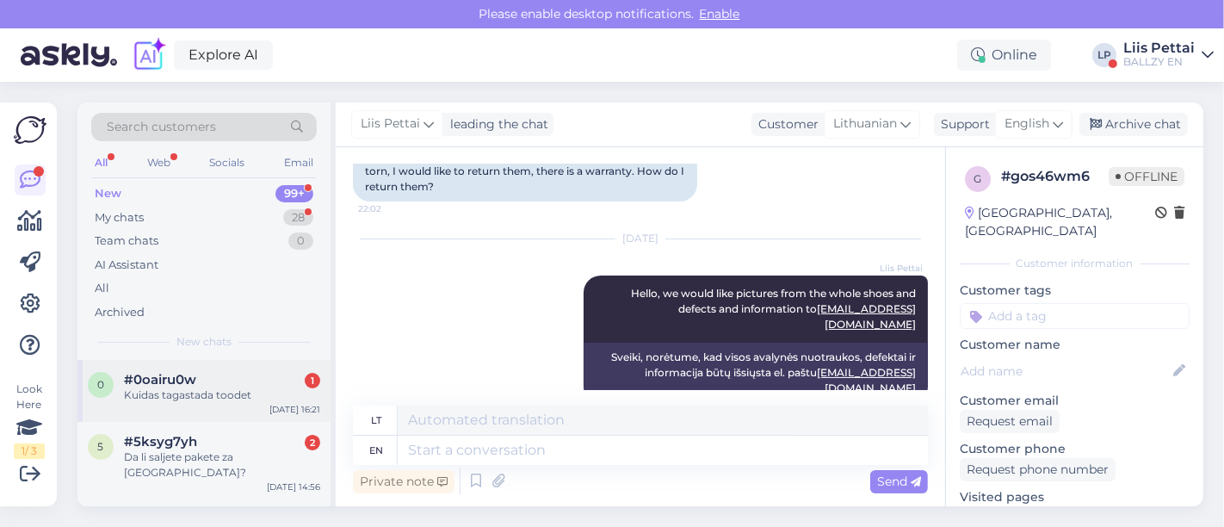
click at [204, 382] on div "#0oairu0w 1" at bounding box center [222, 379] width 196 height 15
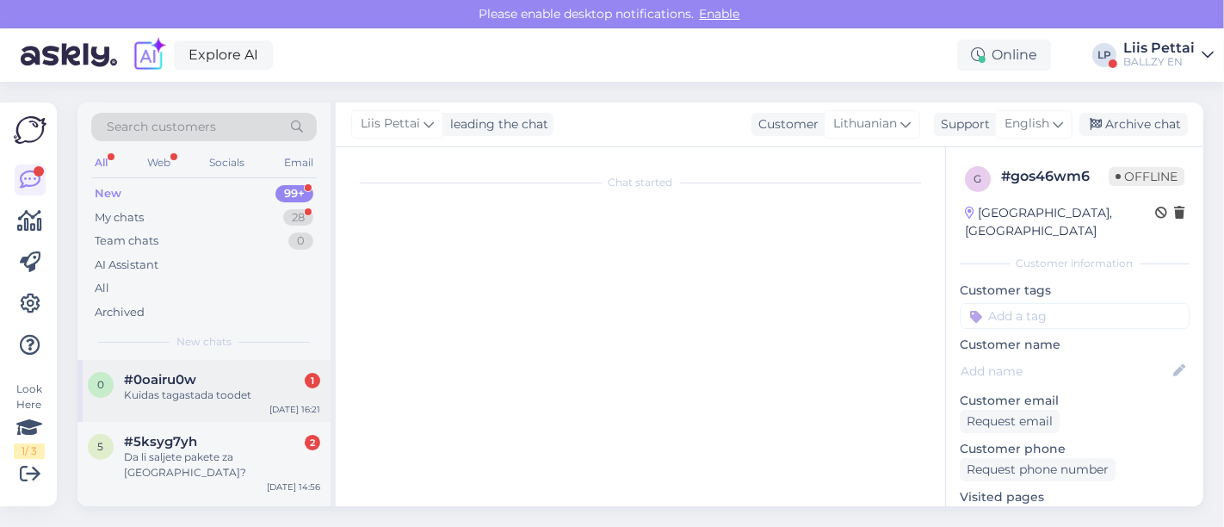
scroll to position [0, 0]
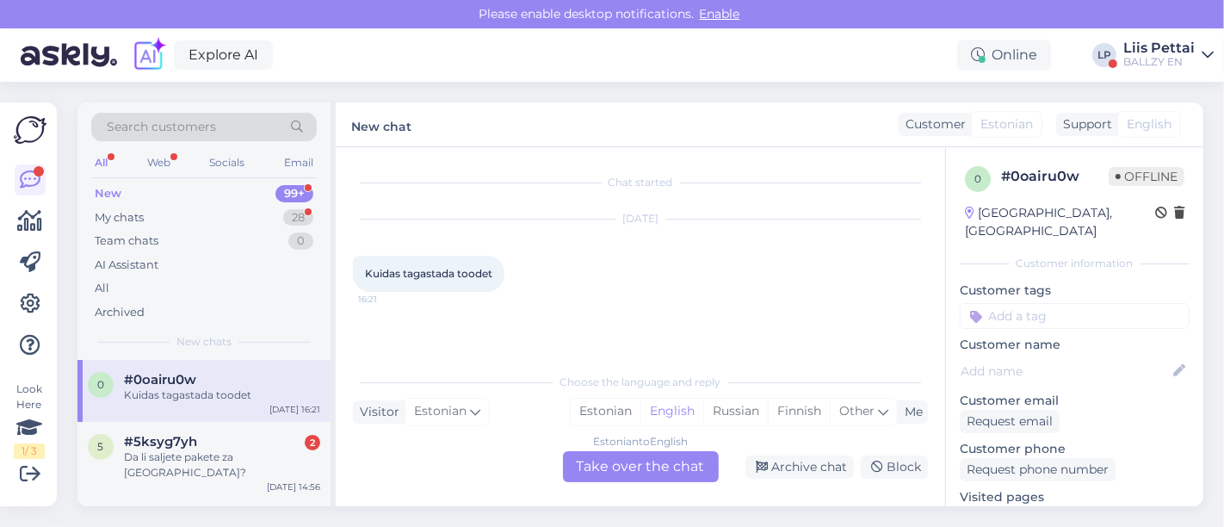
click at [653, 468] on div "Estonian to English Take over the chat" at bounding box center [641, 466] width 156 height 31
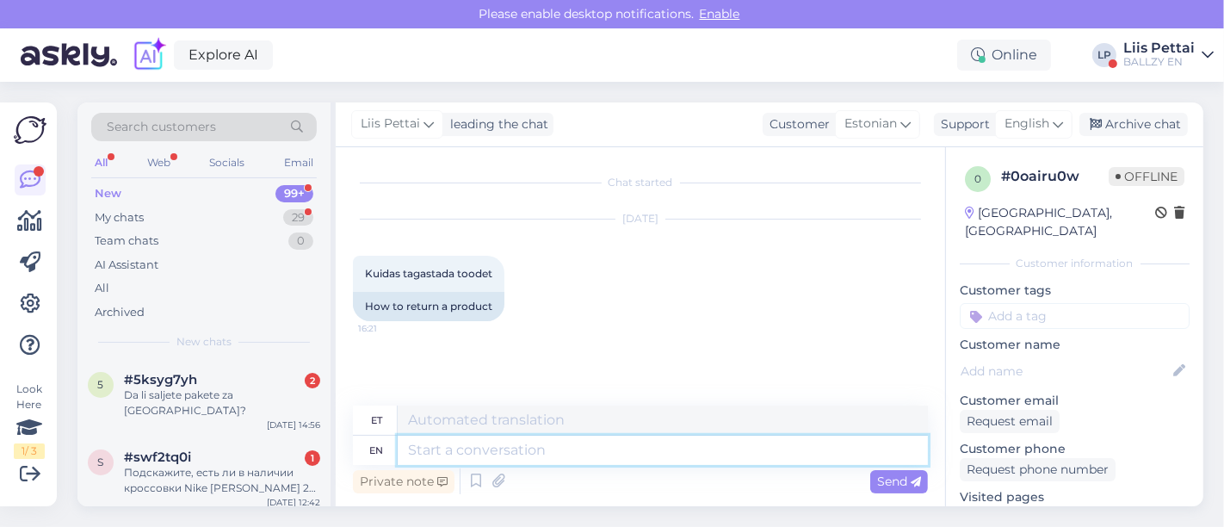
click at [524, 443] on textarea at bounding box center [663, 450] width 530 height 29
paste textarea "[URL][DOMAIN_NAME]"
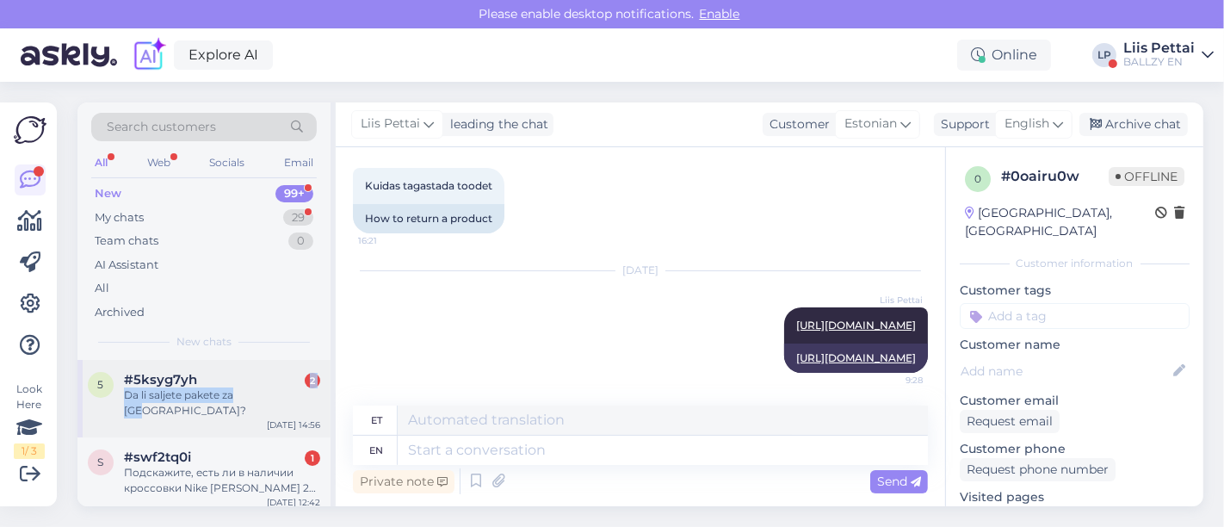
click at [240, 383] on div "#5ksyg7yh 2 Da li saljete pakete za [GEOGRAPHIC_DATA]?" at bounding box center [222, 395] width 196 height 46
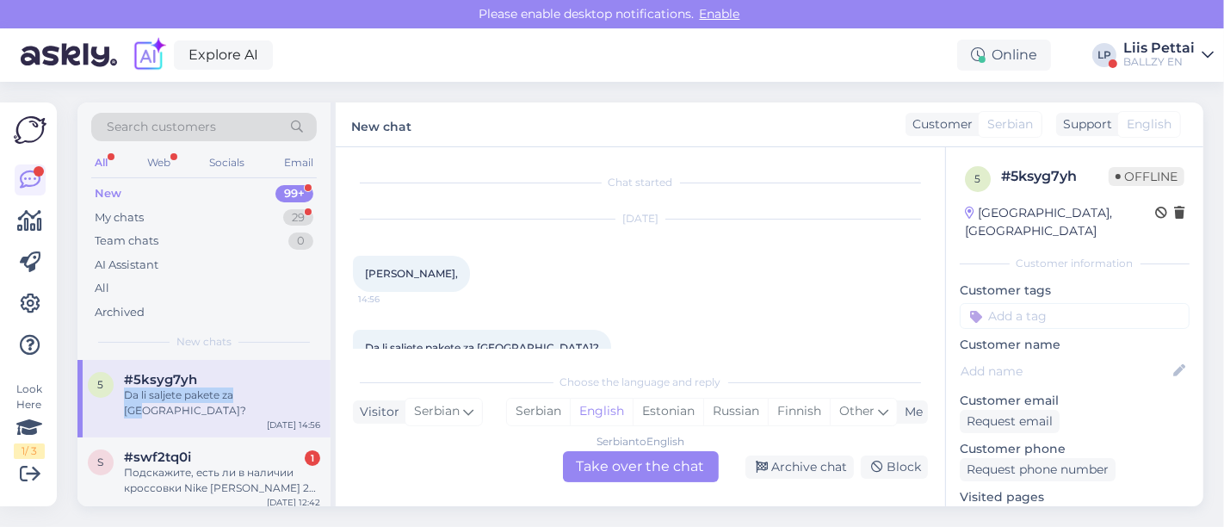
scroll to position [34, 0]
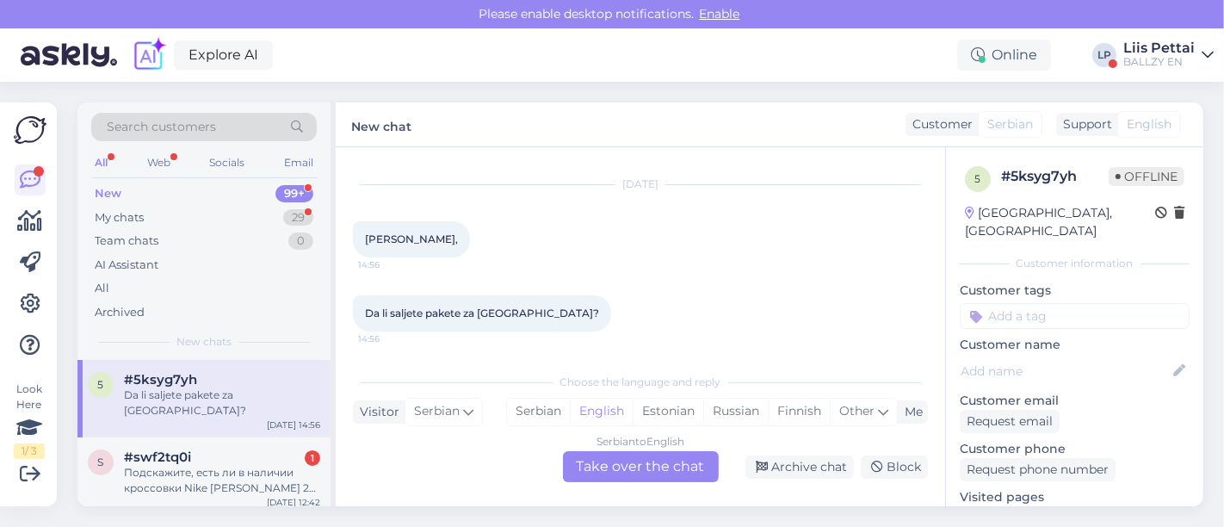
click at [672, 468] on div "Serbian to English Take over the chat" at bounding box center [641, 466] width 156 height 31
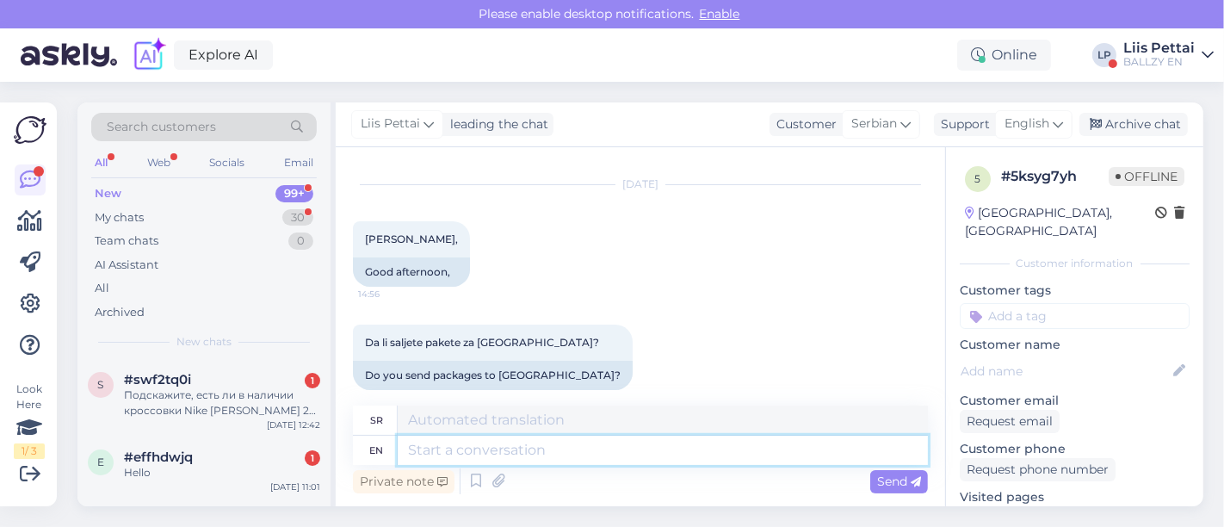
click at [661, 458] on textarea at bounding box center [663, 450] width 530 height 29
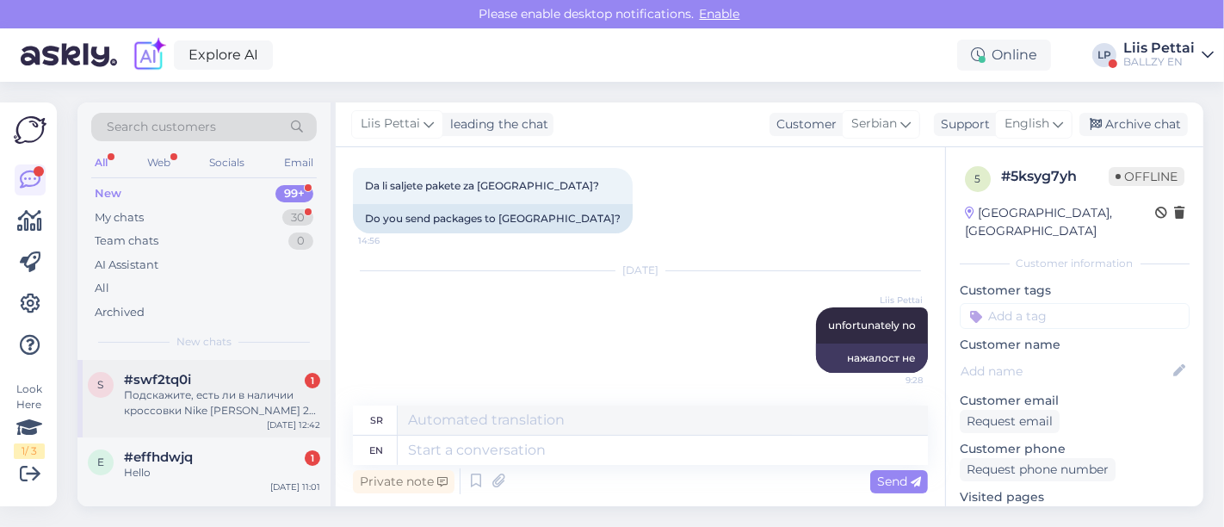
click at [156, 403] on div "Подскажите, есть ли в наличии кроссовки Nike [PERSON_NAME] 2 (Nightmare) в мага…" at bounding box center [222, 402] width 196 height 31
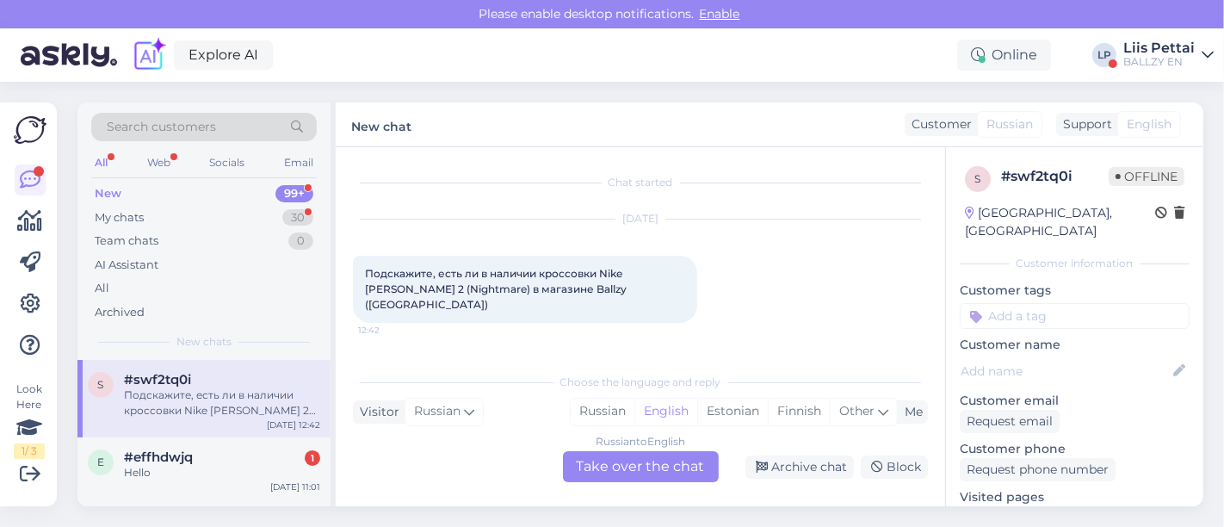
click at [635, 472] on div "Russian to English Take over the chat" at bounding box center [641, 466] width 156 height 31
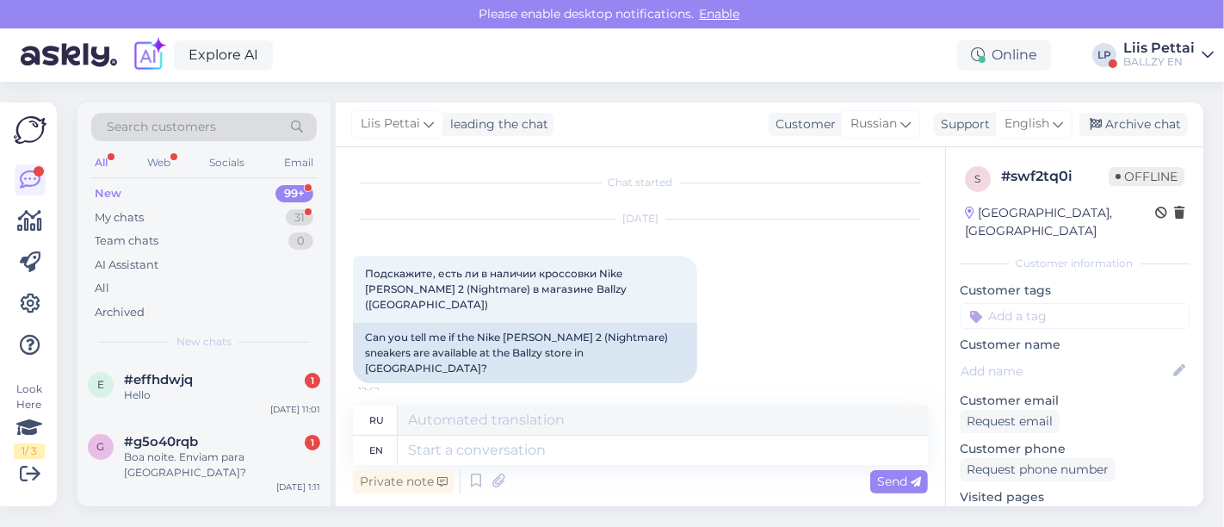
click at [607, 468] on div "Private note Send" at bounding box center [640, 481] width 575 height 33
click at [617, 454] on textarea at bounding box center [663, 450] width 530 height 29
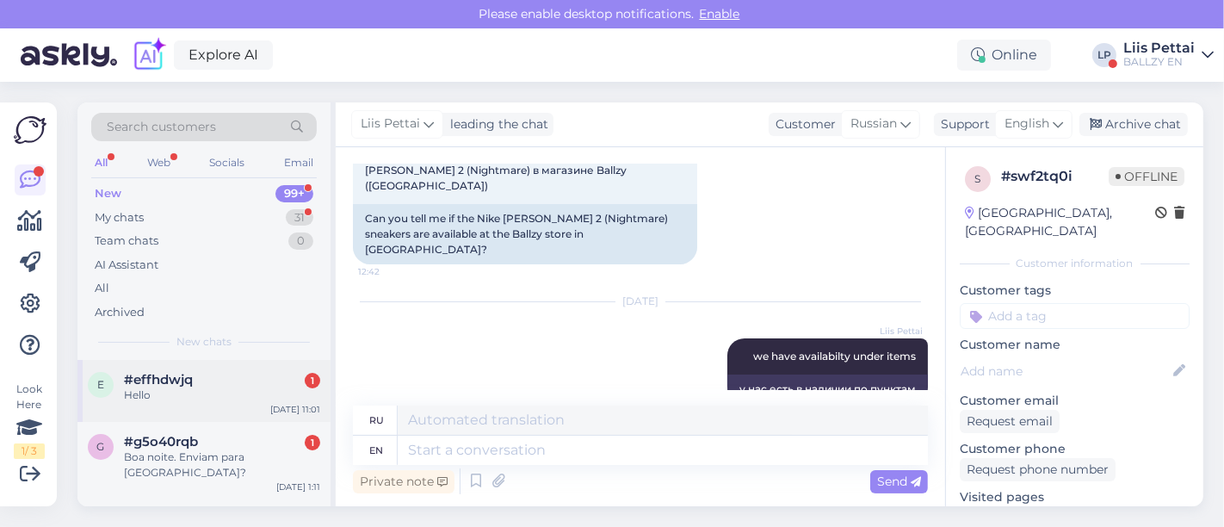
click at [238, 405] on div "e #effhdwjq 1 Hello [DATE] 11:01" at bounding box center [203, 391] width 253 height 62
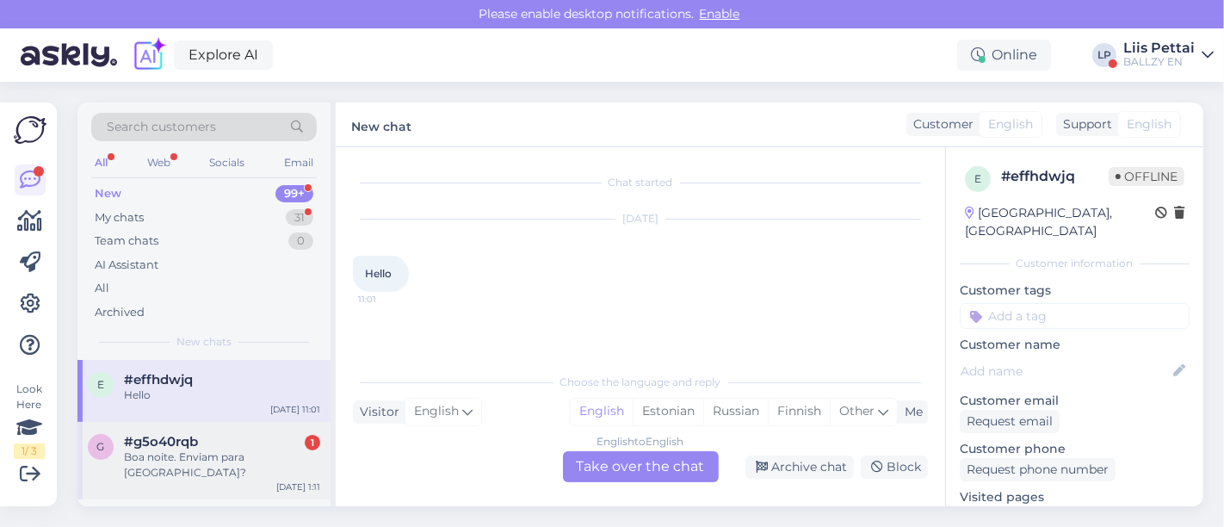
click at [240, 434] on div "#g5o40rqb 1" at bounding box center [222, 441] width 196 height 15
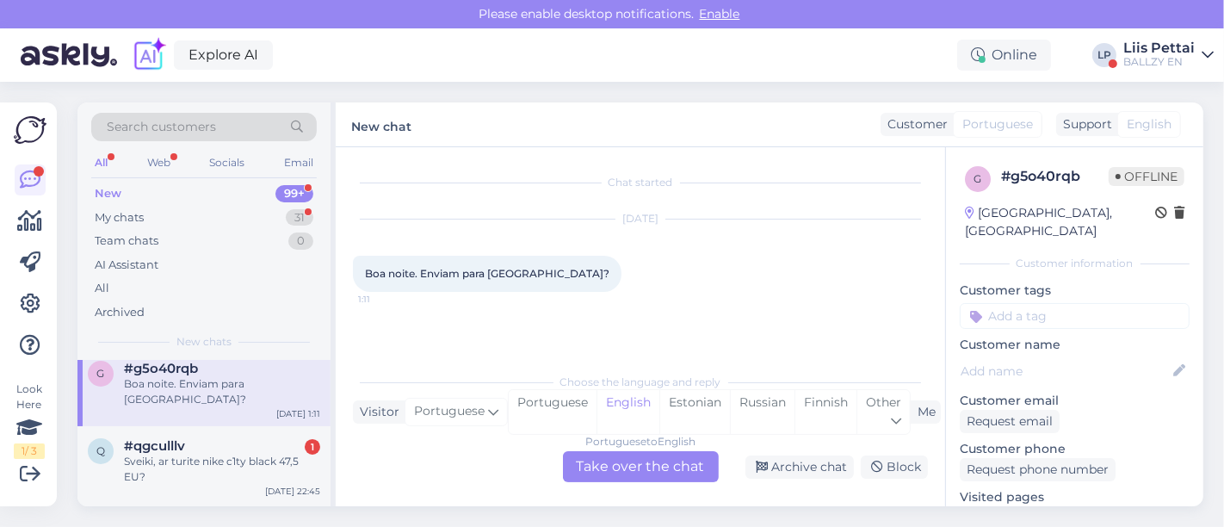
scroll to position [76, 0]
click at [240, 451] on div "Sveiki, ar turite nike c1ty black 47,5 EU?" at bounding box center [222, 466] width 196 height 31
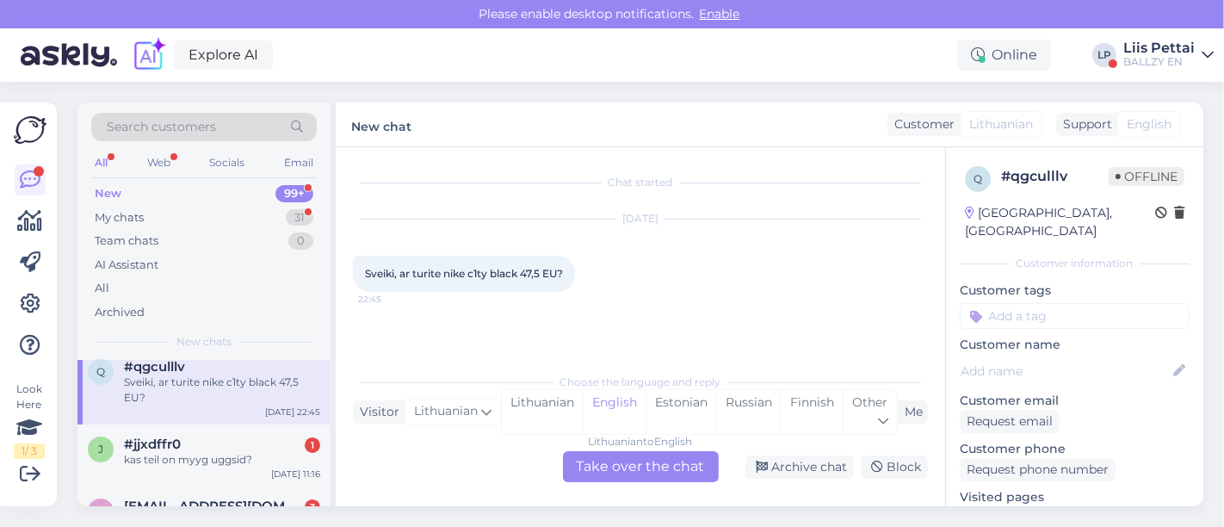
scroll to position [191, 0]
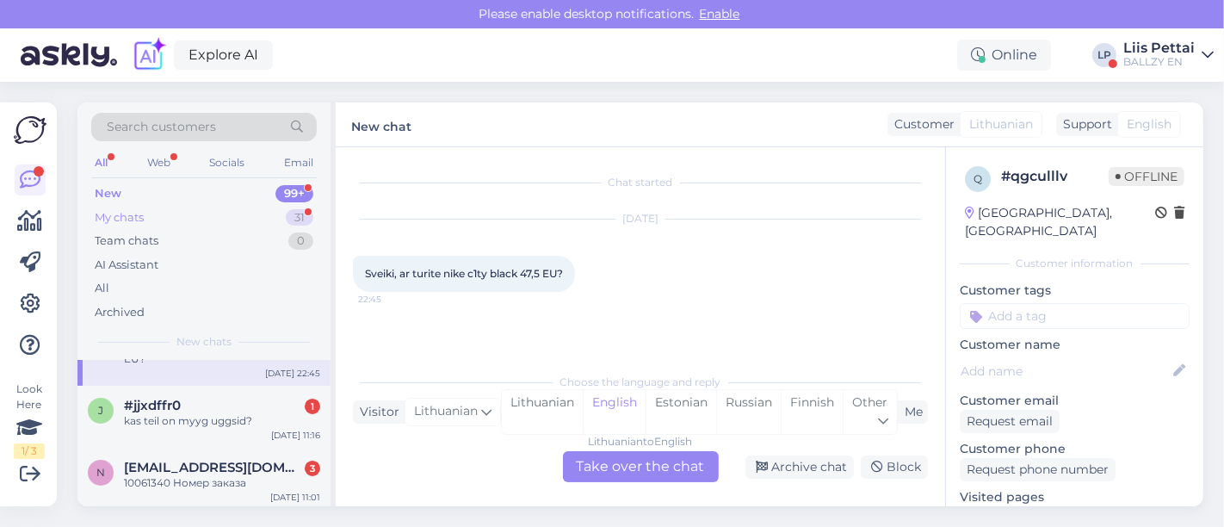
click at [151, 208] on div "My chats 31" at bounding box center [204, 218] width 226 height 24
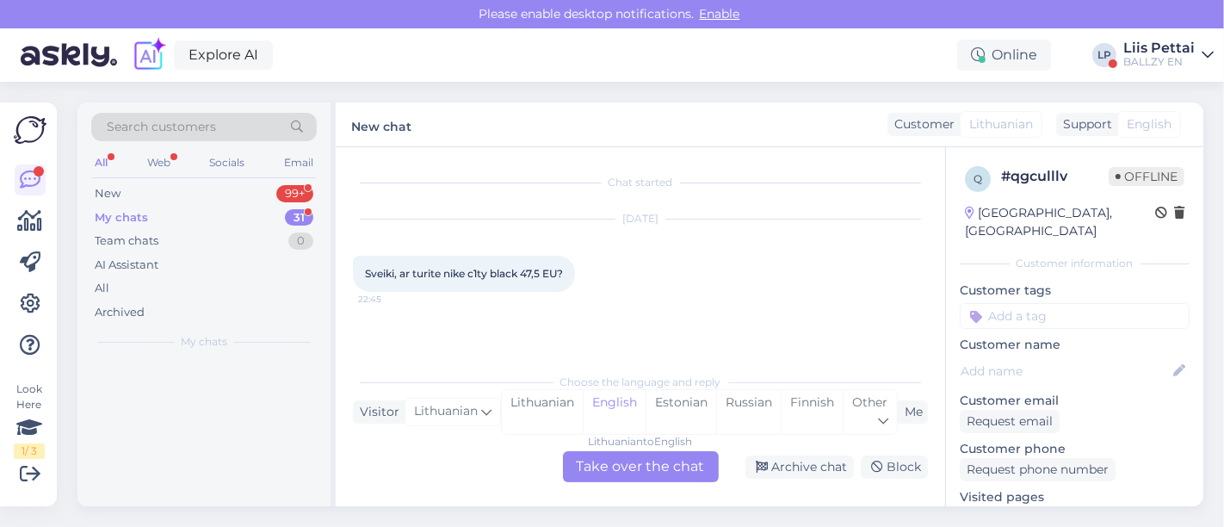
scroll to position [0, 0]
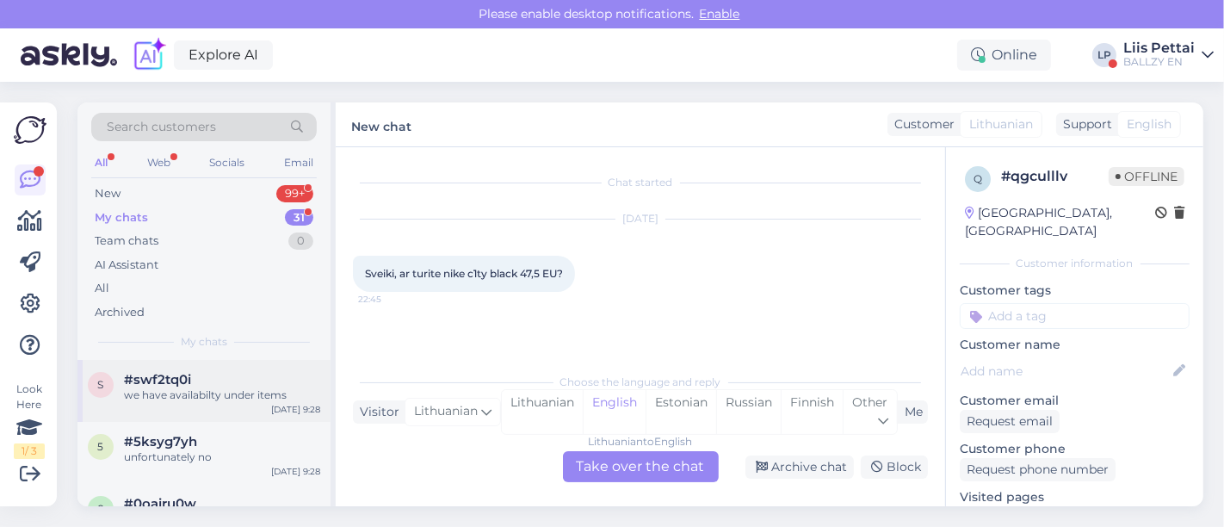
click at [201, 385] on div "#swf2tq0i" at bounding box center [222, 379] width 196 height 15
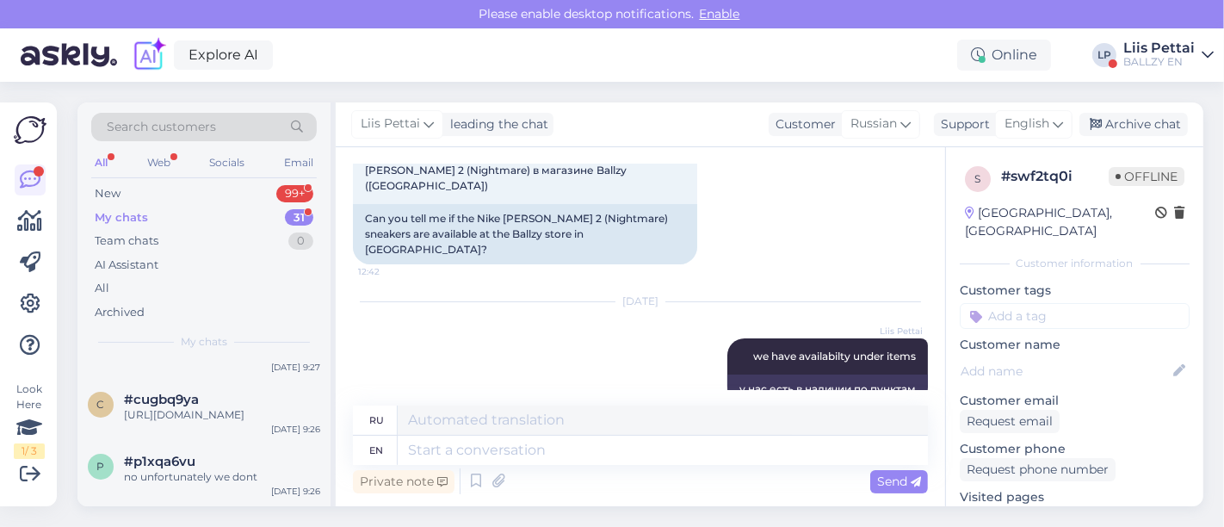
scroll to position [268, 0]
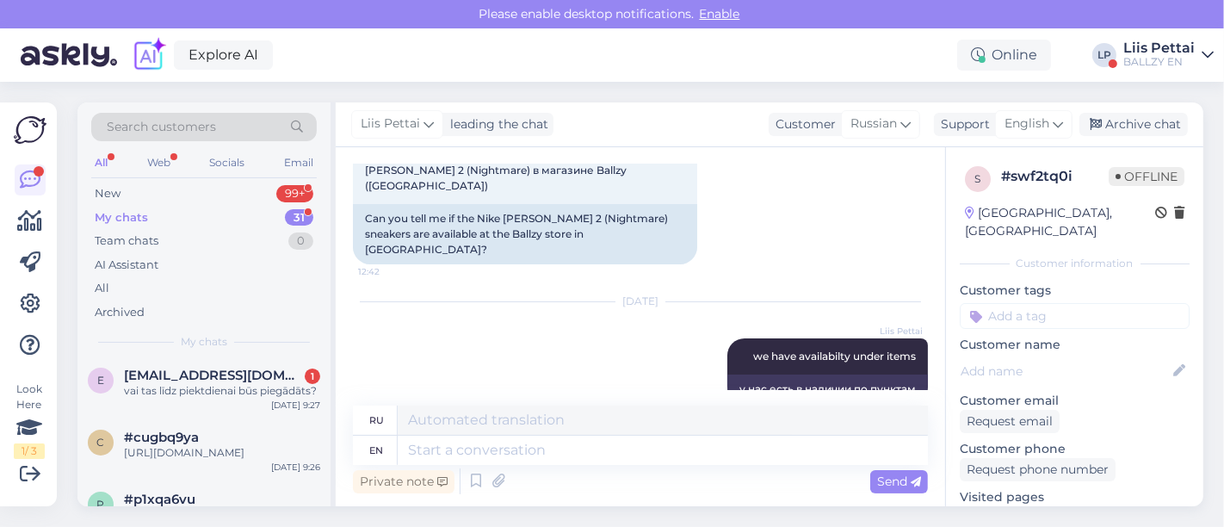
click at [201, 383] on span "[EMAIL_ADDRESS][DOMAIN_NAME]" at bounding box center [213, 375] width 179 height 15
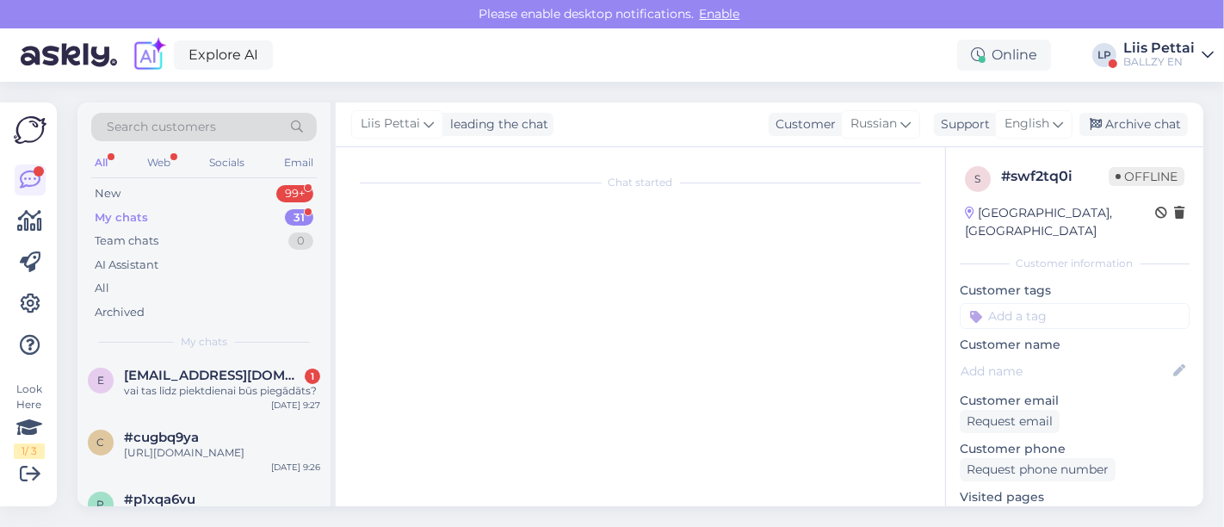
scroll to position [429, 0]
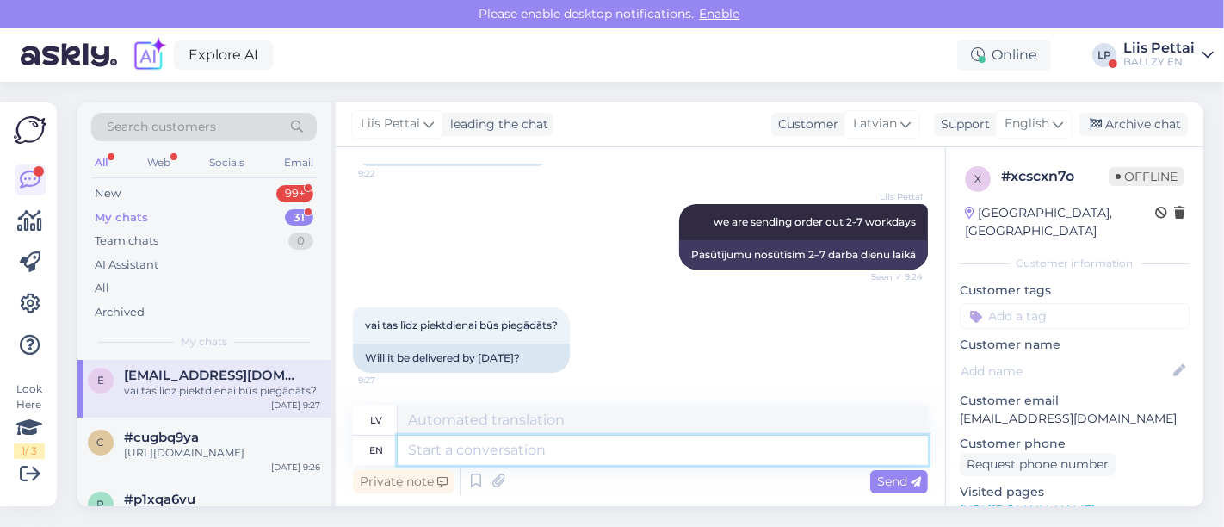
click at [540, 444] on textarea at bounding box center [663, 450] width 530 height 29
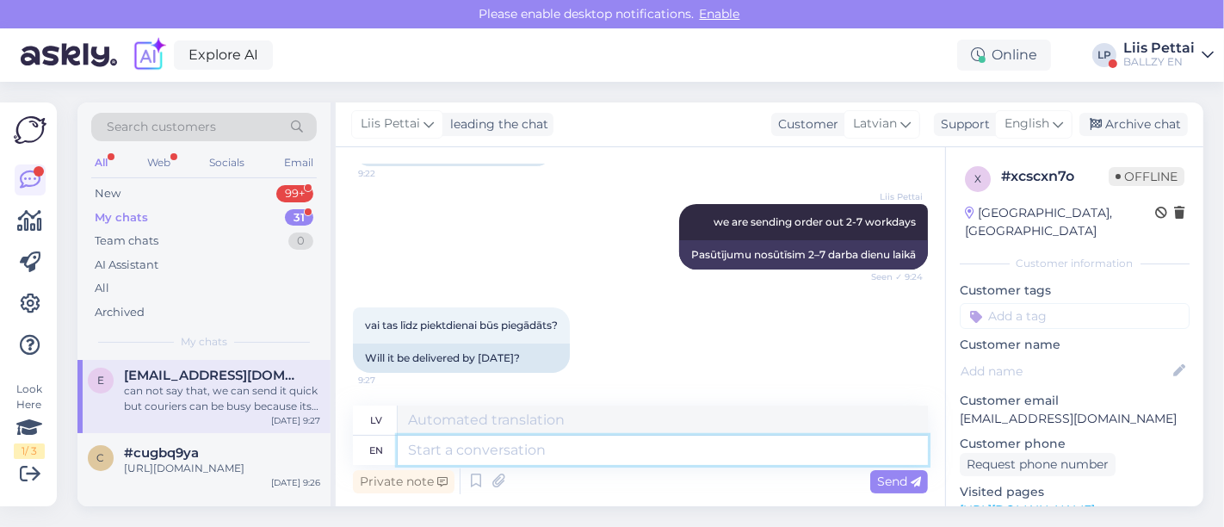
scroll to position [563, 0]
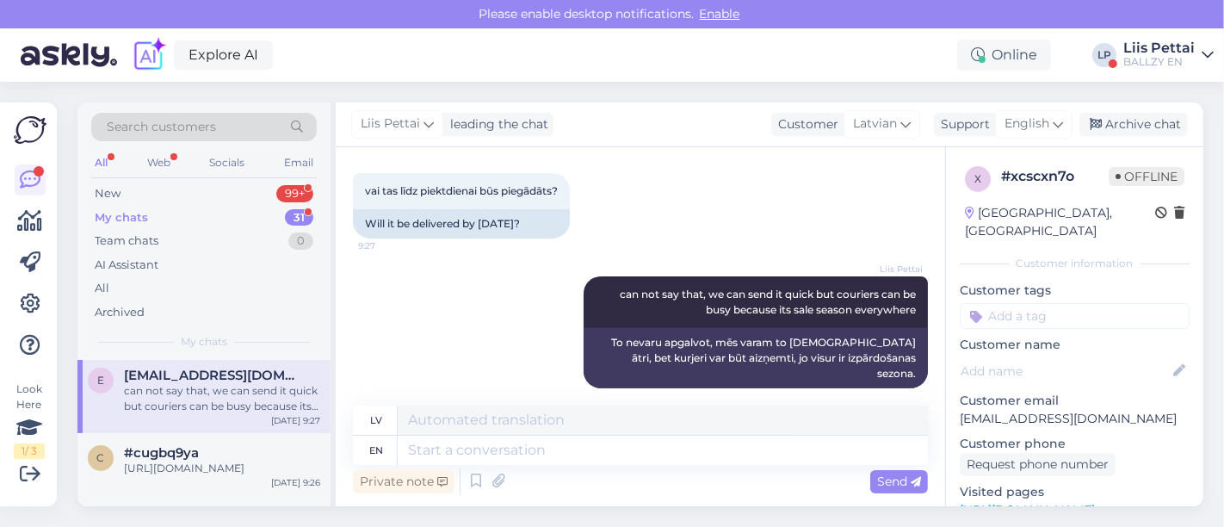
click at [1158, 69] on div "Explore AI Online LP Liis Pettai BALLZY EN" at bounding box center [612, 54] width 1224 height 53
click at [1162, 59] on div "BALLZY EN" at bounding box center [1159, 62] width 71 height 14
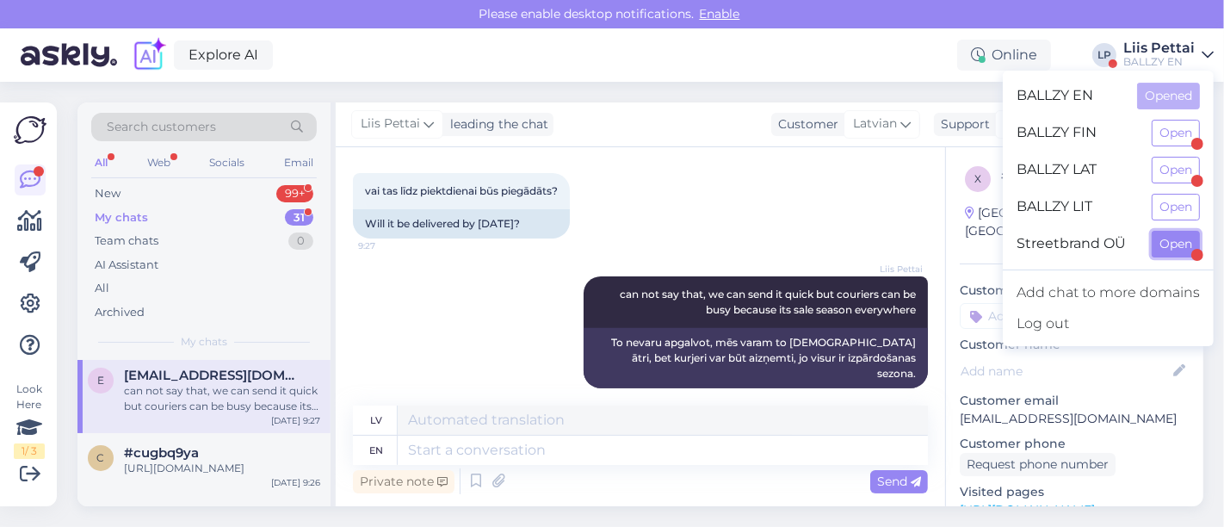
click at [1164, 239] on button "Open" at bounding box center [1176, 244] width 48 height 27
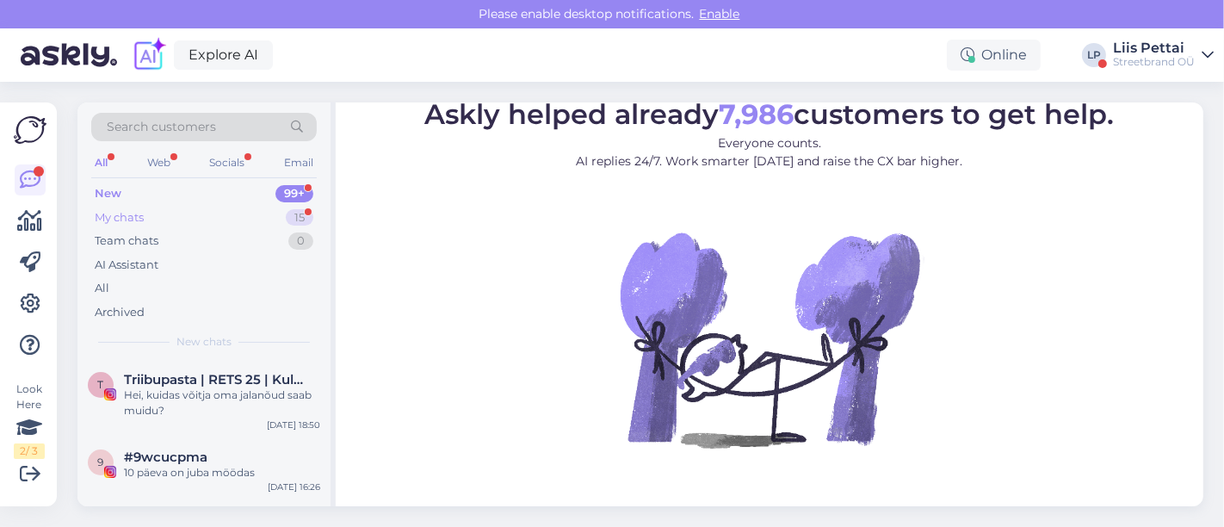
click at [187, 214] on div "My chats 15" at bounding box center [204, 218] width 226 height 24
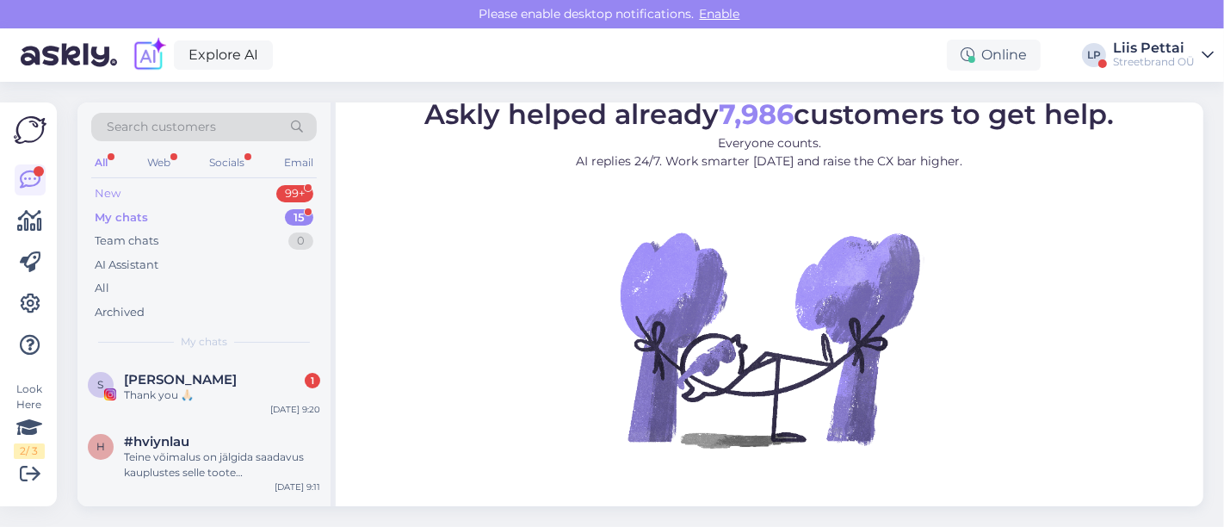
click at [205, 198] on div "New 99+" at bounding box center [204, 194] width 226 height 24
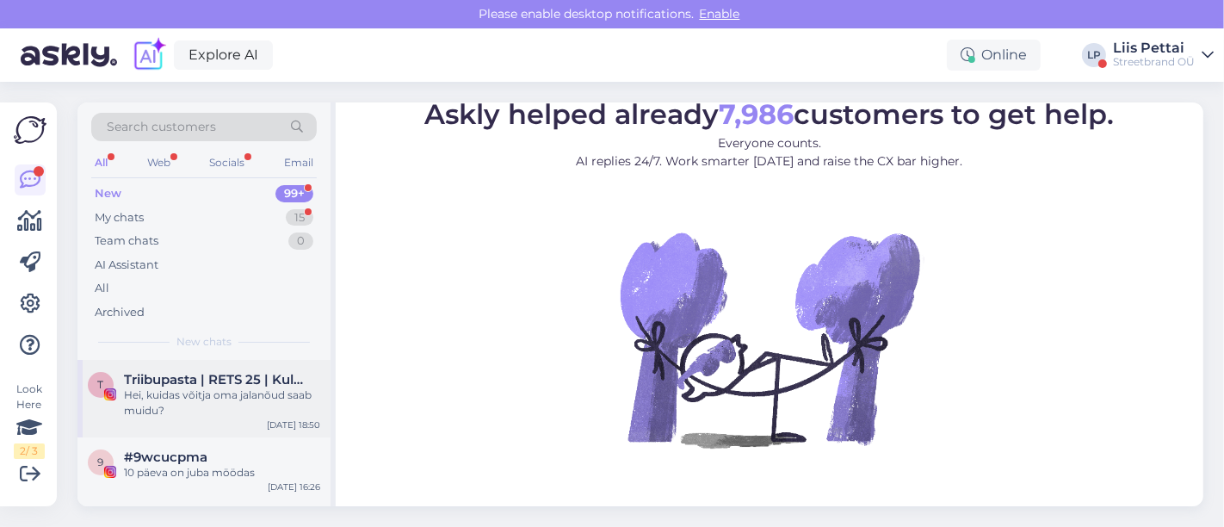
click at [257, 388] on div "Hei, kuidas võitja oma jalanõud saab muidu?" at bounding box center [222, 402] width 196 height 31
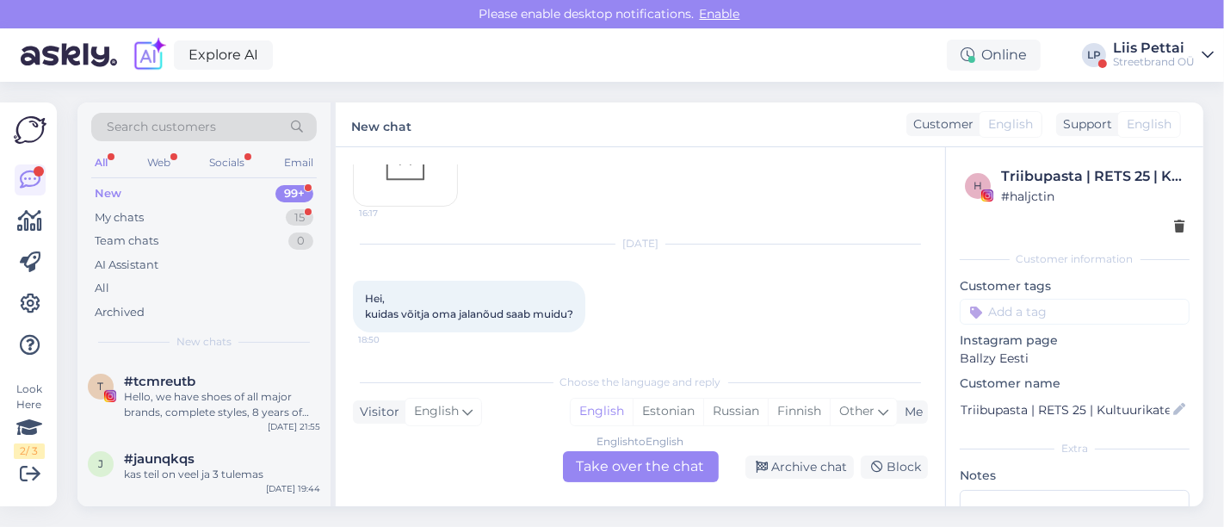
scroll to position [573, 0]
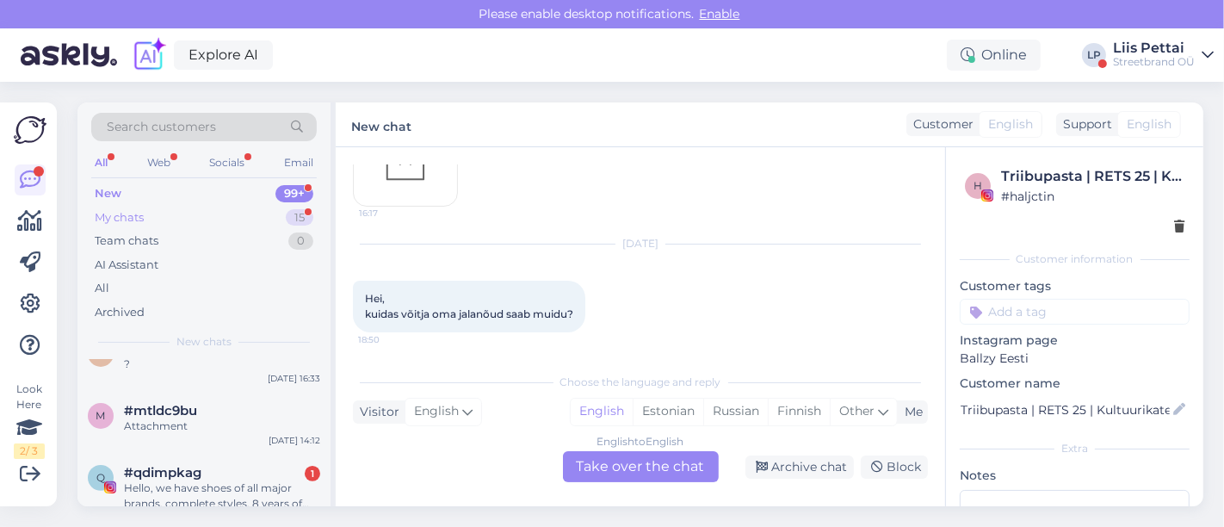
click at [164, 213] on div "My chats 15" at bounding box center [204, 218] width 226 height 24
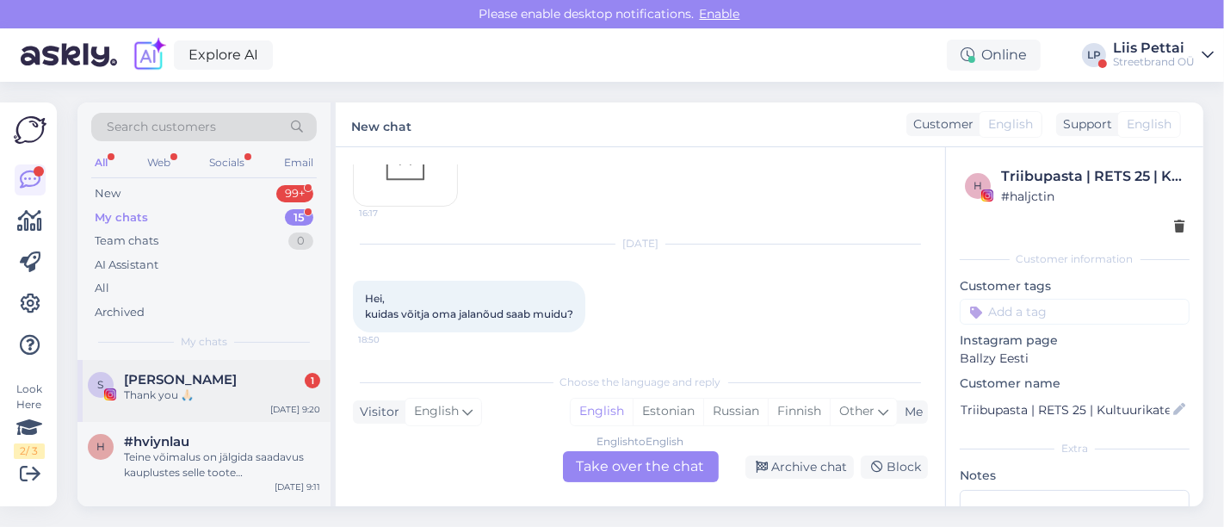
click at [256, 387] on div "Thank you 🙏🏻" at bounding box center [222, 394] width 196 height 15
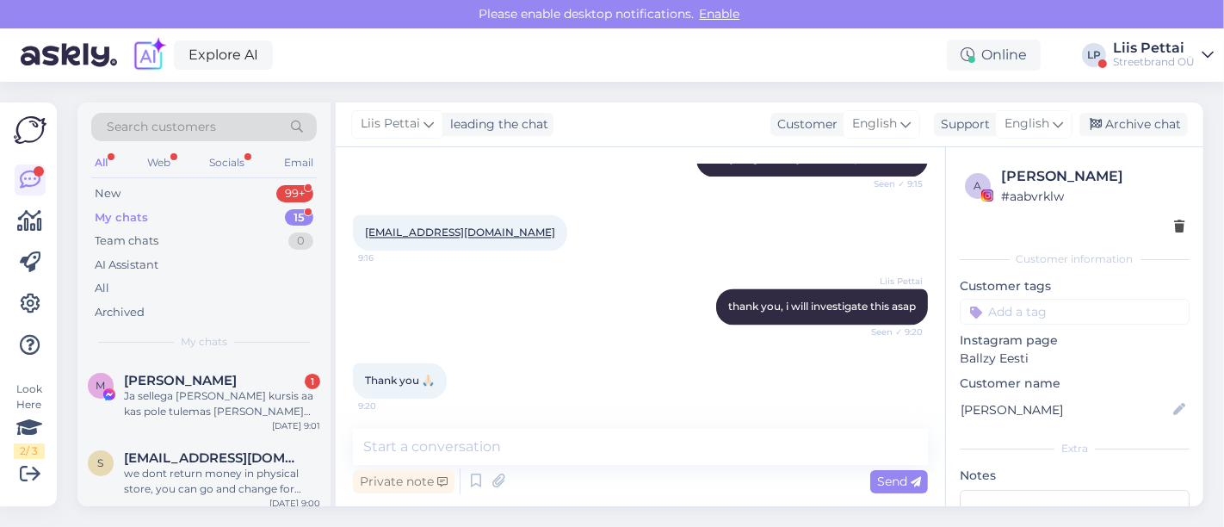
scroll to position [420, 0]
click at [256, 387] on div "Ja sellega [PERSON_NAME] kursis aa kas pole tulemas [PERSON_NAME] musta varjant…" at bounding box center [222, 401] width 196 height 31
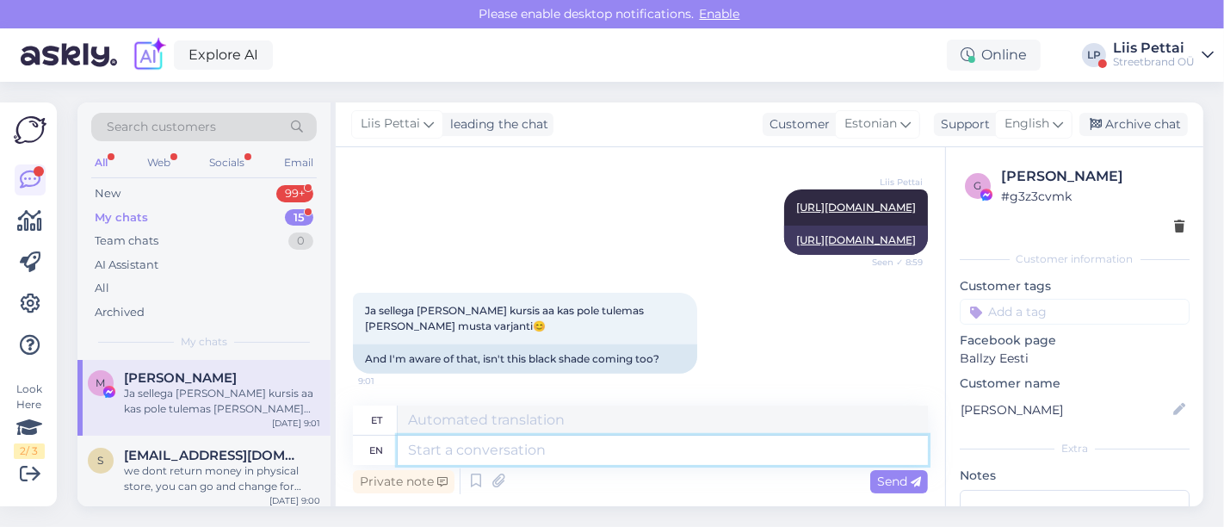
click at [563, 451] on textarea at bounding box center [663, 450] width 530 height 29
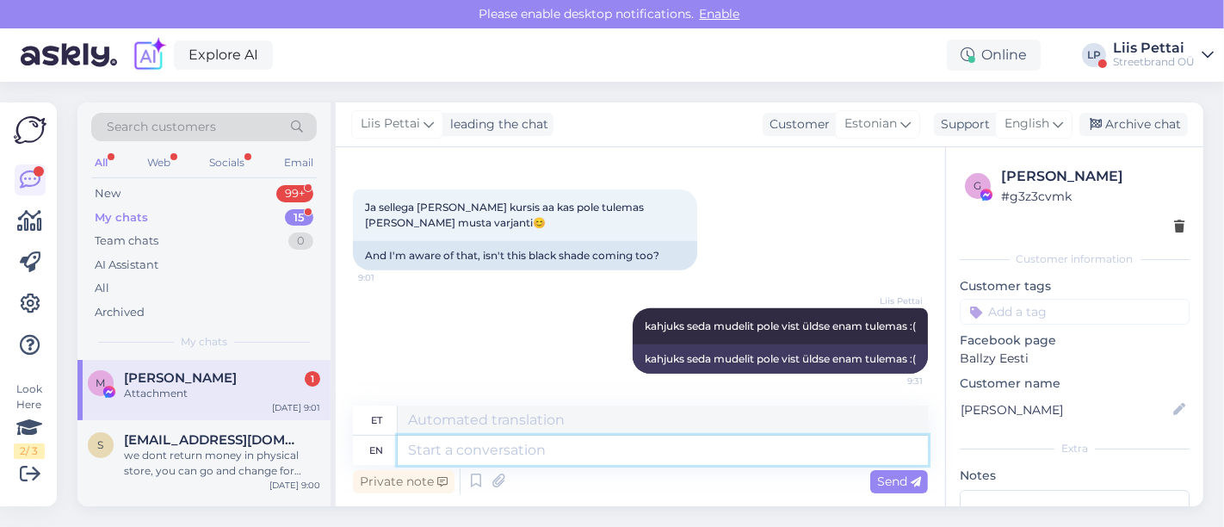
scroll to position [733, 0]
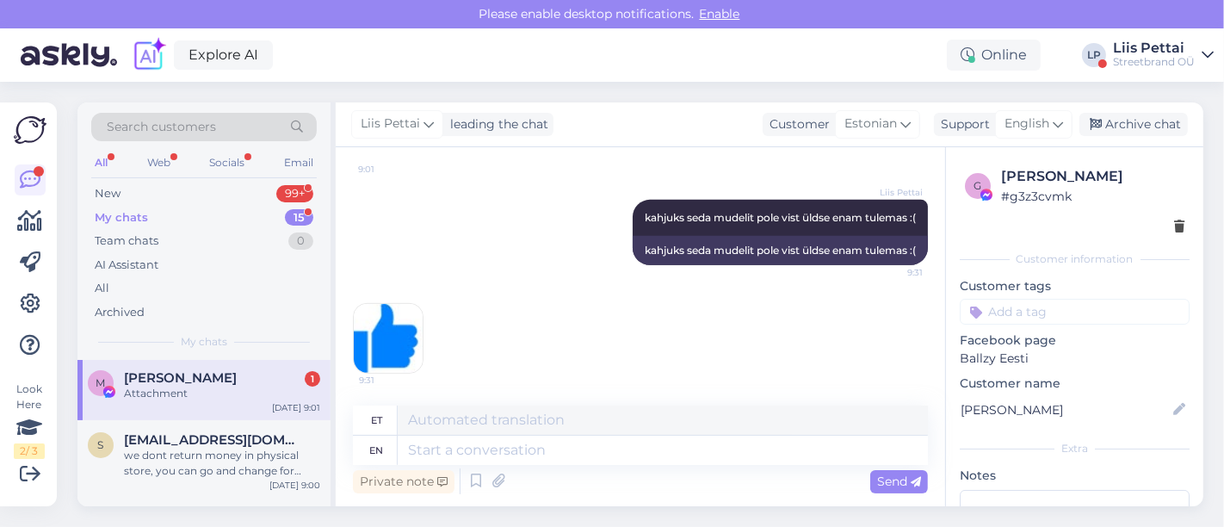
click at [233, 389] on div "Attachment" at bounding box center [222, 393] width 196 height 15
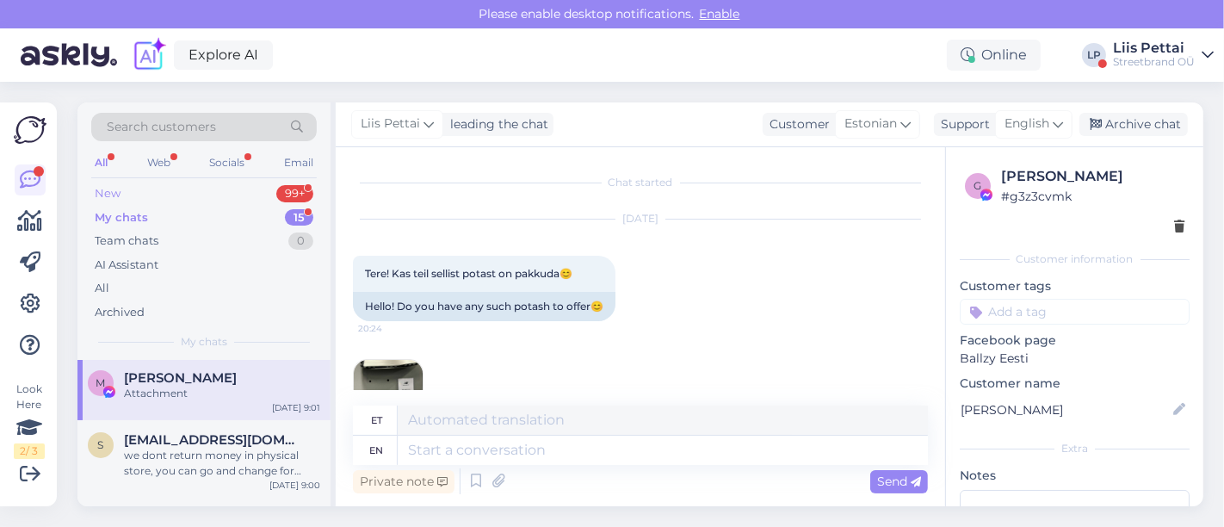
click at [199, 195] on div "New 99+" at bounding box center [204, 194] width 226 height 24
